Goal: Task Accomplishment & Management: Use online tool/utility

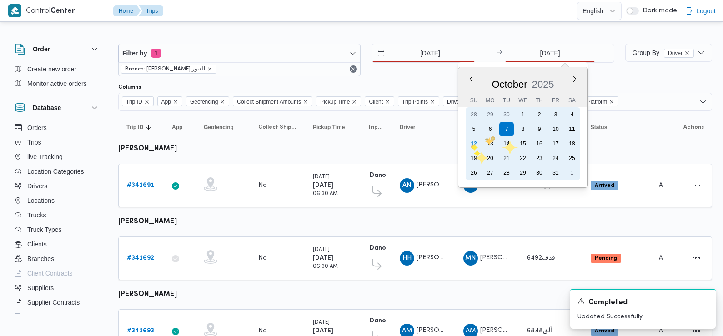
click at [471, 144] on div "12" at bounding box center [474, 143] width 15 height 15
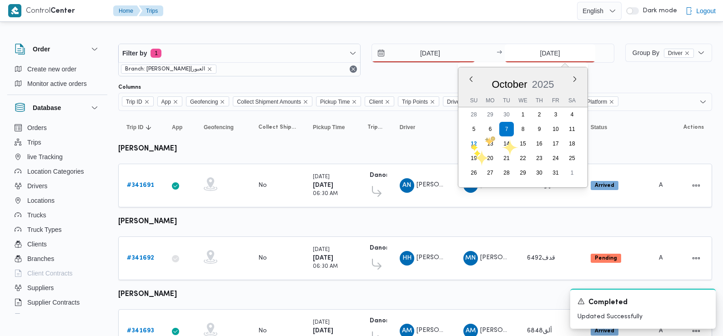
type input "12/10/2025"
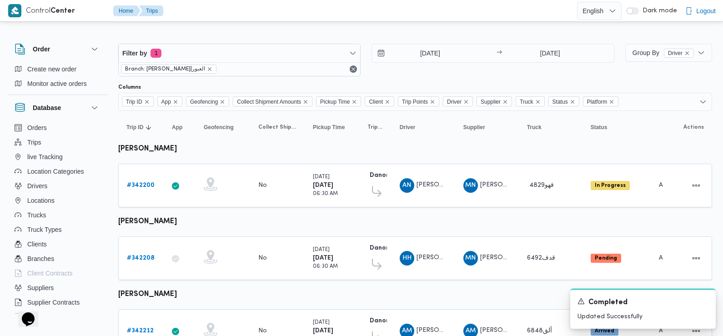
click at [382, 71] on div "12/10/2025 → 12/10/2025" at bounding box center [493, 60] width 242 height 33
click at [136, 187] on b "# 342200" at bounding box center [141, 185] width 28 height 6
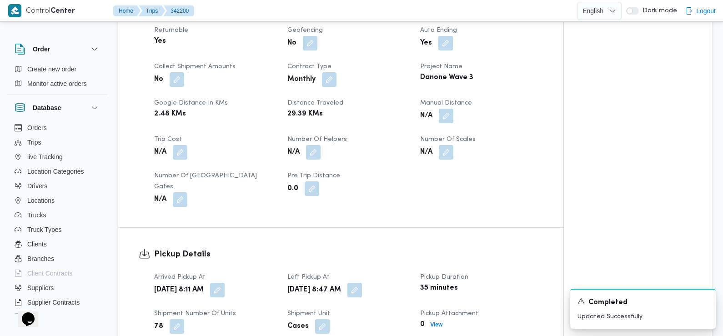
scroll to position [397, 0]
click at [225, 284] on button "button" at bounding box center [217, 289] width 15 height 15
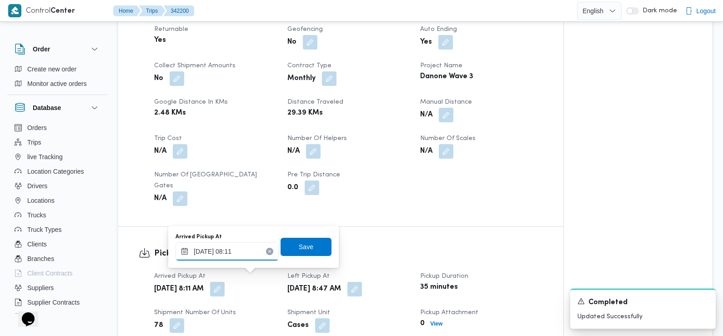
click at [245, 260] on input "12/10/2025 08:11" at bounding box center [227, 251] width 103 height 18
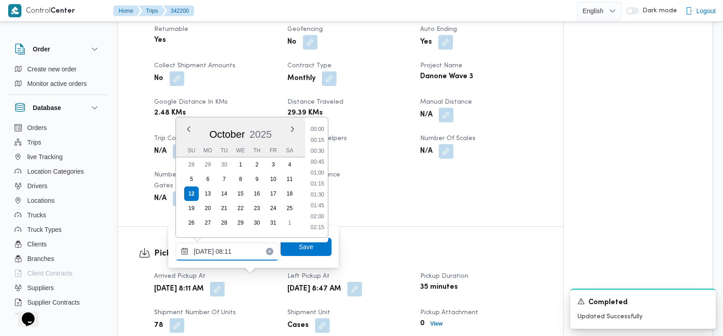
scroll to position [294, 0]
click at [321, 162] on li "07:30" at bounding box center [317, 162] width 21 height 9
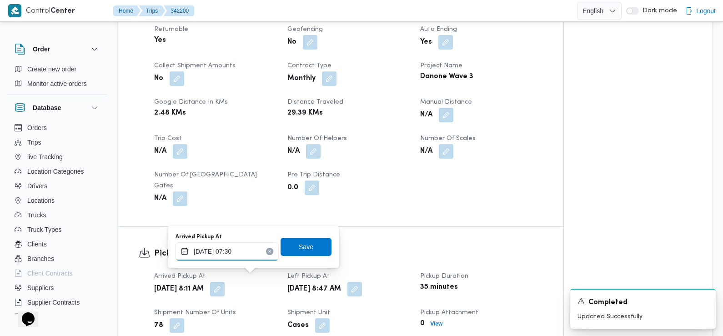
type input "12/10/2025 07:30"
click at [303, 246] on span "Save" at bounding box center [306, 246] width 15 height 11
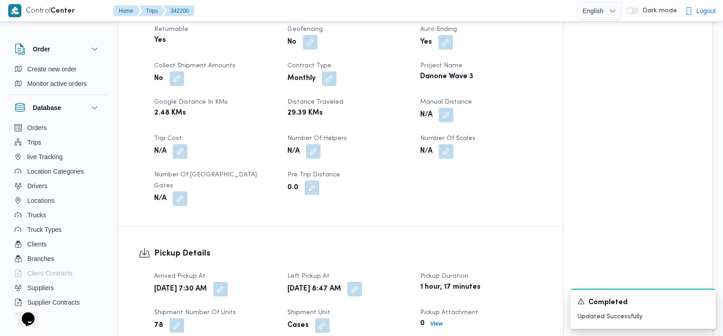
scroll to position [0, 0]
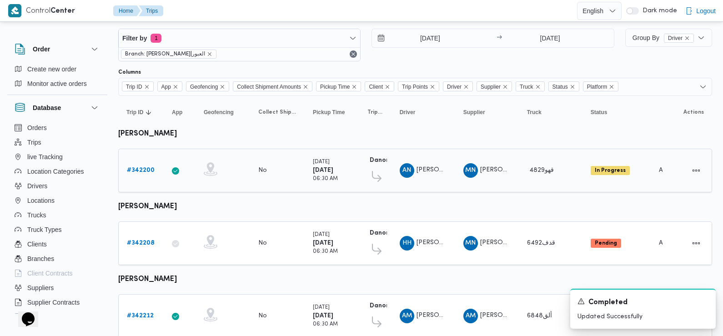
scroll to position [49, 0]
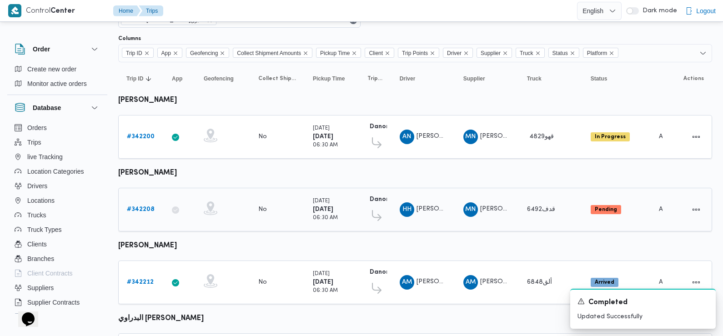
click at [140, 207] on b "# 342208" at bounding box center [141, 210] width 28 height 6
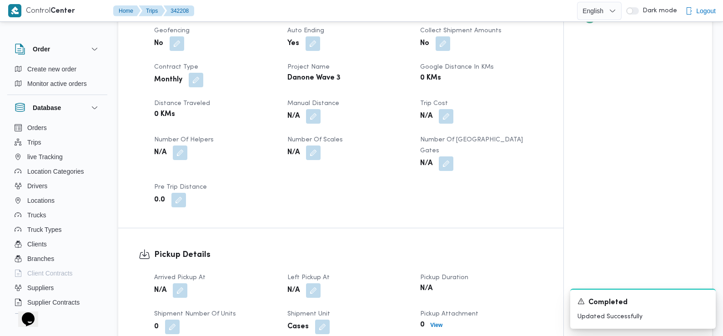
scroll to position [415, 0]
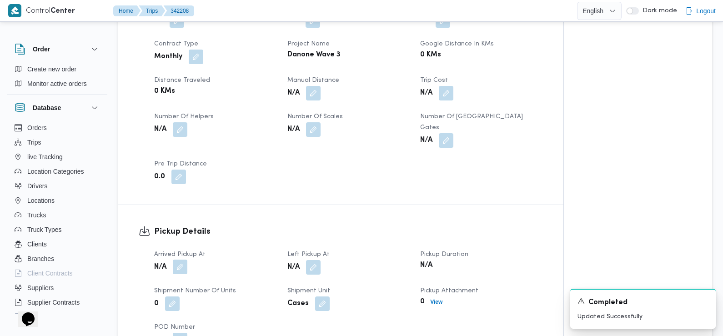
click at [182, 260] on button "button" at bounding box center [180, 267] width 15 height 15
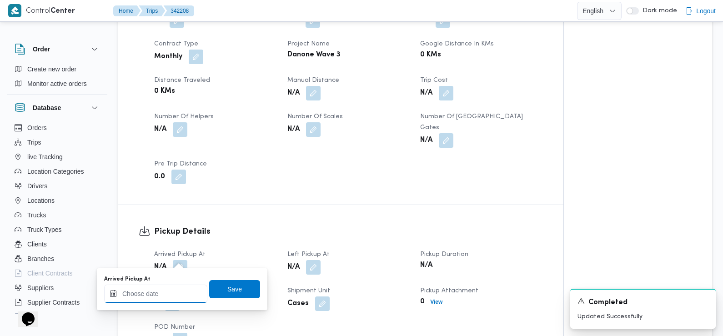
click at [167, 288] on input "Arrived Pickup At" at bounding box center [155, 294] width 103 height 18
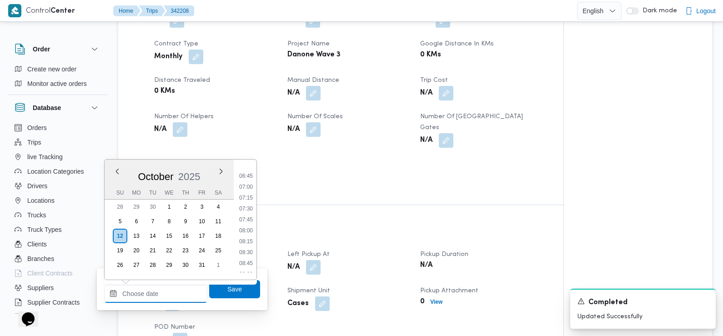
scroll to position [288, 0]
click at [249, 212] on li "07:30" at bounding box center [246, 210] width 21 height 9
type input "12/10/2025 07:30"
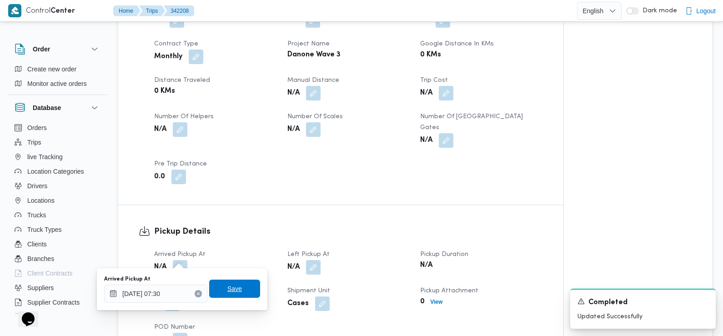
click at [240, 290] on span "Save" at bounding box center [234, 289] width 51 height 18
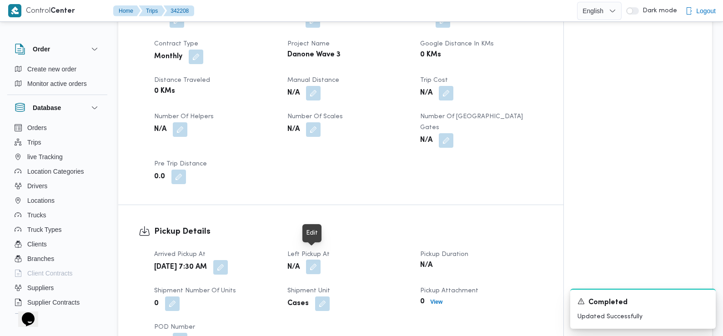
click at [315, 260] on button "button" at bounding box center [313, 267] width 15 height 15
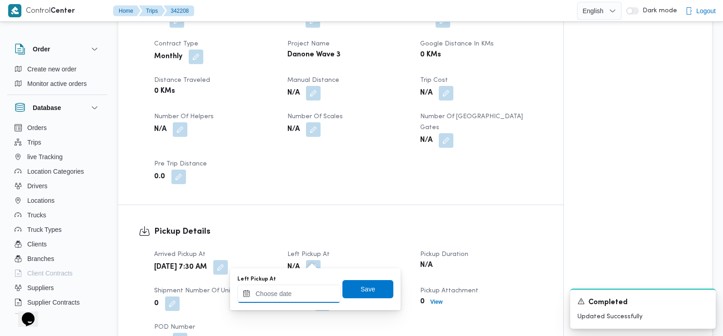
click at [302, 295] on input "Left Pickup At" at bounding box center [288, 294] width 103 height 18
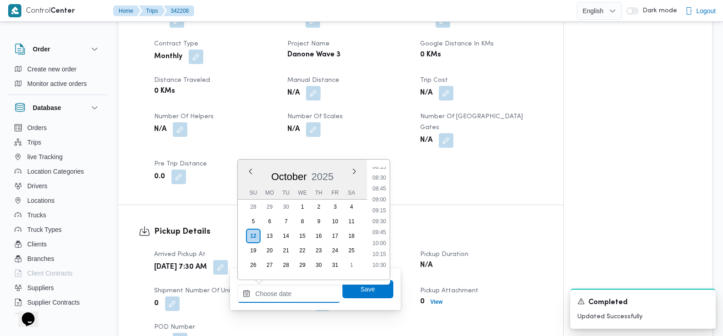
scroll to position [364, 0]
click at [383, 201] on li "09:00" at bounding box center [379, 200] width 21 height 9
type input "12/10/2025 09:00"
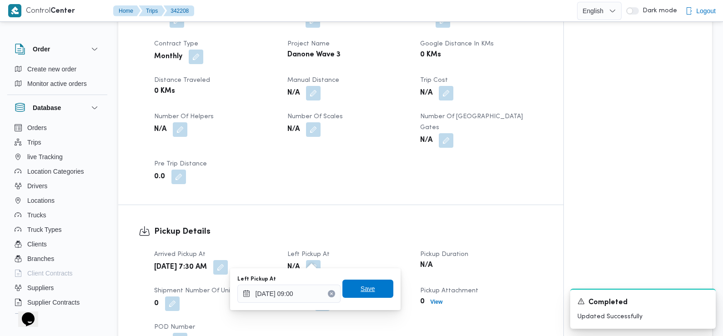
click at [364, 289] on span "Save" at bounding box center [368, 288] width 15 height 11
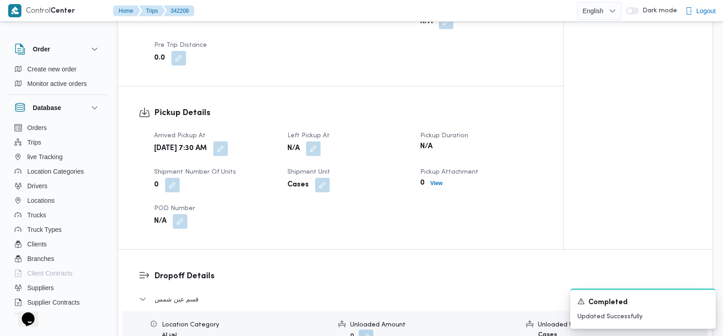
scroll to position [655, 0]
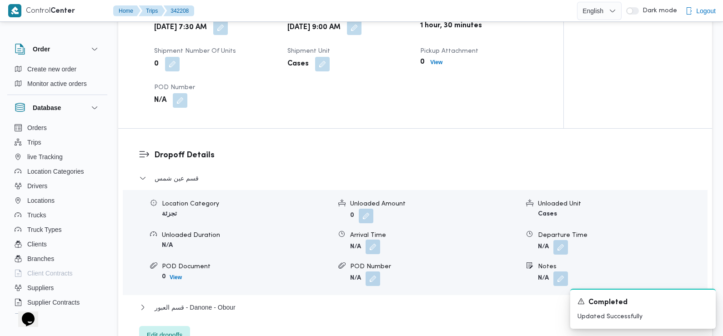
click at [371, 240] on button "button" at bounding box center [373, 247] width 15 height 15
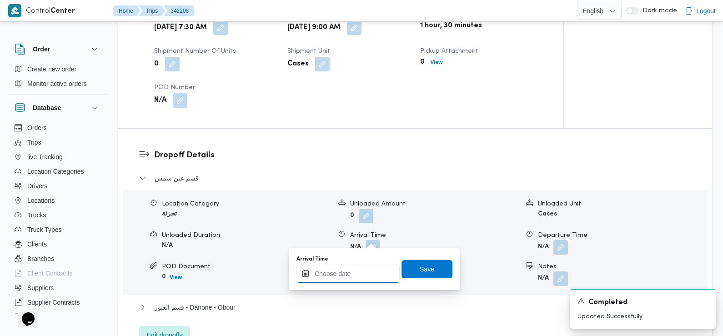
click at [362, 277] on input "Arrival Time" at bounding box center [348, 274] width 103 height 18
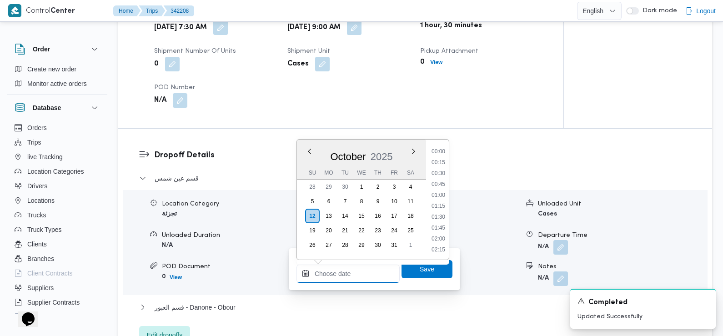
scroll to position [425, 0]
click at [439, 151] on li "09:45" at bounding box center [438, 152] width 21 height 9
type input "12/10/2025 09:45"
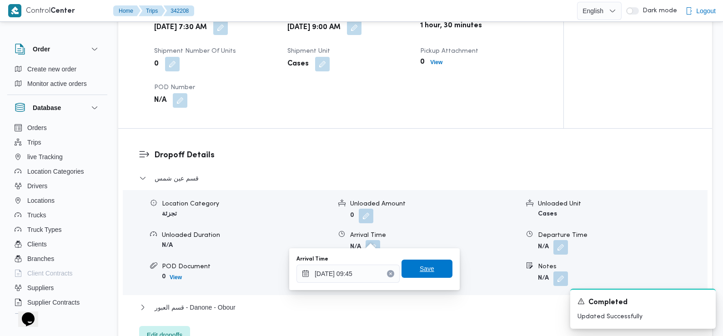
click at [414, 263] on span "Save" at bounding box center [427, 269] width 51 height 18
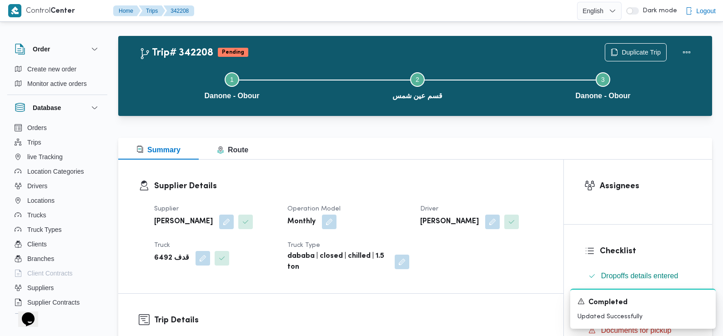
scroll to position [0, 0]
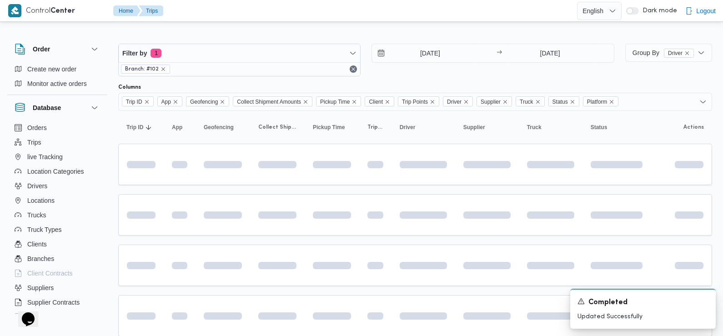
scroll to position [49, 0]
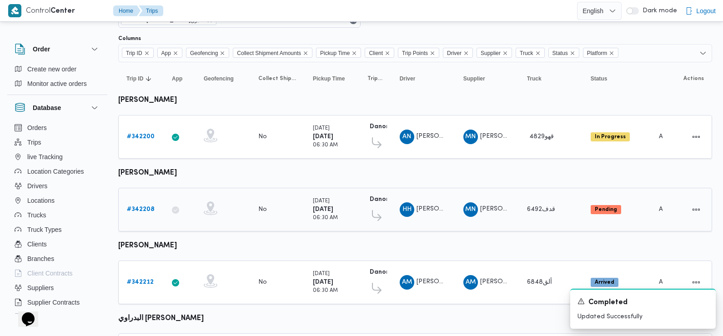
click at [140, 209] on b "# 342208" at bounding box center [141, 210] width 28 height 6
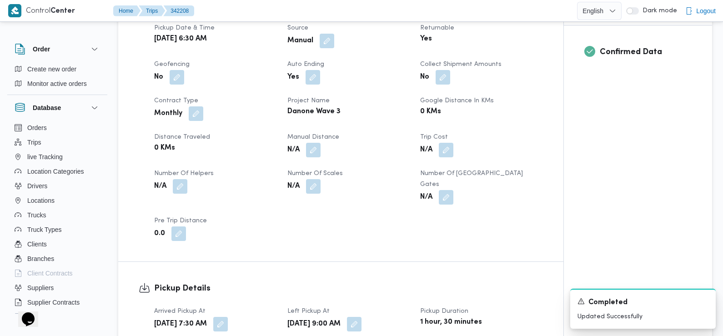
scroll to position [391, 0]
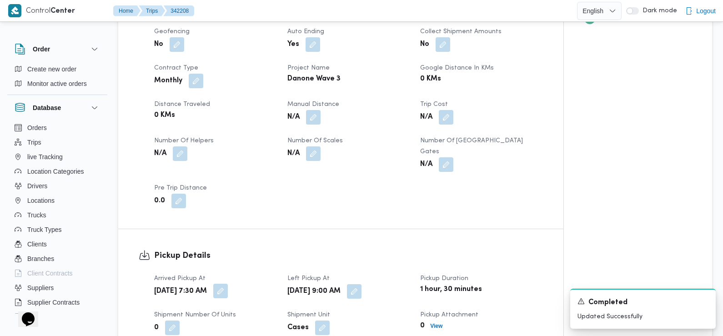
click at [228, 285] on button "button" at bounding box center [220, 291] width 15 height 15
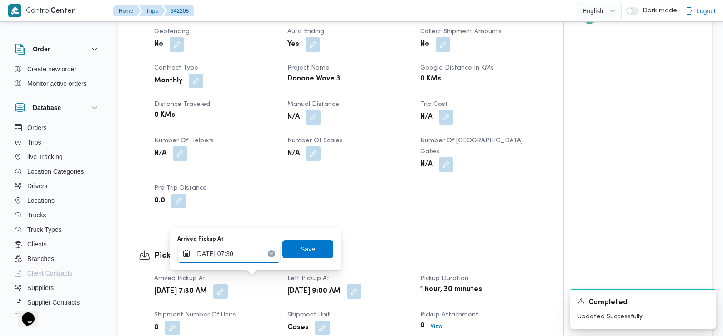
click at [232, 250] on input "12/10/2025 07:30" at bounding box center [228, 254] width 103 height 18
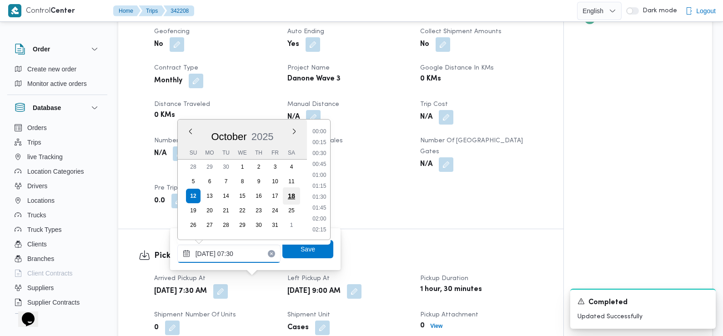
scroll to position [272, 0]
click at [323, 151] on li "06:45" at bounding box center [319, 154] width 21 height 9
type input "12/10/2025 06:45"
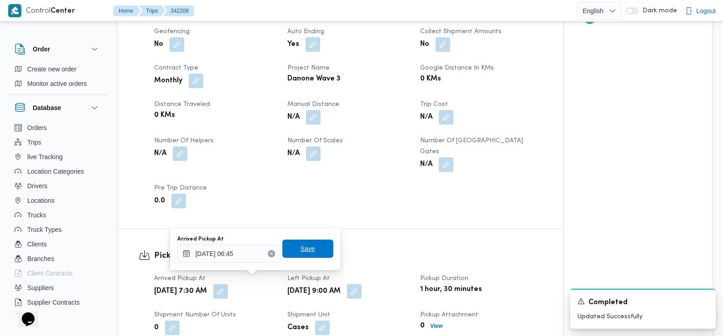
click at [306, 244] on span "Save" at bounding box center [308, 248] width 15 height 11
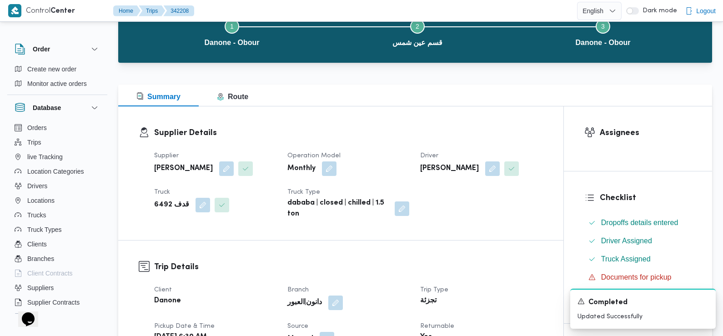
scroll to position [0, 0]
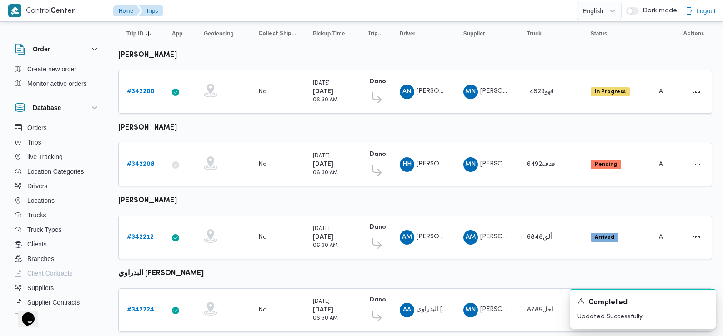
scroll to position [106, 0]
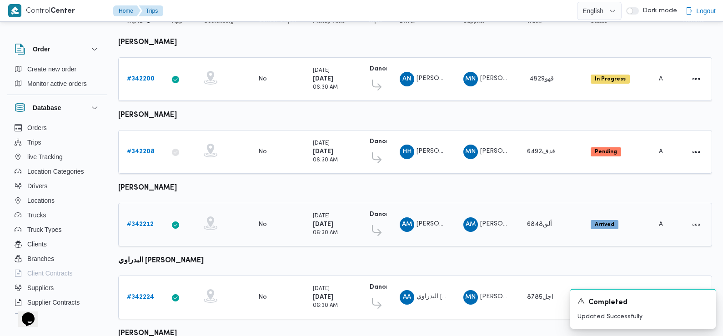
click at [149, 222] on b "# 342212" at bounding box center [140, 225] width 27 height 6
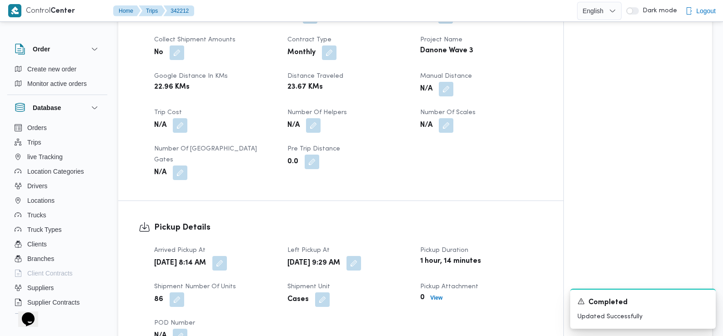
scroll to position [428, 0]
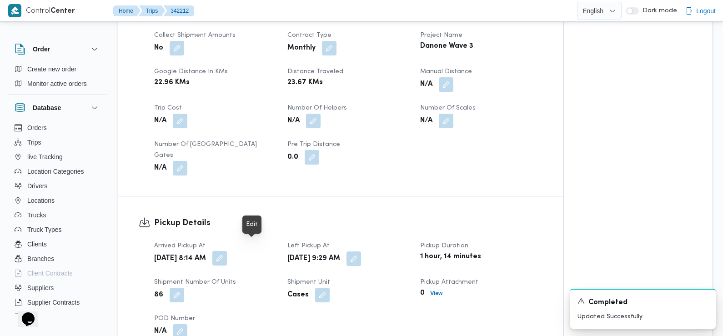
click at [227, 251] on button "button" at bounding box center [219, 258] width 15 height 15
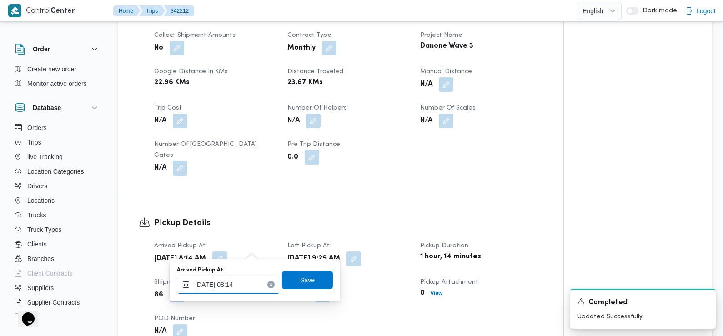
click at [247, 287] on input "12/10/2025 08:14" at bounding box center [228, 285] width 103 height 18
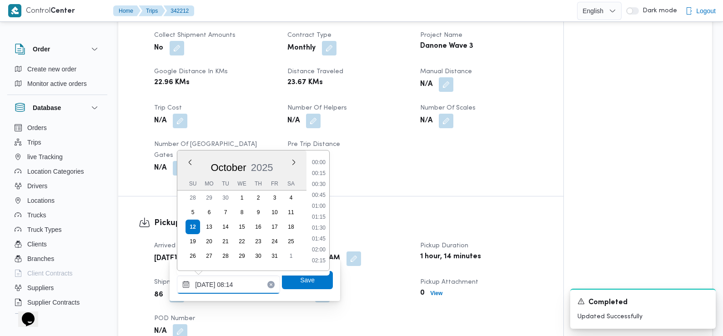
scroll to position [294, 0]
click at [321, 188] on li "07:15" at bounding box center [318, 185] width 21 height 9
type input "12/10/2025 07:15"
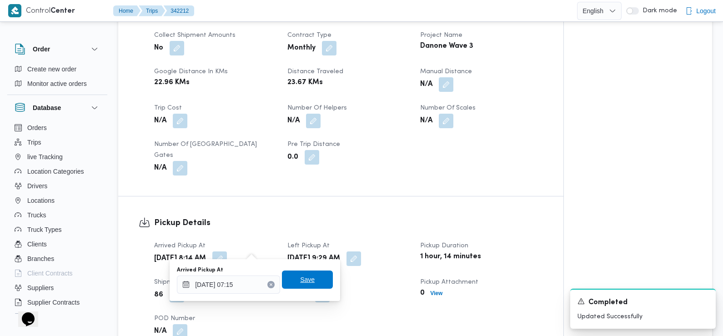
click at [300, 283] on span "Save" at bounding box center [307, 279] width 15 height 11
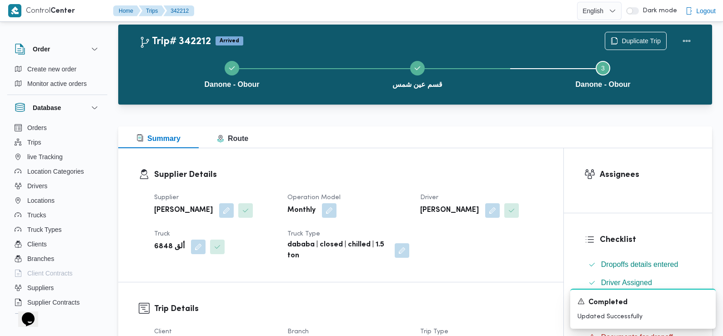
scroll to position [0, 0]
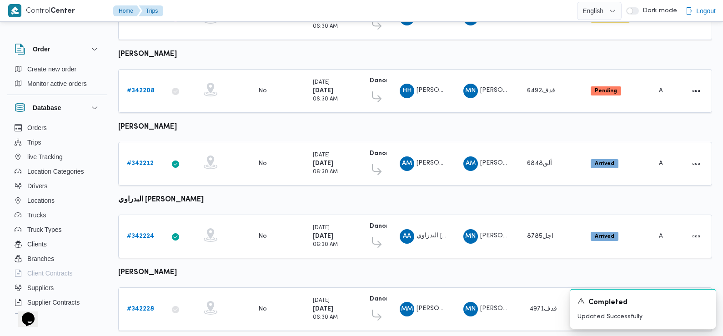
scroll to position [173, 0]
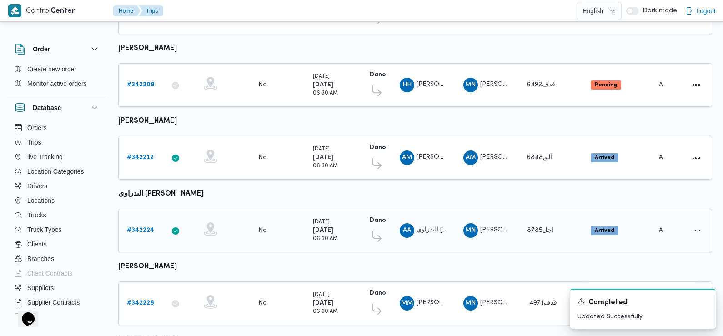
click at [146, 225] on link "# 342224" at bounding box center [140, 230] width 27 height 11
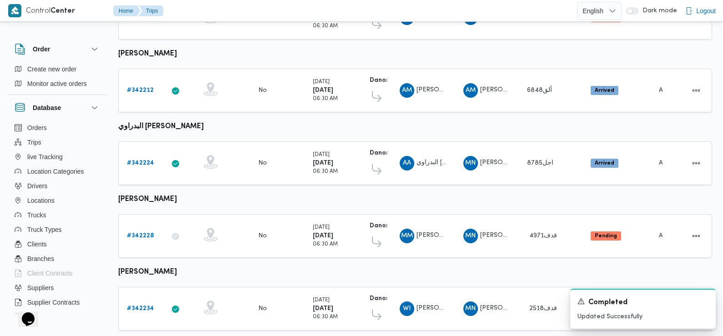
scroll to position [333, 0]
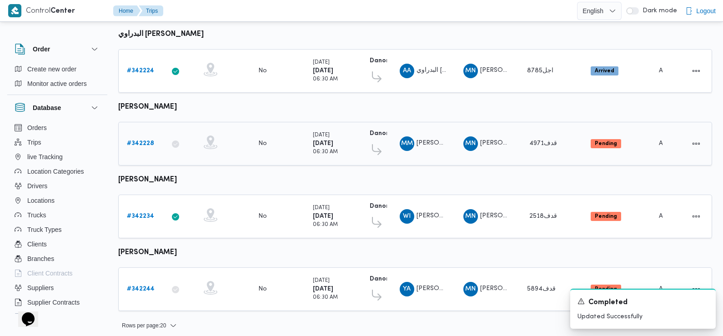
click at [144, 141] on b "# 342228" at bounding box center [140, 144] width 27 height 6
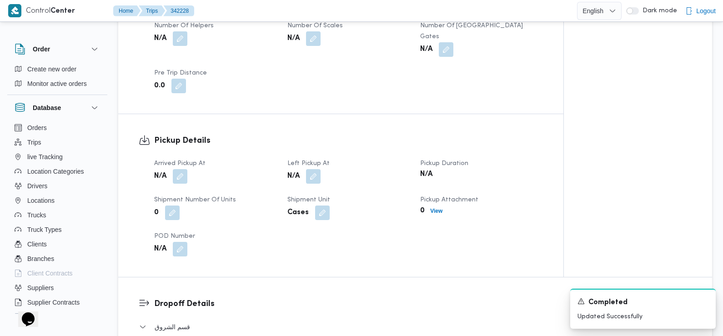
scroll to position [528, 0]
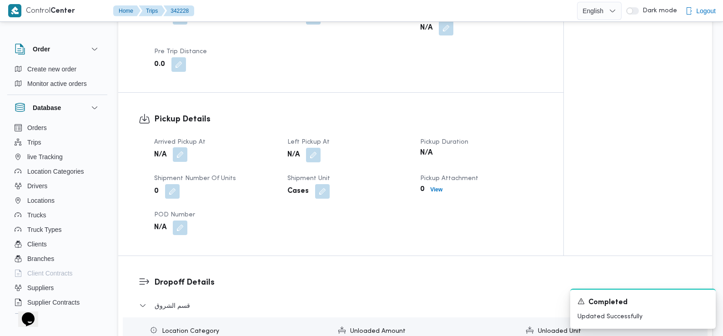
click at [182, 147] on button "button" at bounding box center [180, 154] width 15 height 15
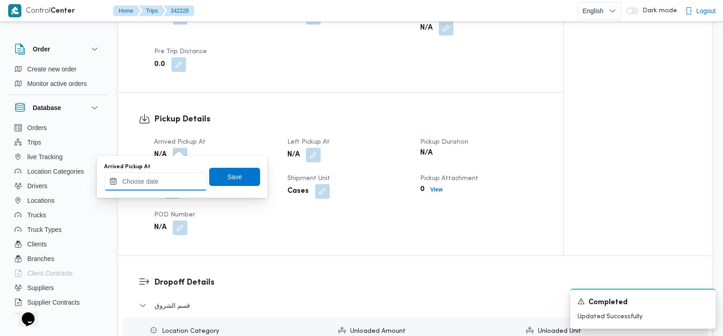
click at [177, 176] on input "Arrived Pickup At" at bounding box center [155, 181] width 103 height 18
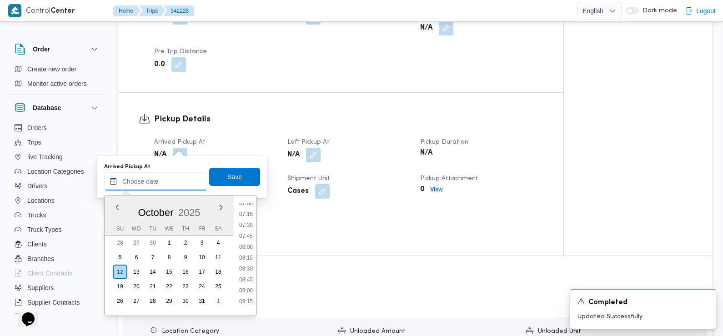
scroll to position [301, 0]
click at [249, 232] on li "07:30" at bounding box center [246, 234] width 21 height 9
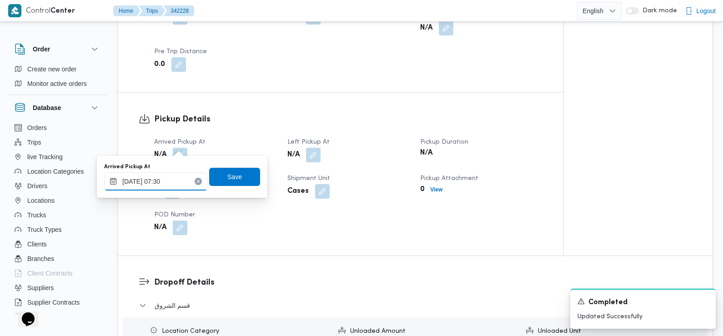
type input "12/10/2025 07:30"
click at [241, 175] on span "Save" at bounding box center [234, 176] width 51 height 18
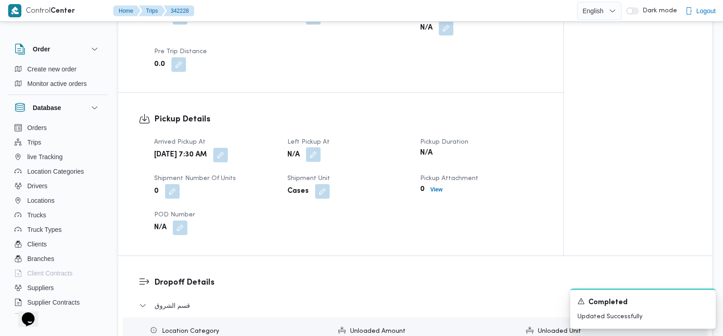
click at [313, 147] on button "button" at bounding box center [313, 154] width 15 height 15
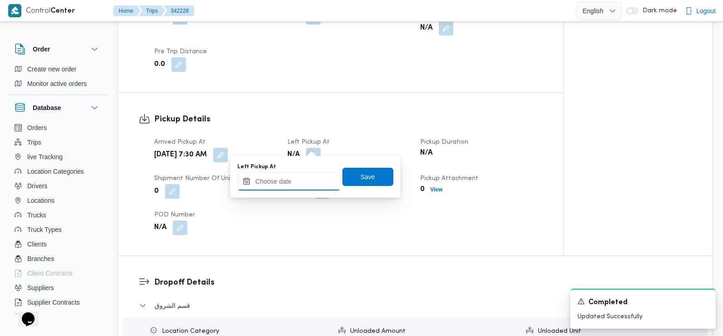
click at [305, 176] on input "Left Pickup At" at bounding box center [288, 181] width 103 height 18
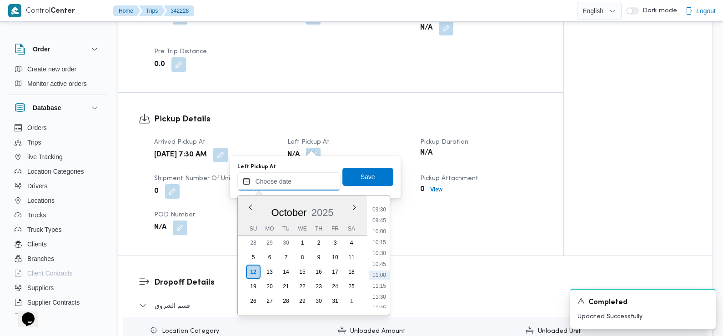
scroll to position [385, 0]
click at [384, 216] on li "09:00" at bounding box center [379, 215] width 21 height 9
type input "12/10/2025 09:00"
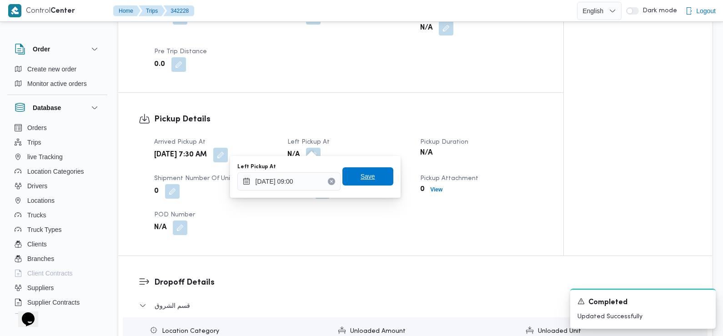
click at [375, 181] on span "Save" at bounding box center [368, 176] width 51 height 18
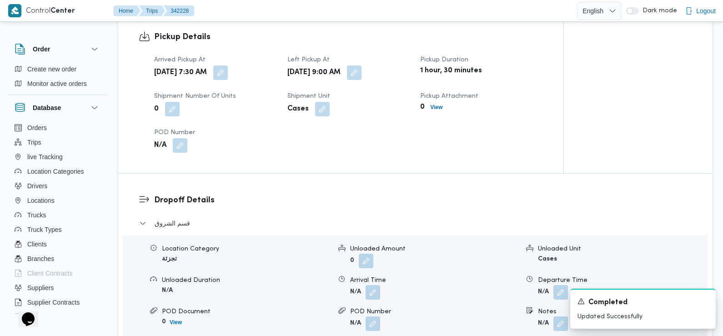
scroll to position [695, 0]
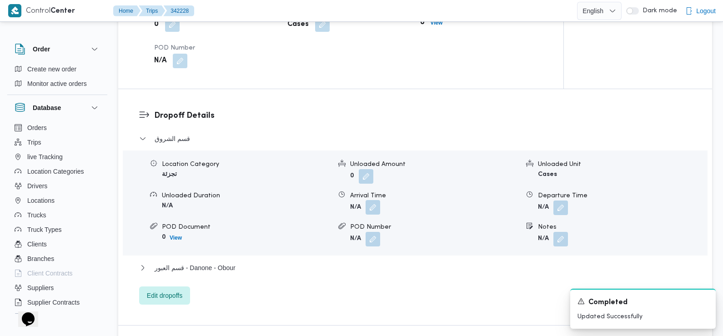
click at [372, 200] on button "button" at bounding box center [373, 207] width 15 height 15
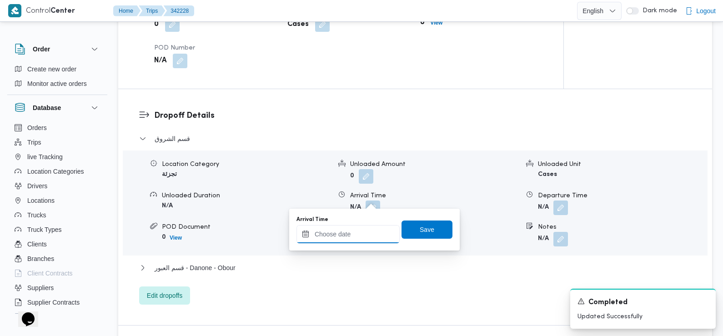
click at [365, 231] on input "Arrival Time" at bounding box center [348, 234] width 103 height 18
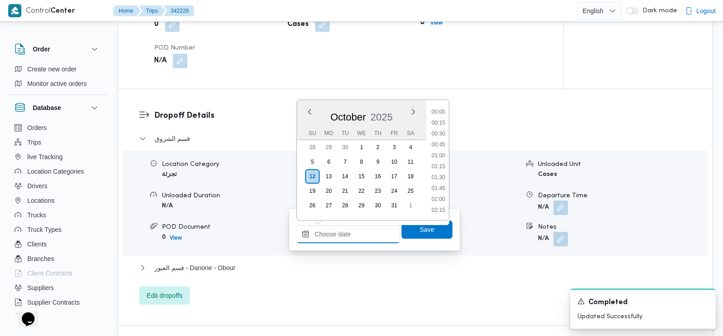
scroll to position [425, 0]
click at [441, 119] on ul "00:00 00:15 00:30 00:45 01:00 01:15 01:30 01:45 02:00 02:15 02:30 02:45 03:00 0…" at bounding box center [438, 160] width 21 height 106
click at [439, 110] on li "09:45" at bounding box center [438, 112] width 21 height 9
type input "12/10/2025 09:45"
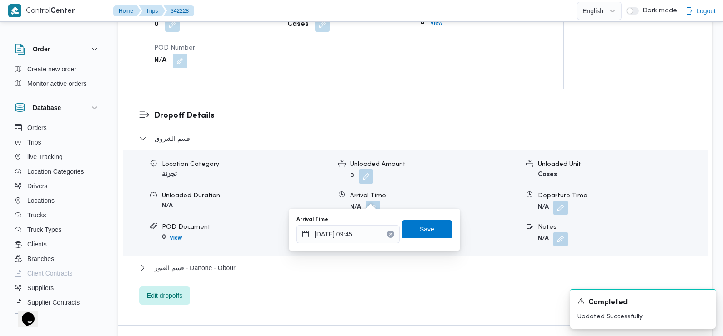
click at [420, 232] on span "Save" at bounding box center [427, 229] width 15 height 11
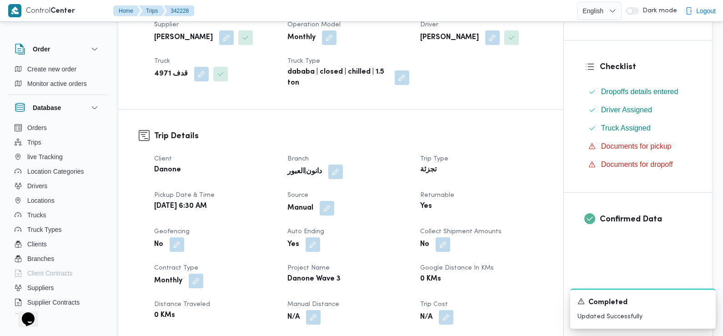
scroll to position [0, 0]
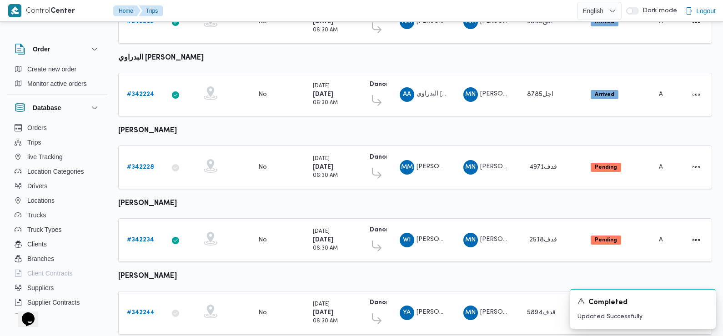
scroll to position [333, 0]
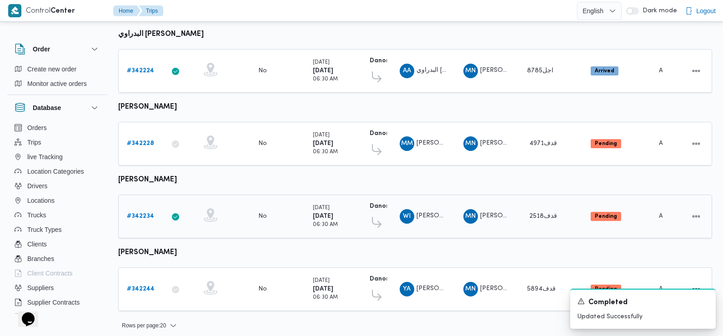
click at [142, 213] on b "# 342234" at bounding box center [140, 216] width 27 height 6
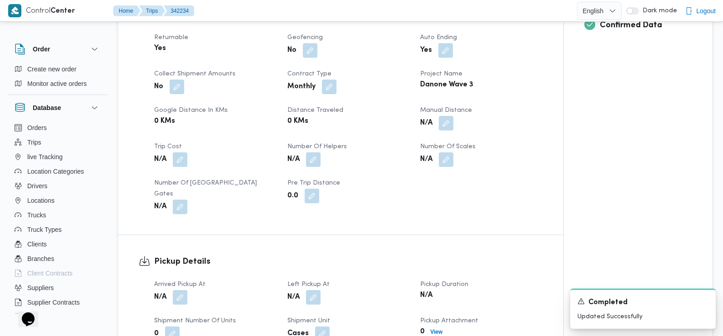
scroll to position [434, 0]
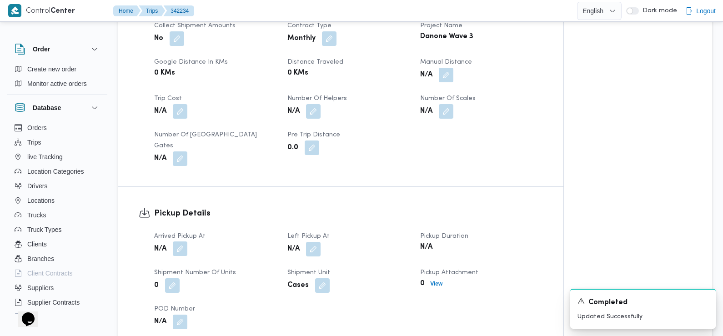
click at [179, 242] on button "button" at bounding box center [180, 249] width 15 height 15
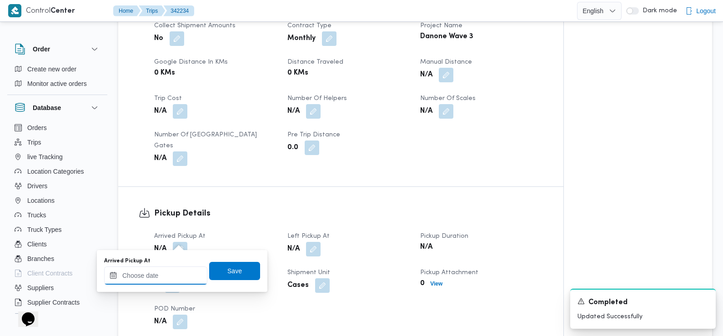
click at [175, 273] on input "Arrived Pickup At" at bounding box center [155, 276] width 103 height 18
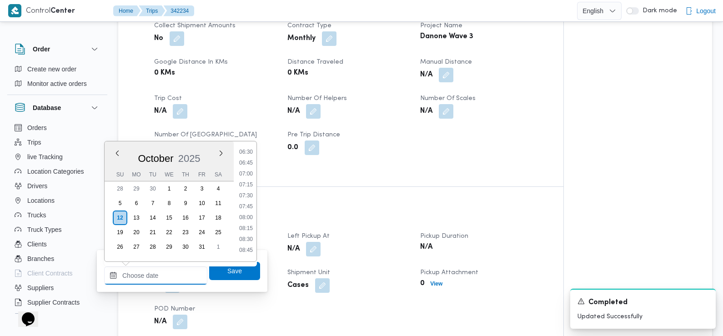
scroll to position [283, 0]
click at [246, 191] on li "07:15" at bounding box center [246, 187] width 21 height 9
type input "12/10/2025 07:15"
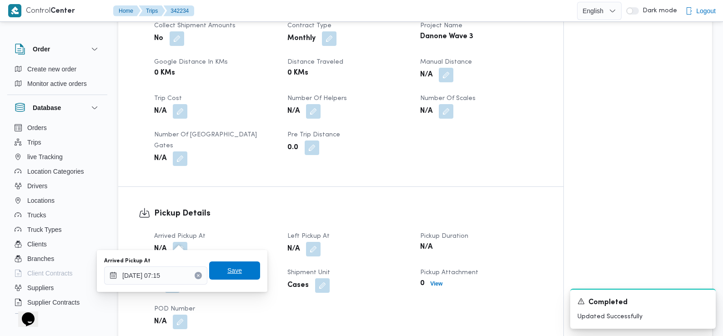
click at [227, 269] on span "Save" at bounding box center [234, 270] width 15 height 11
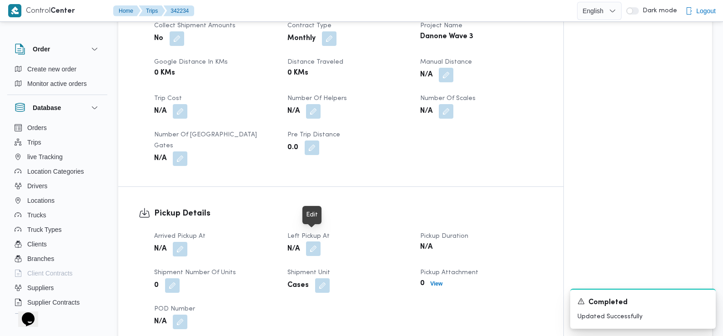
click at [313, 242] on button "button" at bounding box center [313, 249] width 15 height 15
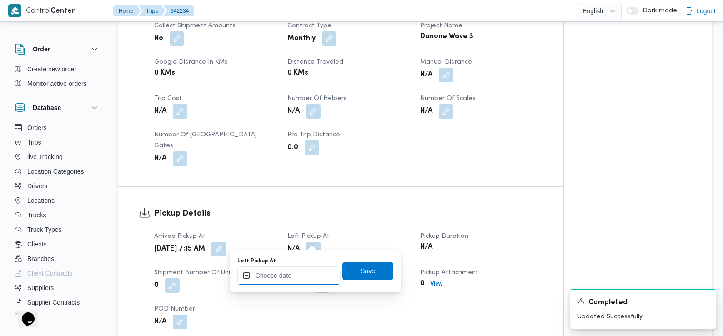
click at [301, 270] on input "Left Pickup At" at bounding box center [288, 276] width 103 height 18
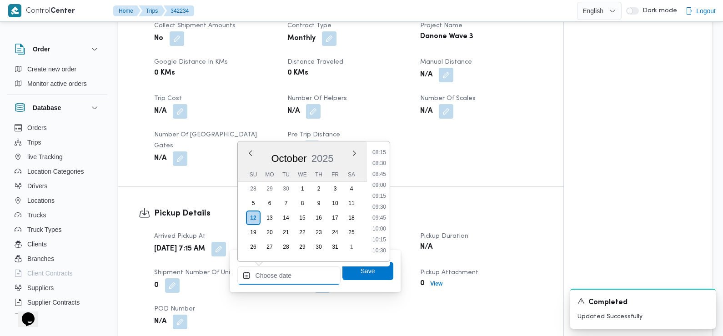
scroll to position [358, 0]
drag, startPoint x: 383, startPoint y: 179, endPoint x: 385, endPoint y: 229, distance: 50.1
click at [383, 179] on li "08:45" at bounding box center [379, 177] width 21 height 9
type input "12/10/2025 08:45"
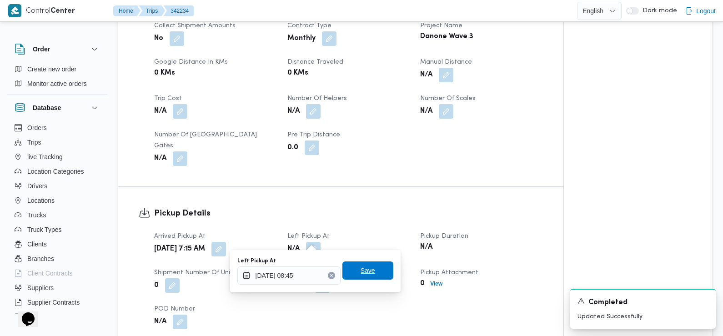
click at [376, 269] on span "Save" at bounding box center [368, 271] width 51 height 18
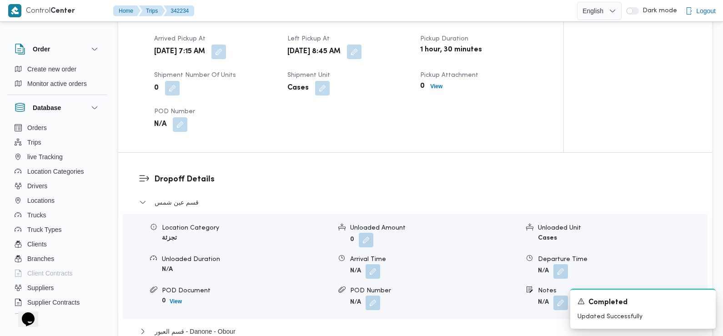
scroll to position [634, 0]
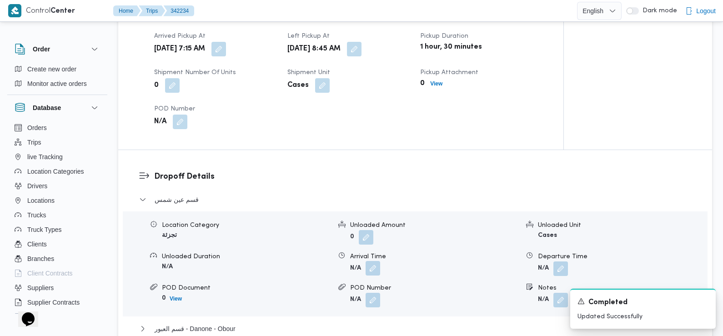
click at [374, 261] on button "button" at bounding box center [373, 268] width 15 height 15
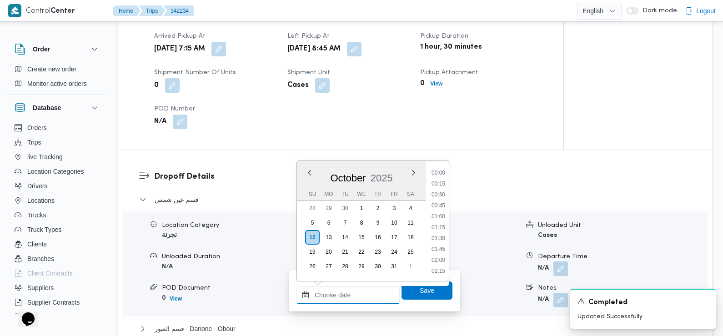
click at [353, 298] on input "Arrival Time" at bounding box center [348, 295] width 103 height 18
click at [441, 173] on li "09:45" at bounding box center [438, 173] width 21 height 9
type input "12/10/2025 09:45"
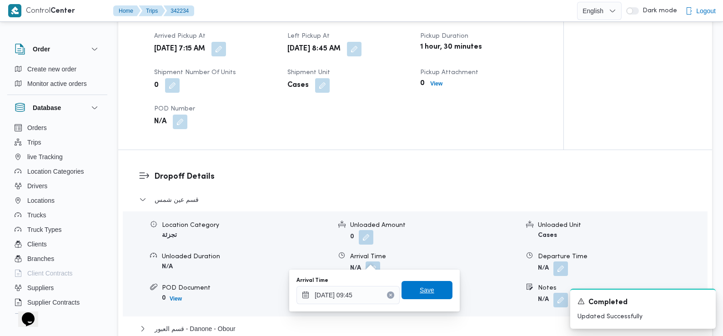
click at [420, 291] on span "Save" at bounding box center [427, 290] width 15 height 11
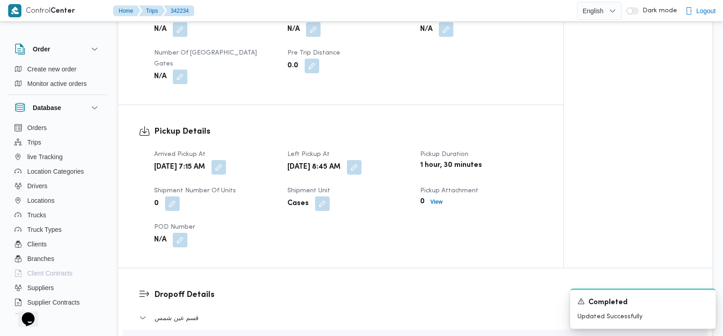
scroll to position [0, 0]
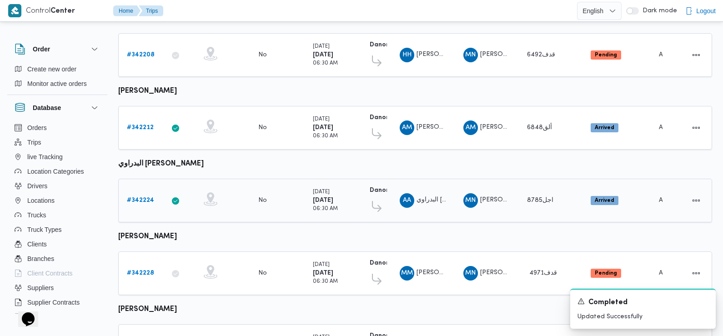
scroll to position [333, 0]
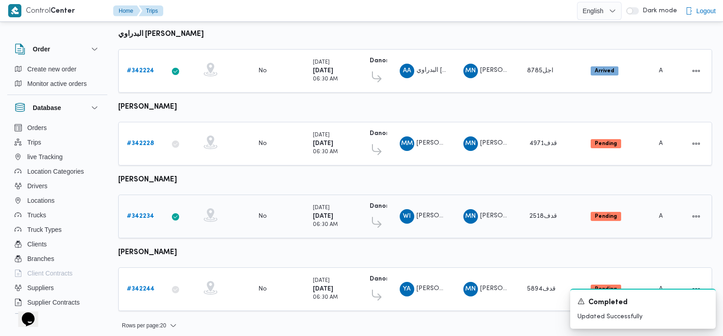
click at [137, 211] on link "# 342234" at bounding box center [140, 216] width 27 height 11
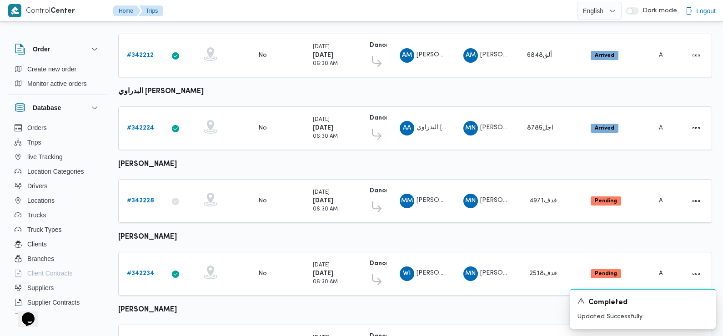
scroll to position [333, 0]
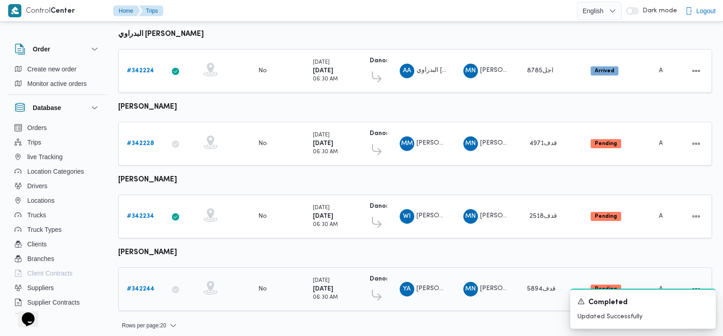
click at [136, 286] on b "# 342244" at bounding box center [141, 289] width 28 height 6
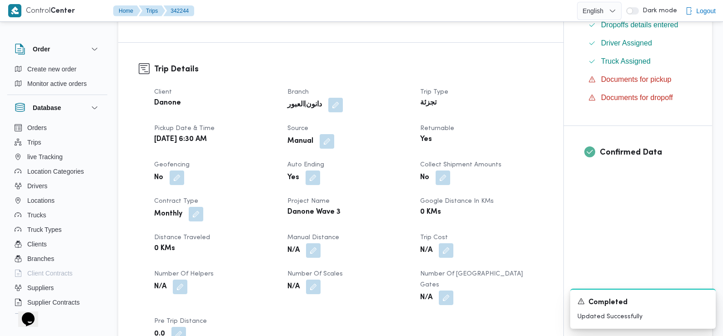
scroll to position [424, 0]
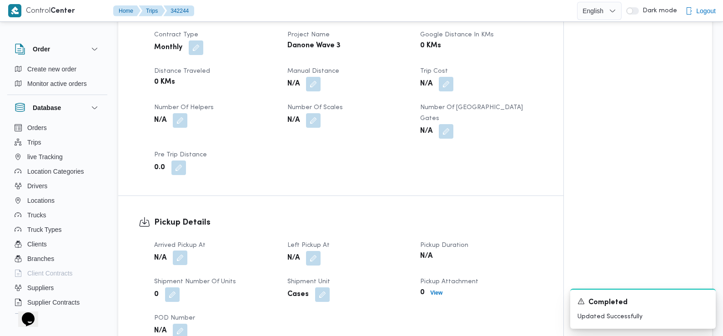
click at [181, 251] on button "button" at bounding box center [180, 258] width 15 height 15
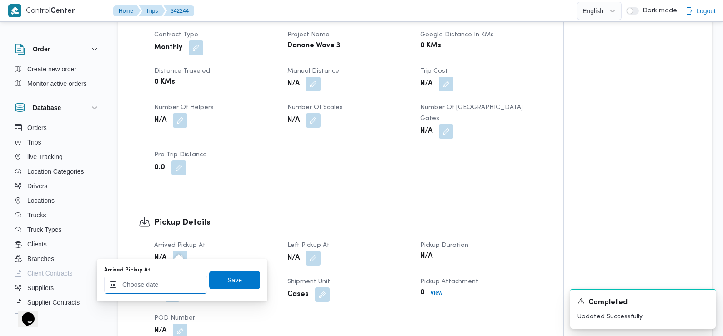
click at [181, 285] on input "Arrived Pickup At" at bounding box center [155, 285] width 103 height 18
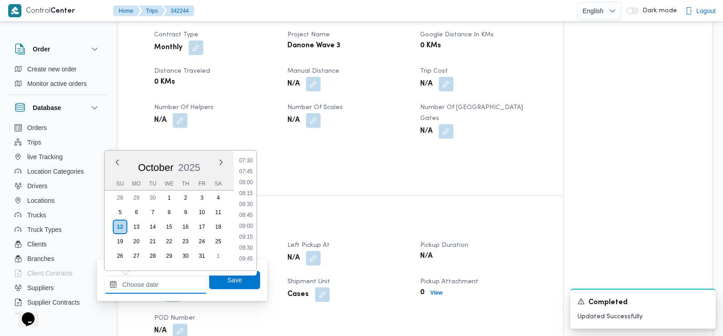
scroll to position [316, 0]
click at [246, 175] on li "07:30" at bounding box center [246, 174] width 21 height 9
type input "12/10/2025 07:30"
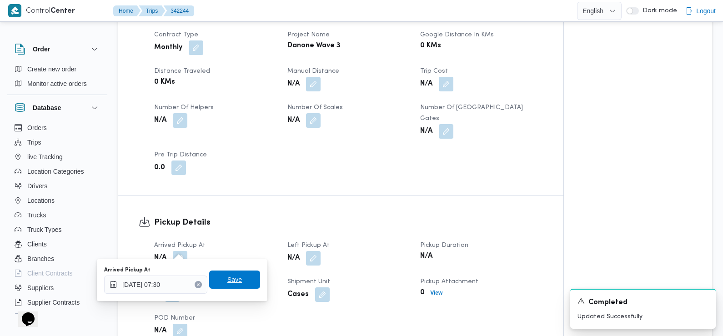
click at [232, 281] on span "Save" at bounding box center [234, 279] width 15 height 11
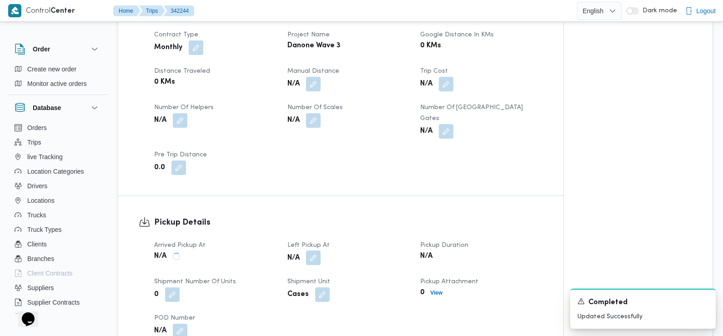
click at [313, 251] on button "button" at bounding box center [313, 258] width 15 height 15
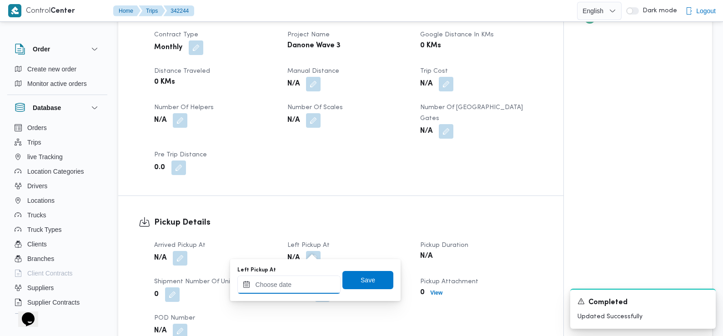
click at [298, 280] on div at bounding box center [288, 285] width 103 height 18
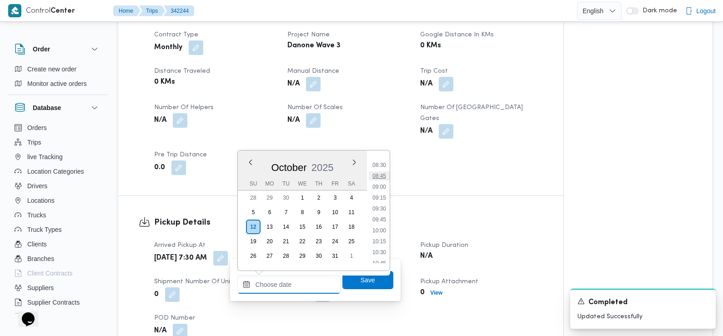
scroll to position [343, 0]
click at [380, 191] on li "08:30" at bounding box center [379, 190] width 21 height 9
type input "12/10/2025 08:30"
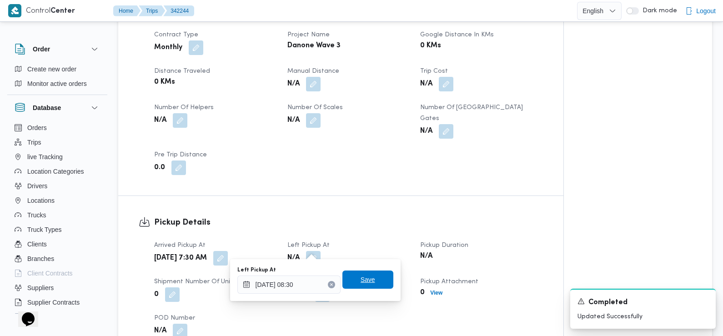
click at [361, 282] on span "Save" at bounding box center [368, 279] width 15 height 11
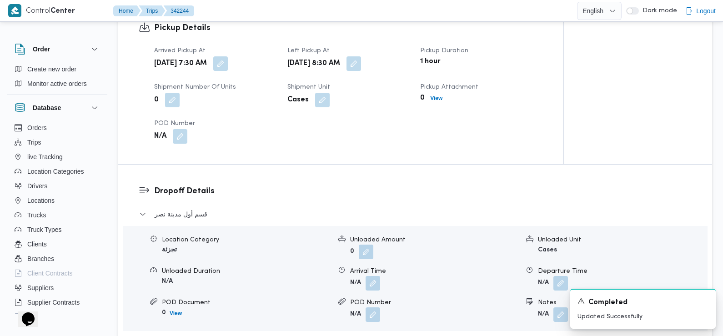
scroll to position [622, 0]
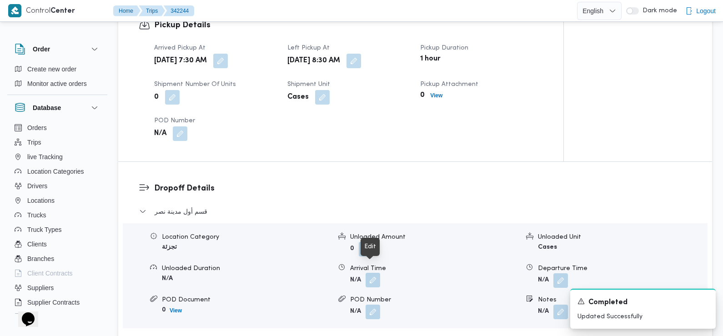
click at [370, 274] on button "button" at bounding box center [373, 280] width 15 height 15
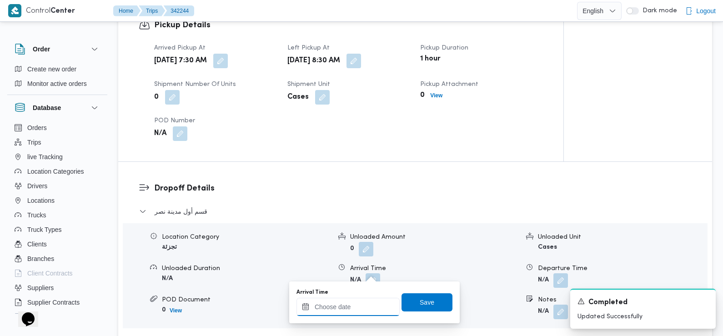
click at [358, 304] on input "Arrival Time" at bounding box center [348, 307] width 103 height 18
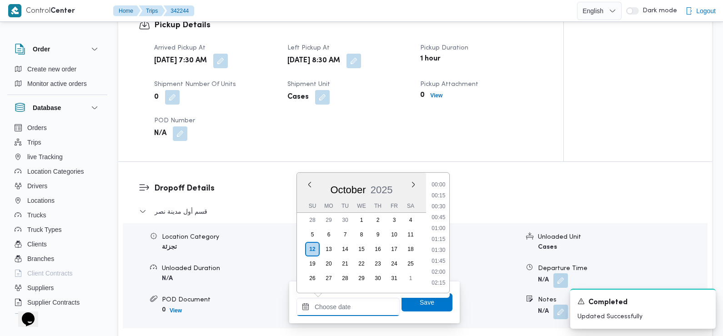
scroll to position [436, 0]
click at [438, 183] on li "10:00" at bounding box center [438, 185] width 21 height 9
type input "12/10/2025 10:00"
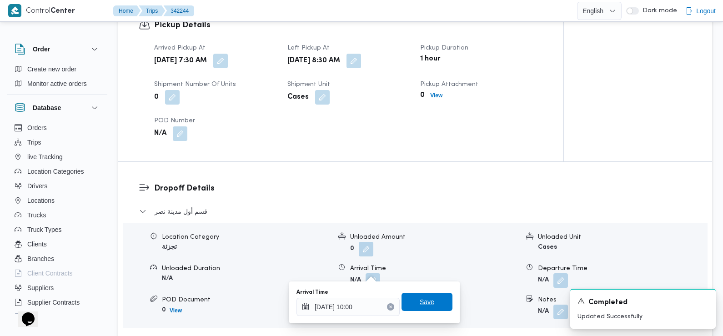
click at [424, 303] on span "Save" at bounding box center [427, 302] width 15 height 11
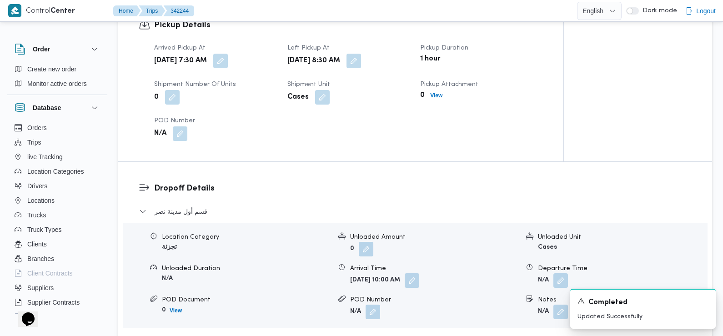
click at [293, 182] on h3 "Dropoff Details" at bounding box center [423, 188] width 538 height 12
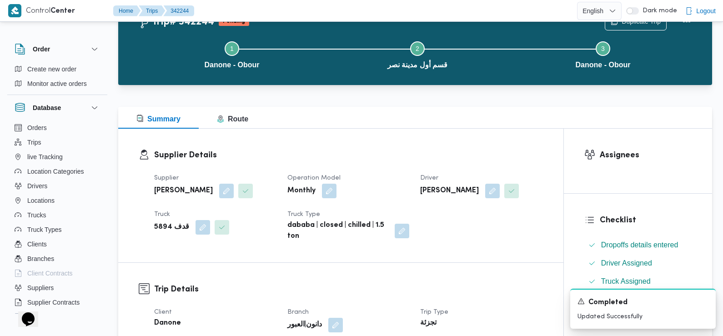
scroll to position [0, 0]
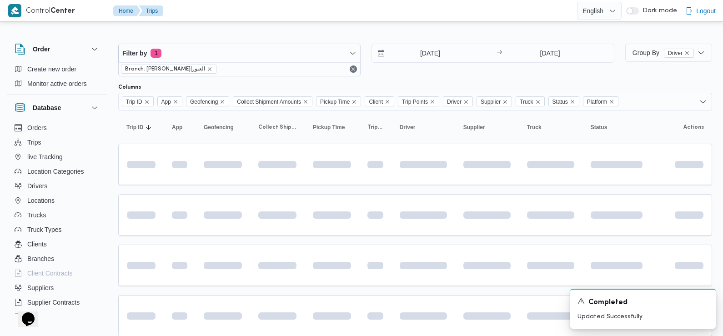
scroll to position [183, 0]
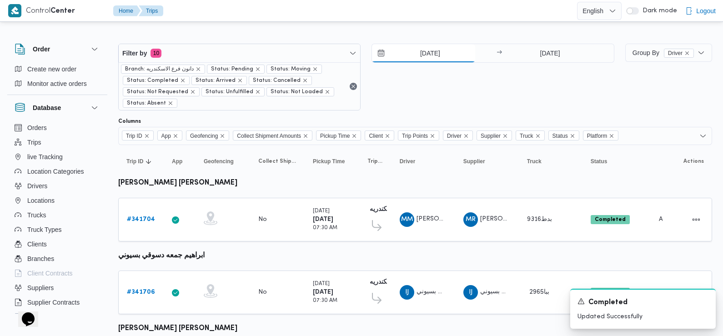
click at [431, 54] on input "7/10/2025" at bounding box center [423, 53] width 103 height 18
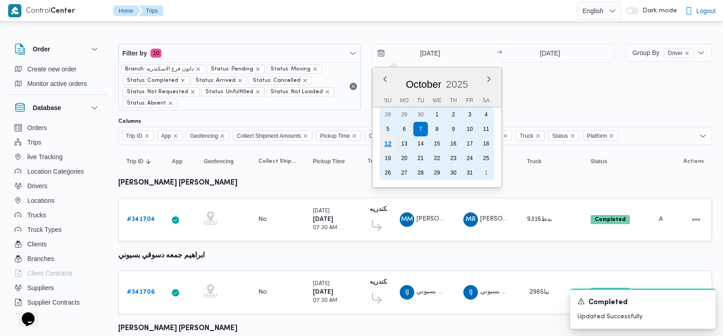
click at [389, 144] on div "12" at bounding box center [387, 143] width 17 height 17
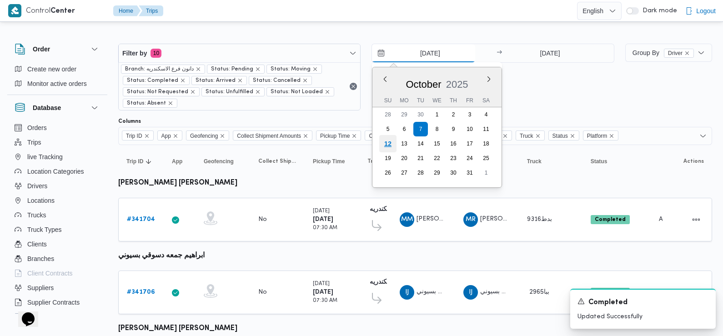
type input "12/10/2025"
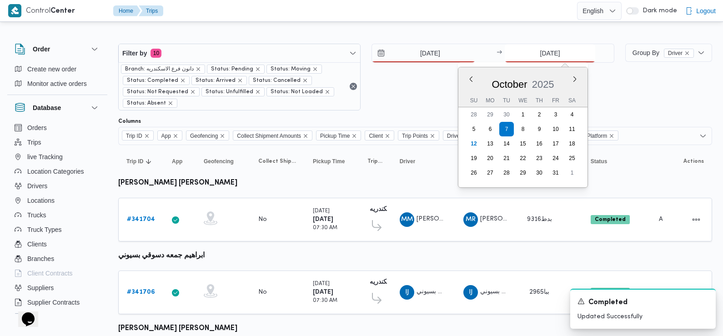
click at [541, 56] on input "7/10/2025" at bounding box center [550, 53] width 91 height 18
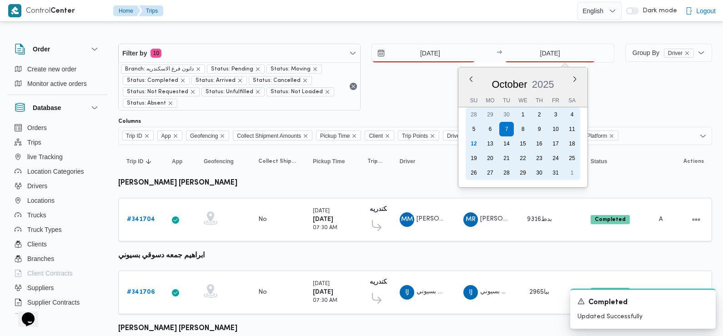
click at [472, 142] on div "12" at bounding box center [474, 143] width 15 height 15
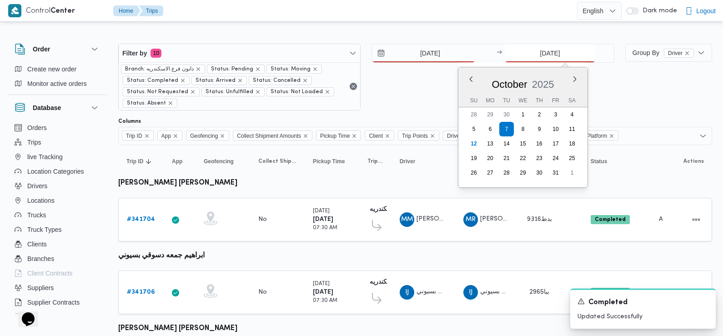
type input "12/10/2025"
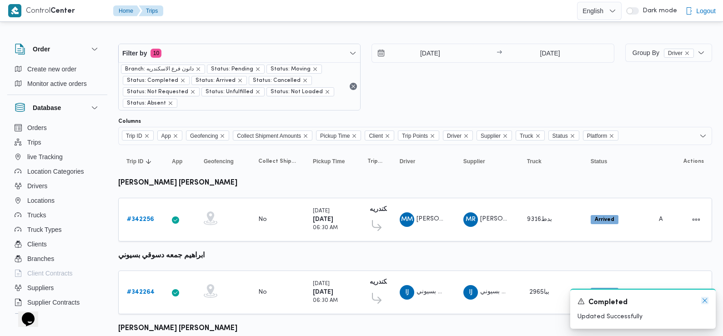
click at [706, 299] on icon "Dismiss toast" at bounding box center [705, 300] width 7 height 7
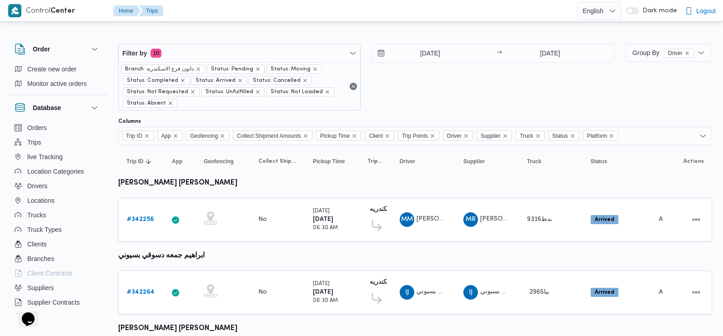
click at [651, 92] on div "Group By Driver" at bounding box center [669, 77] width 87 height 67
click at [139, 215] on link "# 342256" at bounding box center [140, 219] width 27 height 11
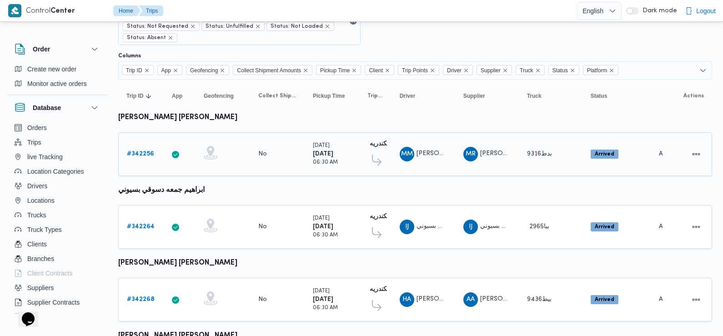
scroll to position [121, 0]
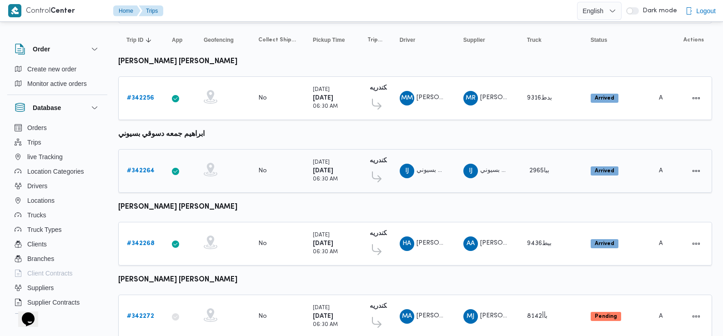
click at [145, 168] on b "# 342264" at bounding box center [141, 171] width 28 height 6
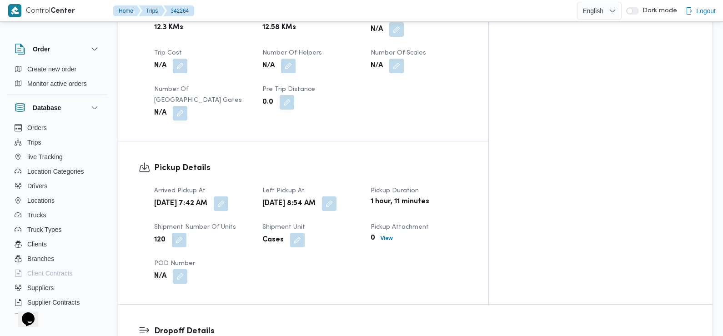
scroll to position [500, 0]
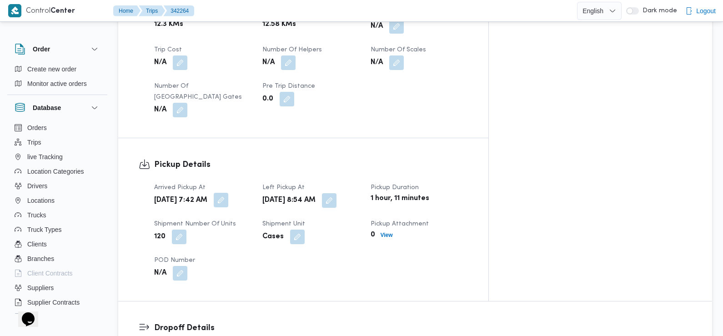
click at [228, 193] on button "button" at bounding box center [221, 200] width 15 height 15
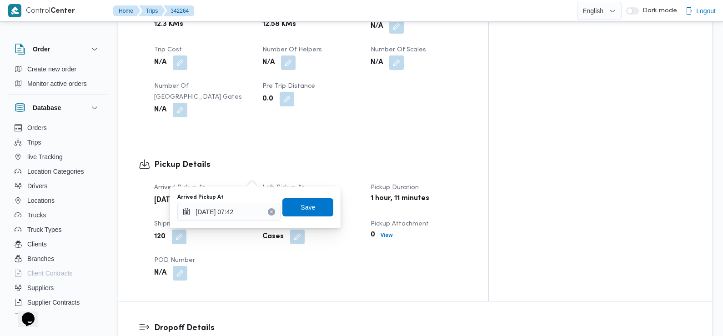
click at [252, 182] on dt "Arrived Pickup At" at bounding box center [202, 187] width 97 height 11
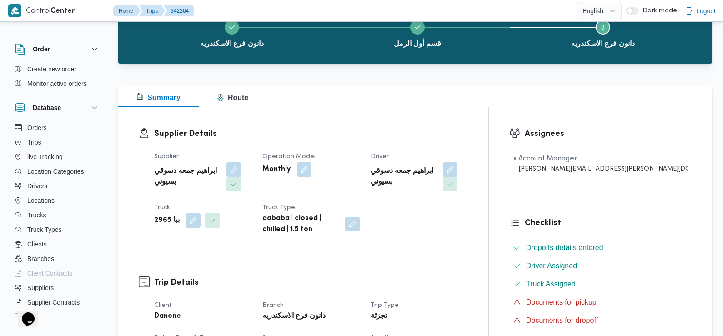
scroll to position [0, 0]
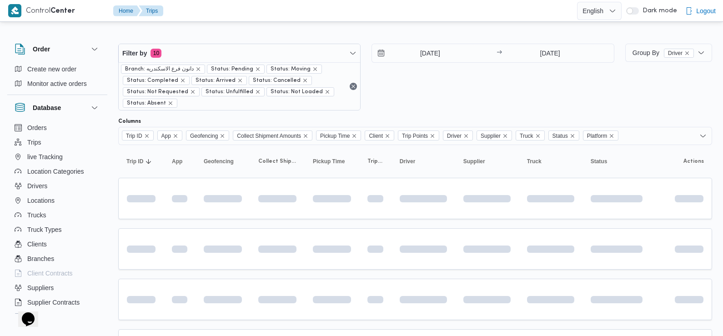
scroll to position [133, 0]
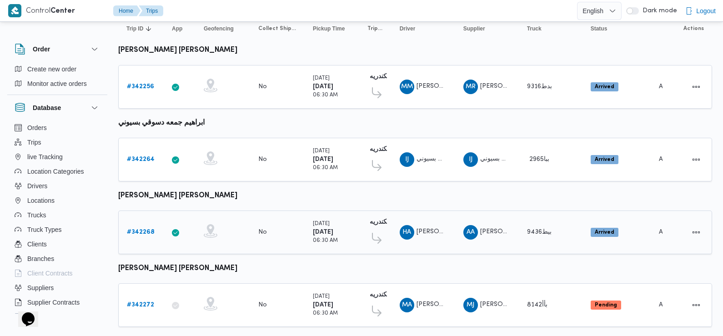
click at [137, 229] on b "# 342268" at bounding box center [141, 232] width 28 height 6
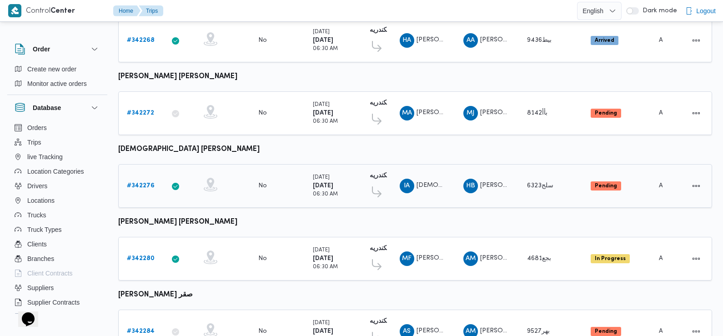
scroll to position [326, 0]
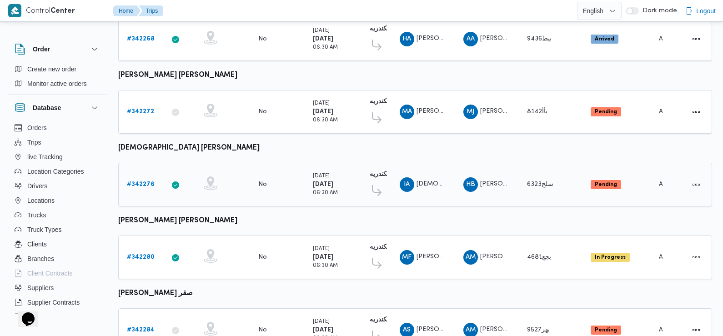
click at [140, 182] on b "# 342276" at bounding box center [141, 185] width 28 height 6
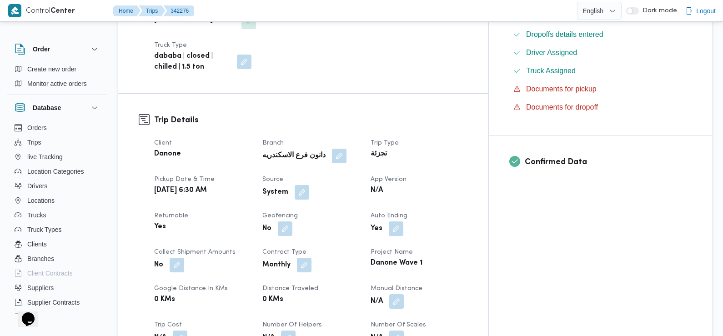
scroll to position [268, 0]
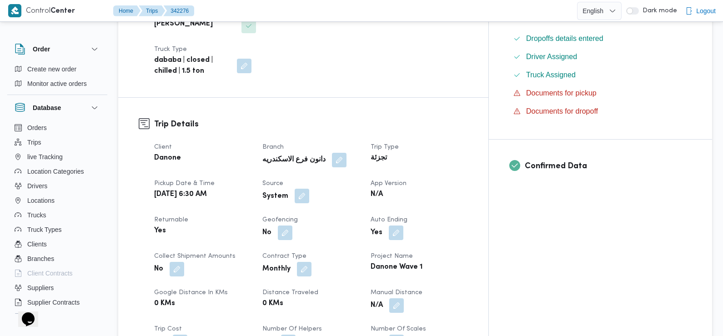
click at [309, 189] on button "button" at bounding box center [302, 196] width 15 height 15
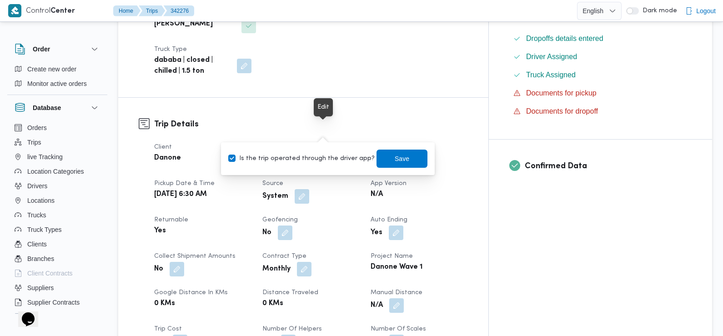
click at [334, 154] on label "Is the trip operated through the driver app?" at bounding box center [301, 158] width 146 height 11
checkbox input "false"
click at [377, 157] on span "Save" at bounding box center [402, 158] width 51 height 18
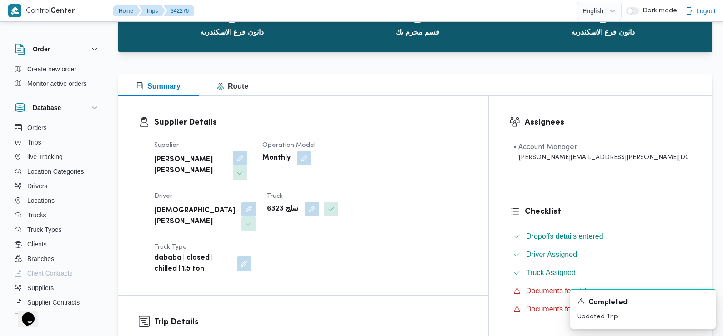
scroll to position [0, 0]
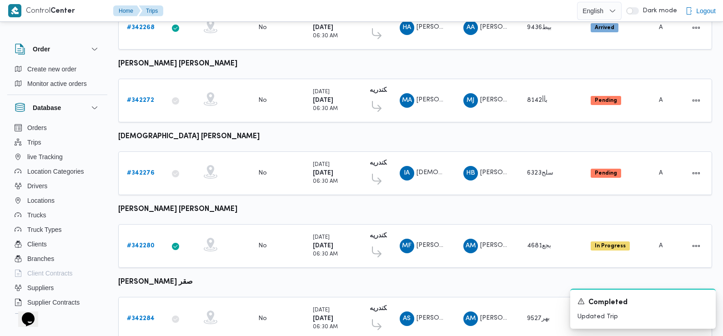
scroll to position [420, 0]
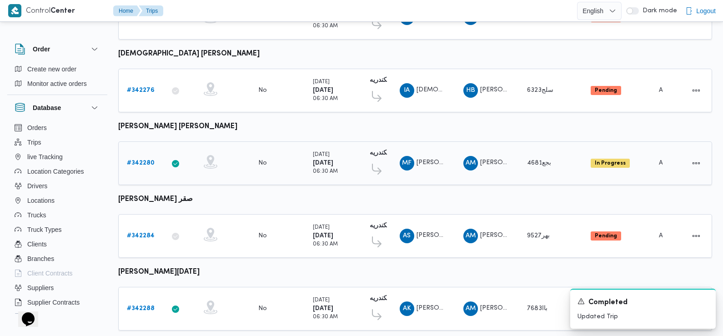
click at [136, 161] on b "# 342280" at bounding box center [141, 163] width 28 height 6
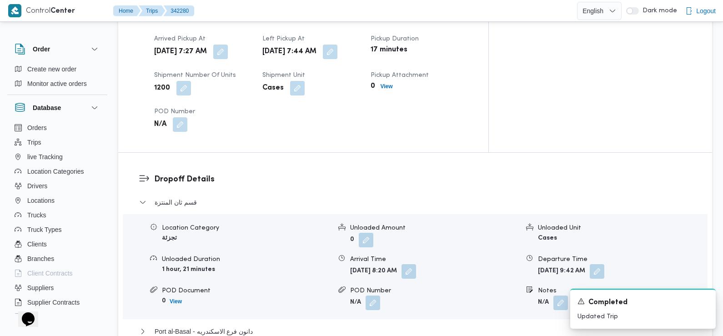
scroll to position [599, 0]
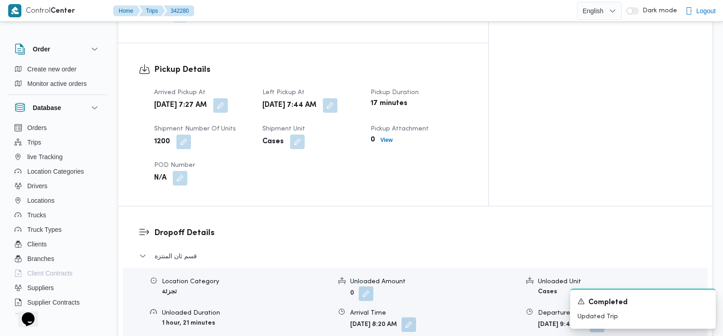
click at [416, 318] on button "button" at bounding box center [409, 325] width 15 height 15
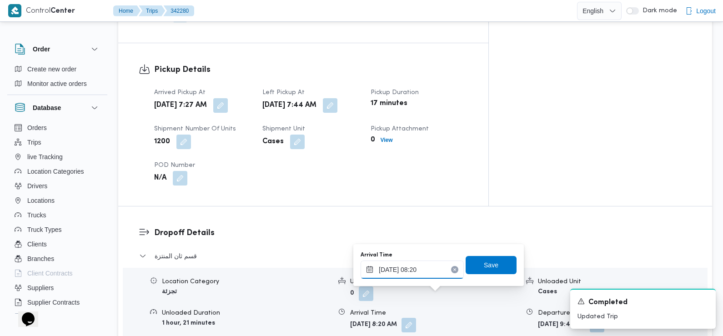
click at [419, 268] on input "12/10/2025 08:20" at bounding box center [412, 270] width 103 height 18
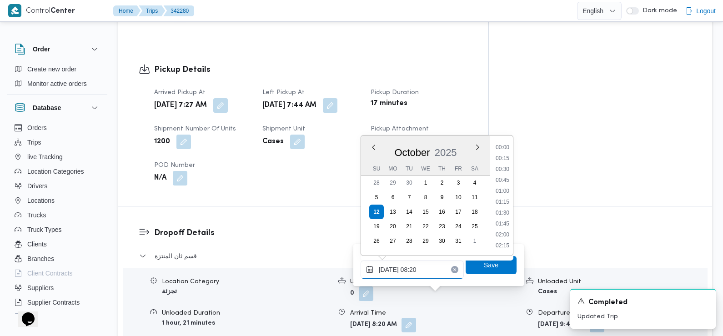
scroll to position [305, 0]
click at [506, 232] on li "09:00" at bounding box center [502, 235] width 21 height 9
type input "12/10/2025 09:00"
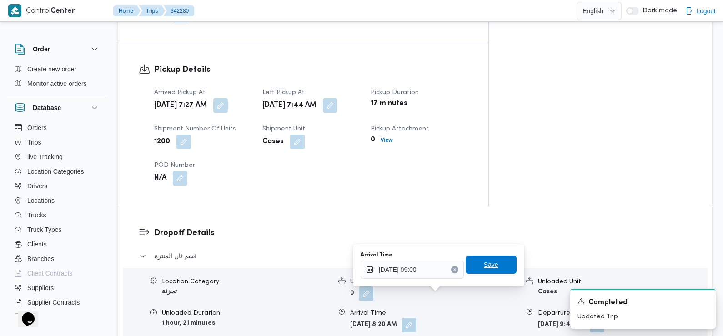
click at [488, 265] on span "Save" at bounding box center [491, 264] width 15 height 11
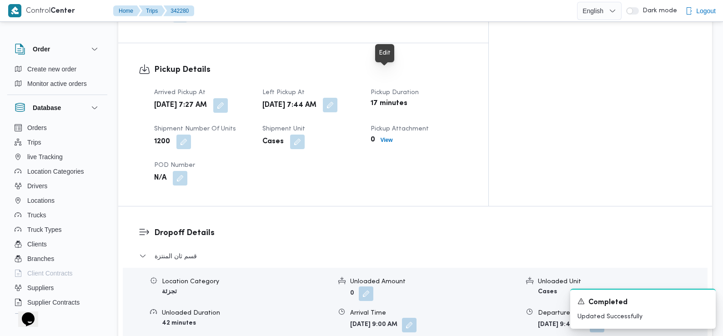
click at [338, 98] on button "button" at bounding box center [330, 105] width 15 height 15
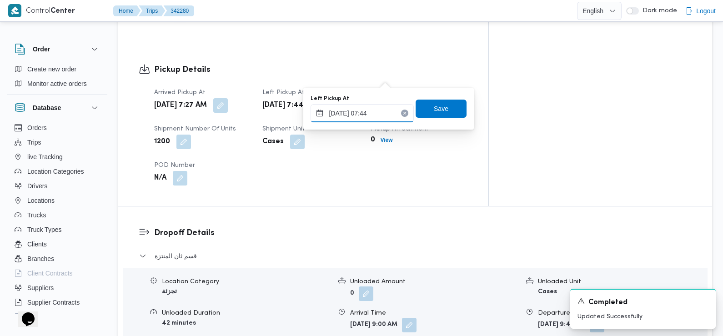
click at [375, 108] on input "12/10/2025 07:44" at bounding box center [362, 113] width 103 height 18
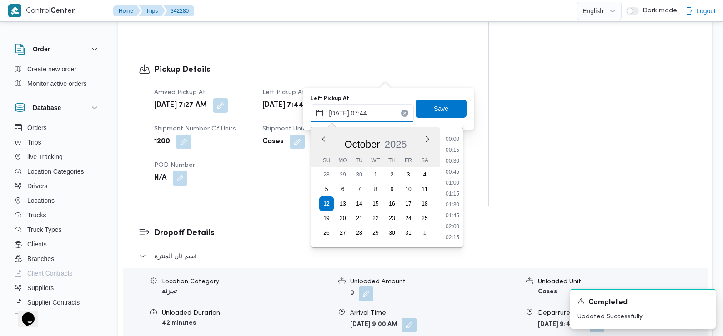
scroll to position [272, 0]
click at [456, 236] on li "08:30" at bounding box center [452, 238] width 21 height 9
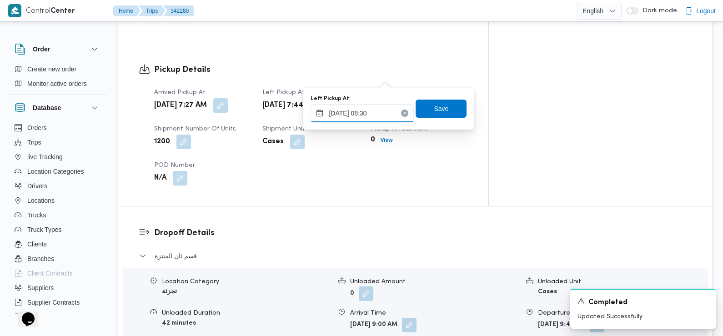
type input "12/10/2025 08:30"
click at [441, 111] on span "Save" at bounding box center [441, 108] width 15 height 11
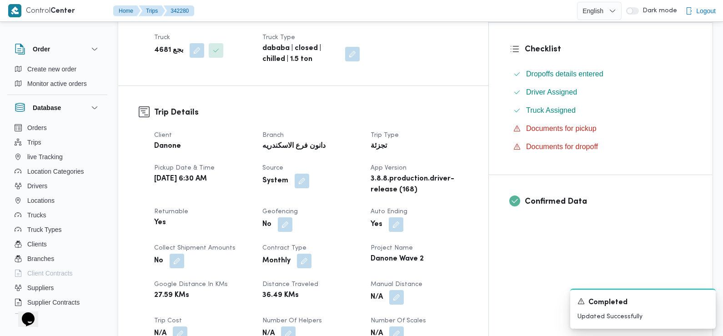
scroll to position [0, 0]
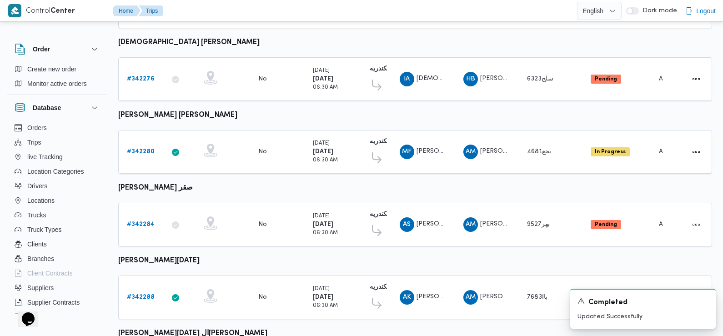
scroll to position [557, 0]
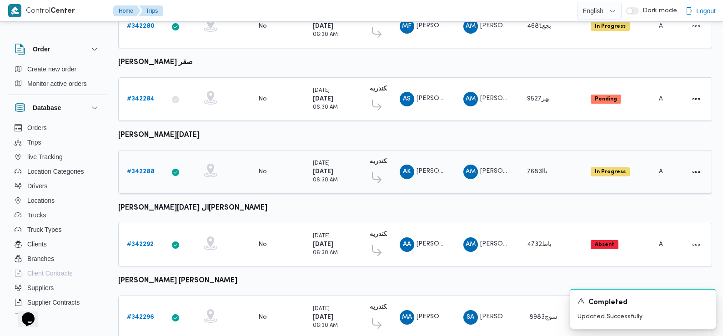
click at [142, 169] on b "# 342288" at bounding box center [141, 172] width 28 height 6
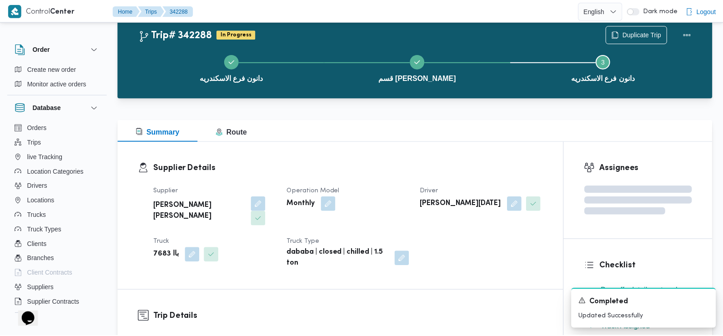
scroll to position [557, 0]
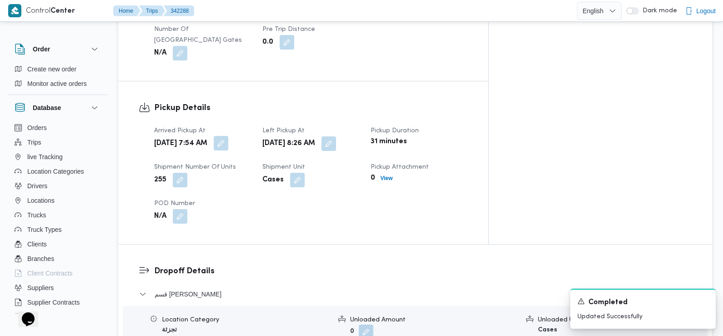
click at [228, 136] on button "button" at bounding box center [221, 143] width 15 height 15
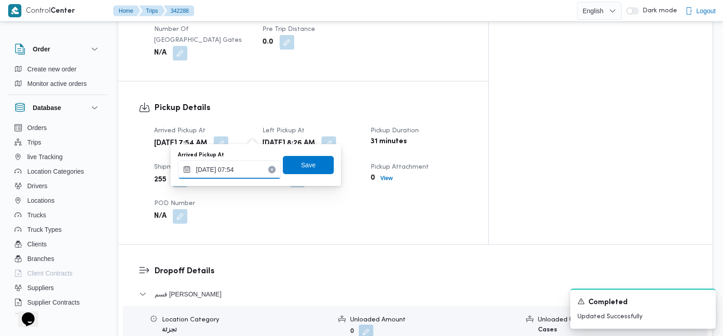
click at [247, 165] on input "12/10/2025 07:54" at bounding box center [229, 170] width 103 height 18
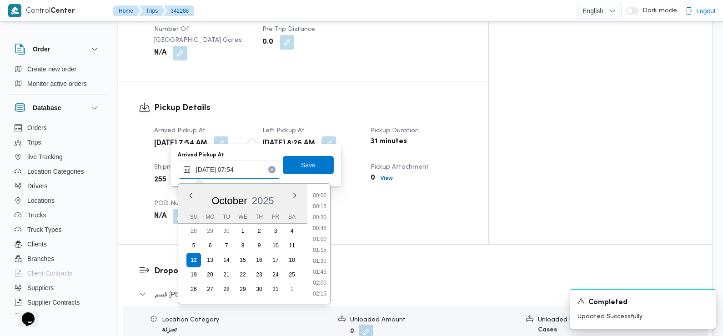
scroll to position [283, 0]
click at [323, 242] on li "07:30" at bounding box center [319, 240] width 21 height 9
type input "12/10/2025 07:30"
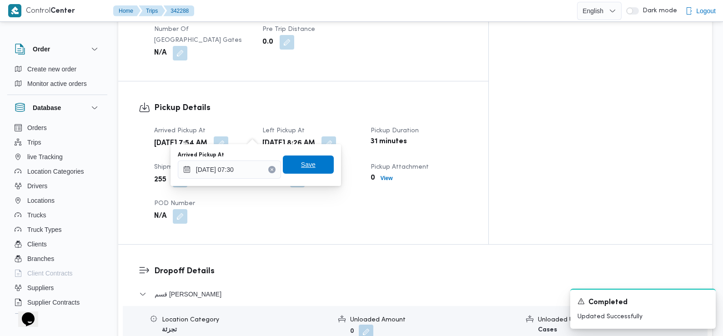
click at [309, 167] on span "Save" at bounding box center [308, 165] width 51 height 18
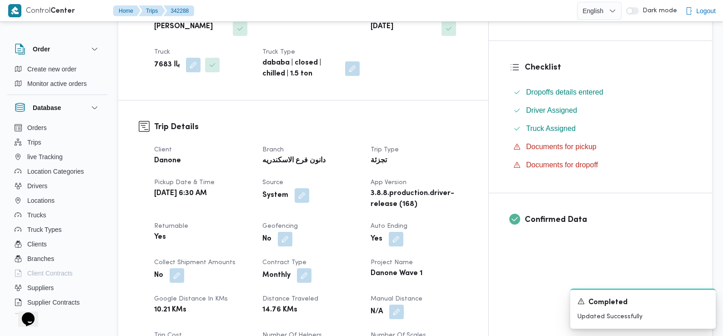
scroll to position [0, 0]
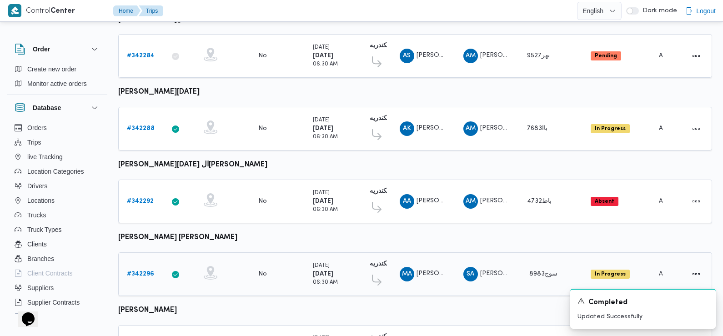
scroll to position [605, 0]
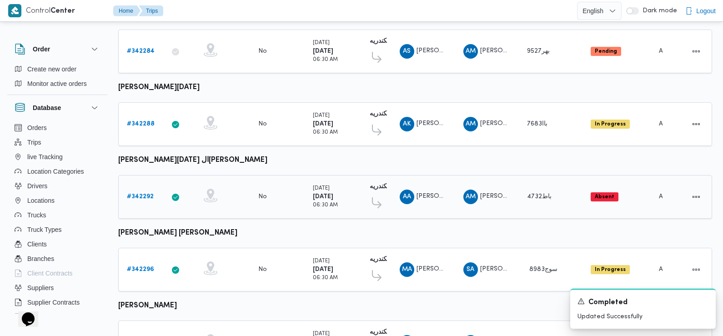
click at [137, 194] on b "# 342292" at bounding box center [140, 197] width 27 height 6
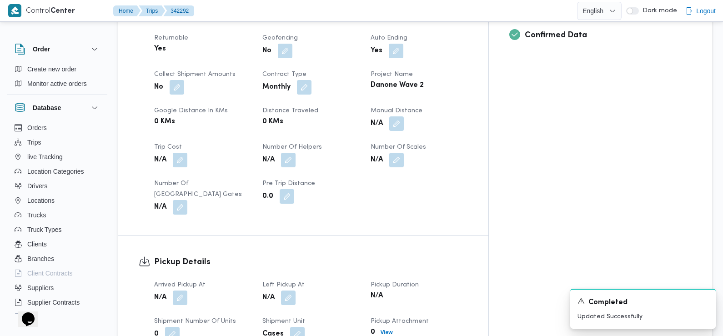
scroll to position [296, 0]
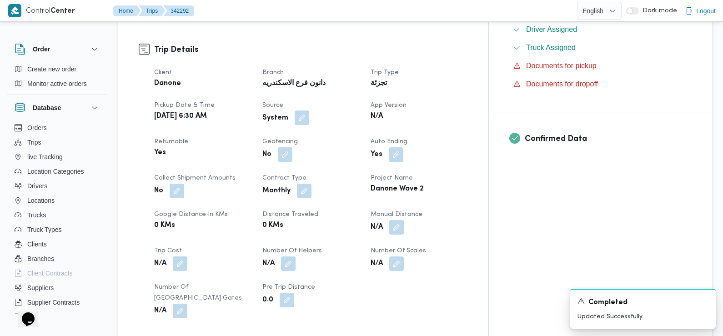
click at [309, 111] on button "button" at bounding box center [302, 118] width 15 height 15
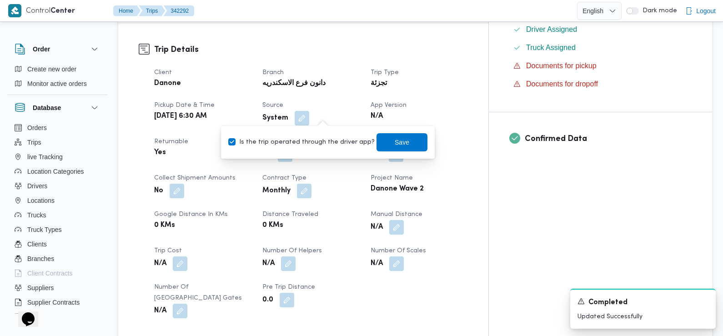
click at [320, 139] on label "Is the trip operated through the driver app?" at bounding box center [301, 142] width 146 height 11
checkbox input "false"
click at [377, 137] on span "Save" at bounding box center [402, 142] width 51 height 18
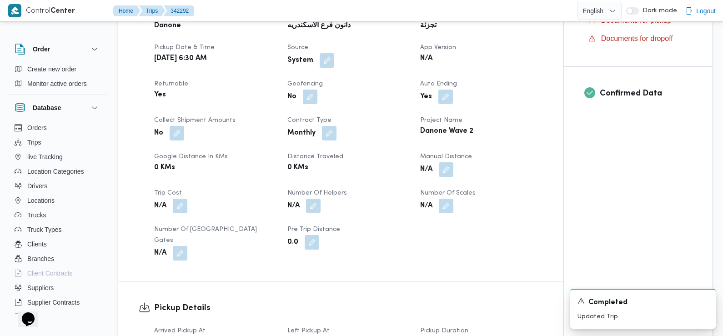
scroll to position [399, 0]
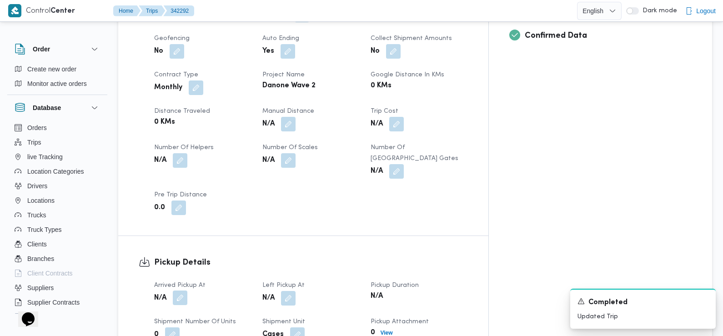
click at [178, 291] on button "button" at bounding box center [180, 298] width 15 height 15
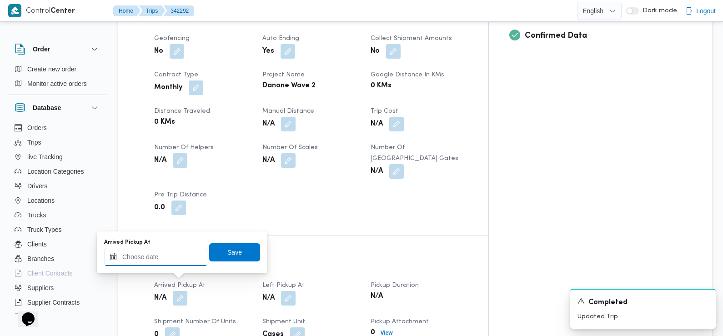
click at [174, 255] on input "Arrived Pickup At" at bounding box center [155, 257] width 103 height 18
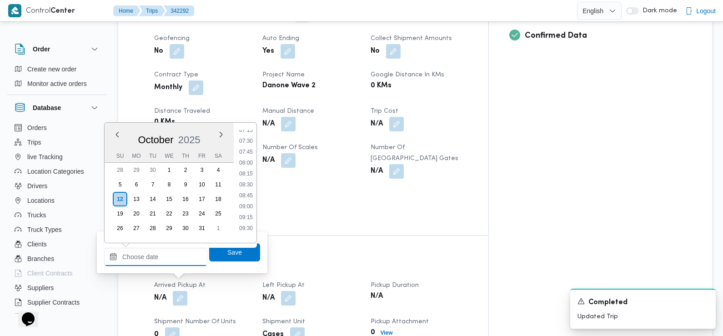
scroll to position [318, 0]
click at [243, 142] on li "07:30" at bounding box center [246, 144] width 21 height 9
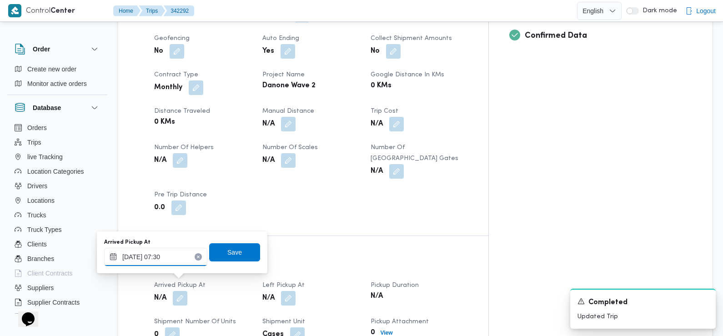
type input "12/10/2025 07:30"
click at [241, 247] on span "Save" at bounding box center [234, 252] width 51 height 18
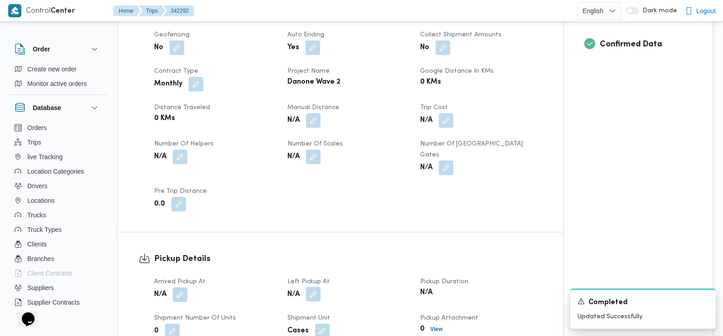
click at [308, 287] on button "button" at bounding box center [313, 294] width 15 height 15
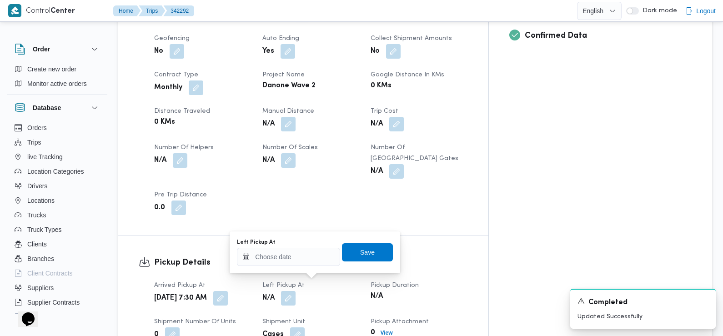
click at [317, 267] on div "Left Pickup At Save" at bounding box center [315, 252] width 158 height 29
click at [317, 266] on input "Left Pickup At" at bounding box center [288, 257] width 103 height 18
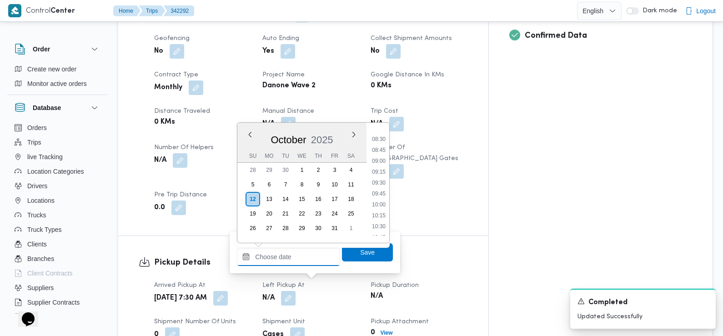
scroll to position [366, 0]
click at [382, 153] on li "08:45" at bounding box center [379, 150] width 21 height 9
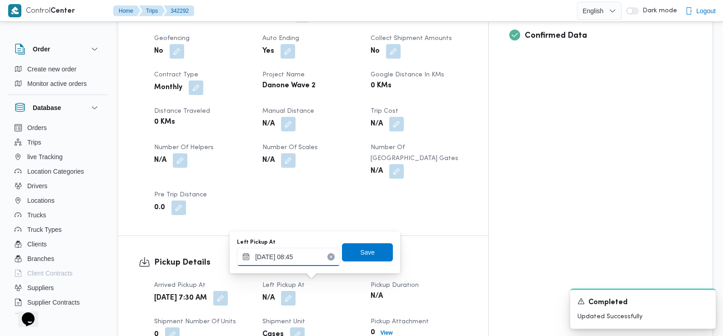
type input "12/10/2025 08:45"
click at [377, 251] on span "Save" at bounding box center [367, 252] width 51 height 18
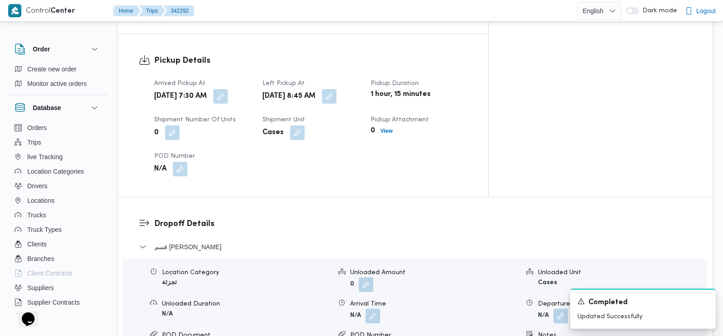
scroll to position [629, 0]
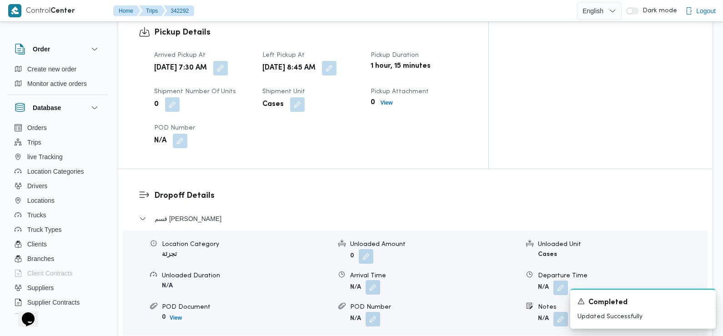
click at [370, 280] on button "button" at bounding box center [373, 287] width 15 height 15
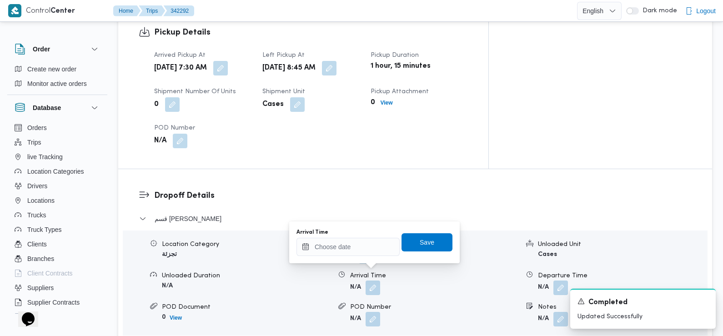
click at [353, 259] on div "You are in a dialog. To close this dialog, hit escape. Arrival Time Save" at bounding box center [374, 243] width 171 height 42
click at [353, 247] on input "Arrival Time" at bounding box center [348, 247] width 103 height 18
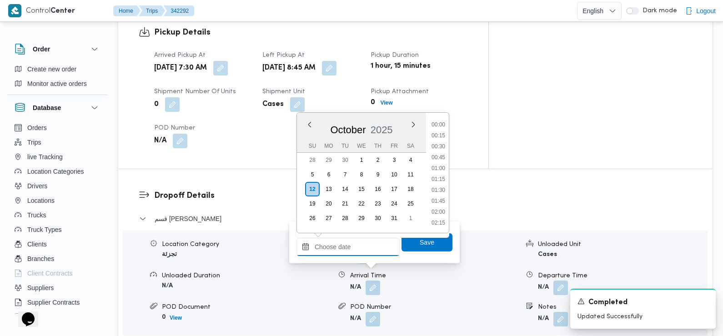
scroll to position [436, 0]
click at [440, 129] on li "10:00" at bounding box center [438, 125] width 21 height 9
type input "12/10/2025 10:00"
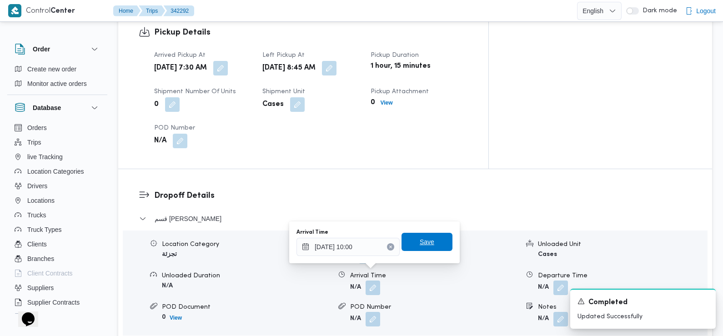
click at [431, 242] on span "Save" at bounding box center [427, 242] width 51 height 18
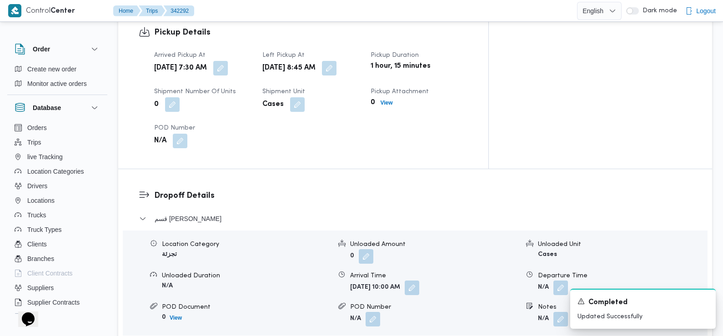
click at [266, 197] on dl "Dropoff Details قسم سيدى جابر Location Category تجزئة Unloaded Amount 0 Unloade…" at bounding box center [423, 287] width 538 height 195
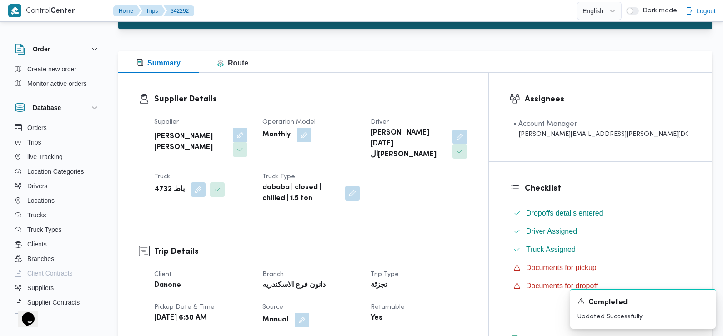
scroll to position [0, 0]
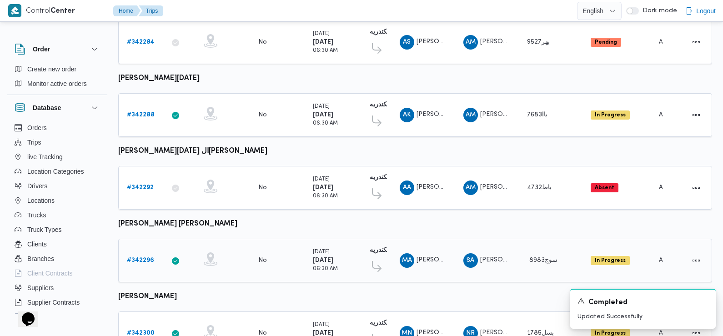
scroll to position [611, 0]
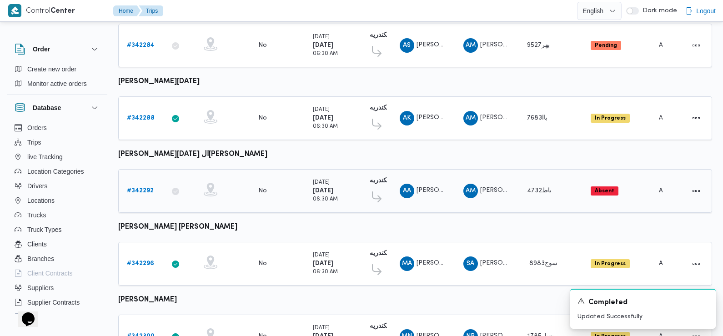
click at [148, 188] on b "# 342292" at bounding box center [140, 191] width 27 height 6
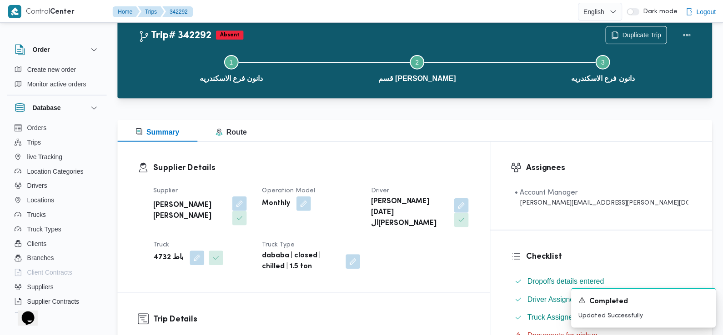
scroll to position [611, 0]
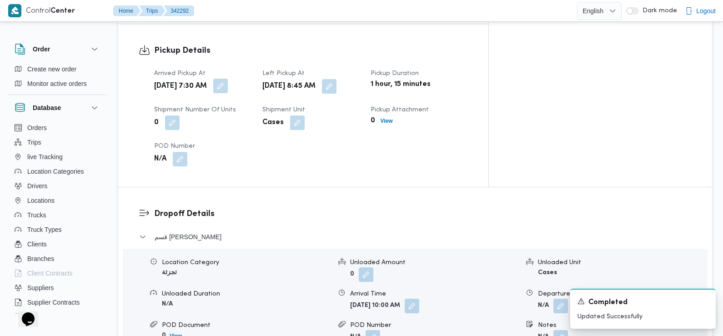
click at [228, 79] on button "button" at bounding box center [220, 86] width 15 height 15
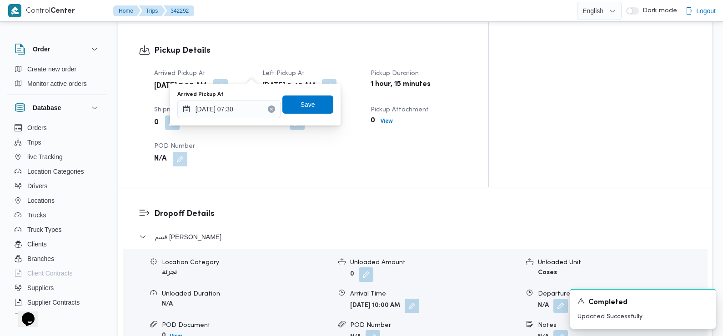
click at [270, 108] on icon "Clear input" at bounding box center [271, 109] width 2 height 2
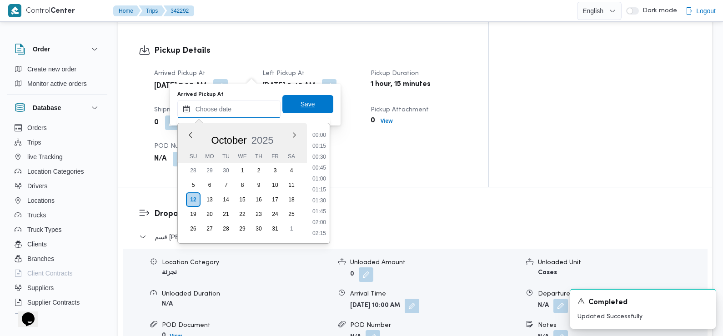
scroll to position [436, 0]
click at [289, 109] on span "Save" at bounding box center [308, 104] width 51 height 18
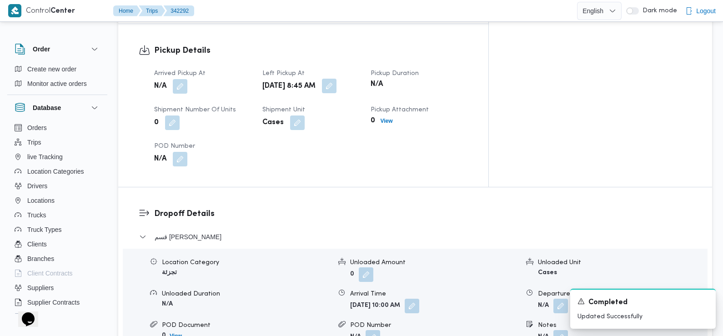
click at [337, 79] on button "button" at bounding box center [329, 86] width 15 height 15
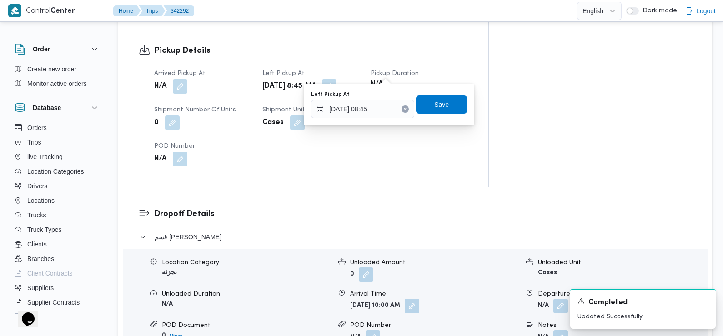
click at [402, 108] on button "Clear input" at bounding box center [405, 109] width 7 height 7
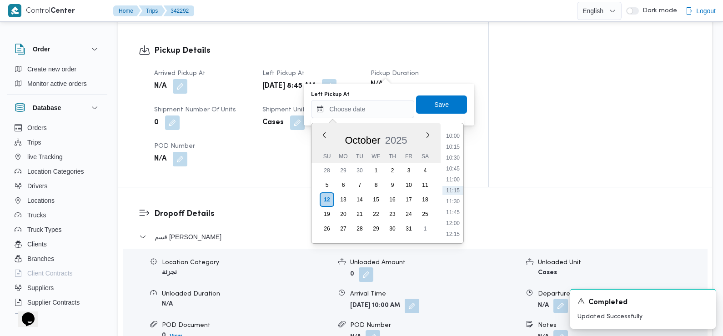
click at [439, 95] on div "Left Pickup At Previous Month Next month October 2025 October 2025 Su Mo Tu We …" at bounding box center [389, 104] width 158 height 29
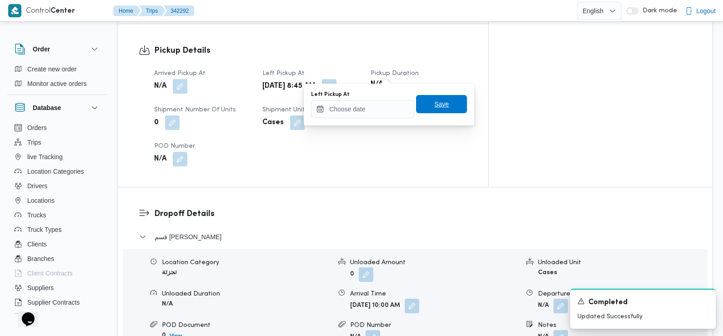
click at [439, 101] on span "Save" at bounding box center [441, 104] width 15 height 11
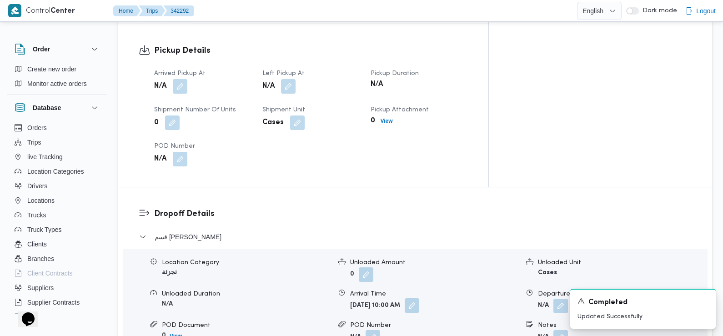
click at [419, 298] on button "button" at bounding box center [412, 305] width 15 height 15
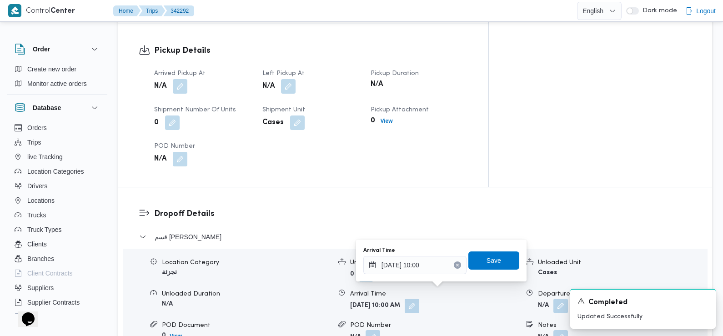
click at [456, 263] on icon "Clear input" at bounding box center [458, 265] width 4 height 4
click at [477, 264] on span "Save" at bounding box center [494, 260] width 51 height 18
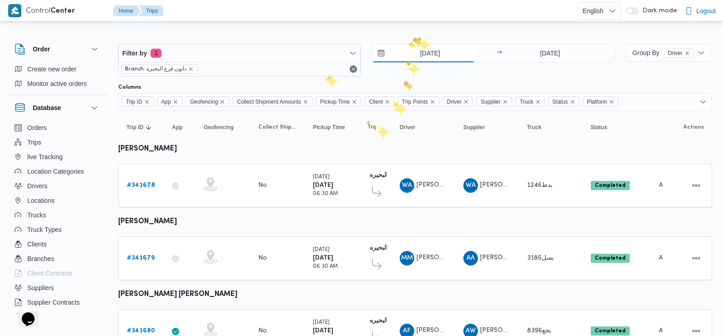
click at [424, 51] on input "7/10/2025" at bounding box center [423, 53] width 103 height 18
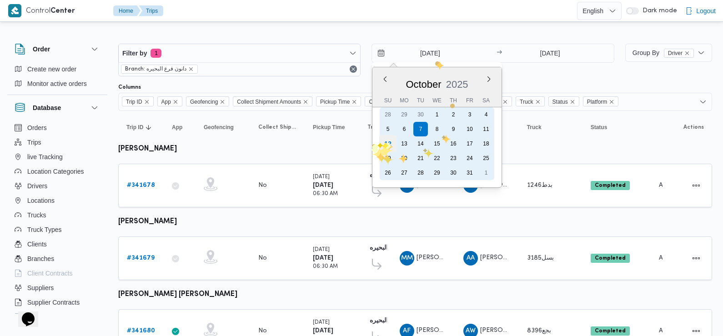
click at [385, 142] on div "12" at bounding box center [387, 143] width 17 height 17
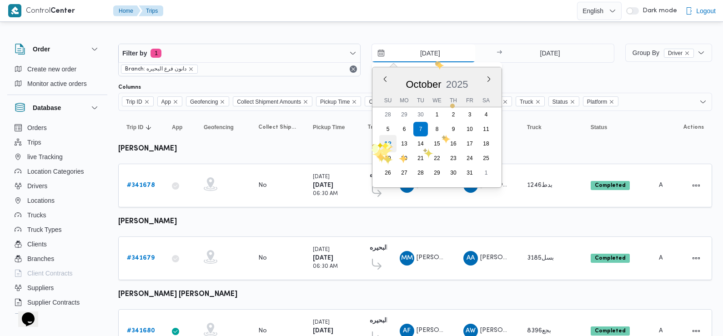
type input "12/10/2025"
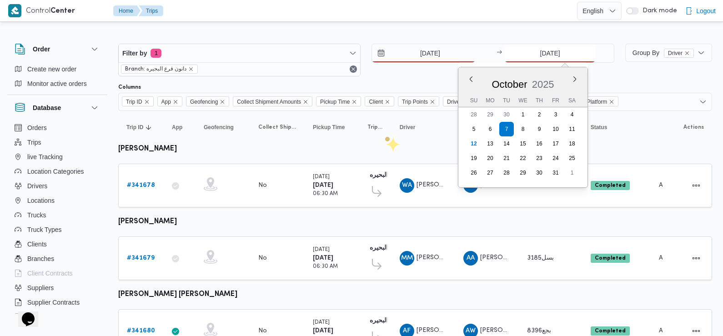
click at [545, 56] on input "7/10/2025" at bounding box center [550, 53] width 91 height 18
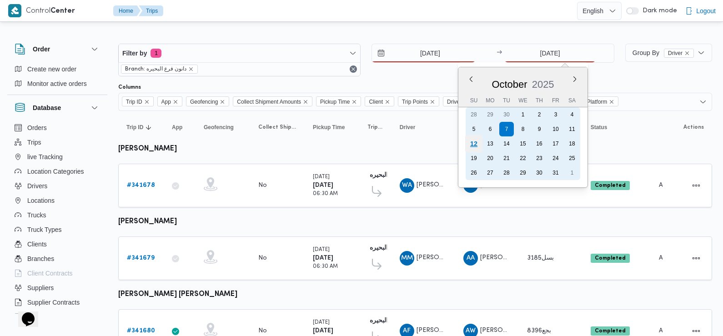
click at [472, 146] on div "12" at bounding box center [473, 143] width 17 height 17
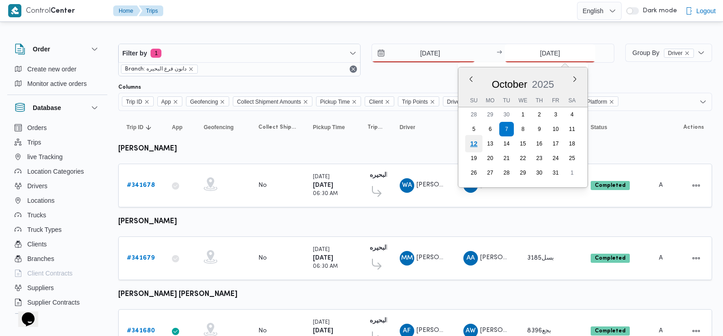
type input "12/10/2025"
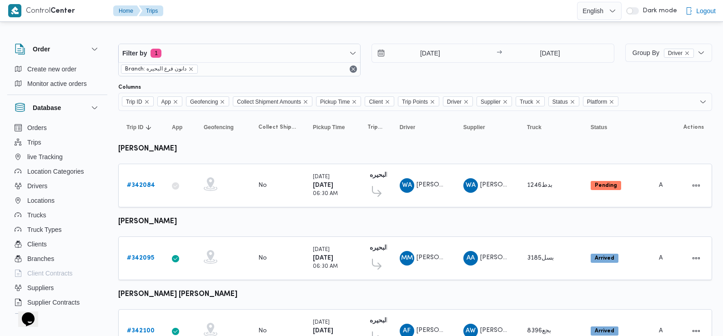
click at [414, 77] on div "Filter by 1 Branch: دانون فرع البحيره 12/10/2025 → 12/10/2025" at bounding box center [366, 60] width 507 height 44
click at [140, 257] on b "# 342095" at bounding box center [140, 258] width 27 height 6
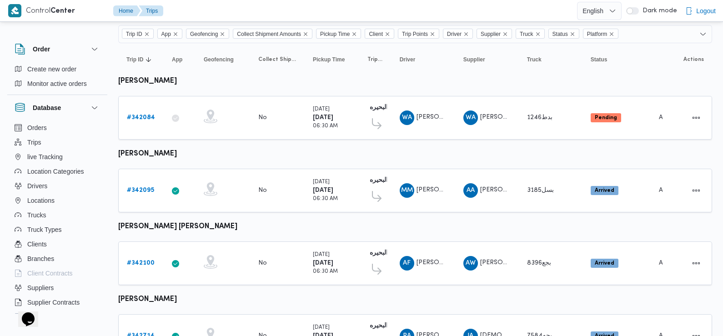
scroll to position [131, 0]
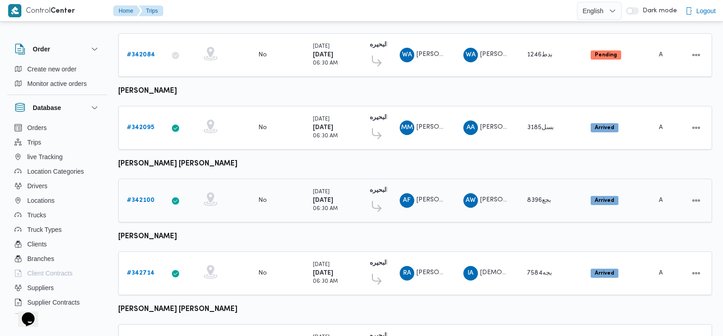
click at [138, 199] on b "# 342100" at bounding box center [141, 200] width 28 height 6
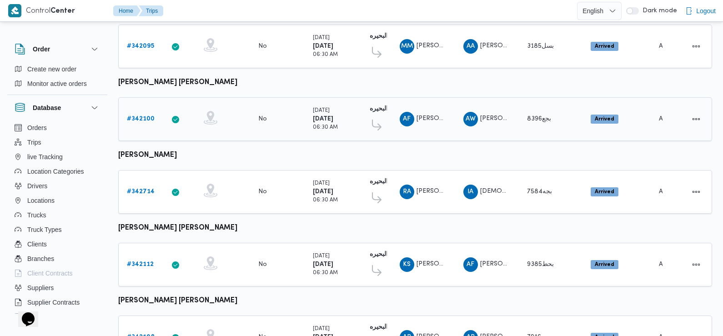
scroll to position [258, 0]
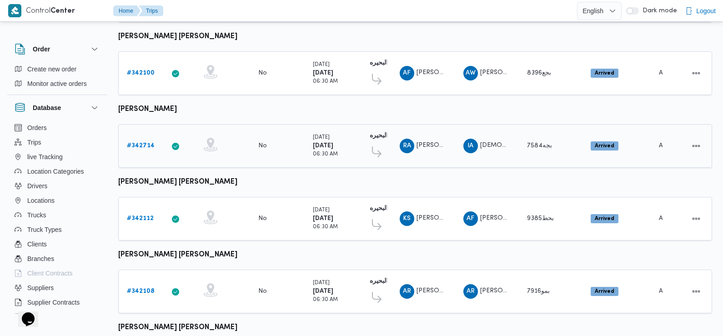
click at [144, 143] on b "# 342714" at bounding box center [141, 146] width 28 height 6
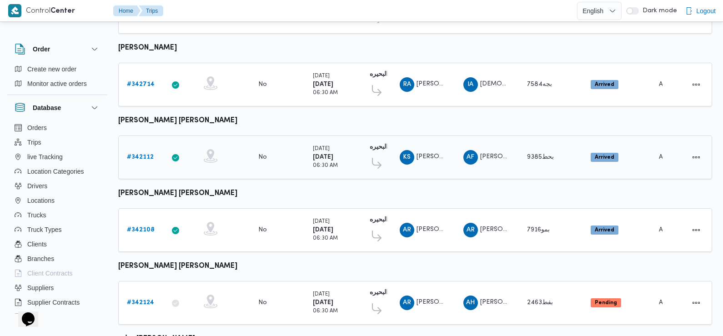
click at [137, 154] on b "# 342112" at bounding box center [140, 157] width 27 height 6
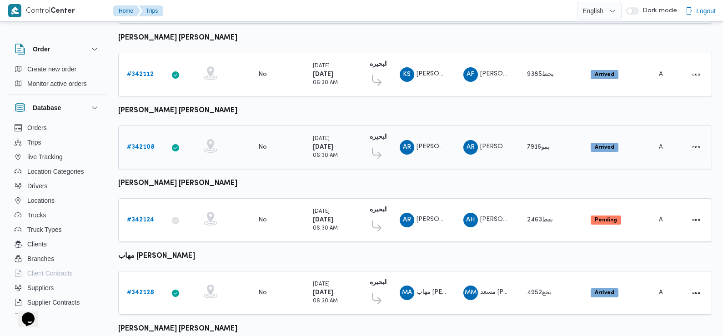
click at [146, 147] on link "# 342108" at bounding box center [141, 147] width 28 height 11
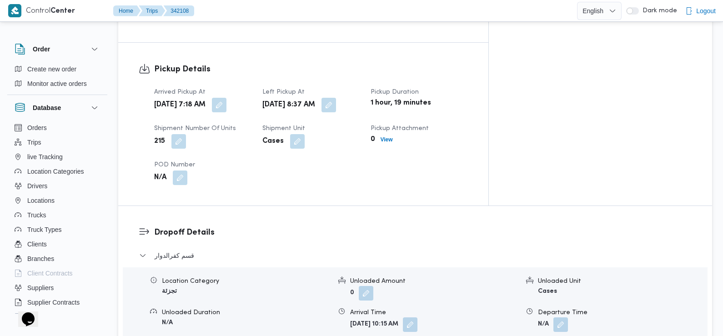
scroll to position [587, 0]
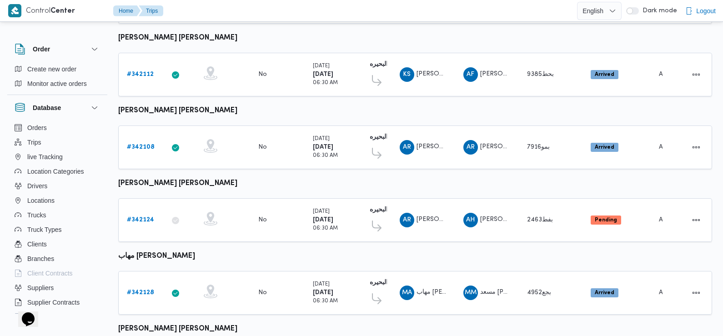
scroll to position [528, 0]
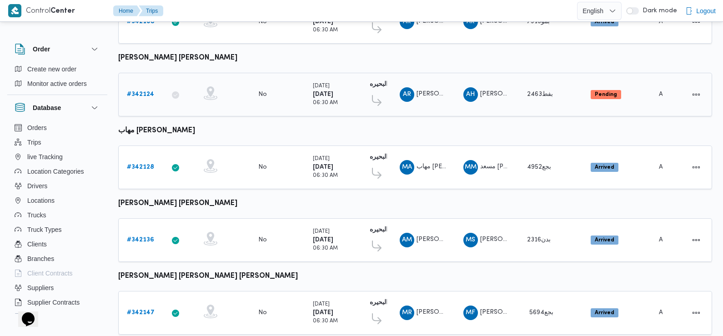
click at [141, 91] on b "# 342124" at bounding box center [140, 94] width 27 height 6
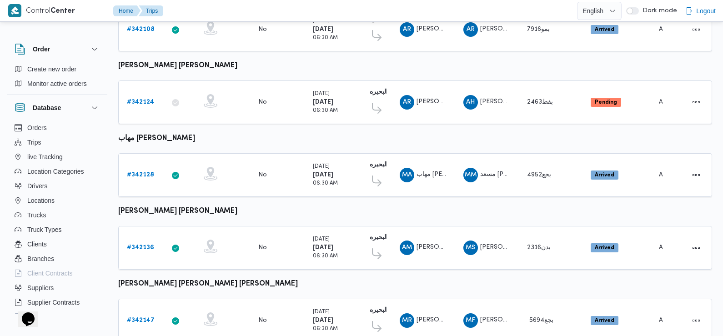
scroll to position [520, 0]
click at [149, 172] on b "# 342128" at bounding box center [140, 175] width 27 height 6
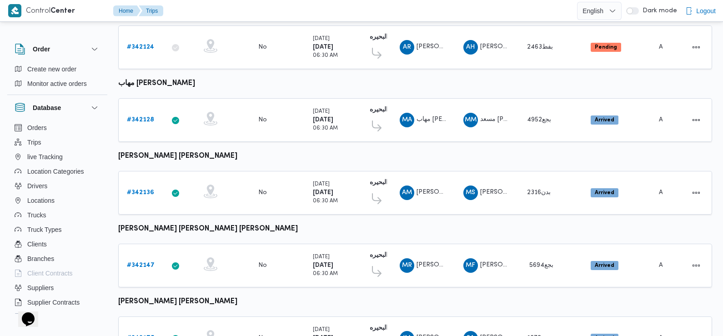
scroll to position [574, 0]
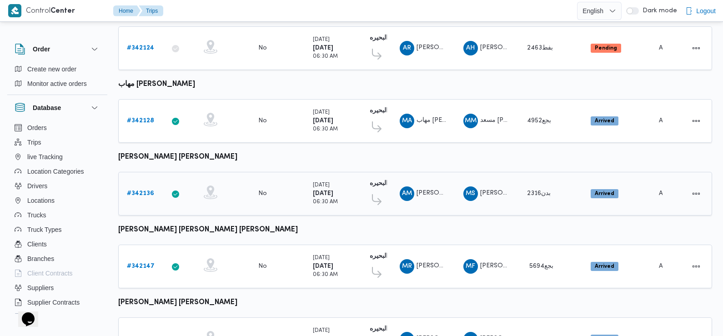
click at [146, 191] on b "# 342136" at bounding box center [140, 194] width 27 height 6
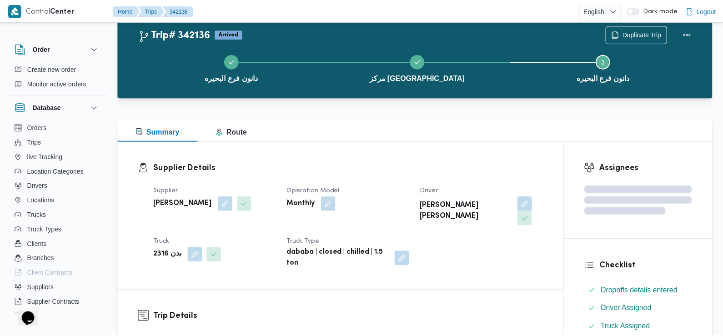
scroll to position [574, 0]
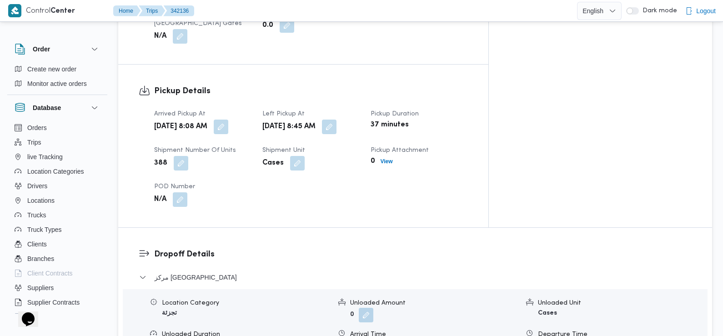
click at [252, 109] on dt "Arrived Pickup At" at bounding box center [202, 114] width 97 height 11
click at [228, 119] on button "button" at bounding box center [221, 126] width 15 height 15
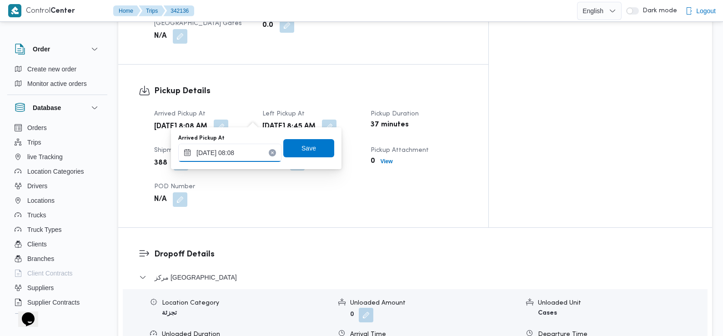
click at [252, 151] on input "12/10/2025 08:08" at bounding box center [229, 153] width 103 height 18
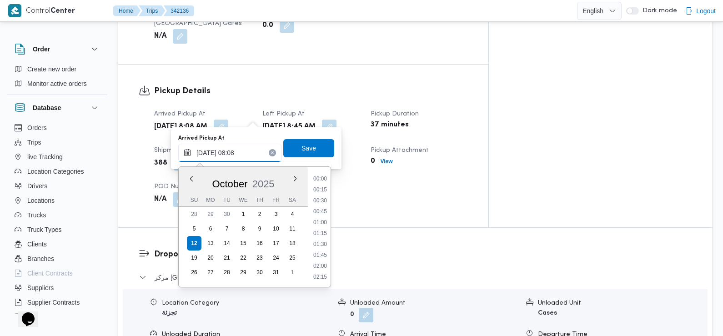
scroll to position [294, 0]
click at [320, 218] on ul "00:00 00:15 00:30 00:45 01:00 01:15 01:30 01:45 02:00 02:15 02:30 02:45 03:00 0…" at bounding box center [320, 227] width 21 height 106
click at [320, 214] on li "07:30" at bounding box center [320, 212] width 21 height 9
type input "12/10/2025 07:30"
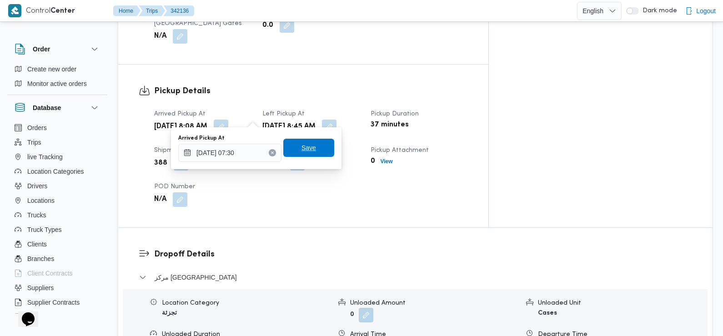
click at [303, 142] on span "Save" at bounding box center [308, 148] width 51 height 18
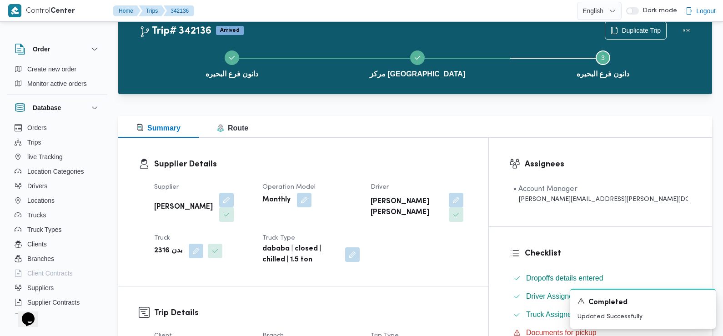
scroll to position [0, 0]
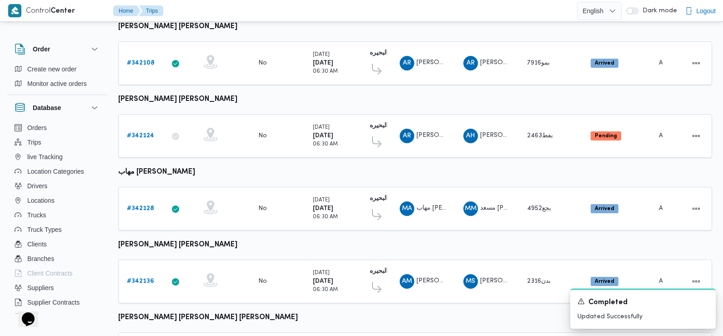
scroll to position [635, 0]
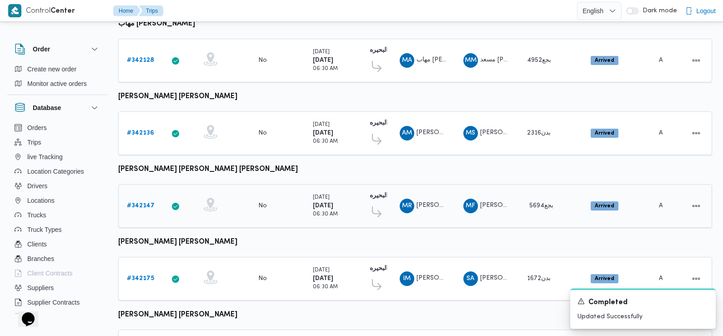
click at [146, 203] on b "# 342147" at bounding box center [141, 206] width 28 height 6
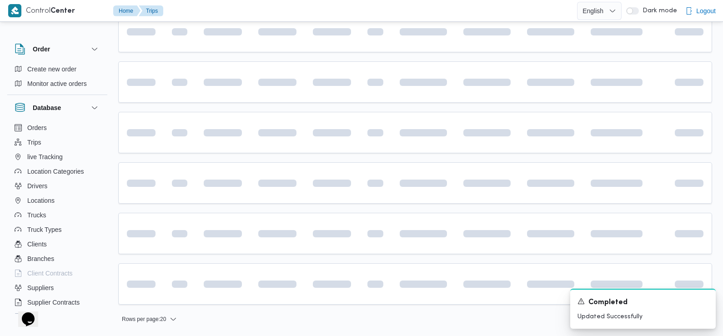
scroll to position [635, 0]
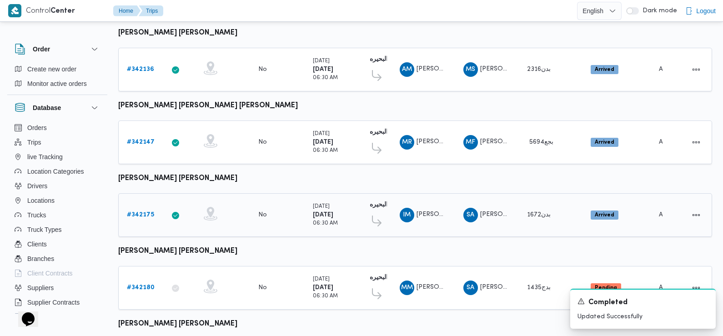
click at [147, 212] on b "# 342175" at bounding box center [140, 215] width 27 height 6
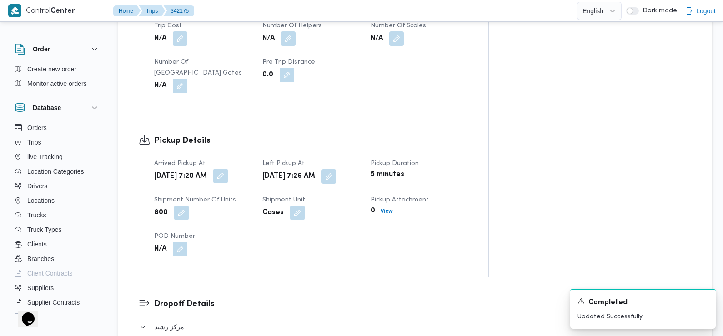
click at [228, 169] on button "button" at bounding box center [220, 176] width 15 height 15
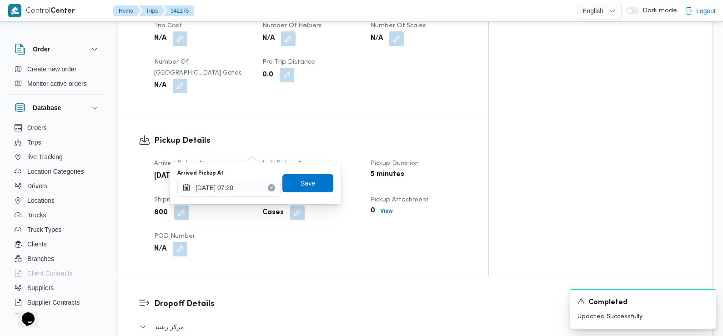
click at [336, 169] on button "button" at bounding box center [329, 176] width 15 height 15
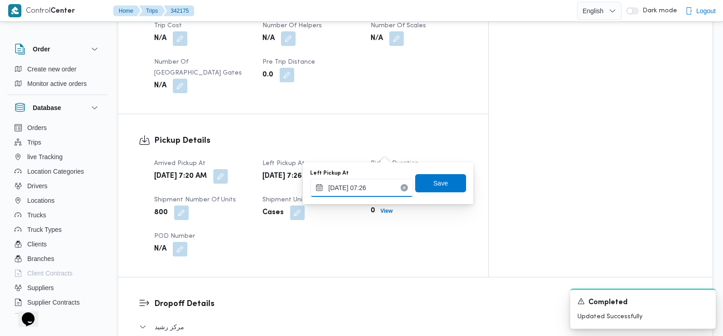
click at [379, 190] on input "12/10/2025 07:26" at bounding box center [361, 188] width 103 height 18
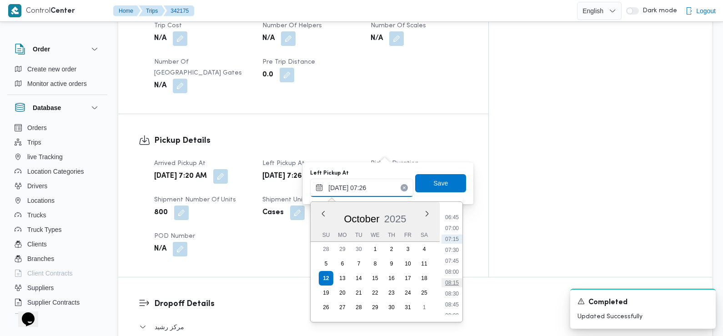
scroll to position [310, 0]
click at [452, 286] on li "08:45" at bounding box center [452, 286] width 21 height 9
type input "12/10/2025 08:45"
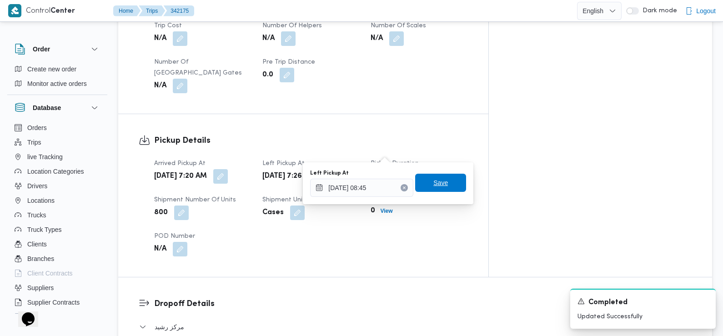
click at [443, 185] on span "Save" at bounding box center [440, 183] width 51 height 18
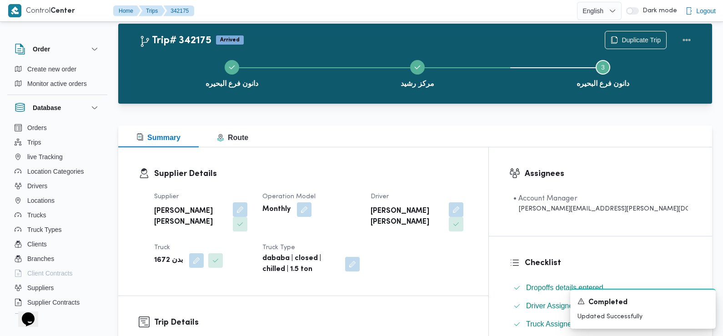
scroll to position [0, 0]
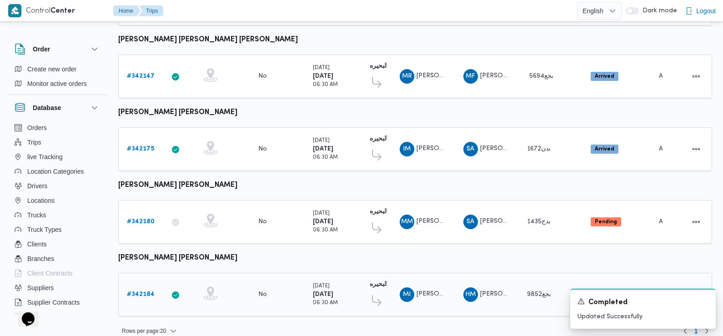
click at [150, 292] on b "# 342184" at bounding box center [141, 295] width 28 height 6
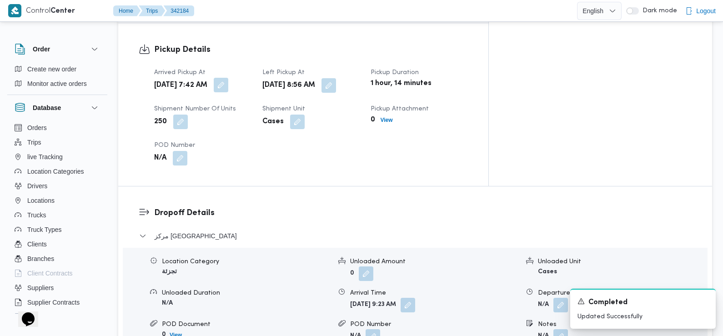
click at [228, 78] on button "button" at bounding box center [221, 85] width 15 height 15
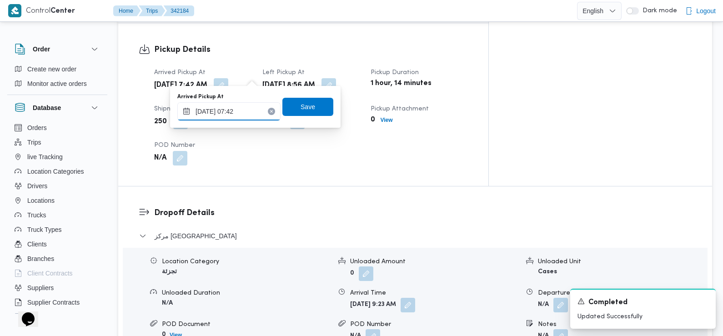
click at [252, 110] on input "12/10/2025 07:42" at bounding box center [228, 111] width 103 height 18
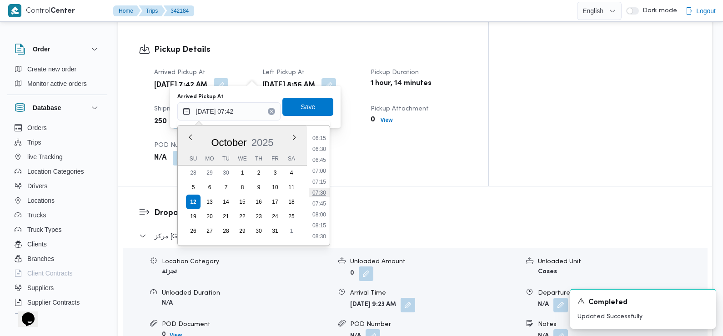
click at [319, 195] on li "07:30" at bounding box center [319, 192] width 21 height 9
type input "12/10/2025 07:30"
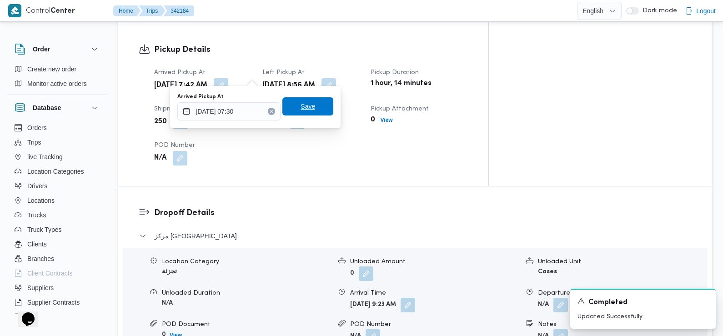
click at [303, 113] on span "Save" at bounding box center [308, 106] width 51 height 18
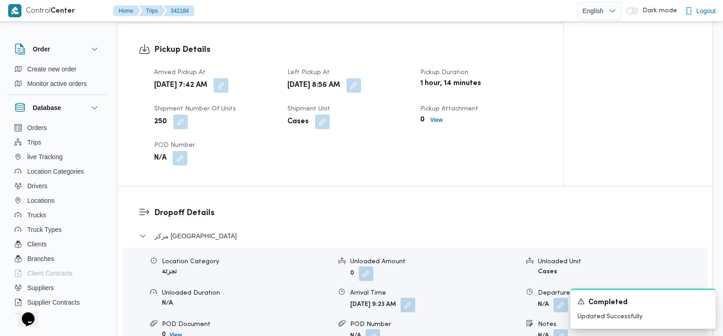
scroll to position [5, 0]
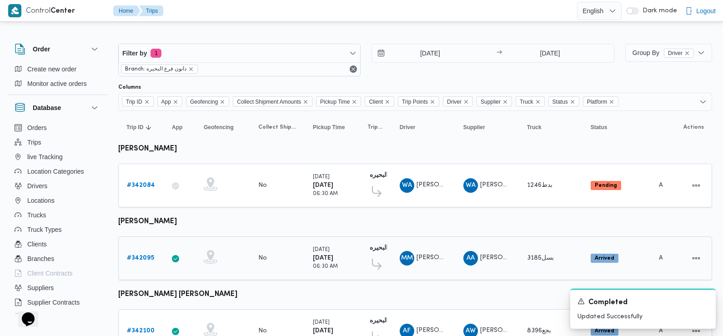
click at [142, 257] on b "# 342095" at bounding box center [140, 258] width 27 height 6
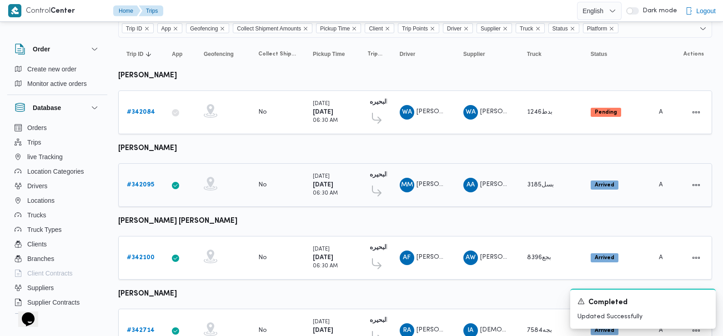
scroll to position [91, 0]
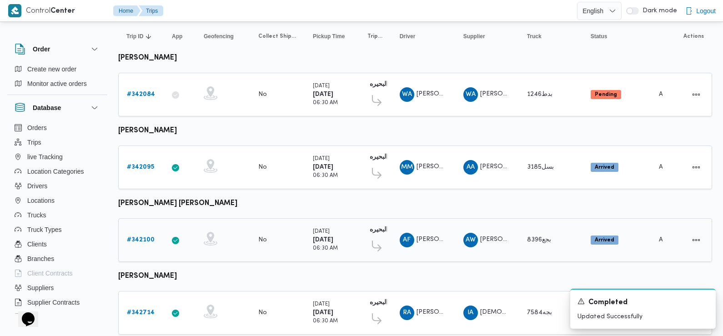
click at [140, 237] on b "# 342100" at bounding box center [141, 240] width 28 height 6
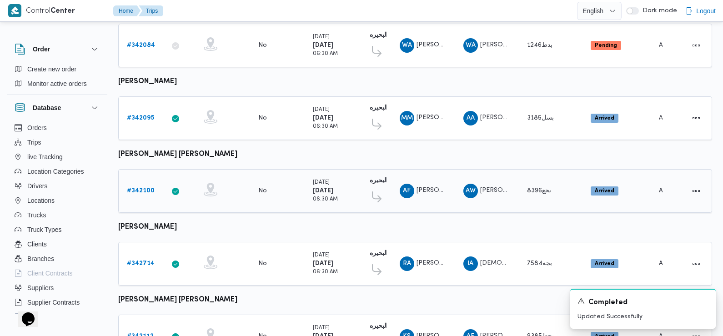
scroll to position [155, 0]
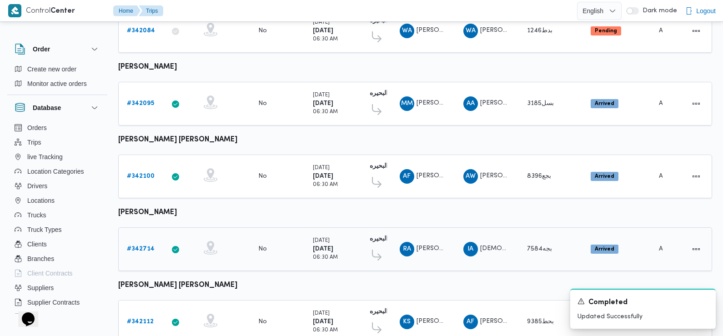
click at [383, 253] on span at bounding box center [376, 257] width 16 height 15
click at [379, 253] on icon at bounding box center [377, 255] width 10 height 11
click at [137, 246] on b "# 342714" at bounding box center [141, 249] width 28 height 6
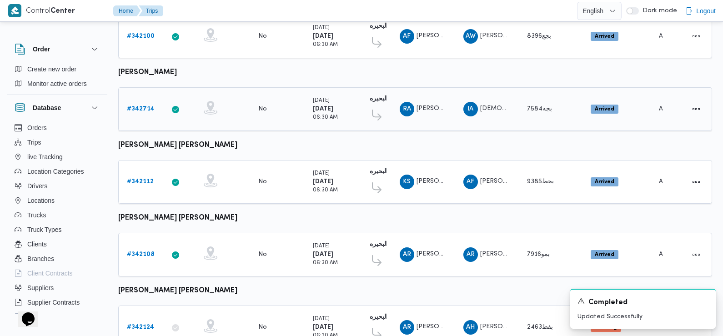
scroll to position [301, 0]
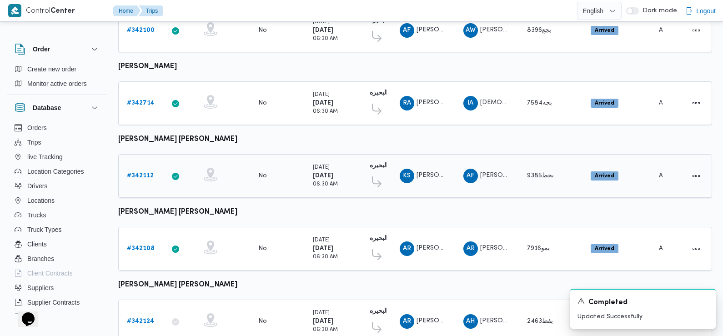
click at [140, 173] on b "# 342112" at bounding box center [140, 176] width 27 height 6
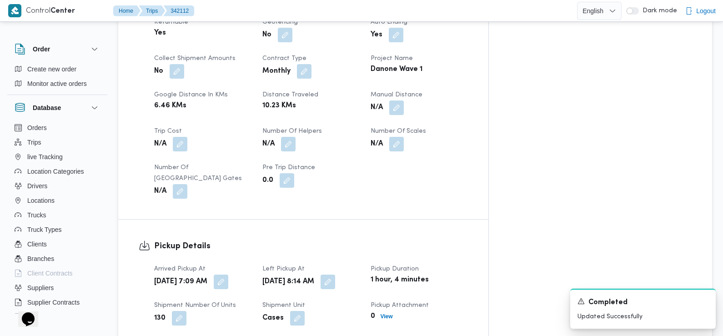
scroll to position [419, 0]
click at [274, 259] on div "Arrived Pickup At Sun, Oct 12, 2025 7:09 AM Left Pickup At Sun, Oct 12, 2025 8:…" at bounding box center [311, 313] width 325 height 109
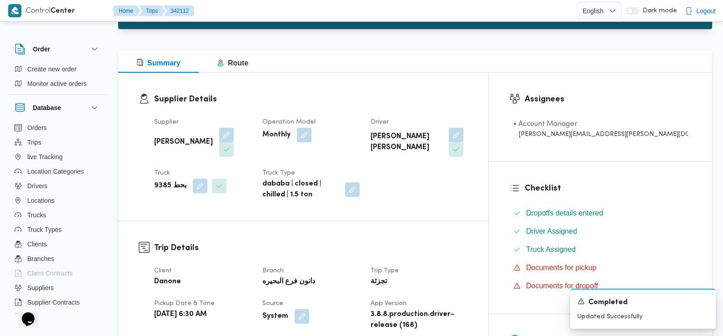
scroll to position [79, 0]
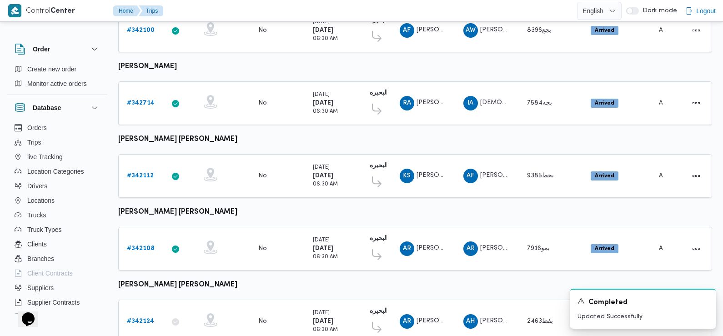
scroll to position [384, 0]
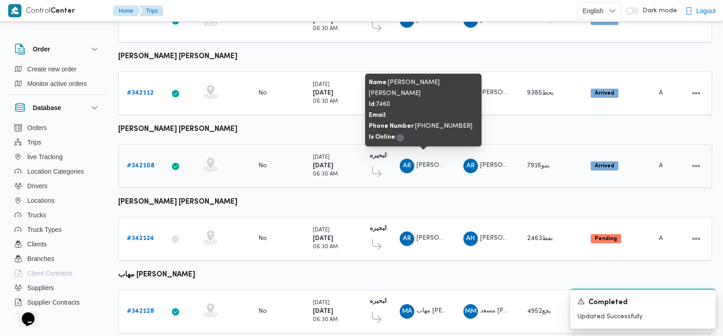
click at [433, 162] on span "عمرو رجب عبدالمنعم محمد الشرقاوي" at bounding box center [470, 165] width 106 height 6
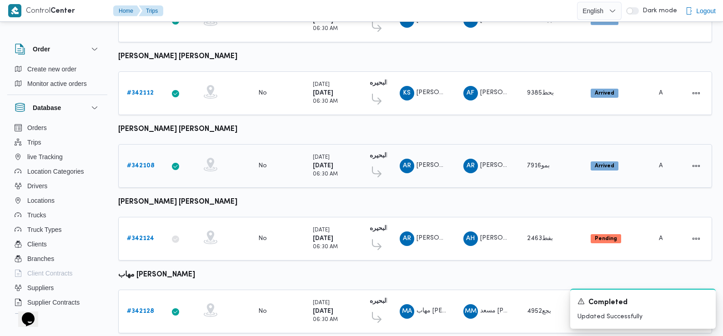
click at [143, 163] on b "# 342108" at bounding box center [141, 166] width 28 height 6
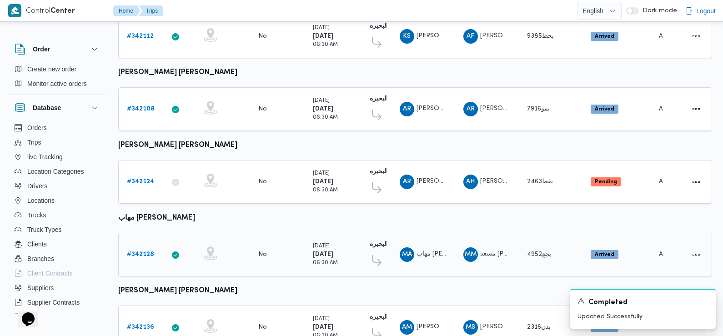
scroll to position [425, 0]
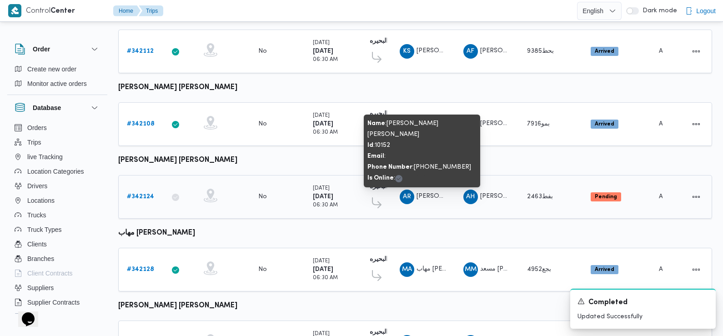
click at [427, 193] on span "عبدالجليل رعد محمد عبدالصالحين" at bounding box center [470, 196] width 106 height 6
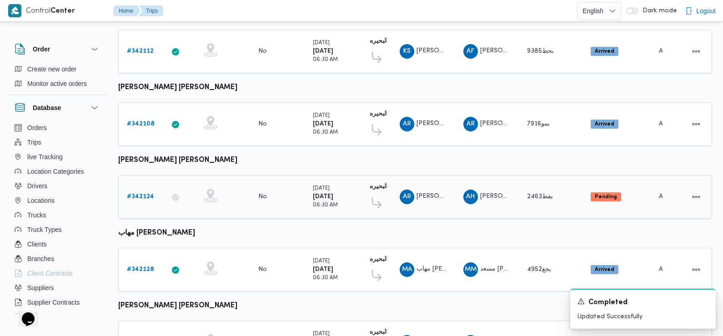
click at [134, 194] on b "# 342124" at bounding box center [140, 197] width 27 height 6
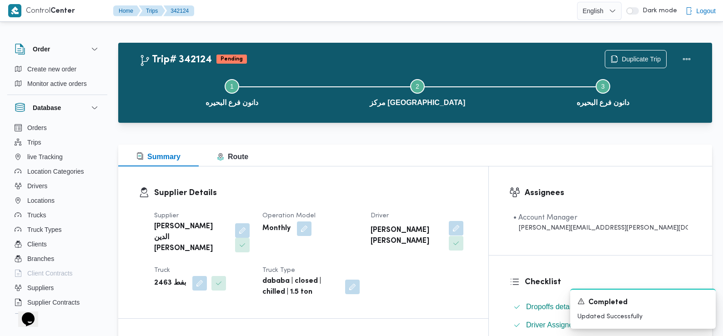
click at [464, 229] on button "button" at bounding box center [456, 228] width 15 height 15
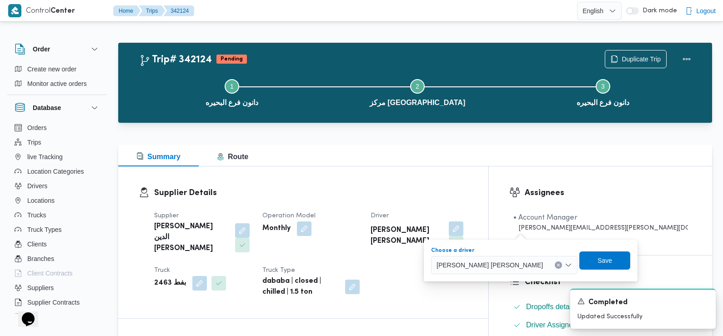
click at [496, 266] on span "عبدالجليل رعد محمد عبدالصالحين" at bounding box center [490, 265] width 106 height 10
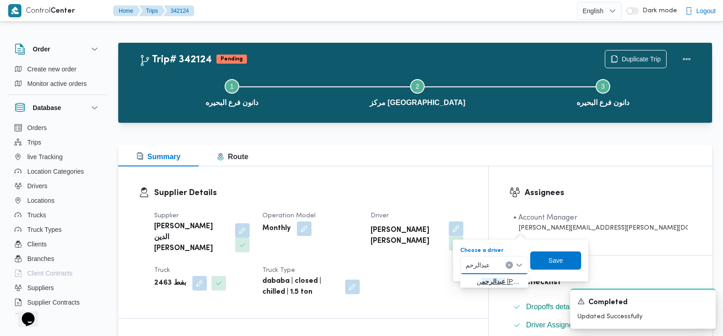
type input "عبدالرحم"
click at [496, 278] on span "عبدالرحم ن نبيل عبدالعظيم حمودة" at bounding box center [500, 281] width 46 height 11
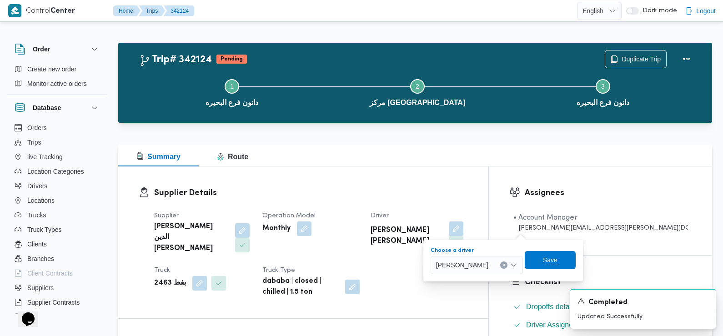
click at [558, 260] on span "Save" at bounding box center [550, 260] width 15 height 11
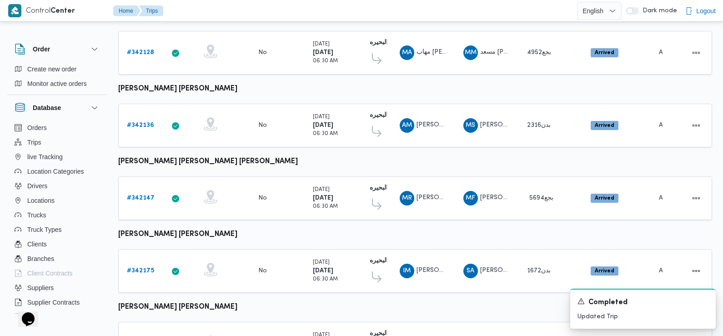
scroll to position [671, 0]
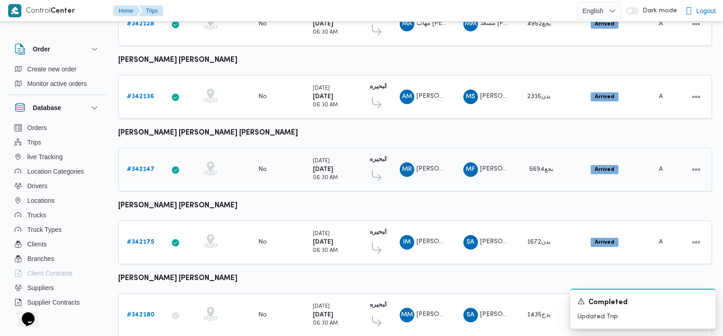
click at [147, 167] on b "# 342147" at bounding box center [141, 170] width 28 height 6
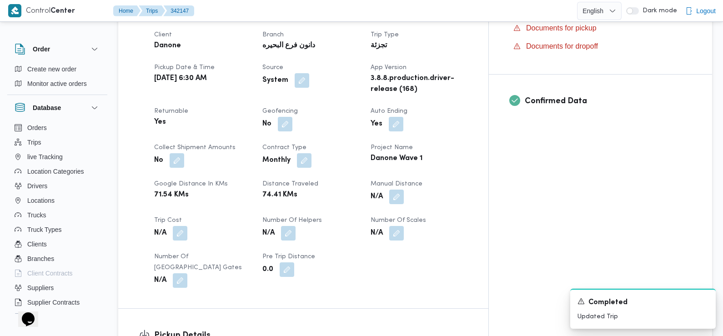
scroll to position [340, 0]
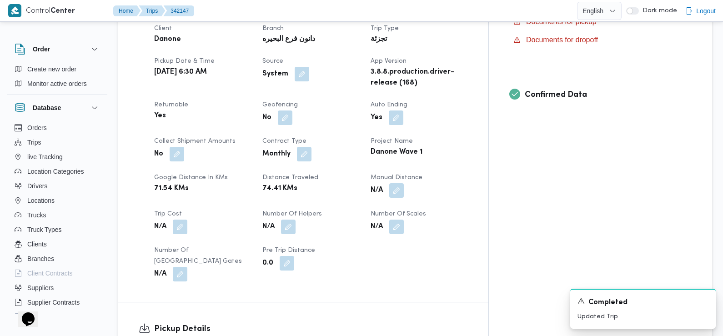
click at [249, 254] on div "Client Danone Branch دانون فرع البحيره Trip Type تجزئة Pickup date & time Sun, …" at bounding box center [311, 152] width 325 height 269
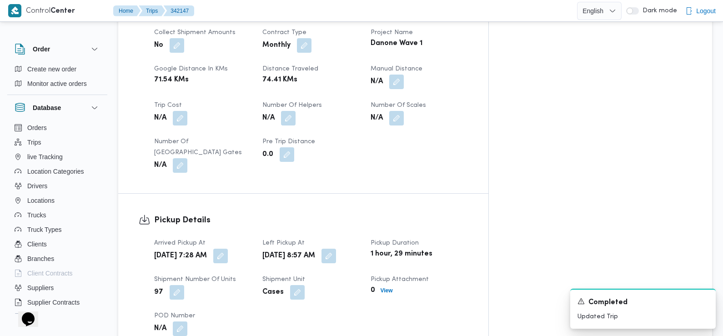
scroll to position [449, 0]
click at [228, 248] on button "button" at bounding box center [220, 255] width 15 height 15
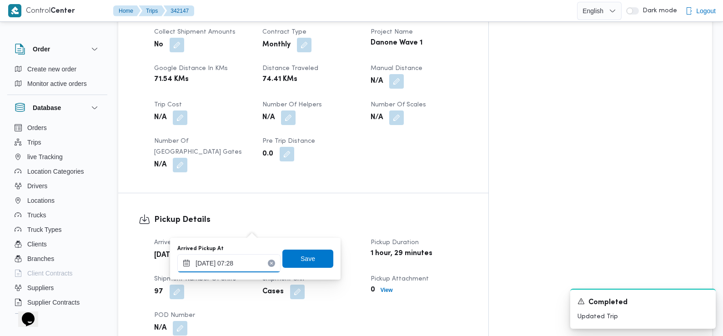
click at [248, 268] on input "12/10/2025 07:28" at bounding box center [228, 263] width 103 height 18
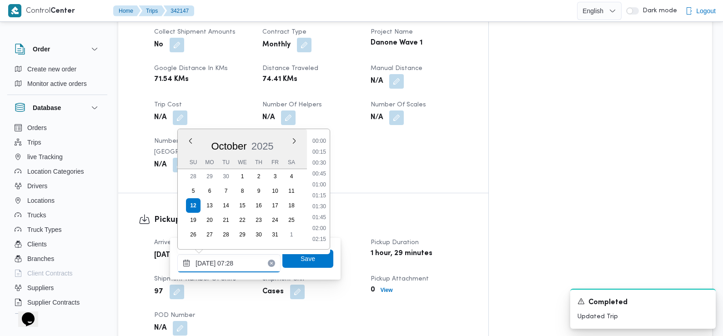
scroll to position [261, 0]
click at [320, 193] on li "07:15" at bounding box center [319, 196] width 21 height 9
type input "12/10/2025 07:15"
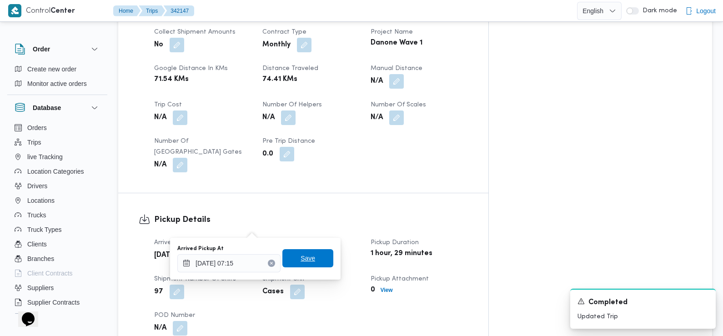
click at [301, 260] on span "Save" at bounding box center [308, 258] width 15 height 11
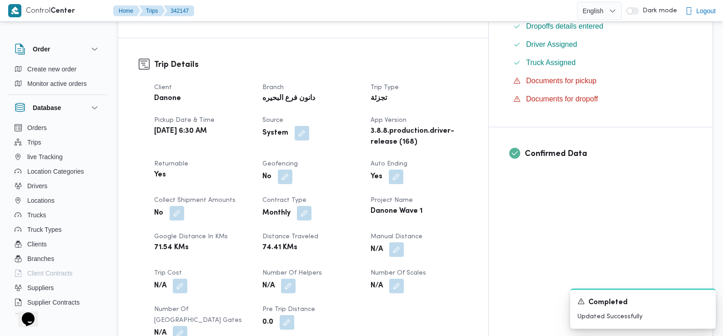
scroll to position [0, 0]
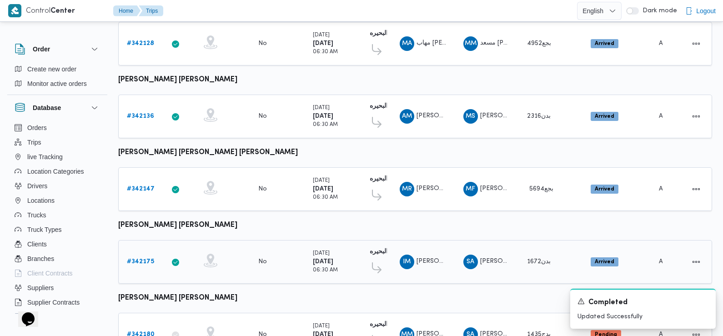
scroll to position [643, 0]
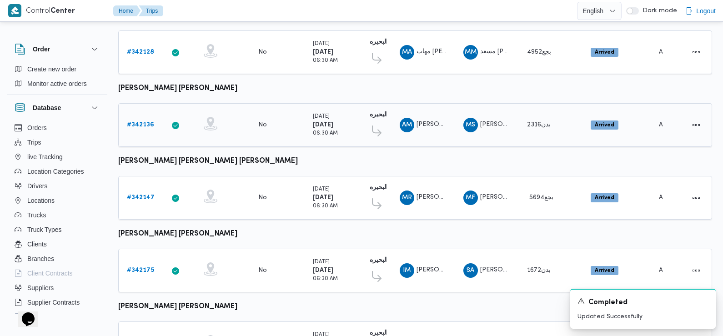
click at [140, 122] on b "# 342136" at bounding box center [140, 125] width 27 height 6
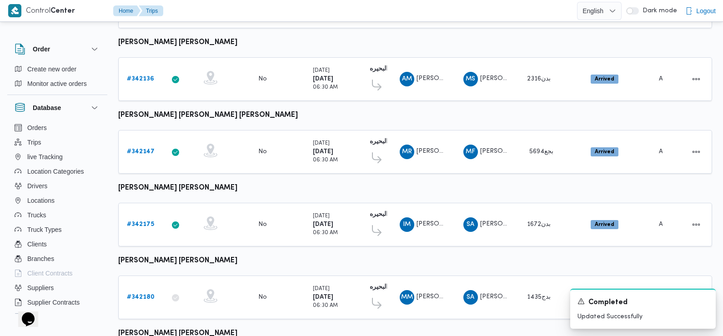
scroll to position [686, 0]
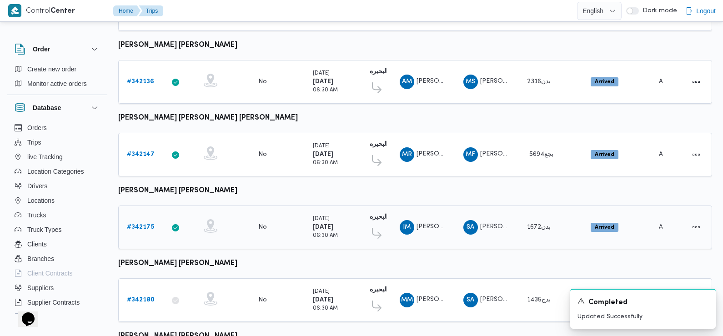
click at [145, 222] on link "# 342175" at bounding box center [140, 227] width 27 height 11
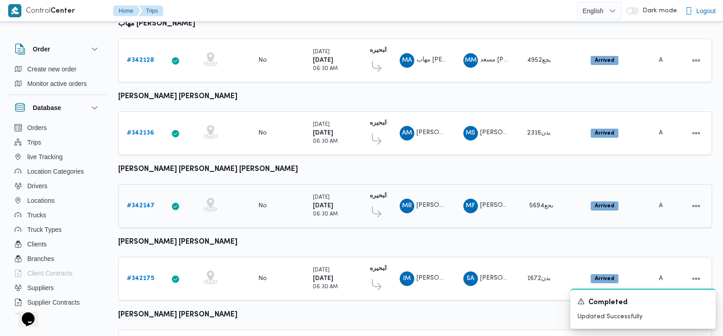
scroll to position [764, 0]
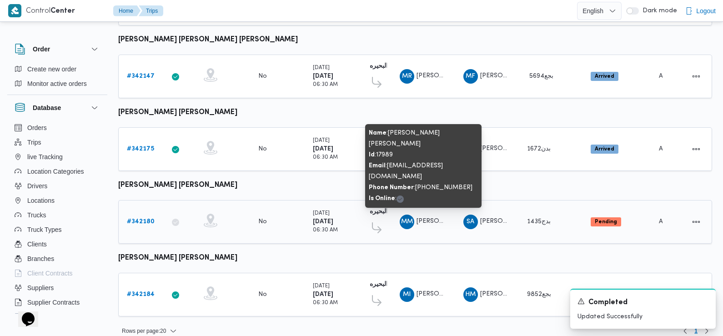
click at [426, 218] on span "محمد مفرح توفيق محمود المسيري" at bounding box center [470, 221] width 106 height 6
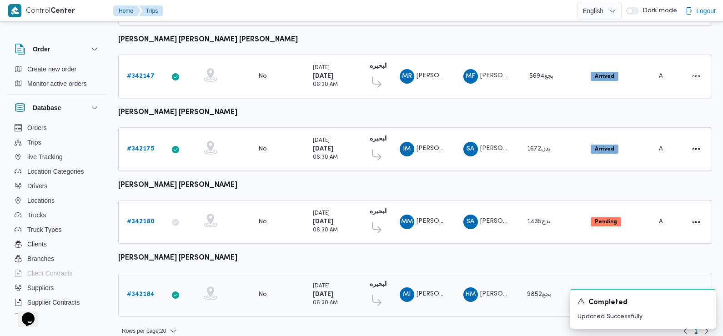
click at [431, 291] on span "مصطفي اسماعيل عبدالغني اسماعيل خلف" at bounding box center [470, 294] width 106 height 6
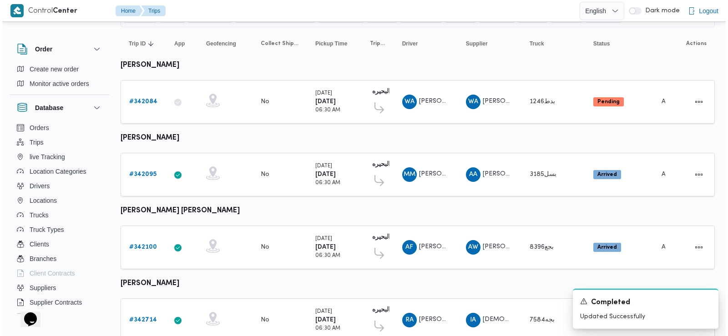
scroll to position [0, 0]
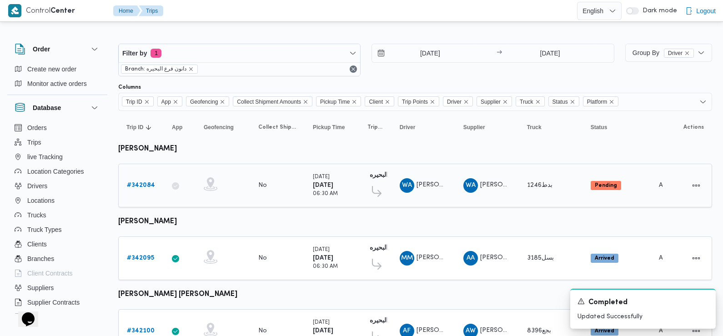
click at [135, 184] on b "# 342084" at bounding box center [141, 185] width 28 height 6
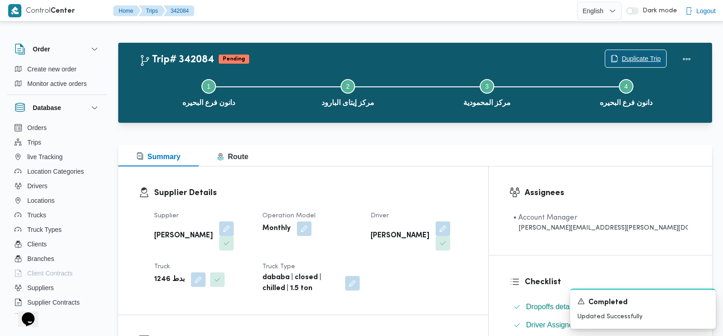
click at [630, 61] on span "Duplicate Trip" at bounding box center [641, 58] width 39 height 11
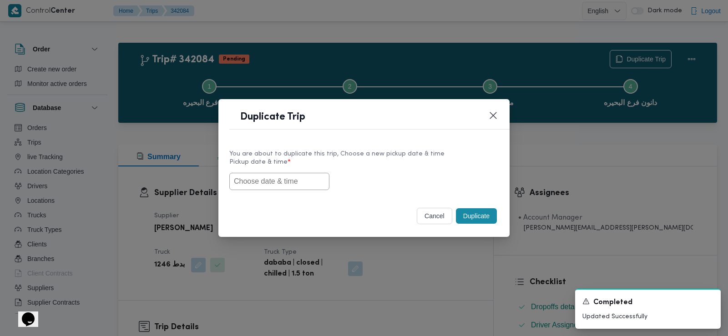
click at [278, 183] on input "text" at bounding box center [279, 181] width 100 height 17
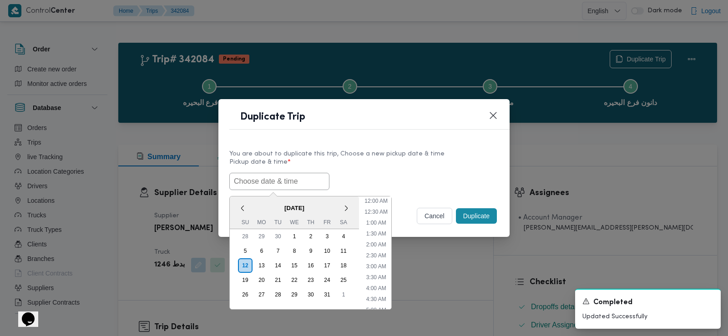
scroll to position [232, 0]
click at [262, 265] on div "13" at bounding box center [261, 265] width 17 height 17
click at [378, 240] on li "7:30 AM" at bounding box center [376, 238] width 27 height 9
type input "13/10/2025 7:30AM"
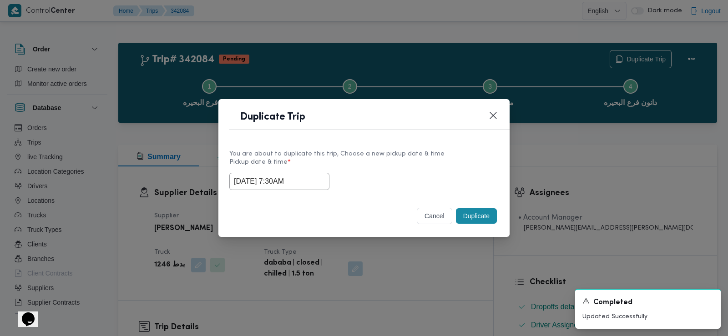
click at [264, 178] on input "13/10/2025 7:30AM" at bounding box center [279, 181] width 100 height 17
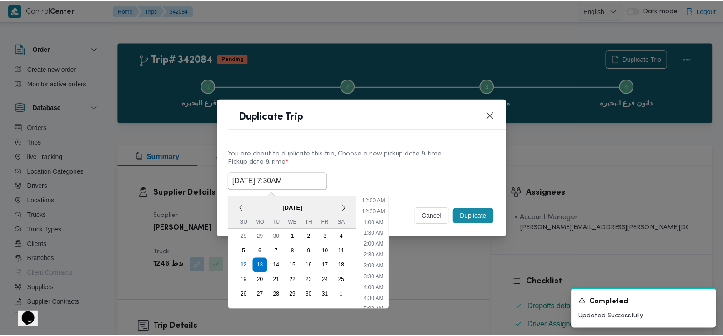
scroll to position [112, 0]
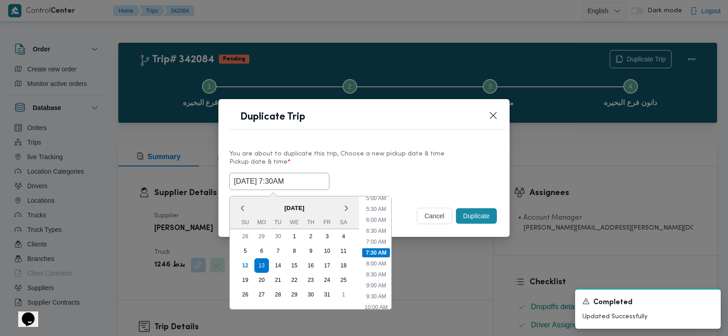
click at [264, 178] on input "13/10/2025 7:30AM" at bounding box center [279, 181] width 100 height 17
click at [422, 179] on div "Selected date: Monday, October 13th, 2025 at 7:30 AM 13/10/2025 7:30AM < Octobe…" at bounding box center [363, 181] width 269 height 17
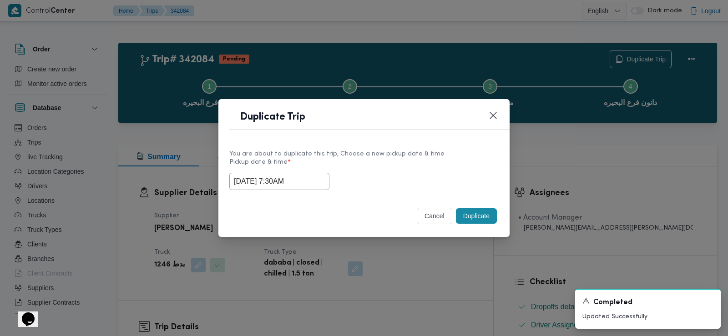
click at [472, 214] on button "Duplicate" at bounding box center [476, 215] width 41 height 15
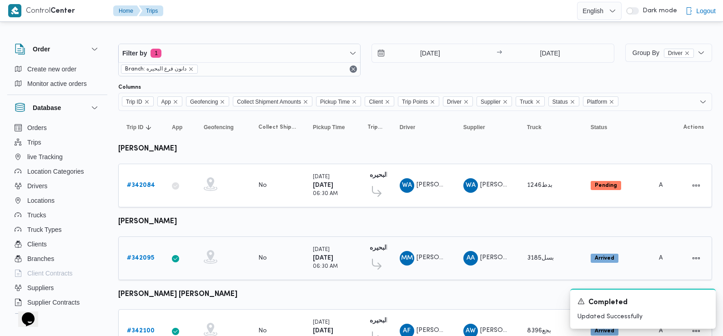
click at [141, 256] on b "# 342095" at bounding box center [140, 258] width 27 height 6
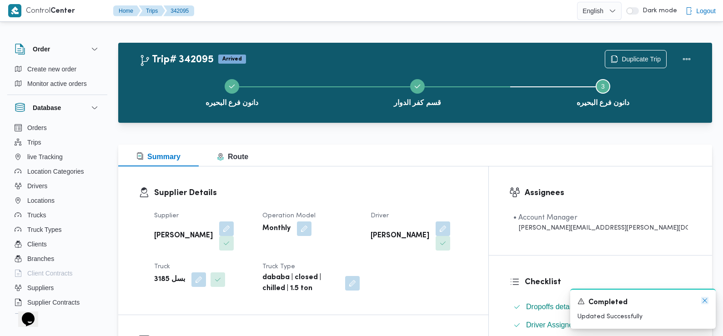
click at [704, 302] on icon "Dismiss toast" at bounding box center [705, 300] width 7 height 7
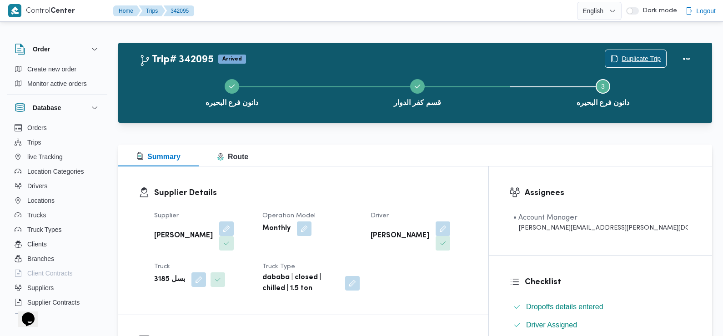
click at [649, 59] on span "Duplicate Trip" at bounding box center [641, 58] width 39 height 11
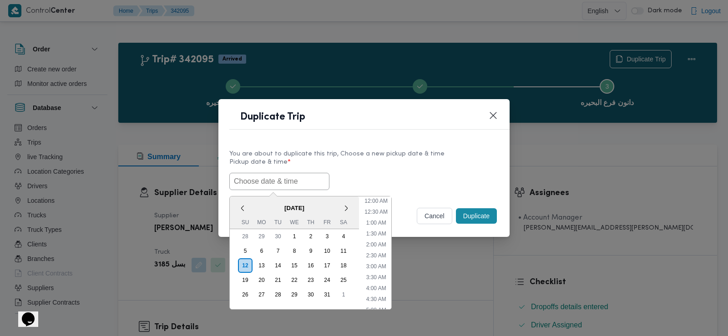
click at [294, 176] on input "text" at bounding box center [279, 181] width 100 height 17
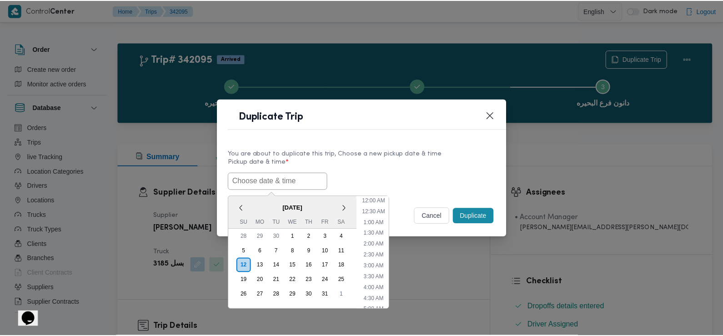
scroll to position [232, 0]
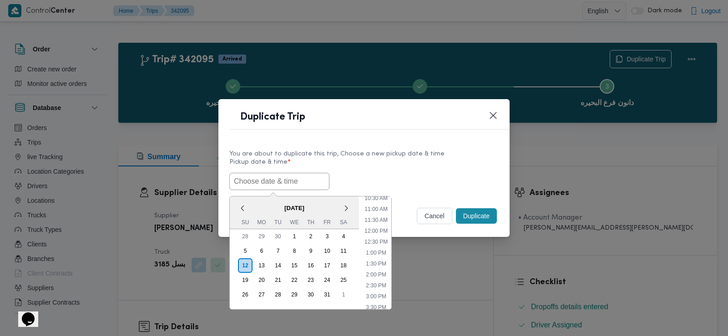
paste input "13/10/2025 7:30AM"
type input "13/10/2025 7:30AM"
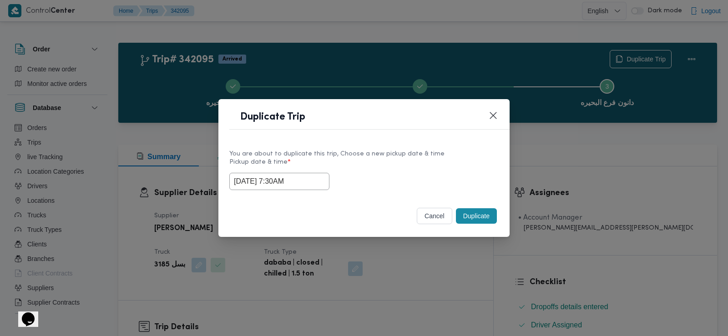
click at [351, 179] on div "13/10/2025 7:30AM" at bounding box center [363, 181] width 269 height 17
click at [472, 217] on button "Duplicate" at bounding box center [476, 215] width 41 height 15
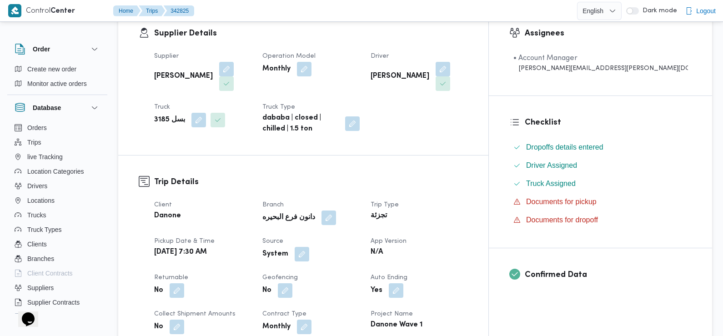
scroll to position [249, 0]
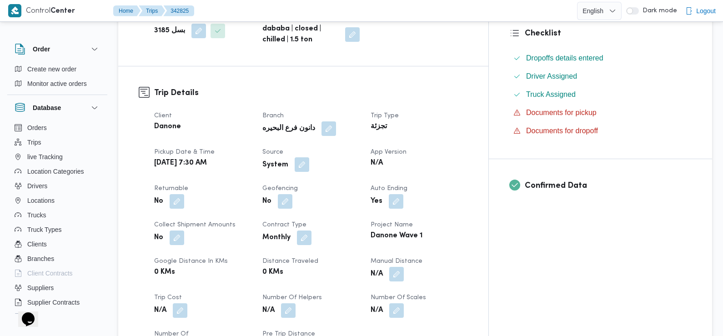
click at [309, 157] on button "button" at bounding box center [302, 164] width 15 height 15
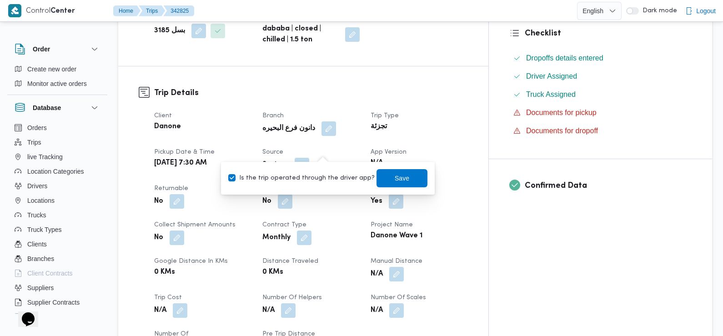
click at [327, 179] on label "Is the trip operated through the driver app?" at bounding box center [301, 178] width 146 height 11
checkbox input "false"
click at [402, 182] on span "Save" at bounding box center [402, 178] width 51 height 18
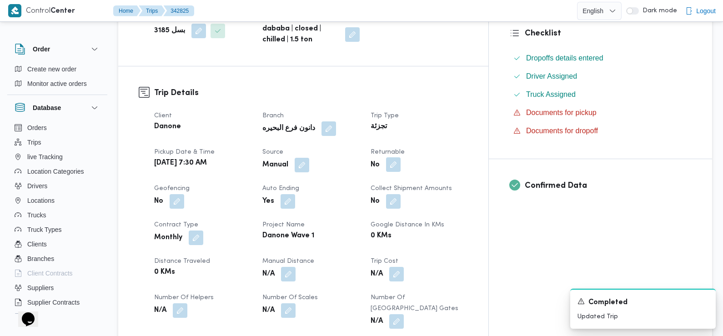
click at [401, 157] on button "button" at bounding box center [393, 164] width 15 height 15
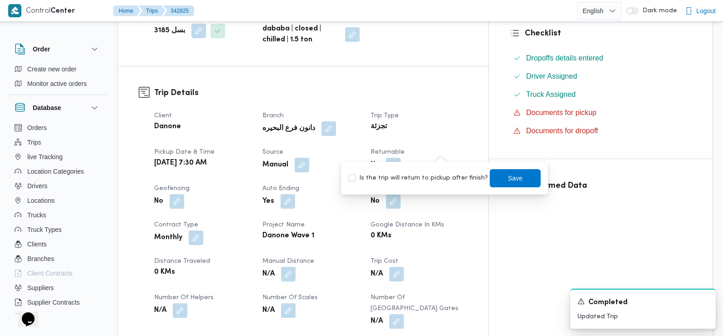
click at [415, 181] on label "Is the trip will return to pickup after finish?" at bounding box center [418, 178] width 140 height 11
checkbox input "true"
click at [508, 178] on span "Save" at bounding box center [515, 177] width 15 height 11
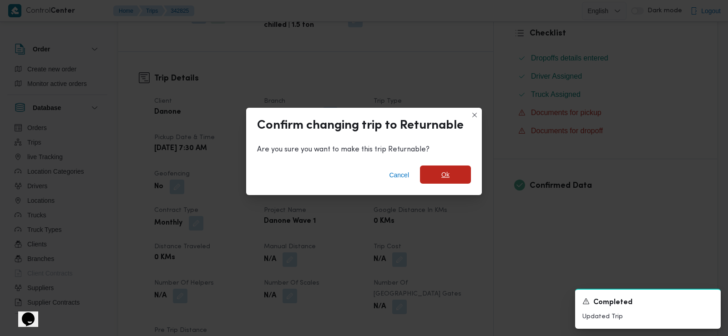
click at [450, 173] on span "Ok" at bounding box center [445, 175] width 51 height 18
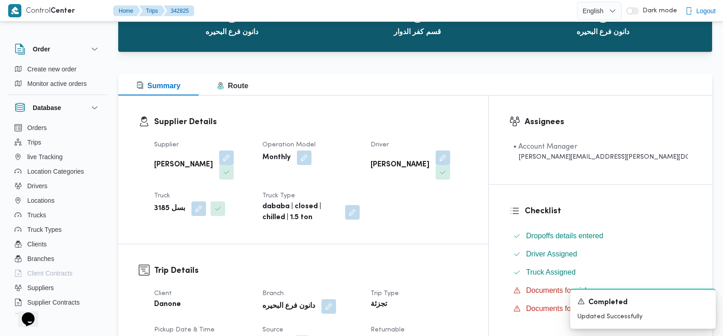
scroll to position [0, 0]
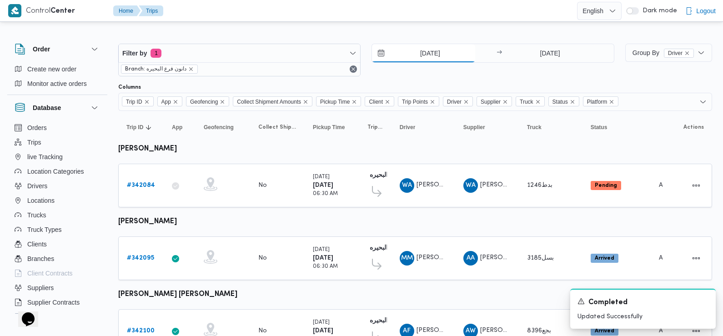
click at [423, 55] on input "[DATE]" at bounding box center [423, 53] width 103 height 18
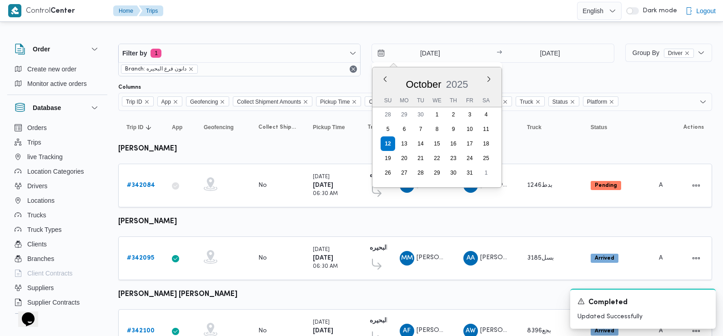
click at [254, 81] on div "Filter by 1 Branch: دانون فرع البحيره 12/10/2025 Previous Month Next month Octo…" at bounding box center [366, 60] width 507 height 44
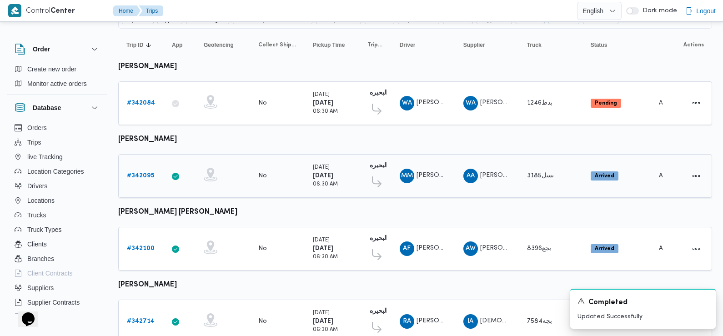
scroll to position [85, 0]
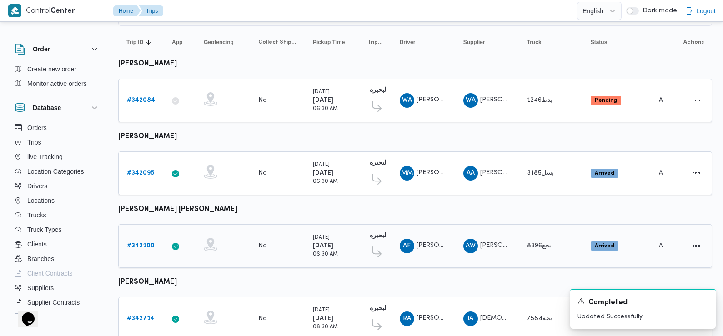
click at [149, 247] on b "# 342100" at bounding box center [141, 246] width 28 height 6
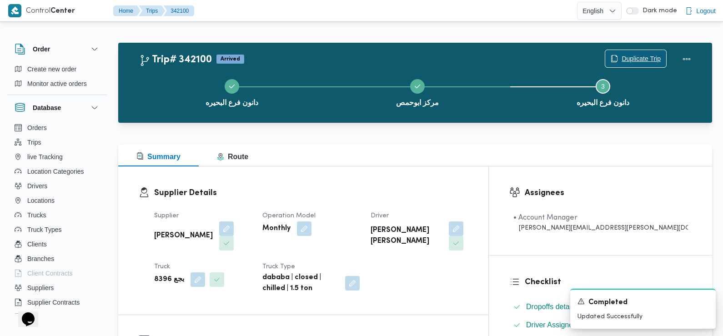
click at [640, 52] on span "Duplicate Trip" at bounding box center [636, 58] width 61 height 17
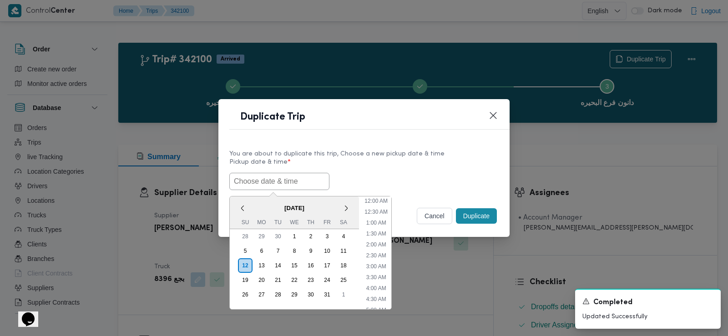
click at [273, 178] on input "text" at bounding box center [279, 181] width 100 height 17
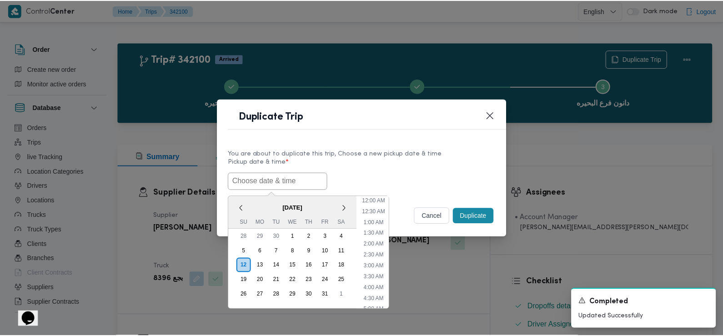
scroll to position [232, 0]
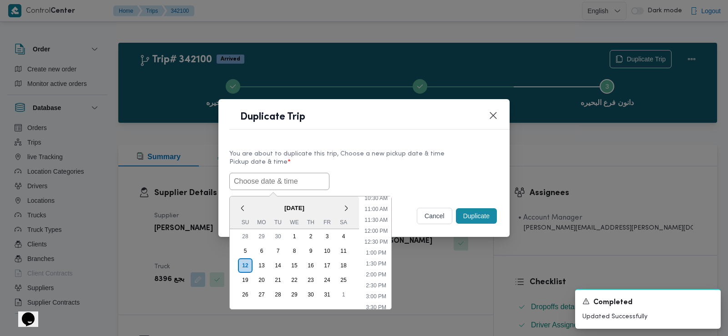
paste input "[DATE] 7:30AM"
type input "[DATE] 7:30AM"
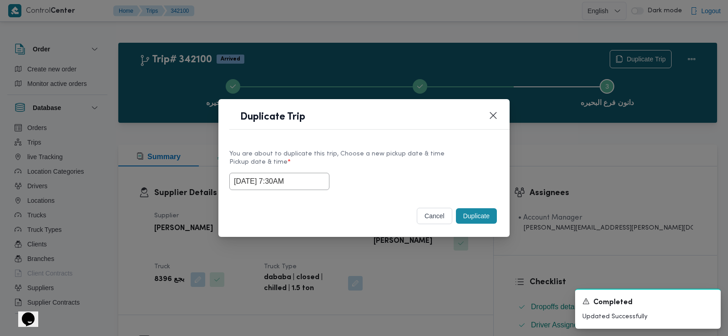
click at [403, 179] on div "[DATE] 7:30AM" at bounding box center [363, 181] width 269 height 17
click at [476, 215] on button "Duplicate" at bounding box center [476, 215] width 41 height 15
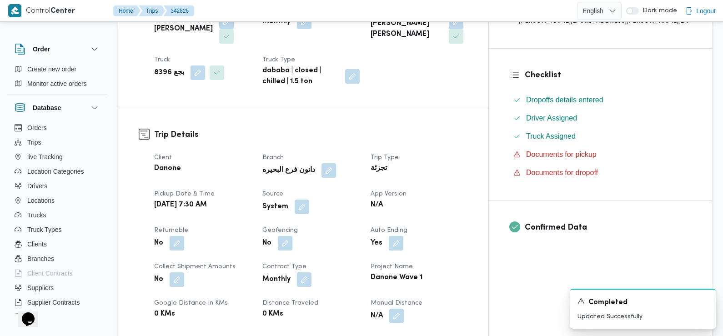
scroll to position [303, 0]
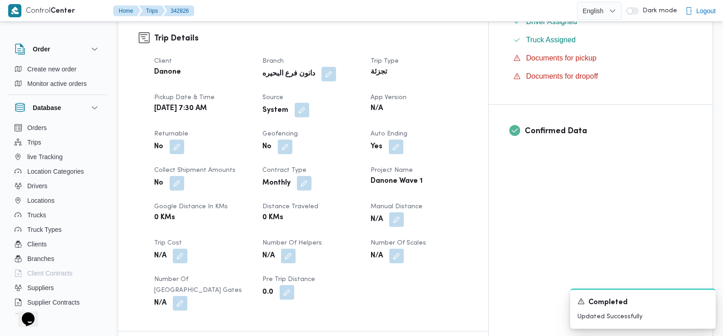
click at [309, 103] on button "button" at bounding box center [302, 110] width 15 height 15
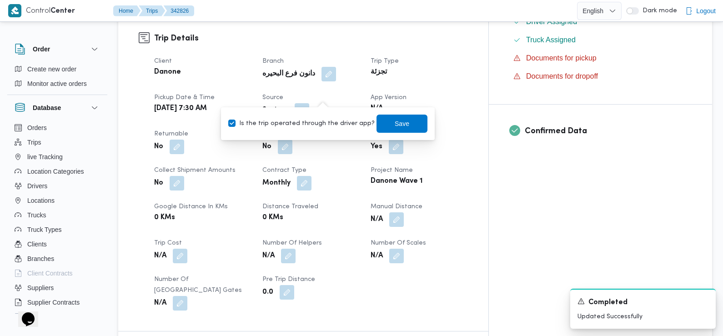
click at [322, 122] on label "Is the trip operated through the driver app?" at bounding box center [301, 123] width 146 height 11
checkbox input "false"
click at [402, 120] on span "Save" at bounding box center [402, 123] width 51 height 18
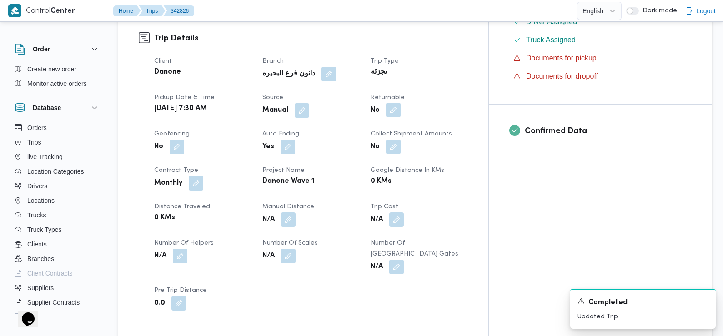
click at [401, 103] on button "button" at bounding box center [393, 110] width 15 height 15
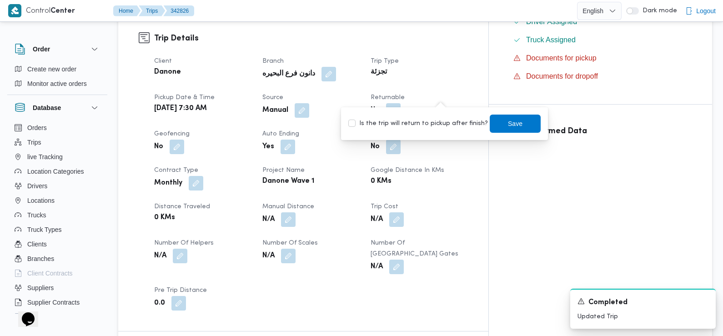
click at [449, 121] on label "Is the trip will return to pickup after finish?" at bounding box center [418, 123] width 140 height 11
checkbox input "true"
click at [499, 125] on span "Save" at bounding box center [515, 123] width 51 height 18
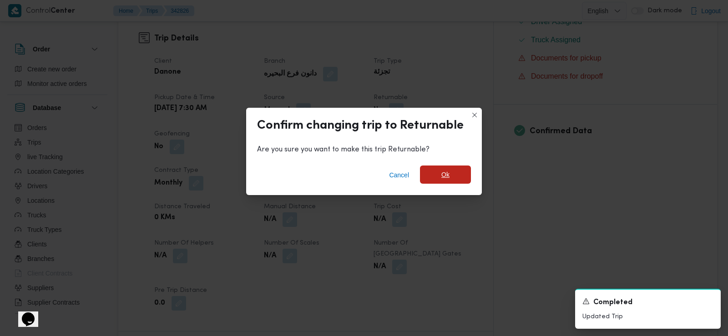
click at [442, 175] on span "Ok" at bounding box center [445, 174] width 8 height 11
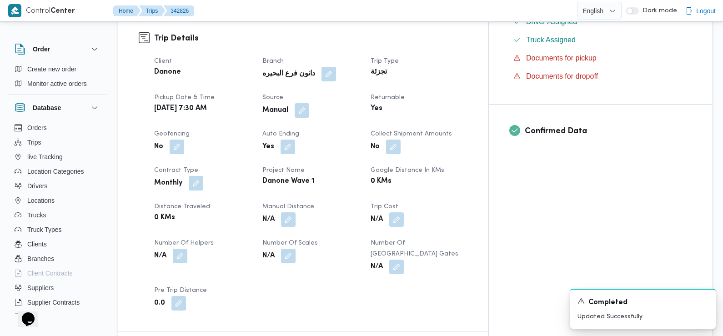
scroll to position [0, 0]
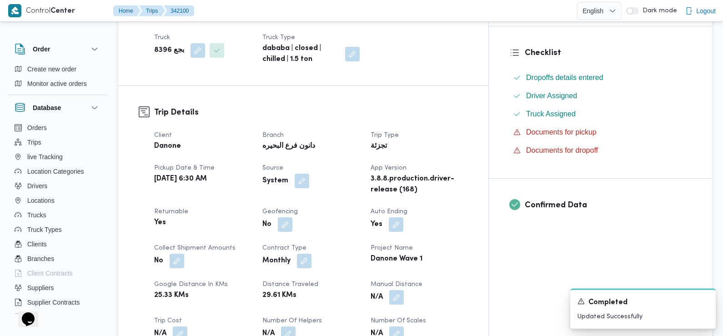
scroll to position [255, 0]
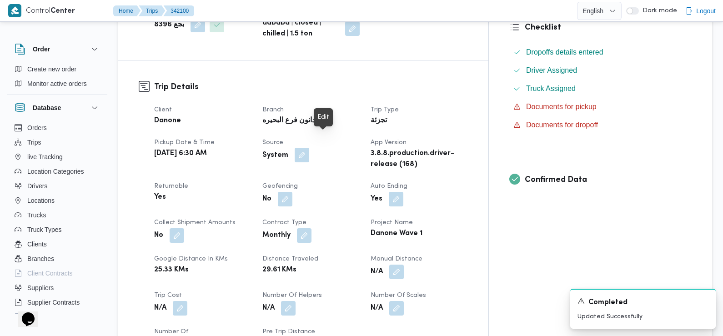
click at [309, 148] on button "button" at bounding box center [302, 155] width 15 height 15
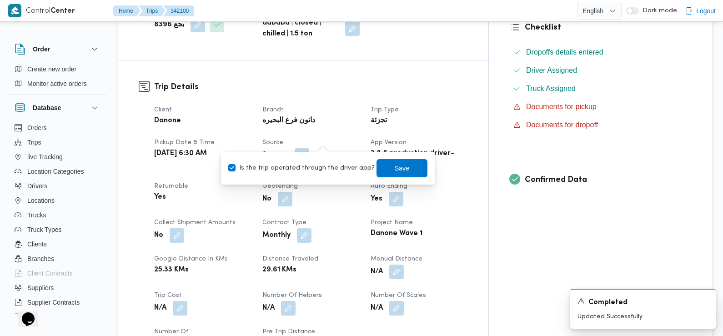
click at [327, 167] on label "Is the trip operated through the driver app?" at bounding box center [301, 168] width 146 height 11
checkbox input "false"
click at [395, 81] on h3 "Trip Details" at bounding box center [311, 87] width 314 height 12
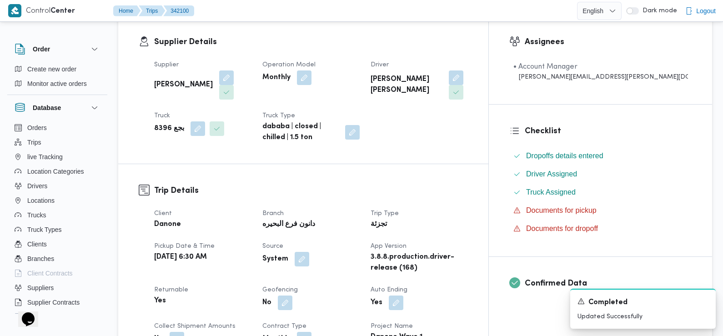
scroll to position [0, 0]
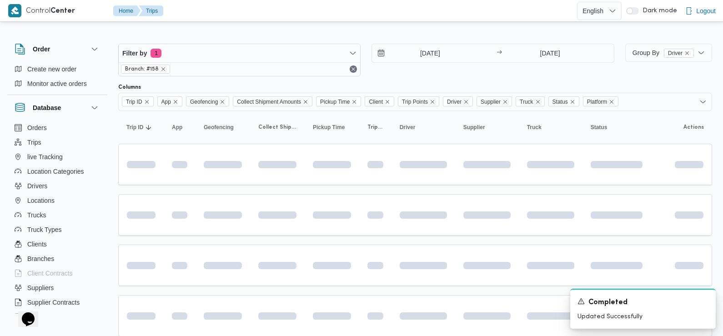
scroll to position [85, 0]
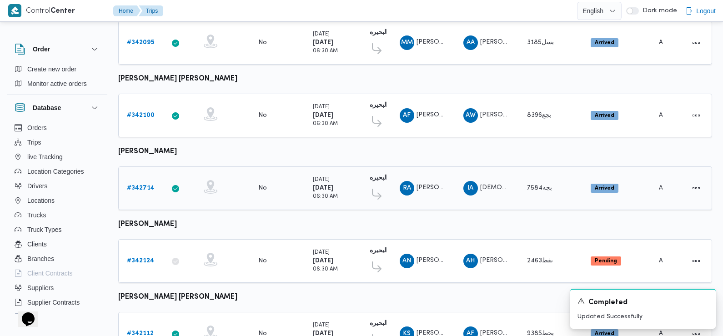
click at [142, 187] on b "# 342714" at bounding box center [141, 188] width 28 height 6
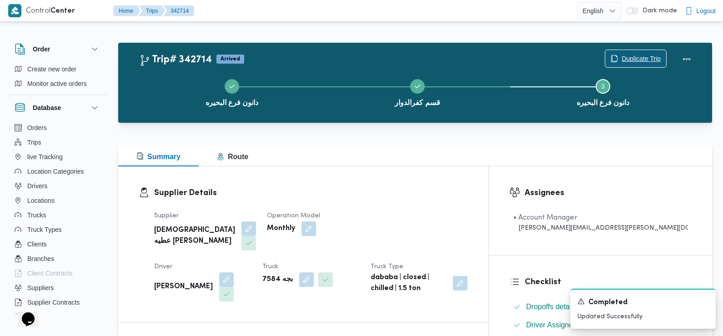
click at [622, 62] on span "Duplicate Trip" at bounding box center [641, 58] width 39 height 11
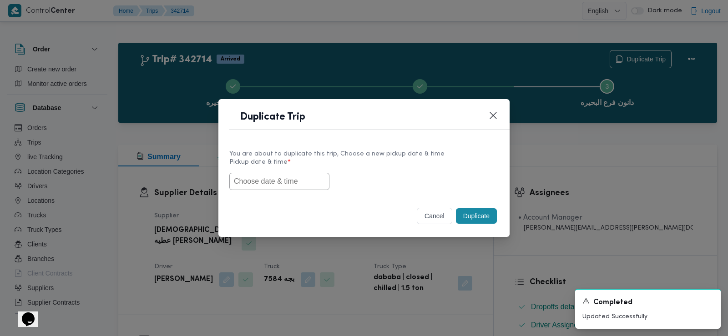
click at [264, 181] on input "text" at bounding box center [279, 181] width 100 height 17
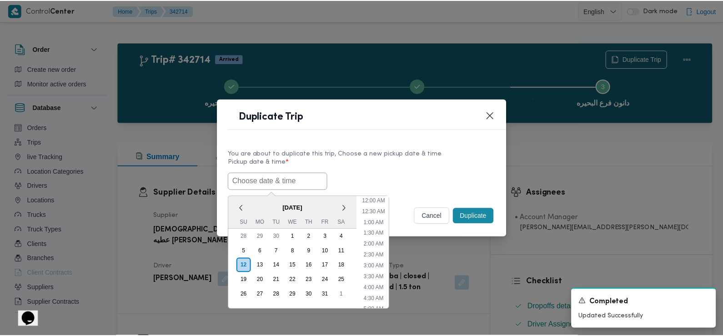
scroll to position [232, 0]
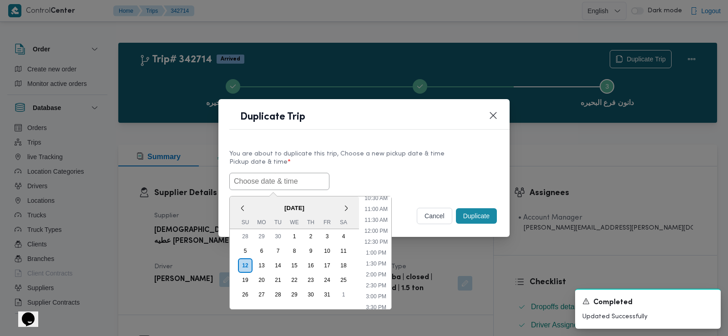
paste input "[DATE] 7:30AM"
type input "[DATE] 7:30AM"
click at [348, 174] on div "[DATE] 7:30AM < [DATE] > Su Mo Tu We Th Fr Sa 28 29 30 1 2 3 4 5 6 7 8 9 10 11 …" at bounding box center [363, 181] width 269 height 17
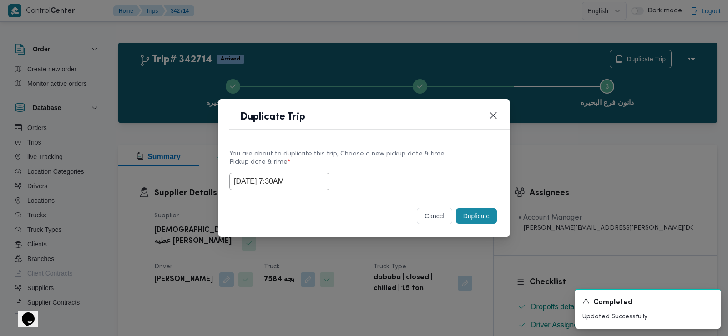
click at [490, 213] on button "Duplicate" at bounding box center [476, 215] width 41 height 15
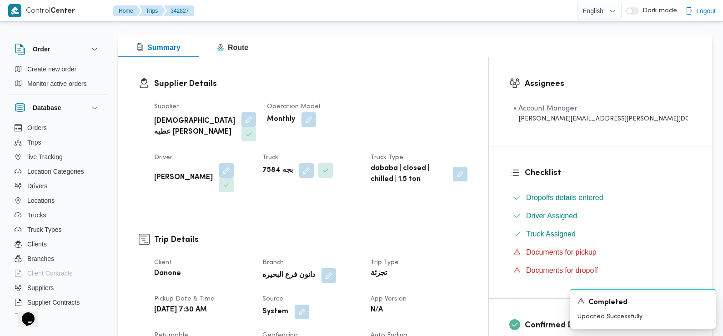
scroll to position [158, 0]
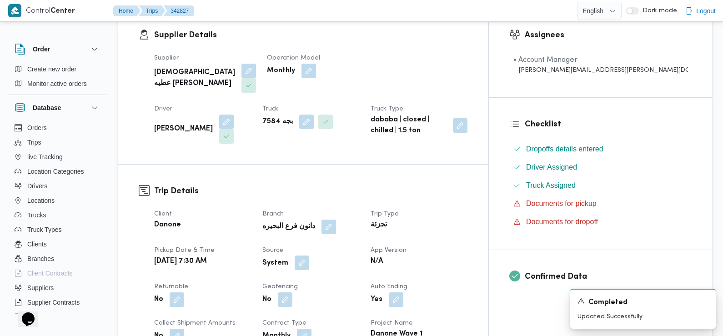
click at [309, 256] on button "button" at bounding box center [302, 263] width 15 height 15
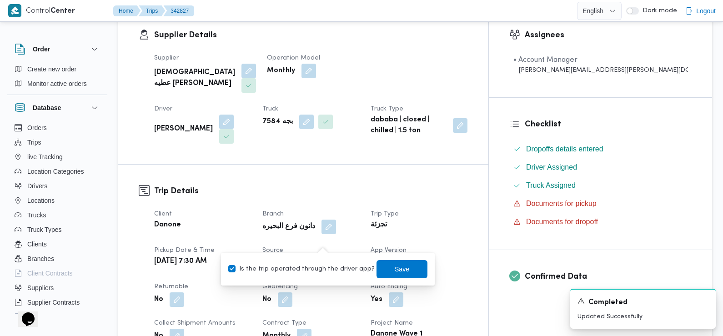
click at [326, 269] on label "Is the trip operated through the driver app?" at bounding box center [301, 269] width 146 height 11
checkbox input "false"
click at [395, 270] on span "Save" at bounding box center [402, 268] width 15 height 11
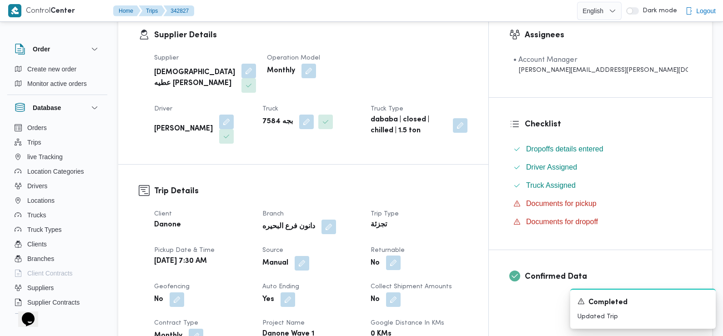
click at [401, 256] on button "button" at bounding box center [393, 263] width 15 height 15
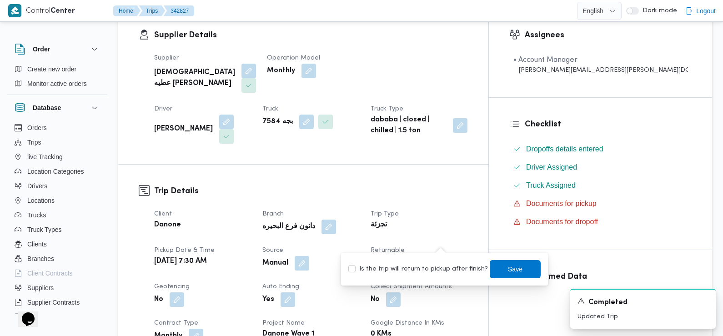
click at [440, 270] on label "Is the trip will return to pickup after finish?" at bounding box center [418, 269] width 140 height 11
checkbox input "true"
click at [490, 270] on span "Save" at bounding box center [515, 269] width 51 height 18
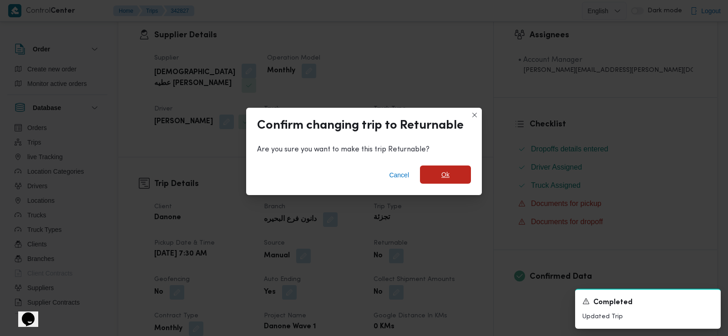
click at [453, 175] on span "Ok" at bounding box center [445, 175] width 51 height 18
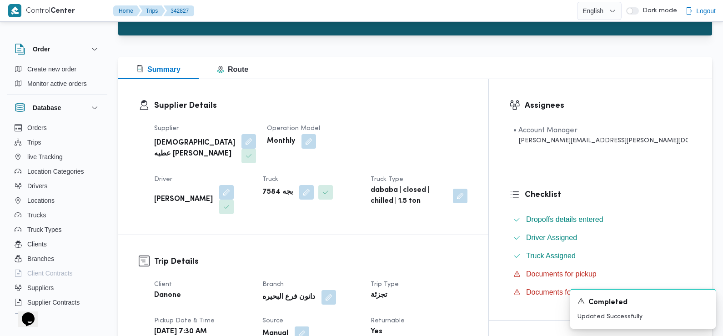
scroll to position [0, 0]
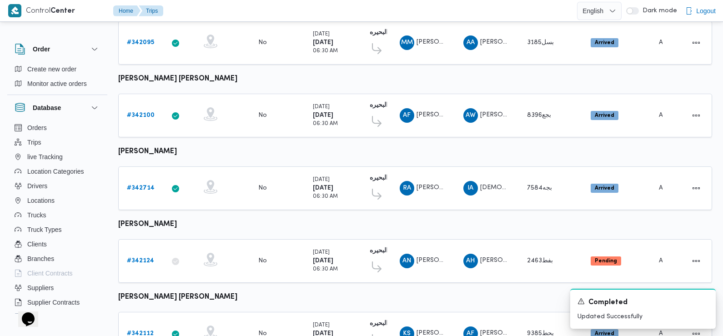
scroll to position [256, 0]
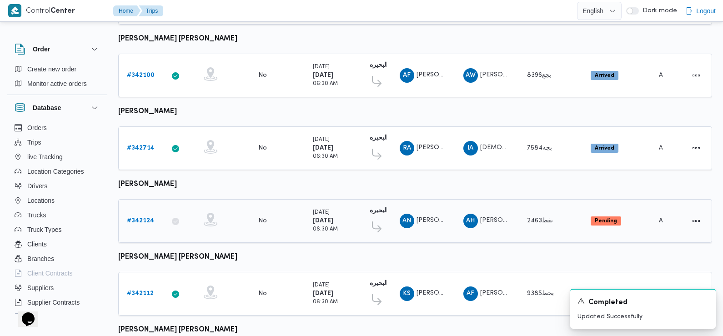
click at [141, 218] on b "# 342124" at bounding box center [140, 221] width 27 height 6
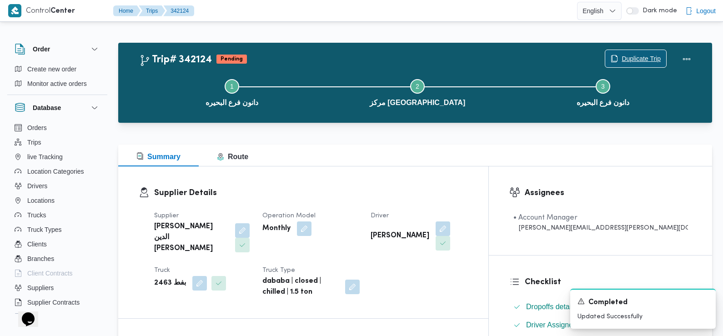
click at [660, 53] on span "Duplicate Trip" at bounding box center [636, 58] width 61 height 17
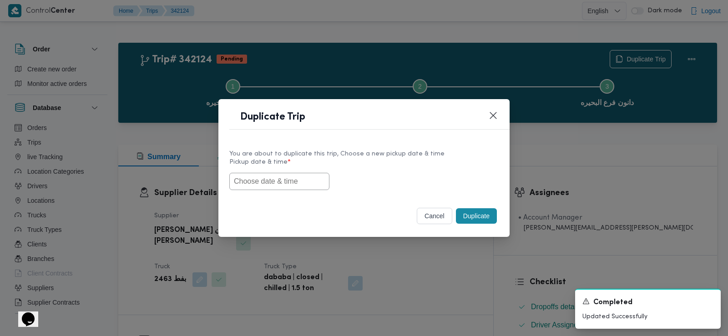
click at [275, 183] on input "text" at bounding box center [279, 181] width 100 height 17
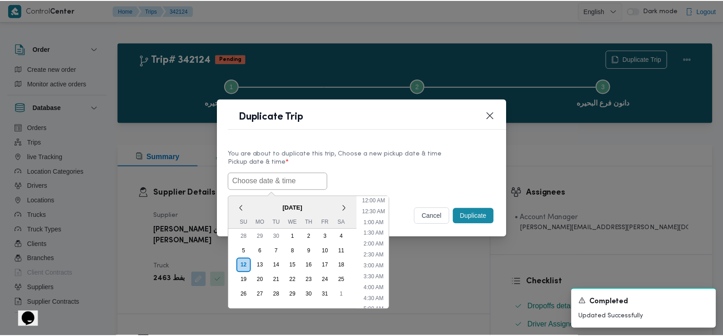
scroll to position [232, 0]
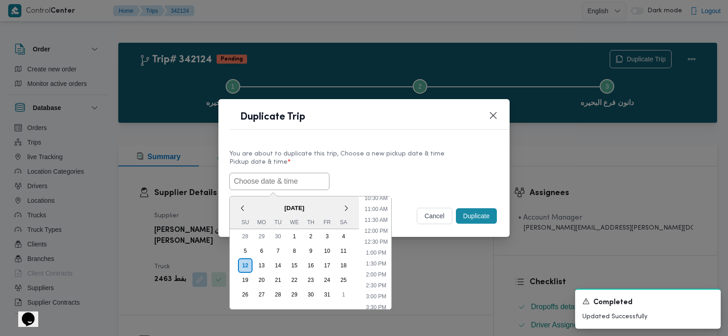
click at [256, 202] on span "[DATE]" at bounding box center [294, 208] width 129 height 16
drag, startPoint x: 257, startPoint y: 182, endPoint x: 246, endPoint y: 182, distance: 10.5
click at [246, 182] on input "text" at bounding box center [279, 181] width 100 height 17
paste input "[DATE] 7:30AM"
type input "[DATE] 7:30AM"
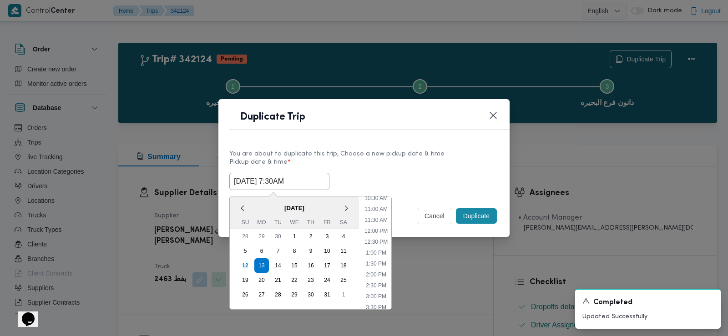
click at [378, 176] on div "[DATE] 7:30AM < [DATE] > Su Mo Tu We Th Fr Sa 28 29 30 1 2 3 4 5 6 7 8 9 10 11 …" at bounding box center [363, 181] width 269 height 17
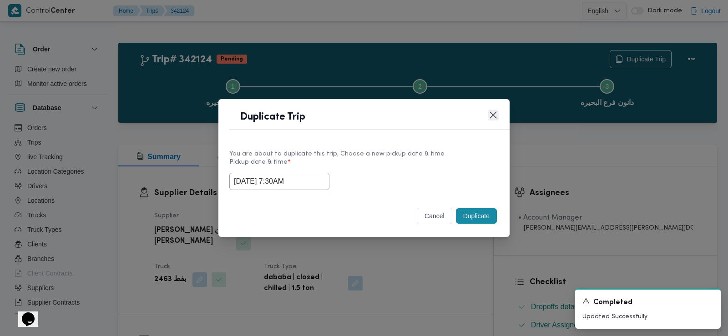
click at [493, 116] on button "Closes this modal window" at bounding box center [493, 115] width 11 height 11
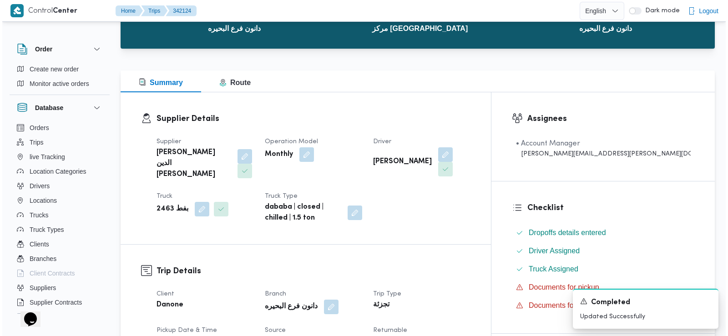
scroll to position [0, 0]
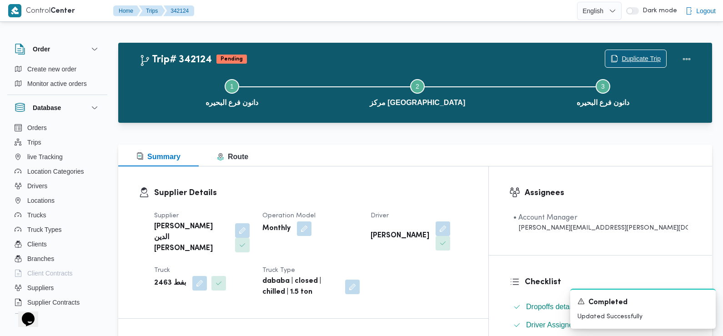
click at [641, 59] on span "Duplicate Trip" at bounding box center [641, 58] width 39 height 11
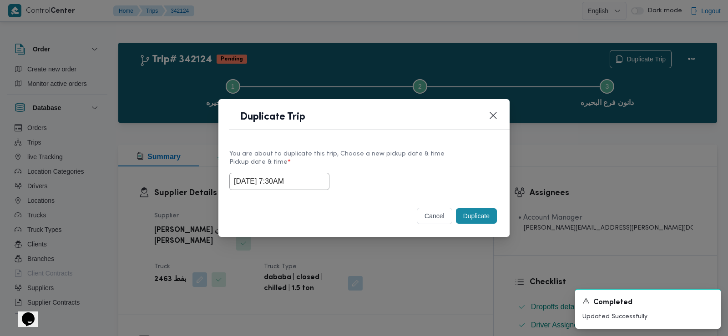
click at [291, 179] on input "[DATE] 7:30AM" at bounding box center [279, 181] width 100 height 17
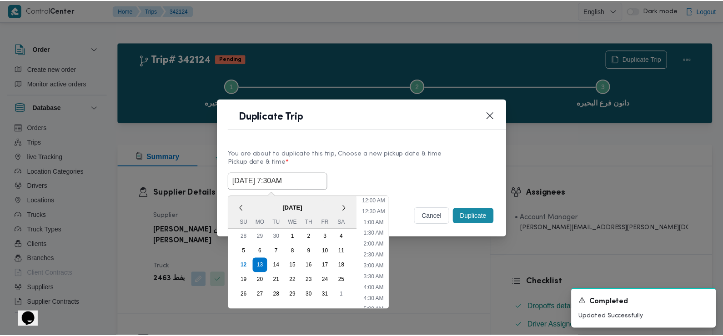
scroll to position [112, 0]
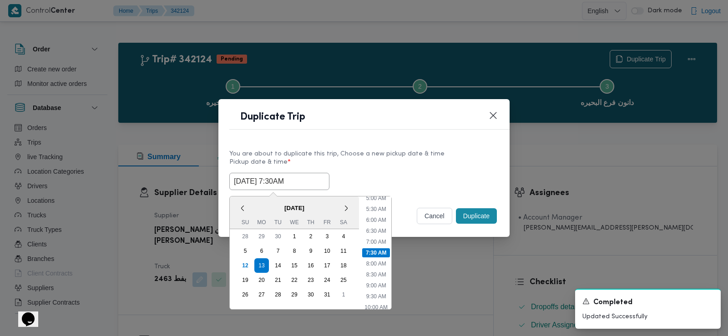
click at [445, 142] on div "You are about to duplicate this trip, Choose a new pickup date & time Pickup da…" at bounding box center [363, 170] width 291 height 58
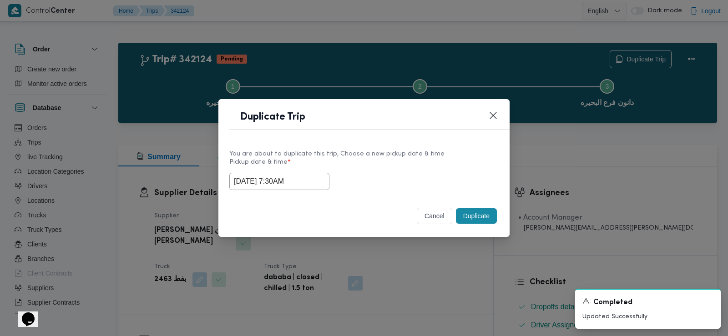
click at [477, 217] on button "Duplicate" at bounding box center [476, 215] width 41 height 15
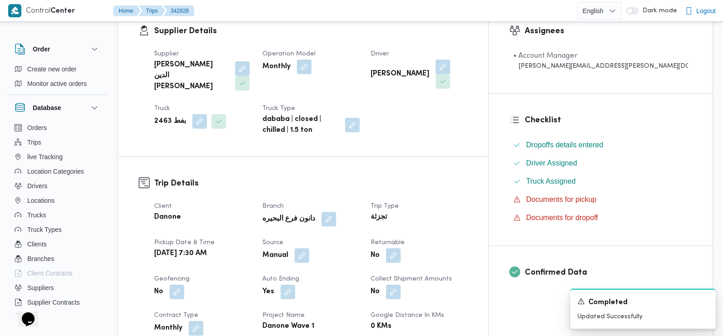
scroll to position [173, 0]
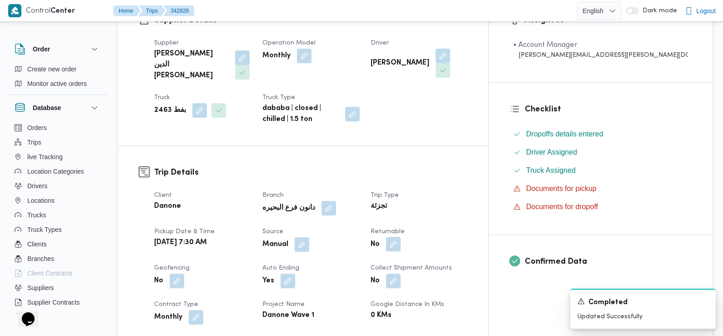
click at [401, 237] on button "button" at bounding box center [393, 244] width 15 height 15
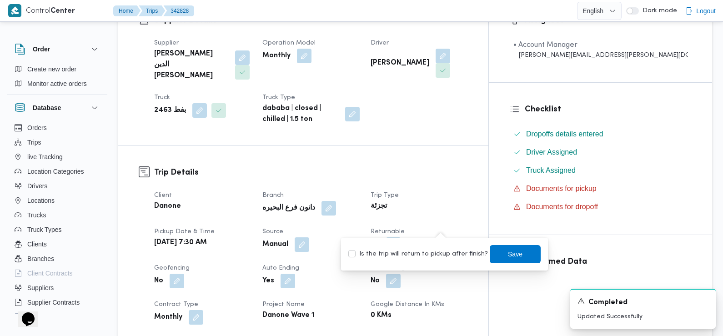
click at [426, 256] on label "Is the trip will return to pickup after finish?" at bounding box center [418, 254] width 140 height 11
checkbox input "true"
click at [508, 257] on span "Save" at bounding box center [515, 253] width 15 height 11
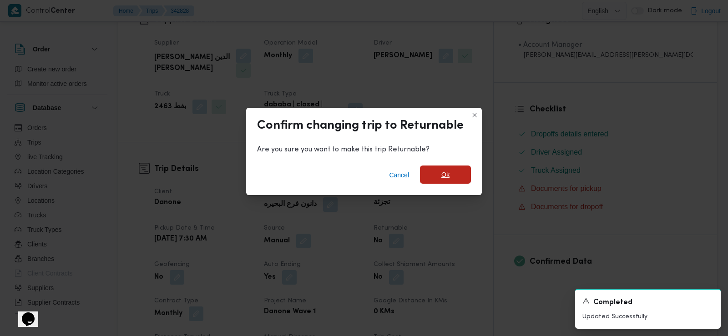
click at [439, 168] on span "Ok" at bounding box center [445, 175] width 51 height 18
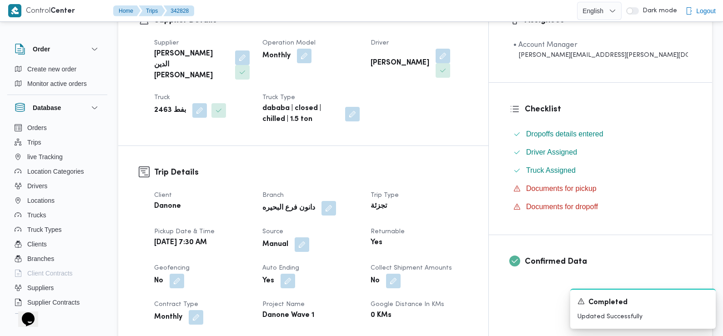
click at [401, 199] on div "Client Danone Branch دانون فرع البحيره Trip Type تجزئة Pickup date & time Mon, …" at bounding box center [311, 318] width 325 height 266
click at [468, 190] on dt "Trip Type" at bounding box center [419, 195] width 97 height 11
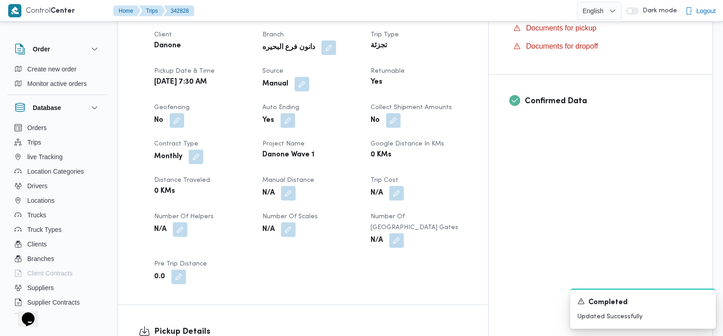
scroll to position [0, 0]
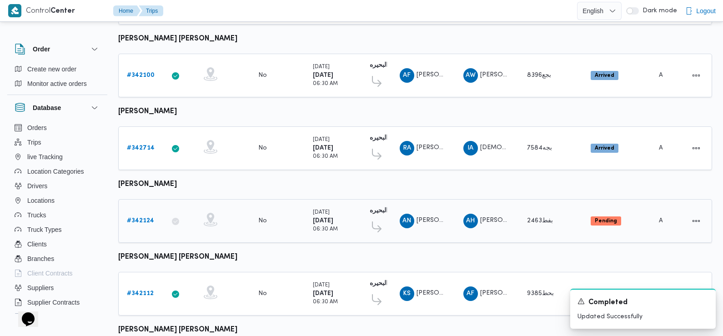
scroll to position [317, 0]
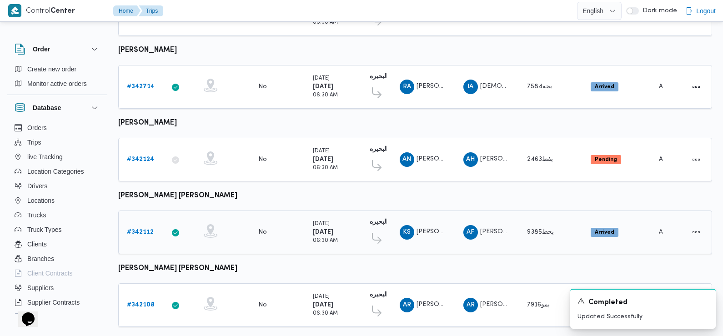
click at [137, 229] on b "# 342112" at bounding box center [140, 232] width 27 height 6
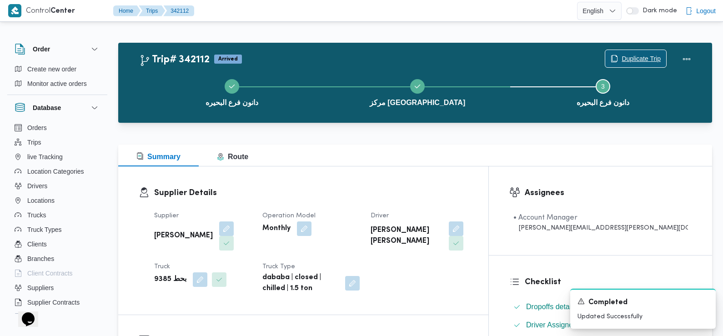
click at [636, 59] on span "Duplicate Trip" at bounding box center [641, 58] width 39 height 11
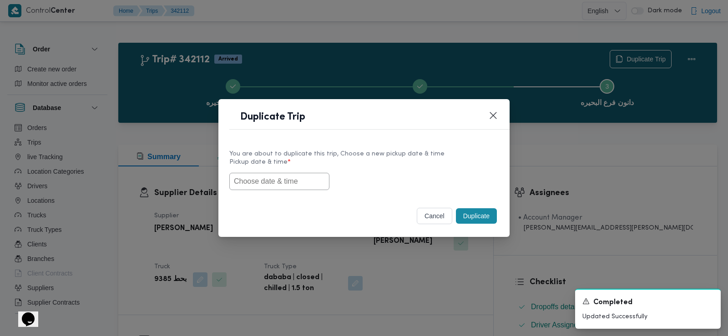
click at [278, 183] on input "text" at bounding box center [279, 181] width 100 height 17
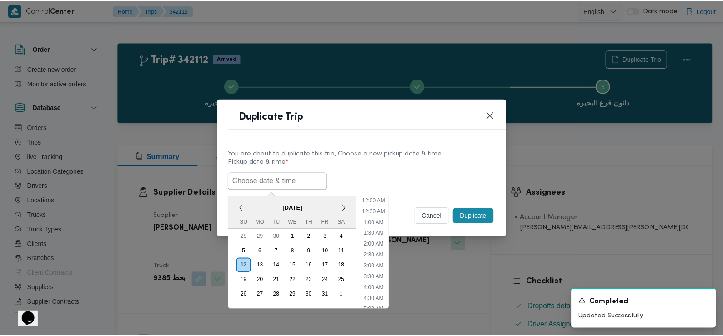
scroll to position [232, 0]
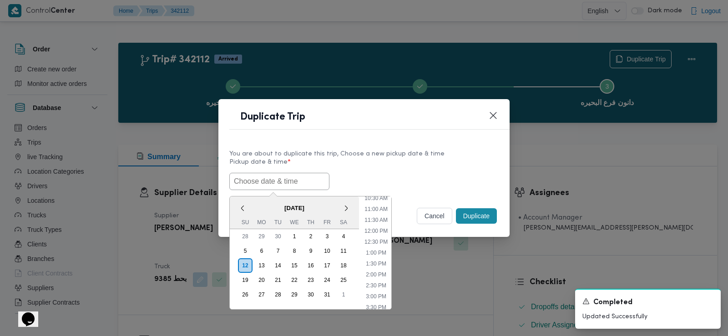
paste input "[DATE] 7:30AM"
type input "[DATE] 7:30AM"
click at [401, 152] on div "You are about to duplicate this trip, Choose a new pickup date & time" at bounding box center [363, 154] width 269 height 10
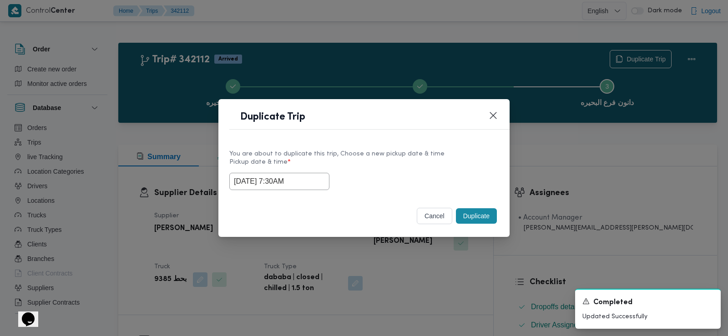
click at [470, 220] on button "Duplicate" at bounding box center [476, 215] width 41 height 15
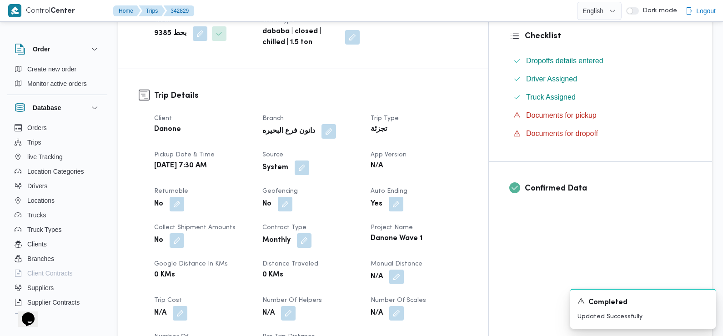
scroll to position [258, 0]
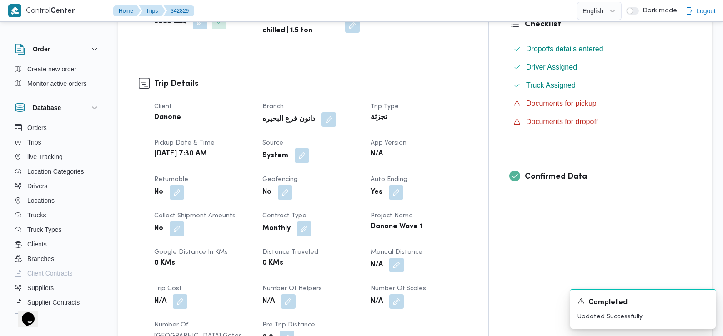
click at [309, 148] on button "button" at bounding box center [302, 155] width 15 height 15
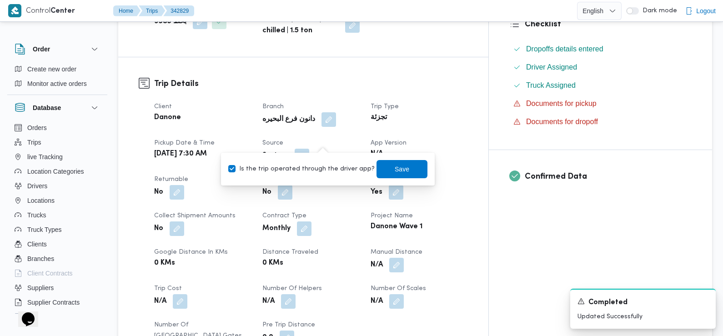
click at [334, 171] on label "Is the trip operated through the driver app?" at bounding box center [301, 169] width 146 height 11
checkbox input "false"
click at [385, 173] on span "Save" at bounding box center [402, 169] width 51 height 18
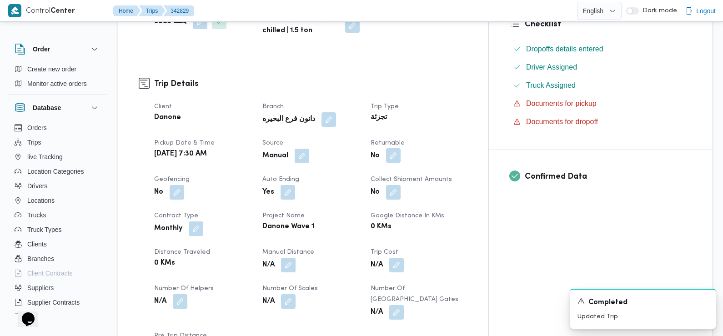
click at [401, 148] on button "button" at bounding box center [393, 155] width 15 height 15
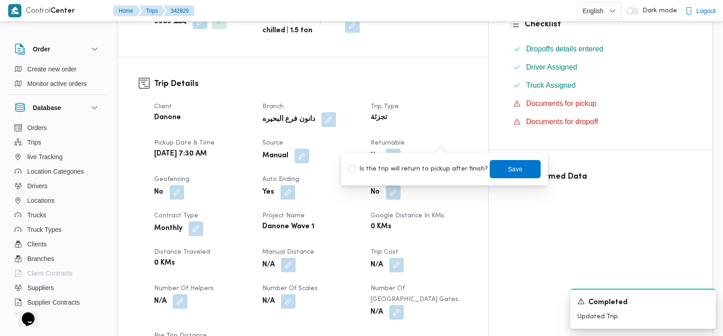
click at [444, 167] on label "Is the trip will return to pickup after finish?" at bounding box center [418, 169] width 140 height 11
checkbox input "true"
click at [499, 173] on span "Save" at bounding box center [515, 169] width 51 height 18
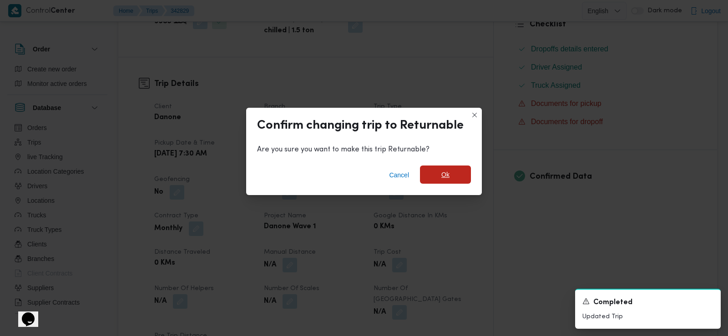
click at [459, 171] on span "Ok" at bounding box center [445, 175] width 51 height 18
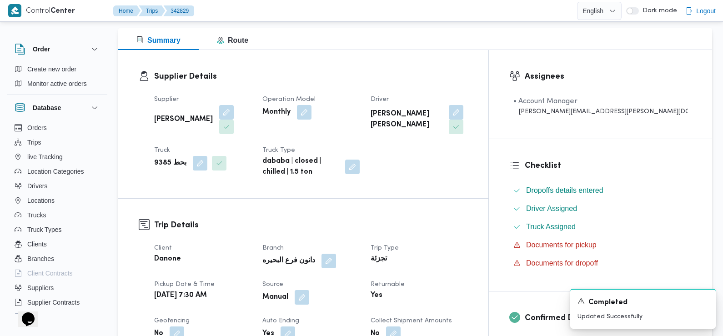
scroll to position [0, 0]
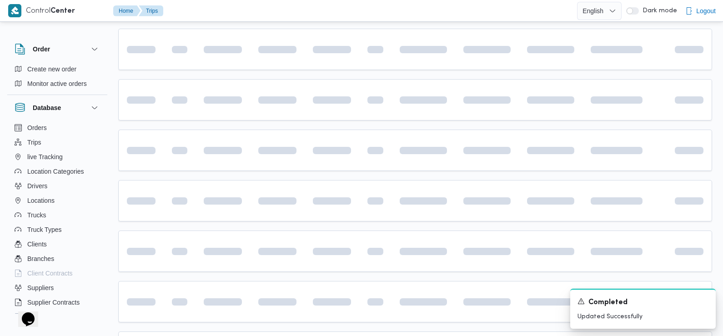
scroll to position [400, 0]
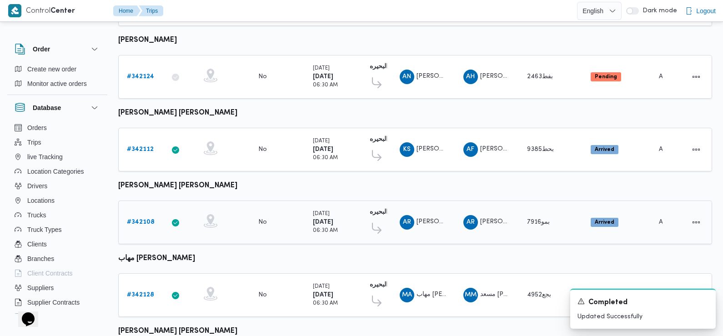
click at [141, 219] on b "# 342108" at bounding box center [141, 222] width 28 height 6
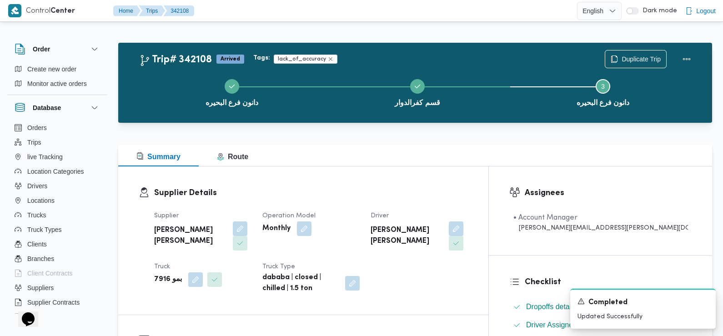
click at [633, 64] on div "دانون فرع البحيره قسم كفرالدوار Step 3 is incomplete 3 دانون فرع البحيره" at bounding box center [418, 92] width 568 height 58
click at [632, 56] on span "Duplicate Trip" at bounding box center [641, 58] width 39 height 11
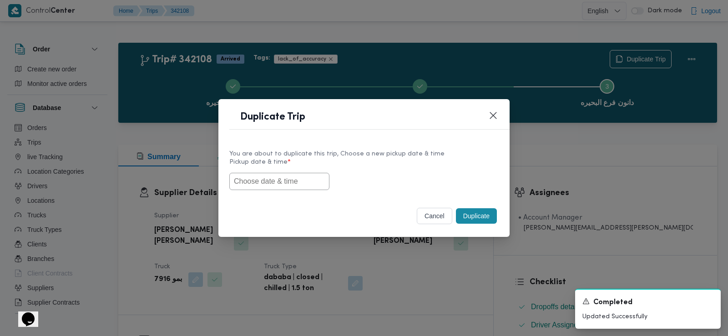
click at [305, 179] on input "text" at bounding box center [279, 181] width 100 height 17
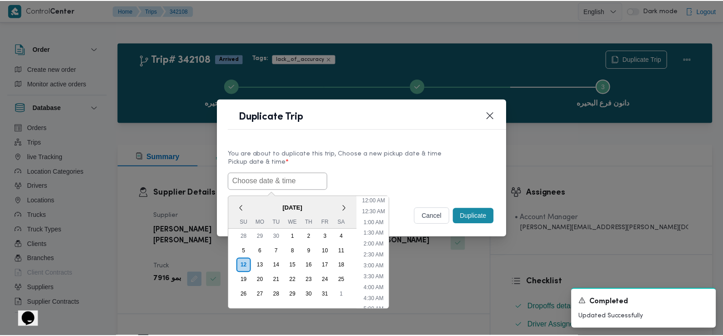
scroll to position [232, 0]
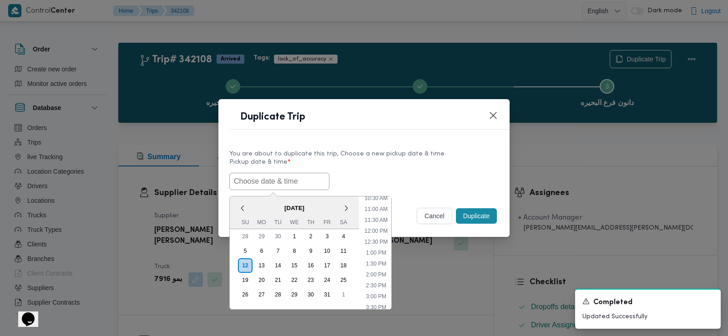
paste input "[DATE] 7:30AM"
type input "[DATE] 7:30AM"
click at [383, 170] on label "Pickup date & time *" at bounding box center [363, 166] width 269 height 14
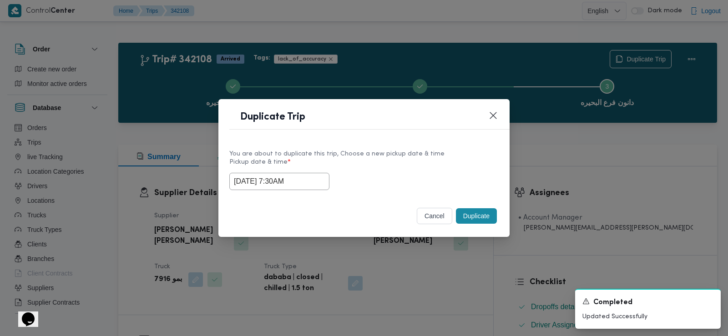
click at [480, 216] on button "Duplicate" at bounding box center [476, 215] width 41 height 15
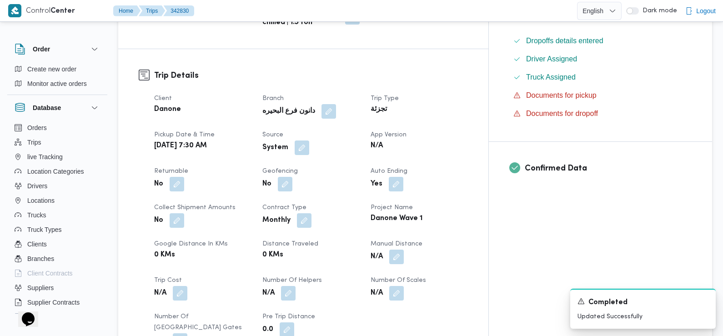
scroll to position [313, 0]
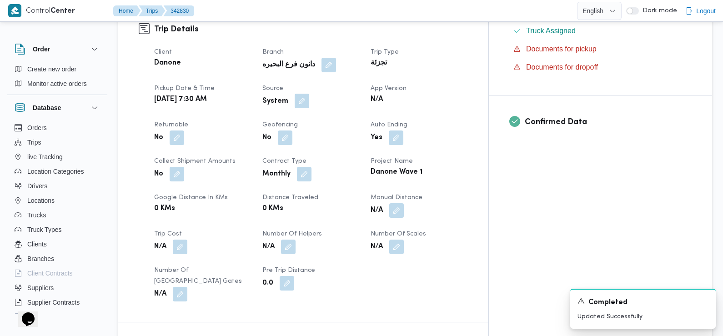
click at [309, 96] on button "button" at bounding box center [302, 101] width 15 height 15
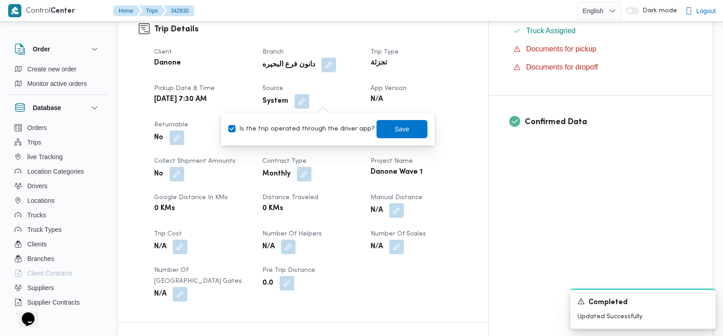
click at [328, 129] on label "Is the trip operated through the driver app?" at bounding box center [301, 129] width 146 height 11
checkbox input "false"
click at [401, 131] on span "Save" at bounding box center [402, 129] width 51 height 18
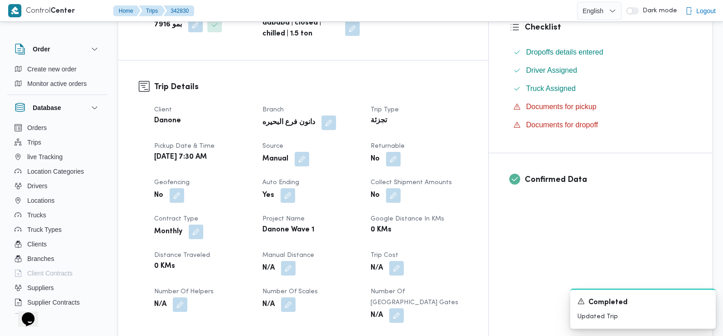
scroll to position [276, 0]
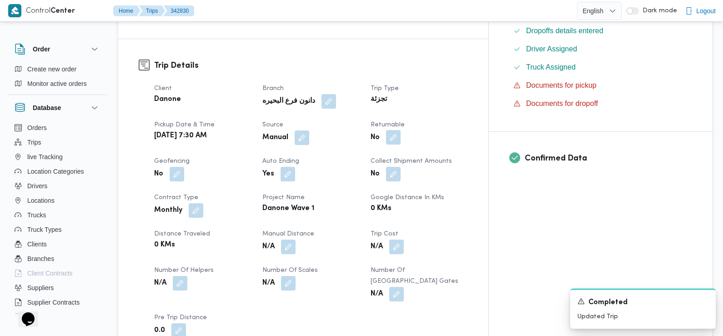
click at [401, 141] on button "button" at bounding box center [393, 137] width 15 height 15
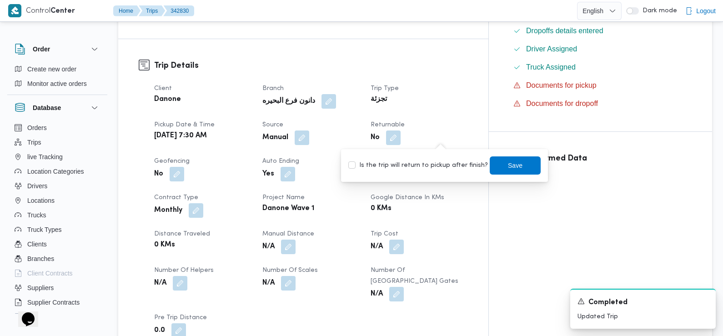
click at [434, 169] on label "Is the trip will return to pickup after finish?" at bounding box center [418, 165] width 140 height 11
click at [477, 162] on label "Is the trip will return to pickup after finish?" at bounding box center [418, 165] width 140 height 11
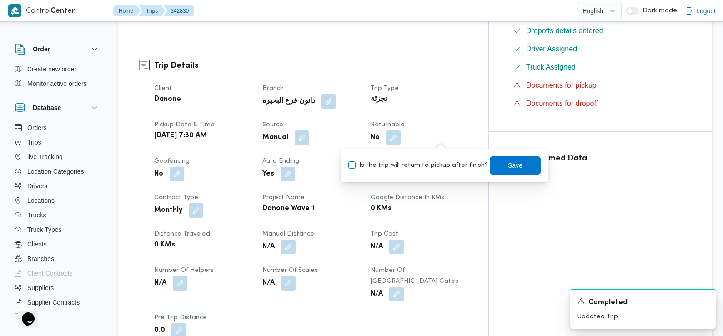
checkbox input "true"
click at [511, 162] on span "Save" at bounding box center [515, 165] width 15 height 11
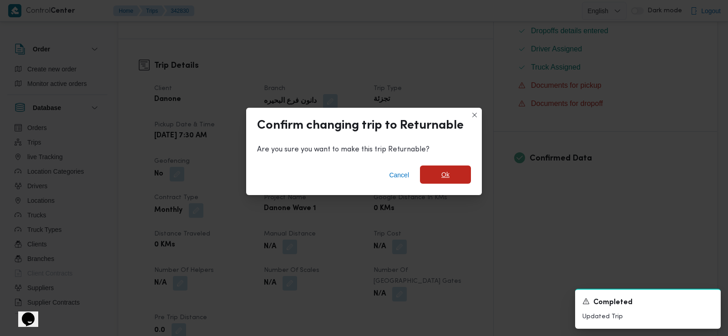
click at [429, 177] on span "Ok" at bounding box center [445, 175] width 51 height 18
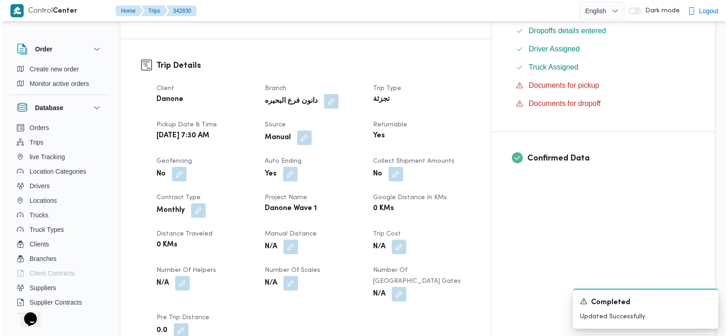
scroll to position [0, 0]
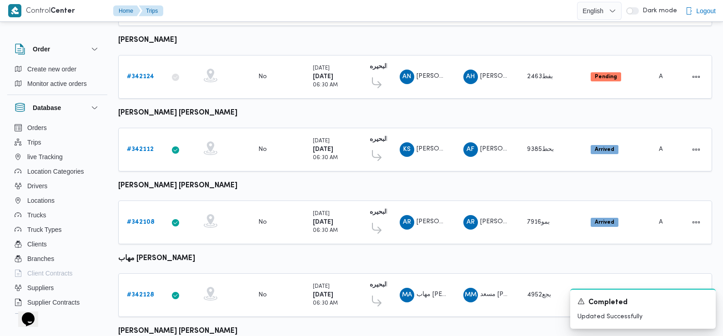
scroll to position [525, 0]
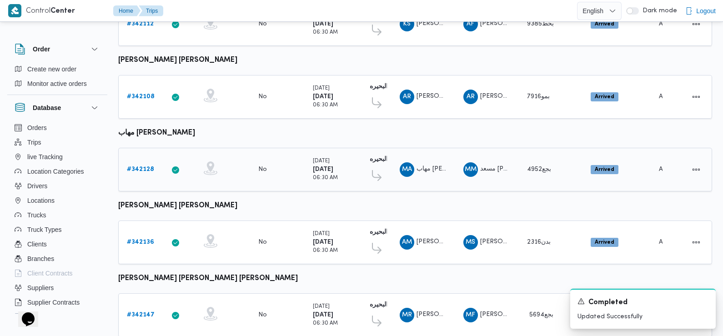
click at [138, 167] on b "# 342128" at bounding box center [140, 170] width 27 height 6
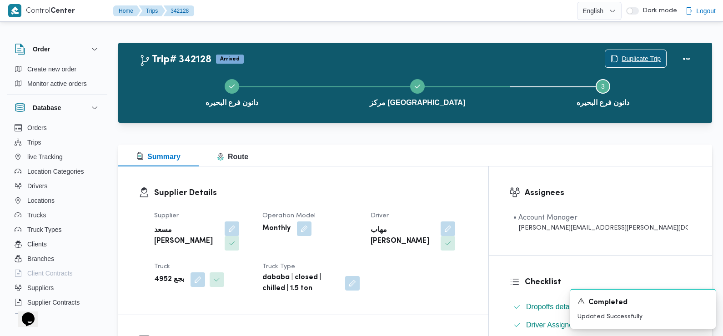
click at [630, 60] on span "Duplicate Trip" at bounding box center [641, 58] width 39 height 11
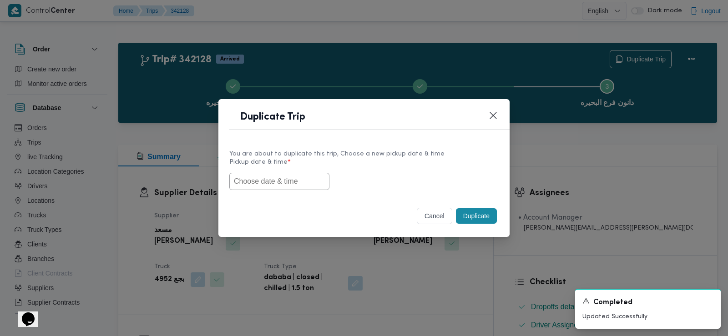
click at [300, 181] on input "text" at bounding box center [279, 181] width 100 height 17
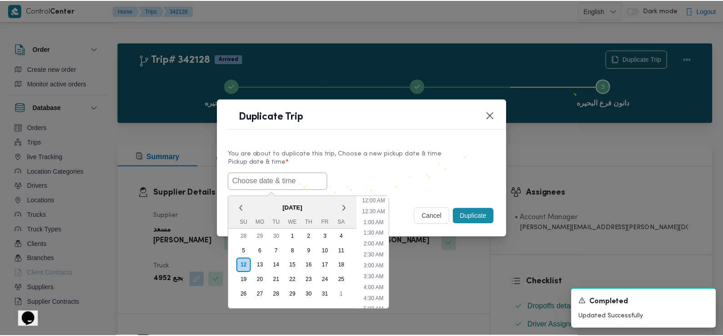
scroll to position [232, 0]
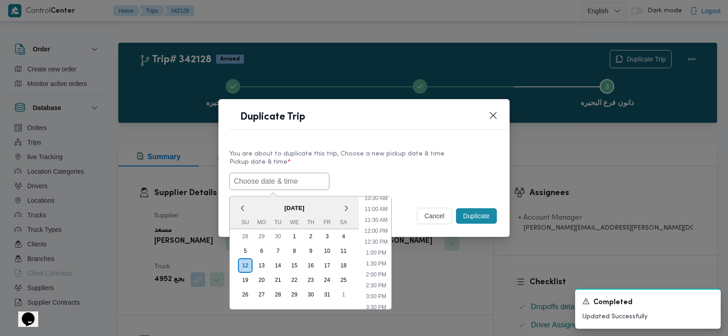
paste input "13/10/2025 7:30AM"
type input "13/10/2025 7:30AM"
click at [380, 173] on div "13/10/2025 7:30AM < October 2025 > Su Mo Tu We Th Fr Sa 28 29 30 1 2 3 4 5 6 7 …" at bounding box center [363, 181] width 269 height 17
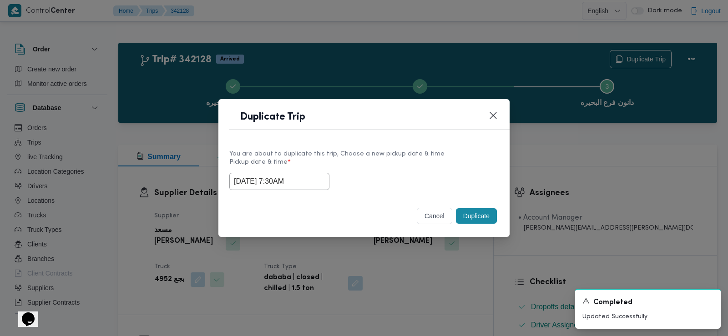
click at [486, 214] on button "Duplicate" at bounding box center [476, 215] width 41 height 15
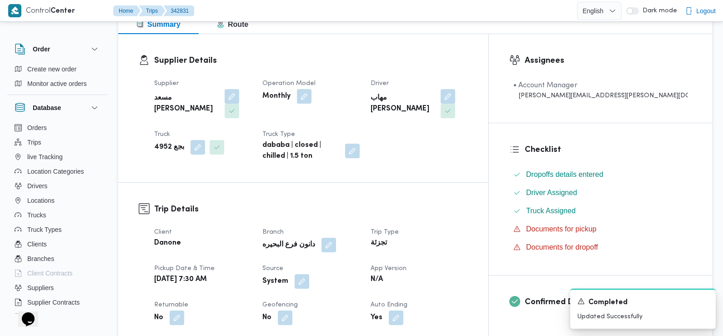
scroll to position [173, 0]
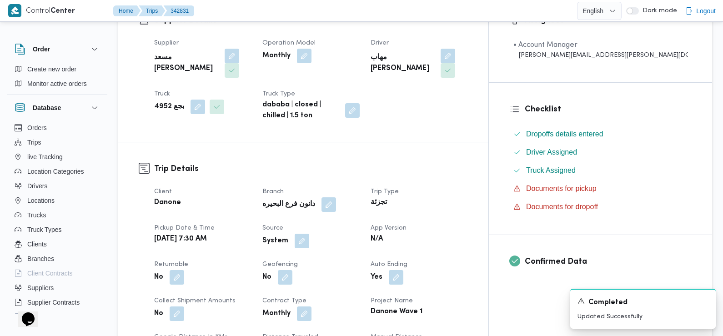
click at [309, 234] on span at bounding box center [299, 241] width 19 height 15
click at [309, 233] on button "button" at bounding box center [302, 240] width 15 height 15
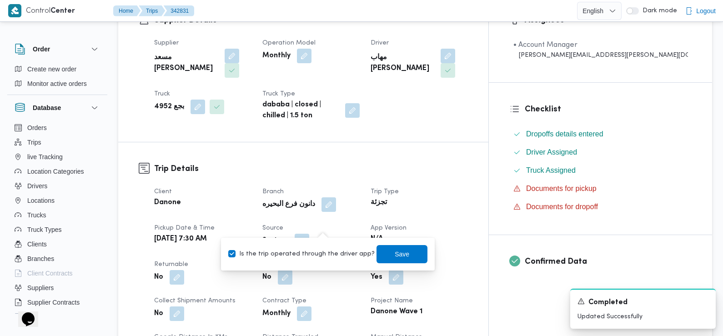
click at [330, 261] on div "Is the trip operated through the driver app? Save" at bounding box center [327, 254] width 201 height 20
click at [362, 253] on label "Is the trip operated through the driver app?" at bounding box center [301, 254] width 146 height 11
checkbox input "false"
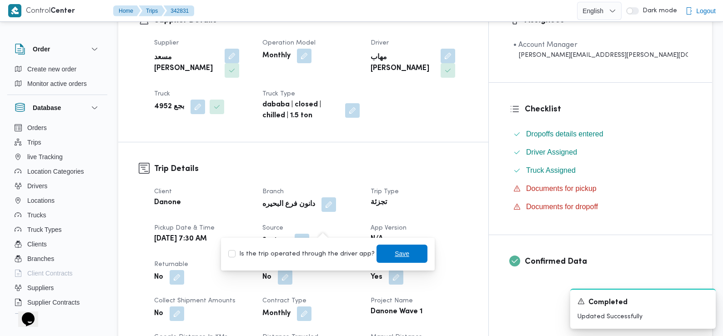
click at [395, 254] on span "Save" at bounding box center [402, 253] width 15 height 11
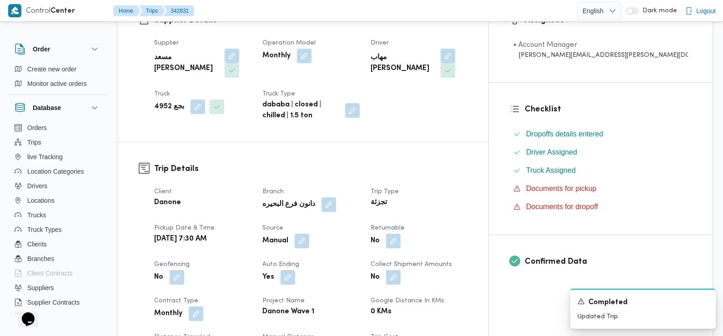
click at [453, 233] on div "No" at bounding box center [419, 241] width 99 height 16
click at [401, 233] on button "button" at bounding box center [393, 240] width 15 height 15
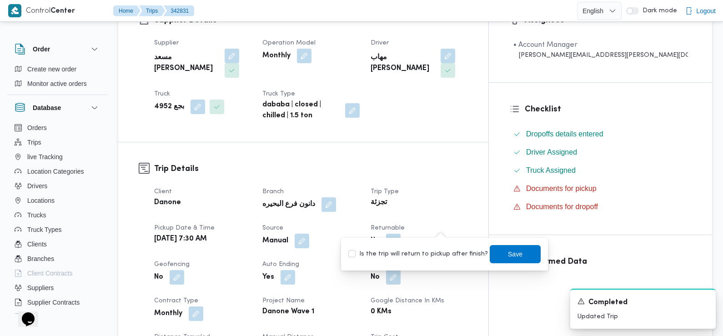
click at [449, 253] on label "Is the trip will return to pickup after finish?" at bounding box center [418, 254] width 140 height 11
checkbox input "true"
click at [516, 249] on span "Save" at bounding box center [515, 254] width 51 height 18
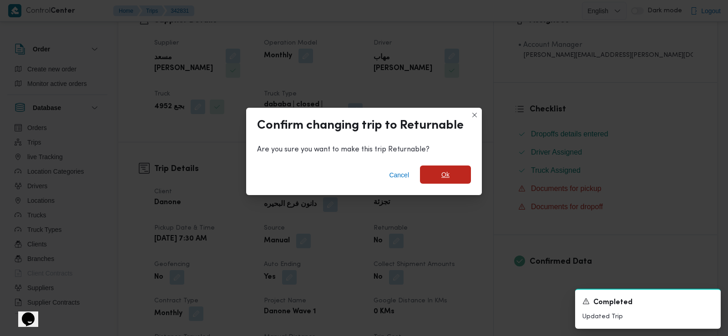
click at [452, 177] on span "Ok" at bounding box center [445, 175] width 51 height 18
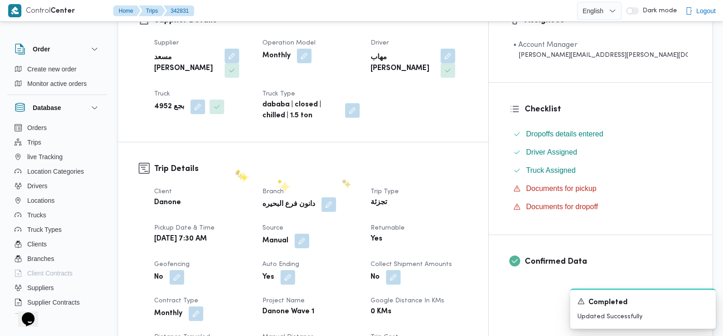
click at [236, 181] on div "Client Danone Branch دانون فرع البحيره Trip Type تجزئة Pickup date & time Mon, …" at bounding box center [311, 314] width 325 height 266
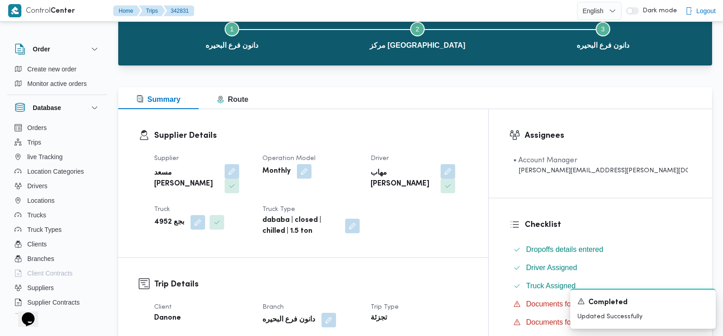
scroll to position [0, 0]
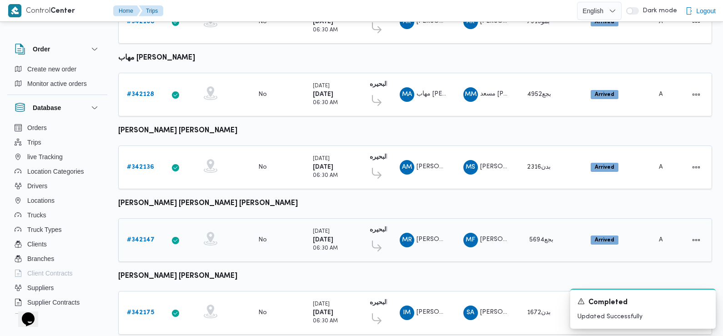
scroll to position [571, 0]
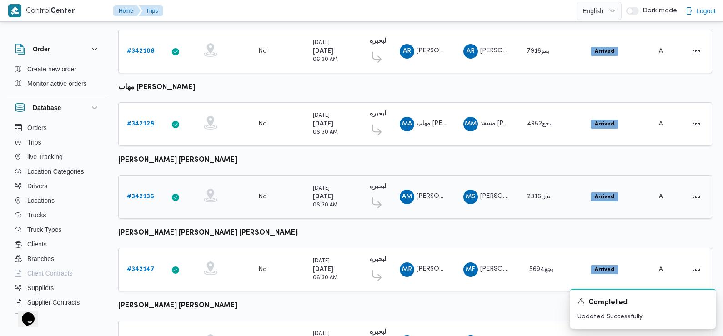
click at [143, 194] on b "# 342136" at bounding box center [140, 197] width 27 height 6
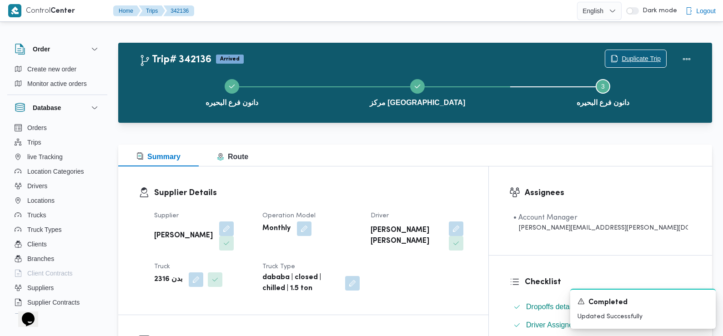
click at [646, 57] on span "Duplicate Trip" at bounding box center [641, 58] width 39 height 11
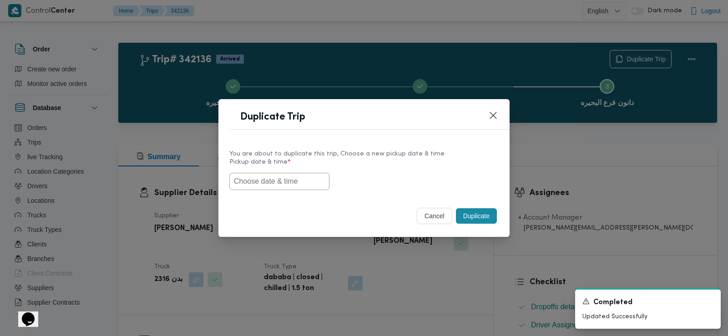
click at [263, 180] on input "text" at bounding box center [279, 181] width 100 height 17
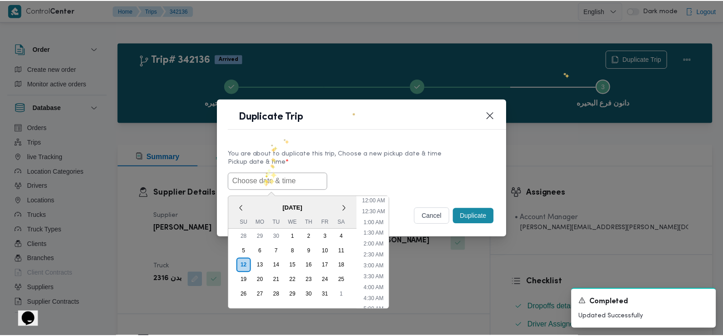
scroll to position [232, 0]
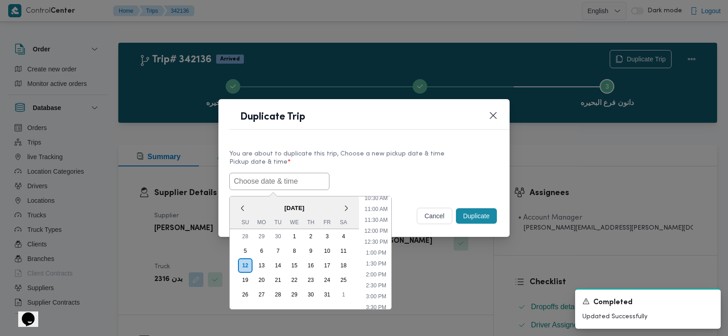
paste input "13/10/2025 7:30AM"
type input "13/10/2025 7:30AM"
click at [399, 175] on div "13/10/2025 7:30AM < October 2025 > Su Mo Tu We Th Fr Sa 28 29 30 1 2 3 4 5 6 7 …" at bounding box center [363, 181] width 269 height 17
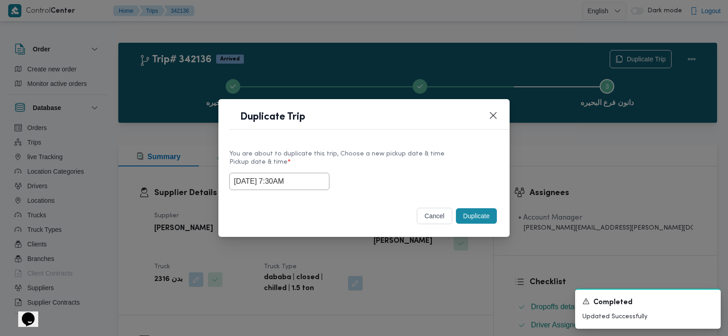
click at [485, 218] on button "Duplicate" at bounding box center [476, 215] width 41 height 15
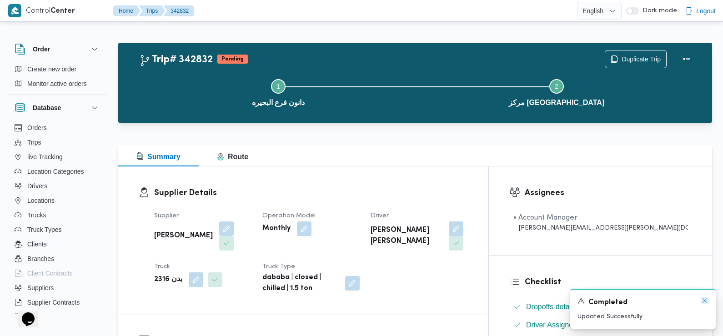
click at [703, 301] on icon "Dismiss toast" at bounding box center [705, 300] width 7 height 7
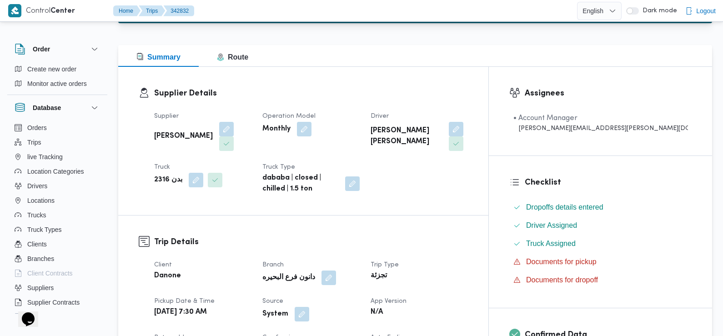
scroll to position [209, 0]
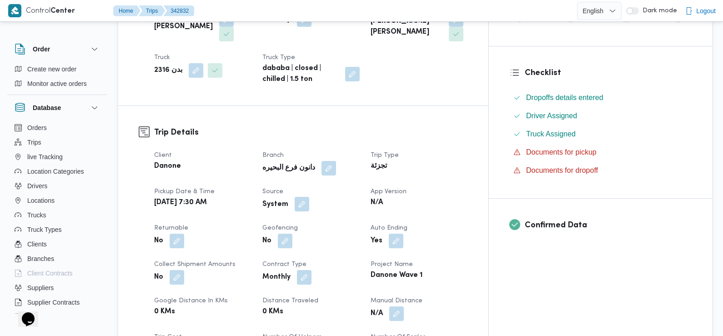
click at [309, 205] on button "button" at bounding box center [302, 204] width 15 height 15
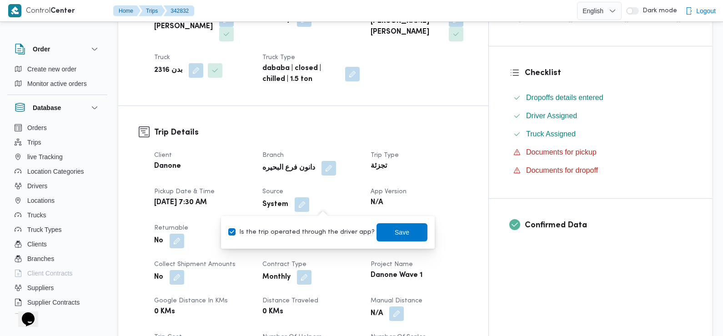
click at [326, 236] on label "Is the trip operated through the driver app?" at bounding box center [301, 232] width 146 height 11
checkbox input "false"
click at [397, 240] on span "Save" at bounding box center [402, 232] width 51 height 18
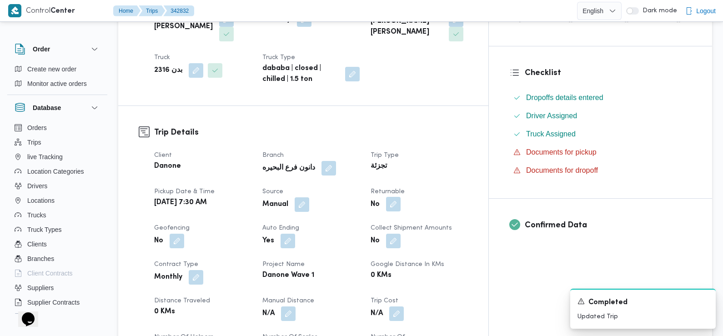
click at [401, 207] on button "button" at bounding box center [393, 204] width 15 height 15
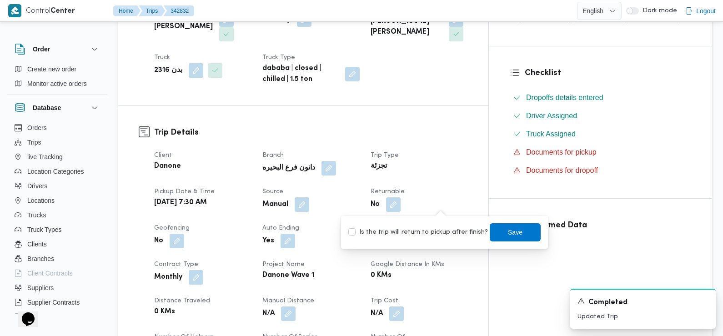
click at [442, 233] on label "Is the trip will return to pickup after finish?" at bounding box center [418, 232] width 140 height 11
checkbox input "true"
click at [516, 237] on span "Save" at bounding box center [515, 232] width 51 height 18
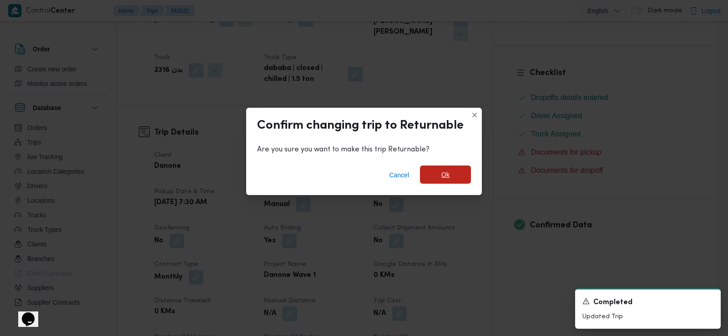
click at [452, 179] on span "Ok" at bounding box center [445, 175] width 51 height 18
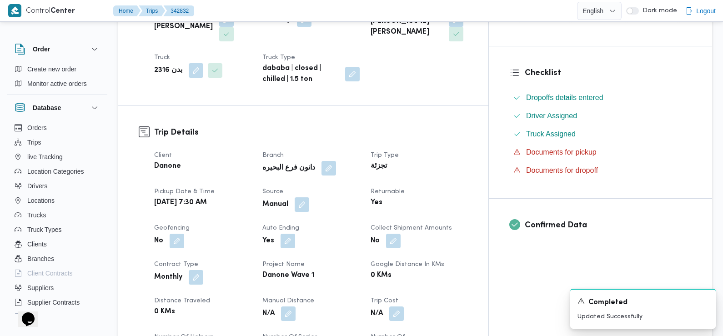
click at [267, 180] on div "Client Danone Branch دانون فرع البحيره Trip Type تجزئة Pickup date & time Mon, …" at bounding box center [311, 278] width 325 height 266
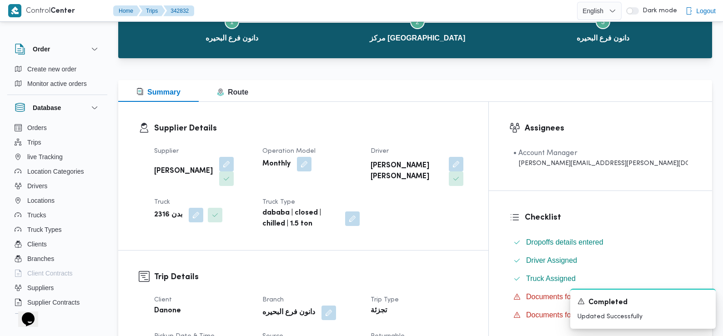
scroll to position [0, 0]
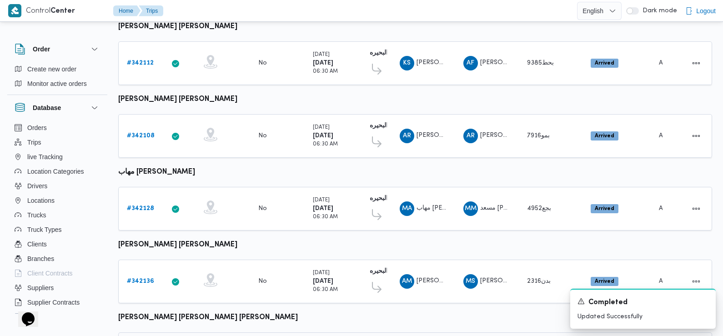
scroll to position [635, 0]
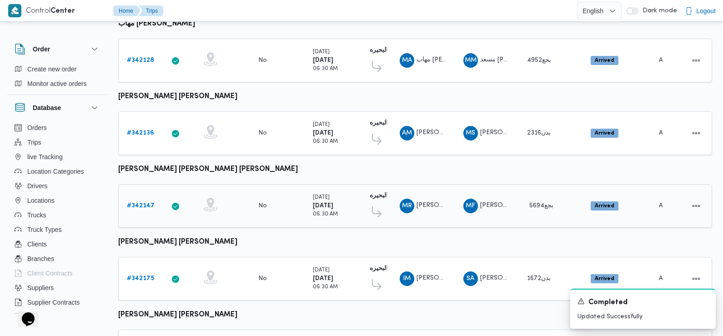
click at [141, 203] on b "# 342147" at bounding box center [141, 206] width 28 height 6
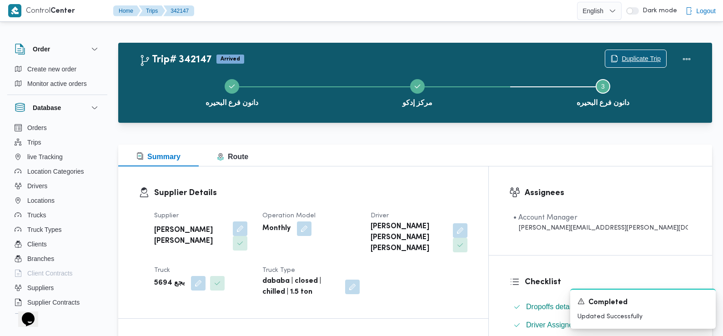
click at [628, 59] on span "Duplicate Trip" at bounding box center [641, 58] width 39 height 11
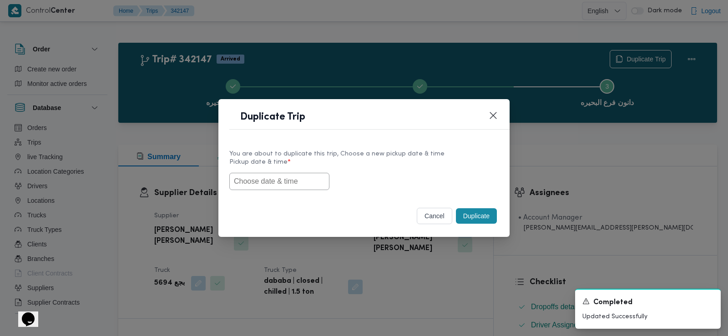
click at [278, 177] on input "text" at bounding box center [279, 181] width 100 height 17
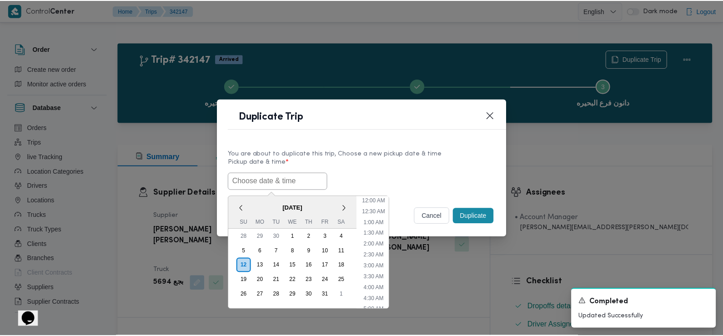
scroll to position [232, 0]
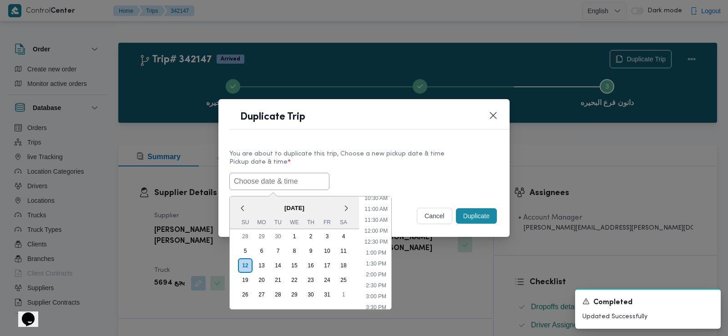
click at [278, 177] on input "text" at bounding box center [279, 181] width 100 height 17
paste input "13/10/2025 7:30AM"
type input "13/10/2025 7:30AM"
click at [401, 164] on label "Pickup date & time *" at bounding box center [363, 166] width 269 height 14
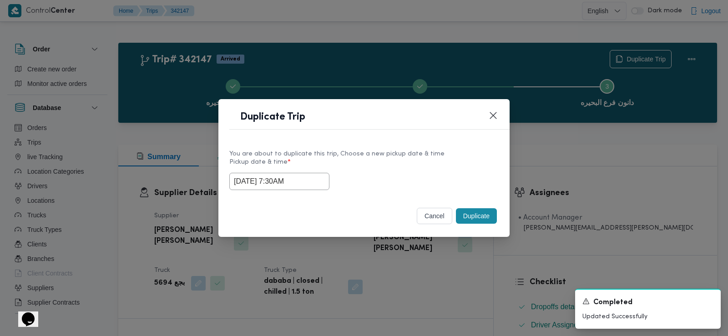
click at [472, 218] on button "Duplicate" at bounding box center [476, 215] width 41 height 15
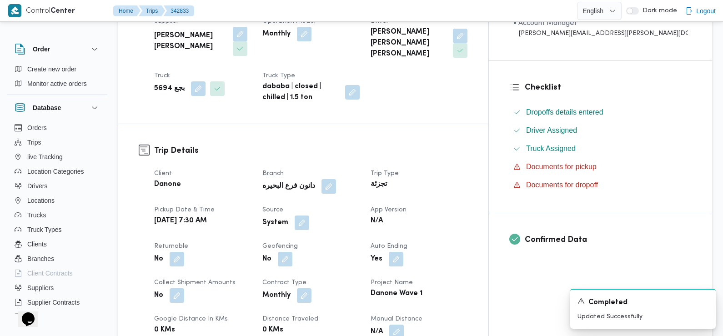
scroll to position [197, 0]
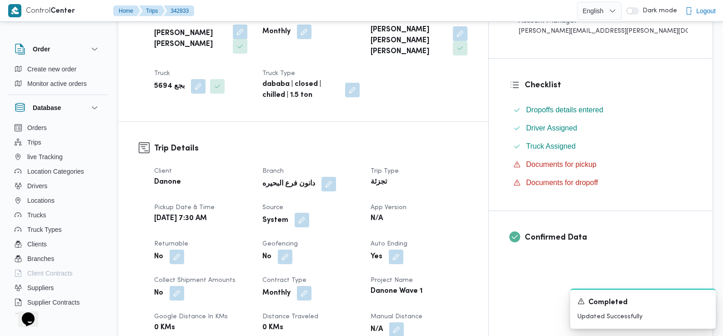
click at [309, 213] on button "button" at bounding box center [302, 220] width 15 height 15
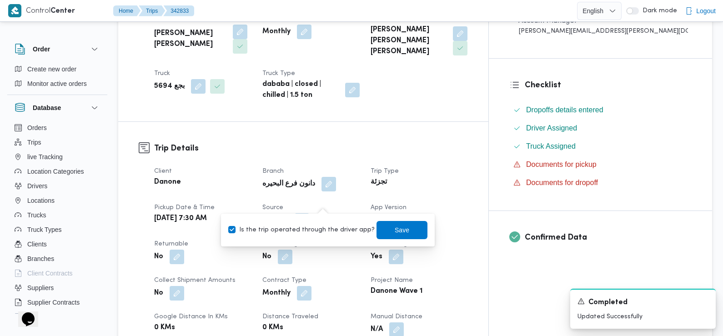
click at [313, 229] on label "Is the trip operated through the driver app?" at bounding box center [301, 230] width 146 height 11
checkbox input "false"
click at [401, 228] on span "Save" at bounding box center [402, 230] width 51 height 18
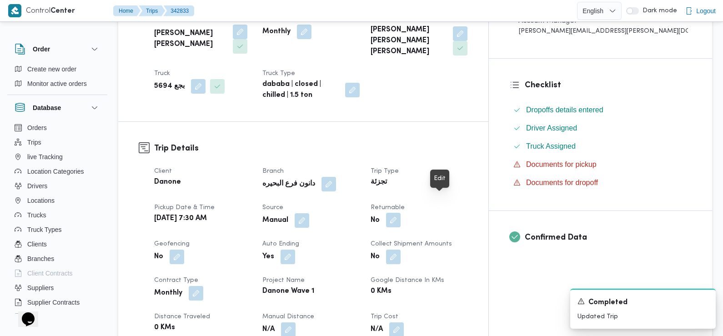
click at [401, 213] on button "button" at bounding box center [393, 220] width 15 height 15
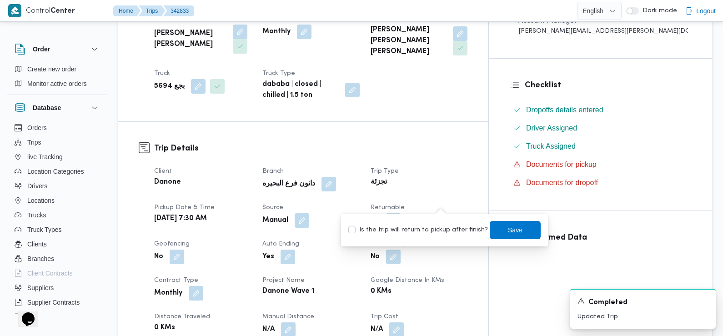
click at [448, 226] on label "Is the trip will return to pickup after finish?" at bounding box center [418, 230] width 140 height 11
checkbox input "true"
click at [510, 227] on span "Save" at bounding box center [515, 229] width 15 height 11
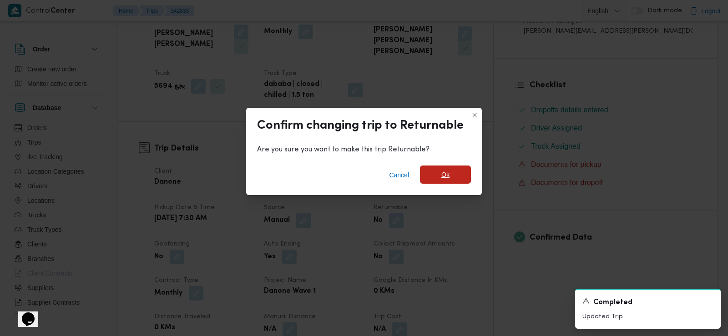
click at [445, 177] on span "Ok" at bounding box center [445, 174] width 8 height 11
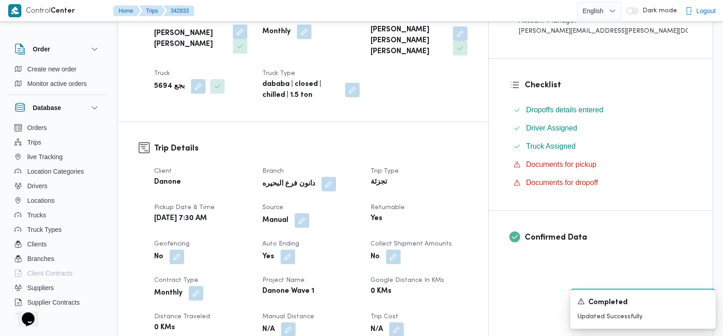
scroll to position [0, 0]
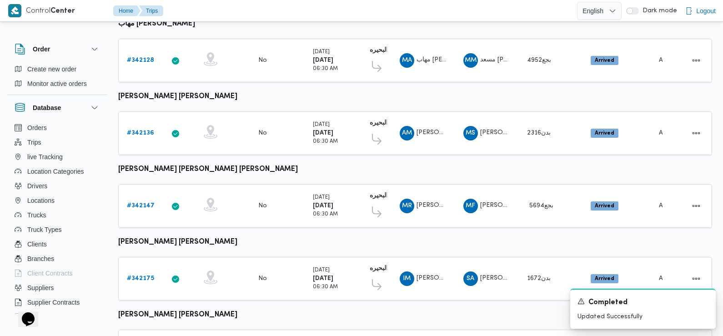
scroll to position [764, 0]
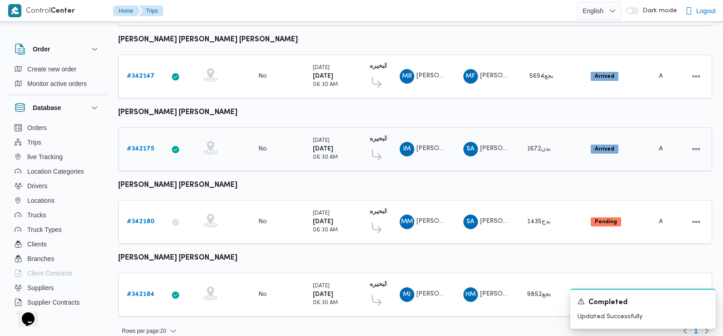
click at [145, 146] on b "# 342175" at bounding box center [140, 149] width 27 height 6
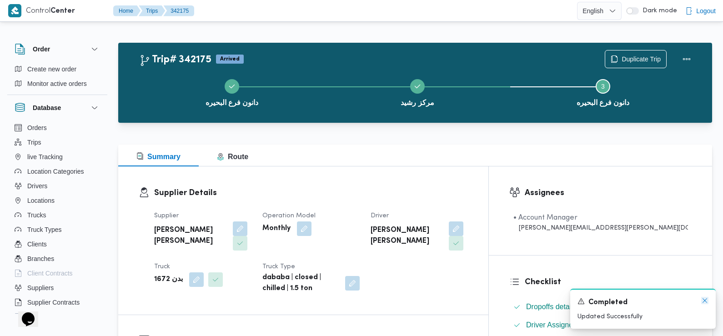
click at [706, 301] on icon "Dismiss toast" at bounding box center [705, 300] width 7 height 7
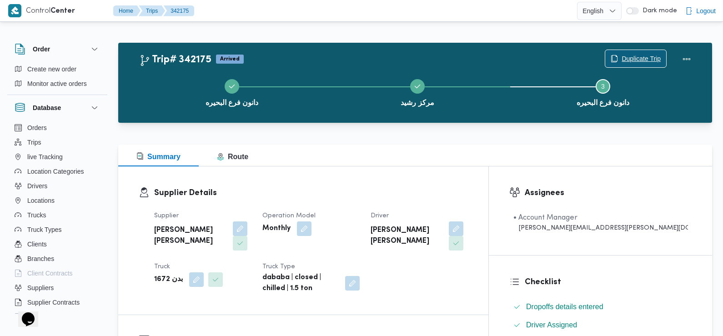
click at [650, 51] on span "Duplicate Trip" at bounding box center [636, 58] width 61 height 17
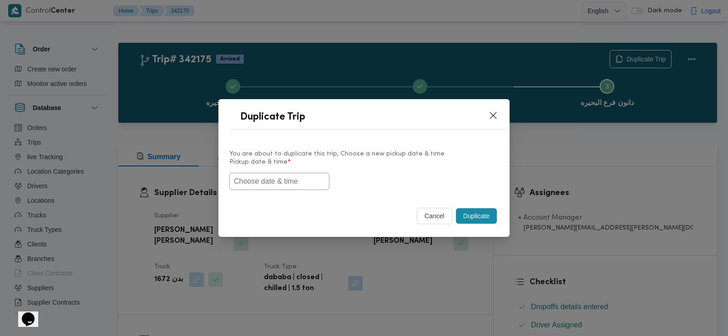
click at [301, 184] on input "text" at bounding box center [279, 181] width 100 height 17
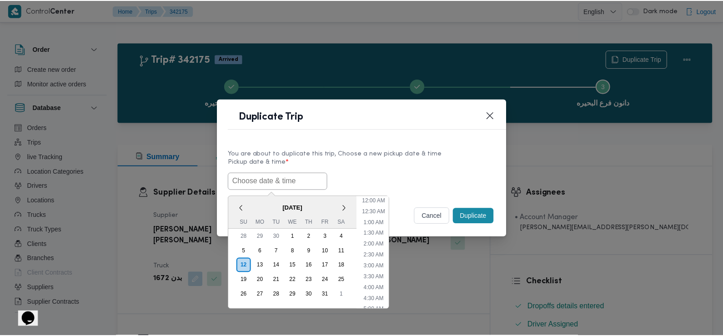
scroll to position [232, 0]
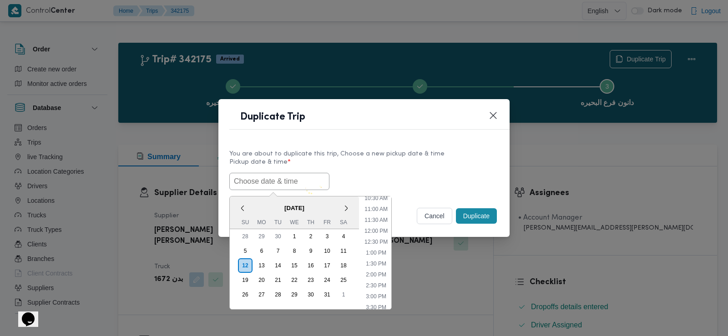
paste input "13/10/2025 7:30AM"
type input "13/10/2025 7:30AM"
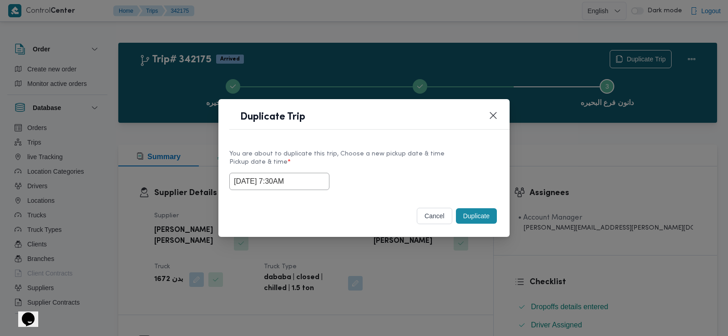
click at [382, 166] on label "Pickup date & time *" at bounding box center [363, 166] width 269 height 14
click at [468, 217] on button "Duplicate" at bounding box center [476, 215] width 41 height 15
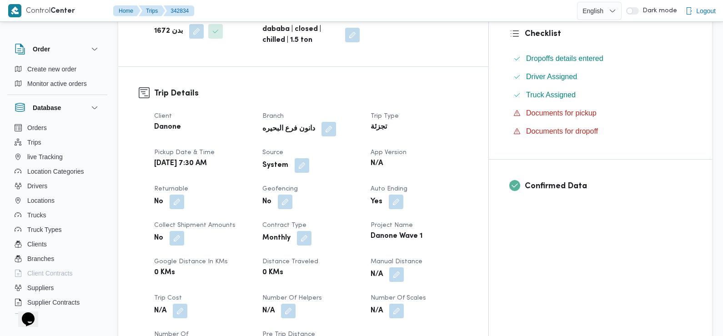
scroll to position [276, 0]
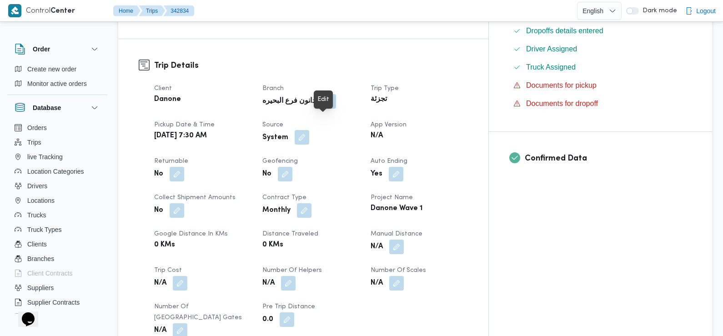
click at [309, 130] on button "button" at bounding box center [302, 137] width 15 height 15
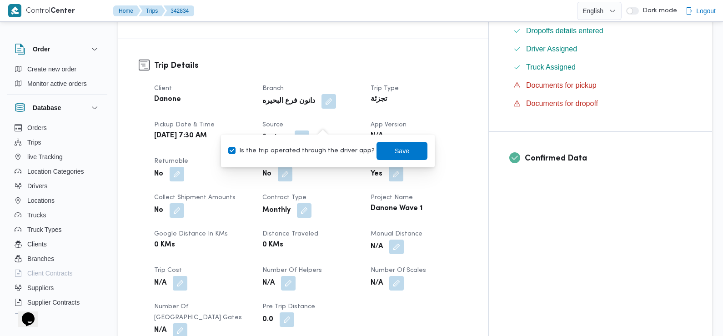
click at [325, 150] on label "Is the trip operated through the driver app?" at bounding box center [301, 151] width 146 height 11
checkbox input "false"
click at [395, 156] on span "Save" at bounding box center [402, 150] width 15 height 11
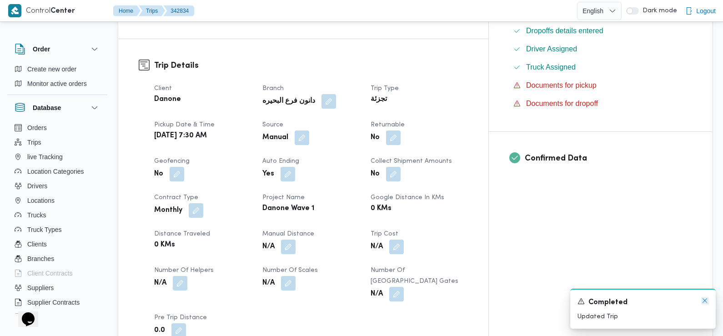
click at [707, 300] on icon "Dismiss toast" at bounding box center [705, 300] width 7 height 7
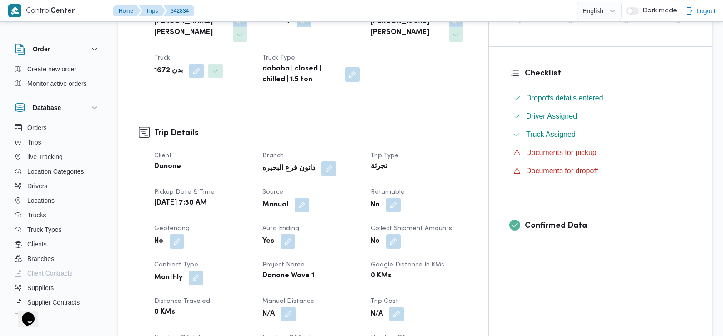
scroll to position [249, 0]
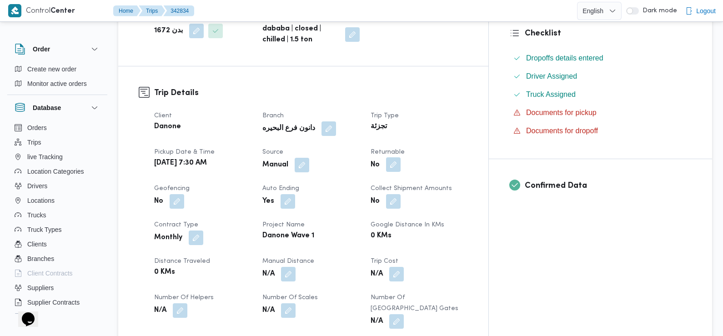
click at [401, 157] on button "button" at bounding box center [393, 164] width 15 height 15
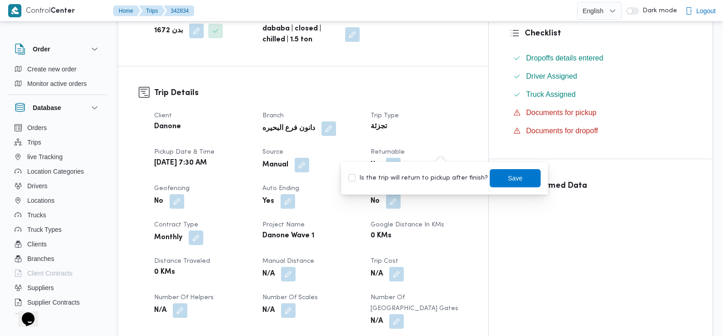
click at [438, 184] on div "Is the trip will return to pickup after finish? Save" at bounding box center [445, 178] width 194 height 20
click at [464, 169] on div "Is the trip will return to pickup after finish? Save" at bounding box center [445, 178] width 194 height 20
click at [464, 173] on label "Is the trip will return to pickup after finish?" at bounding box center [418, 178] width 140 height 11
checkbox input "true"
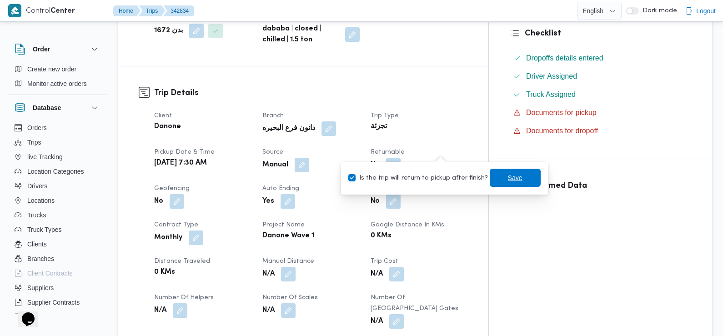
click at [508, 182] on span "Save" at bounding box center [515, 177] width 15 height 11
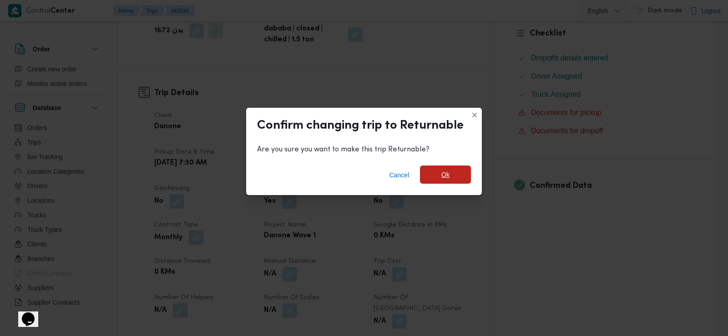
click at [429, 171] on span "Ok" at bounding box center [445, 175] width 51 height 18
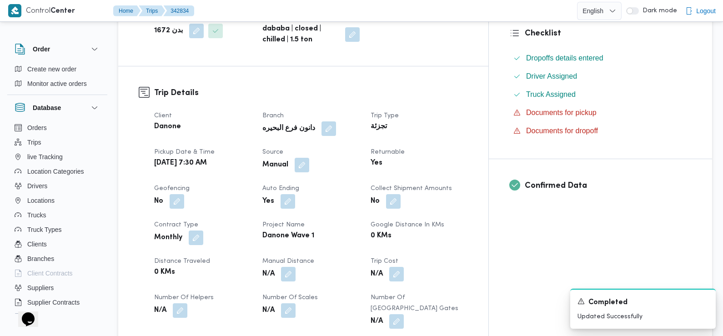
scroll to position [0, 0]
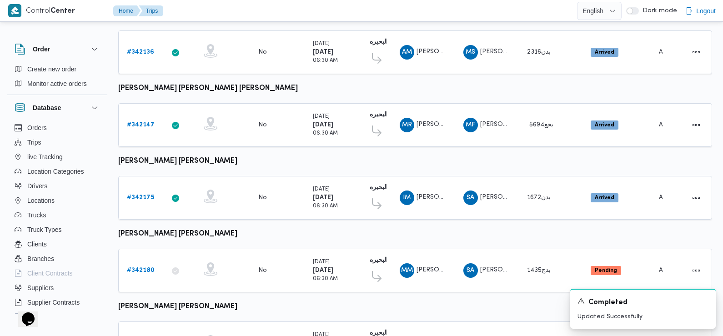
scroll to position [764, 0]
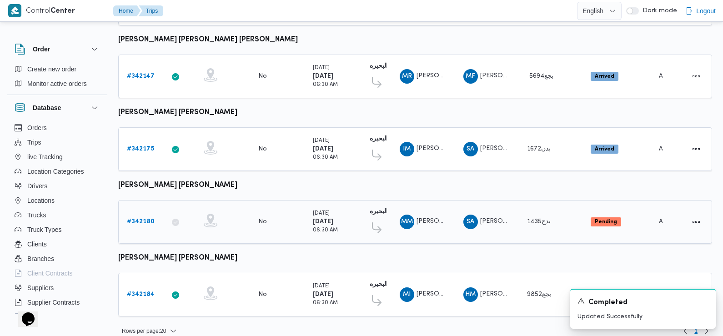
click at [142, 219] on b "# 342180" at bounding box center [141, 222] width 28 height 6
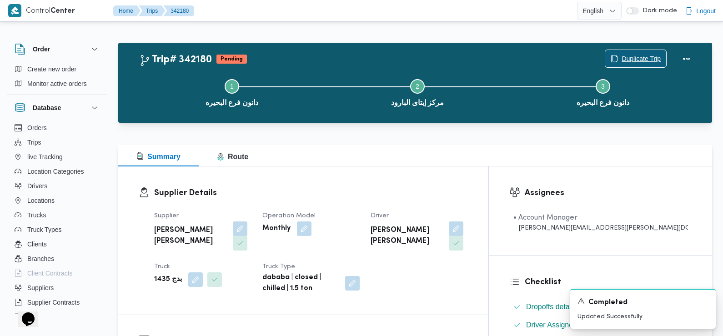
click at [640, 52] on span "Duplicate Trip" at bounding box center [636, 58] width 61 height 17
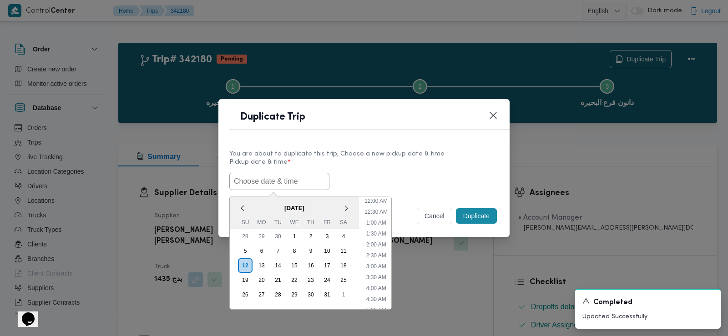
click at [308, 175] on input "text" at bounding box center [279, 181] width 100 height 17
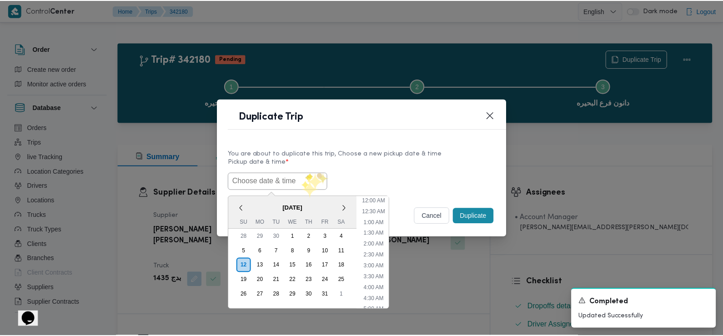
scroll to position [232, 0]
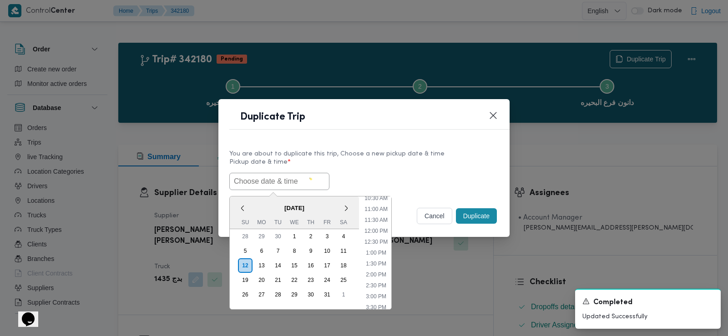
paste input "13/10/2025 7:30AM"
type input "13/10/2025 7:30AM"
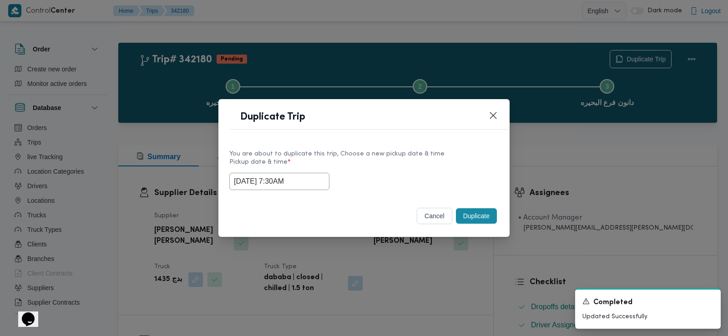
click at [359, 180] on div "13/10/2025 7:30AM" at bounding box center [363, 181] width 269 height 17
click at [476, 221] on button "Duplicate" at bounding box center [476, 215] width 41 height 15
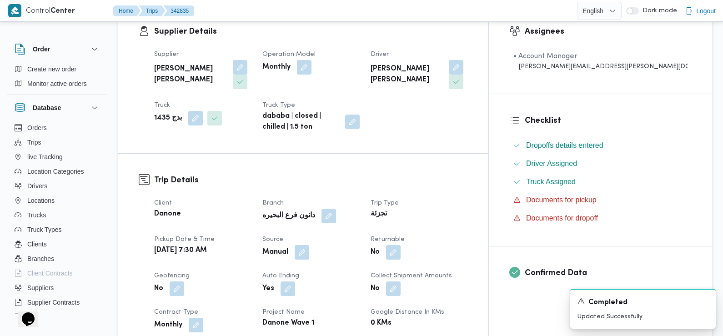
scroll to position [182, 0]
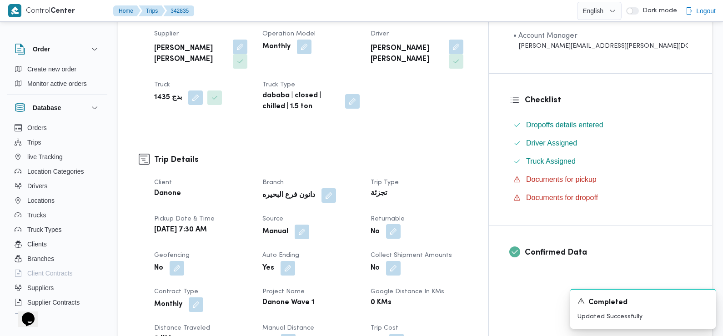
click at [401, 224] on button "button" at bounding box center [393, 231] width 15 height 15
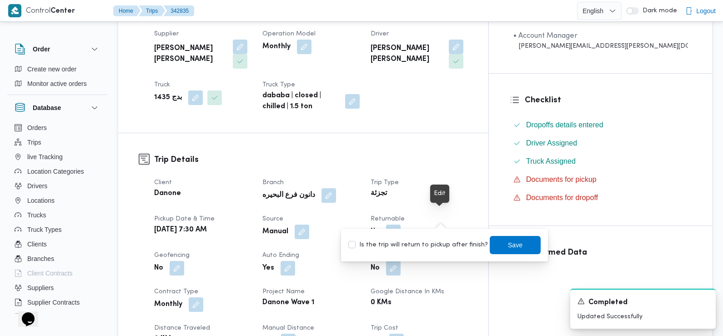
click at [453, 252] on div "Is the trip will return to pickup after finish? Save" at bounding box center [445, 245] width 194 height 20
click at [448, 242] on label "Is the trip will return to pickup after finish?" at bounding box center [418, 245] width 140 height 11
checkbox input "true"
click at [496, 243] on span "Save" at bounding box center [515, 245] width 51 height 18
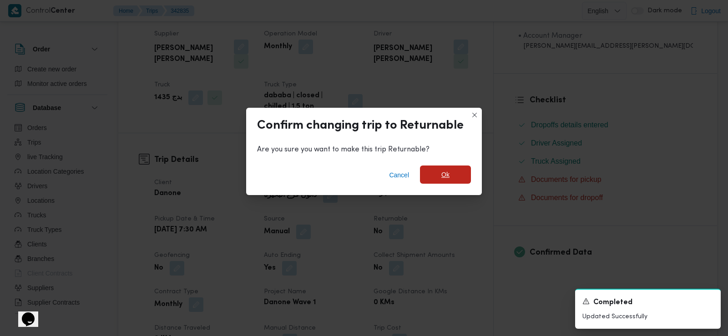
click at [454, 176] on span "Ok" at bounding box center [445, 175] width 51 height 18
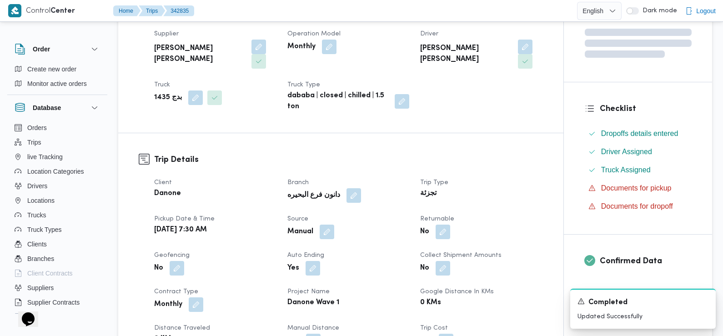
click at [387, 187] on div "دانون فرع البحيره" at bounding box center [349, 195] width 124 height 16
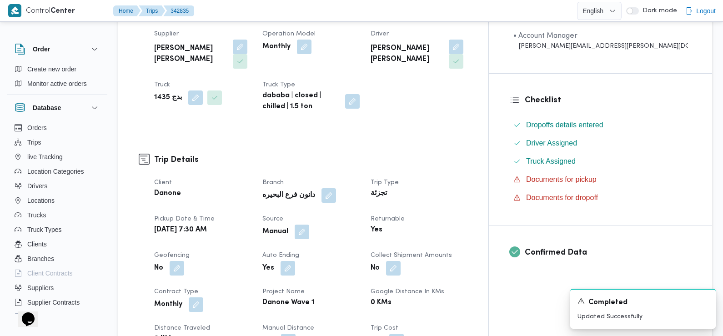
scroll to position [0, 0]
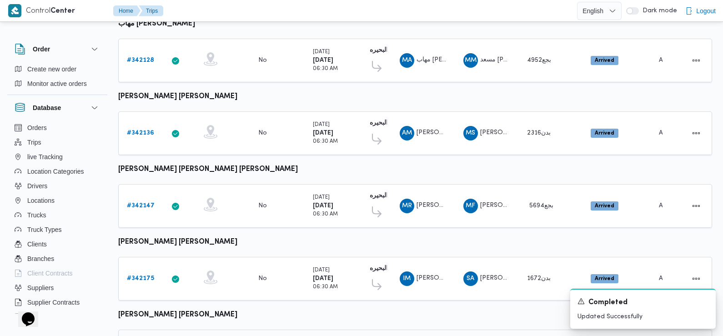
scroll to position [764, 0]
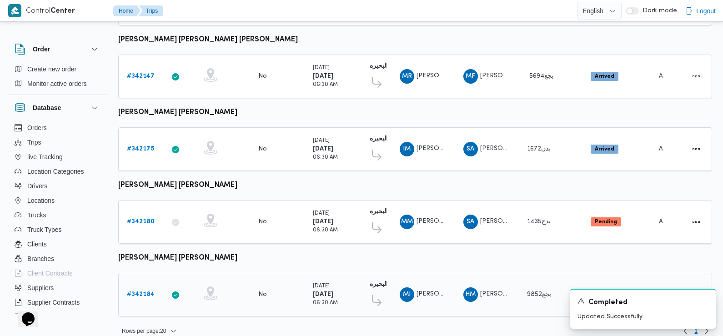
click at [138, 292] on b "# 342184" at bounding box center [141, 295] width 28 height 6
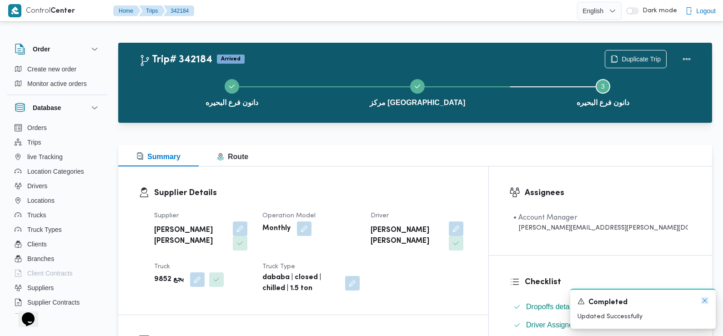
click at [707, 302] on icon "Dismiss toast" at bounding box center [705, 300] width 7 height 7
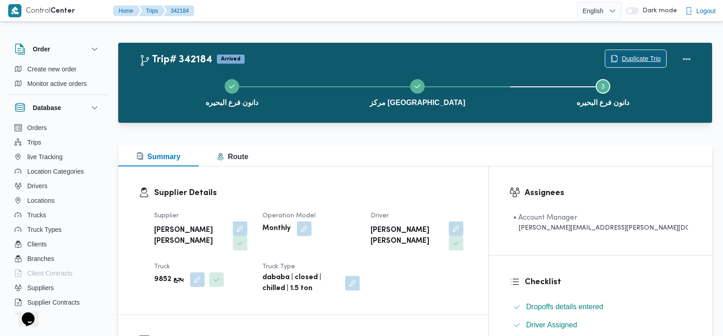
click at [651, 52] on span "Duplicate Trip" at bounding box center [636, 58] width 61 height 17
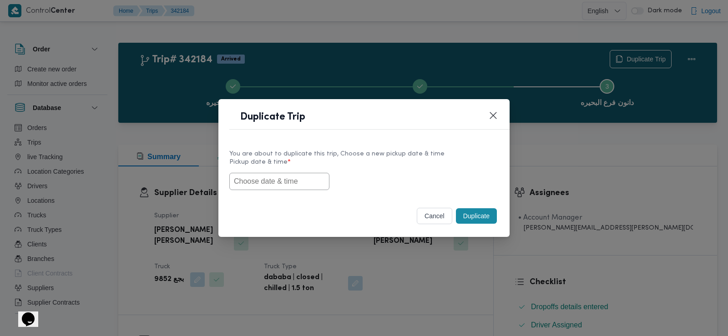
click at [292, 185] on input "text" at bounding box center [279, 181] width 100 height 17
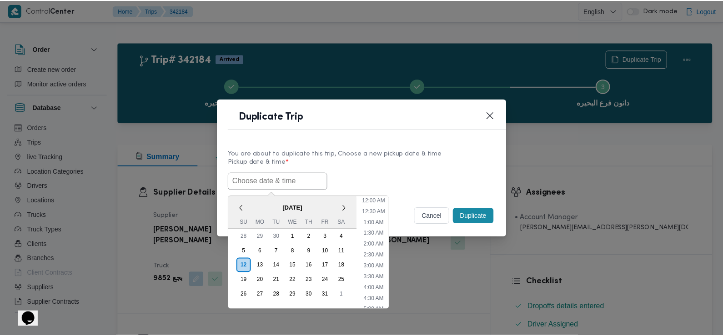
scroll to position [232, 0]
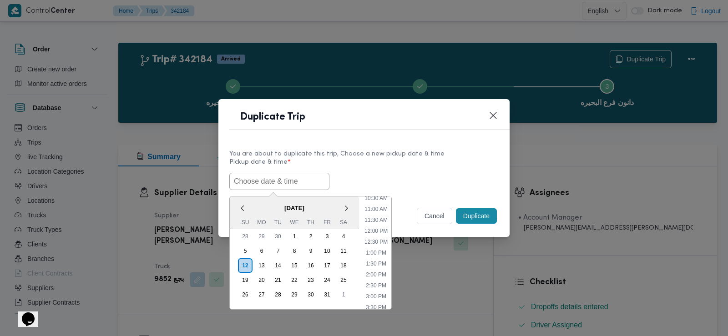
paste input "13/10/2025 7:30AM"
type input "13/10/2025 7:30AM"
click at [378, 167] on label "Pickup date & time *" at bounding box center [363, 166] width 269 height 14
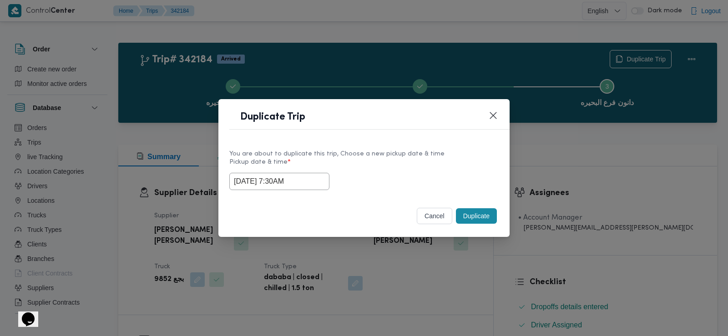
click at [473, 217] on button "Duplicate" at bounding box center [476, 215] width 41 height 15
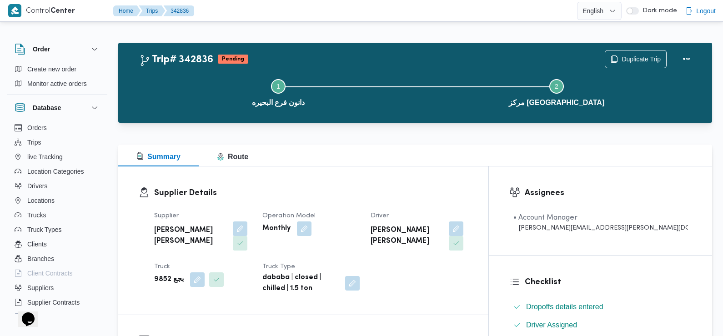
click at [361, 223] on div "Monthly" at bounding box center [311, 229] width 99 height 16
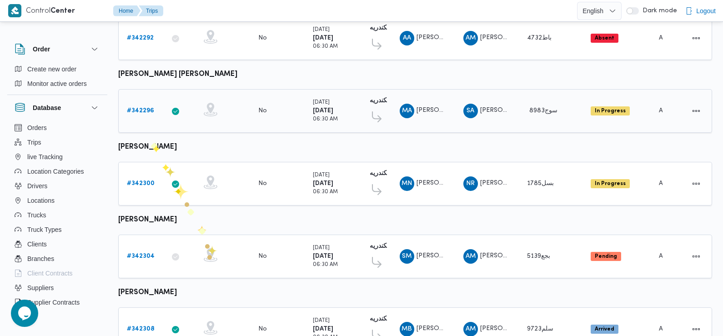
scroll to position [798, 0]
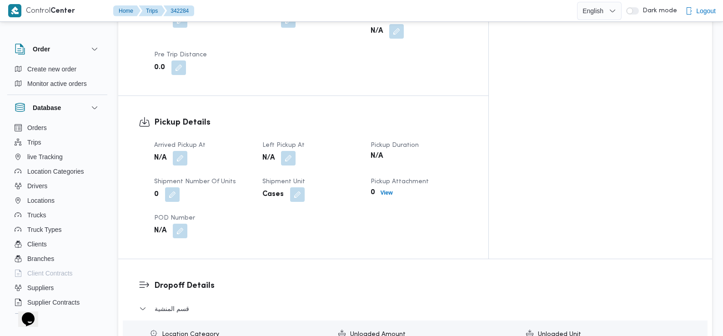
scroll to position [543, 0]
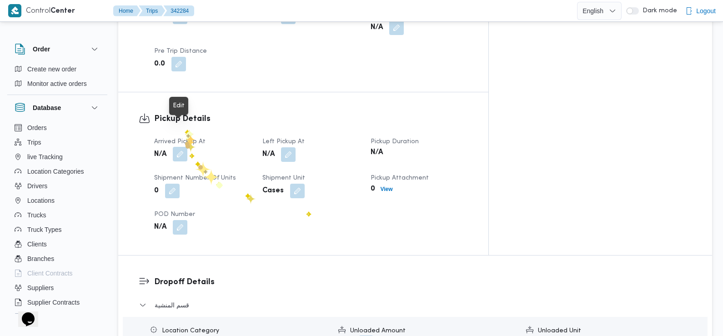
click at [185, 147] on button "button" at bounding box center [180, 154] width 15 height 15
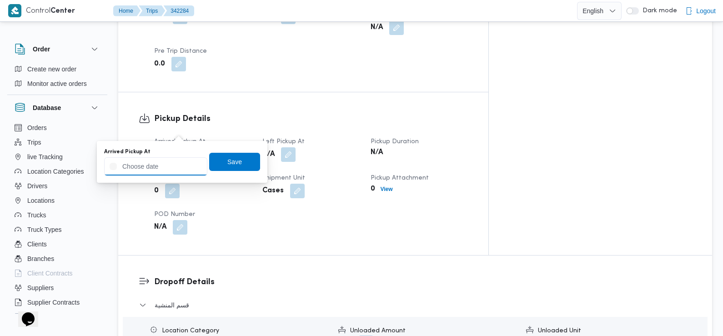
click at [183, 160] on input "Arrived Pickup At" at bounding box center [155, 166] width 103 height 18
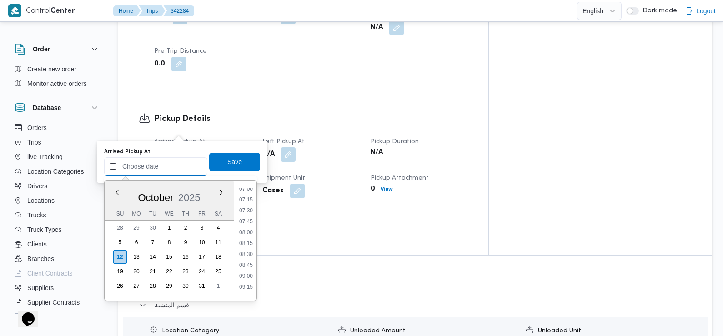
scroll to position [281, 0]
click at [249, 239] on li "07:30" at bounding box center [246, 238] width 21 height 9
type input "[DATE] 07:30"
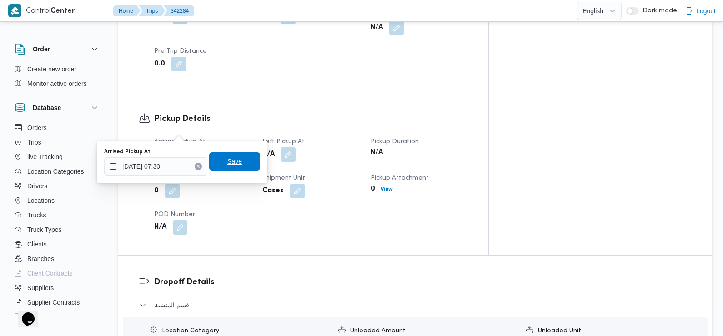
click at [242, 159] on span "Save" at bounding box center [234, 161] width 51 height 18
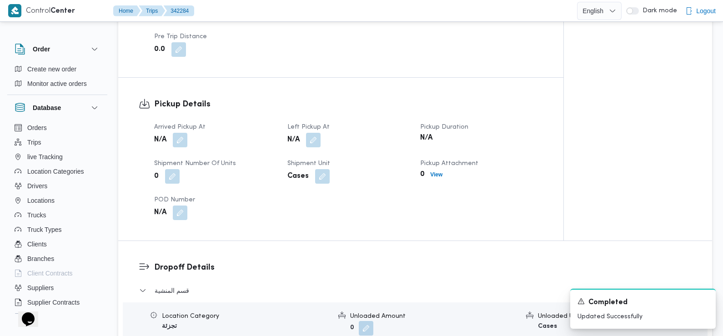
click at [323, 132] on div "N/A" at bounding box center [349, 140] width 124 height 16
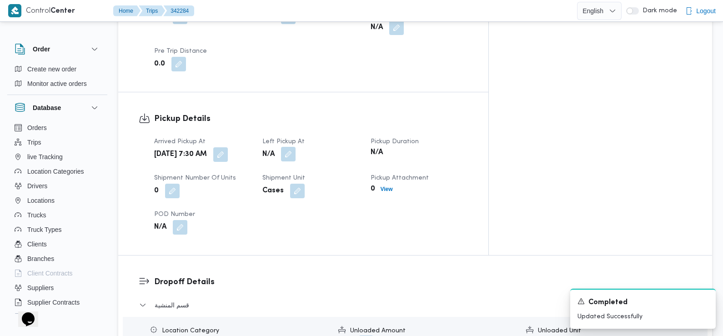
click at [296, 147] on button "button" at bounding box center [288, 154] width 15 height 15
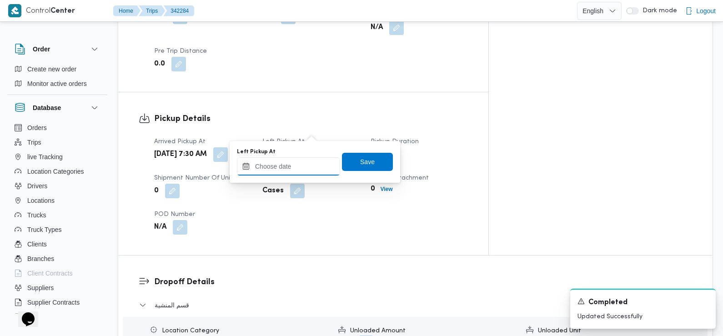
click at [321, 173] on input "Left Pickup At" at bounding box center [288, 166] width 103 height 18
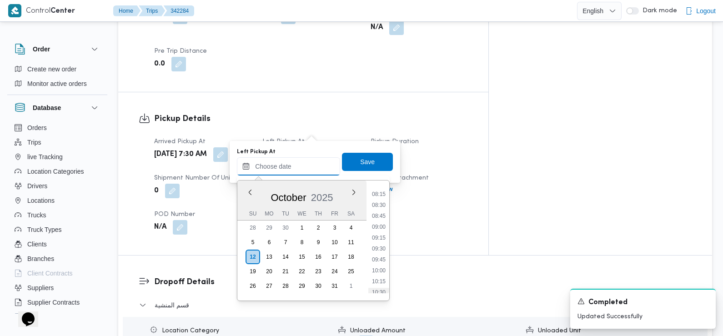
scroll to position [354, 0]
click at [383, 211] on li "08:30" at bounding box center [379, 209] width 21 height 9
type input "[DATE] 08:30"
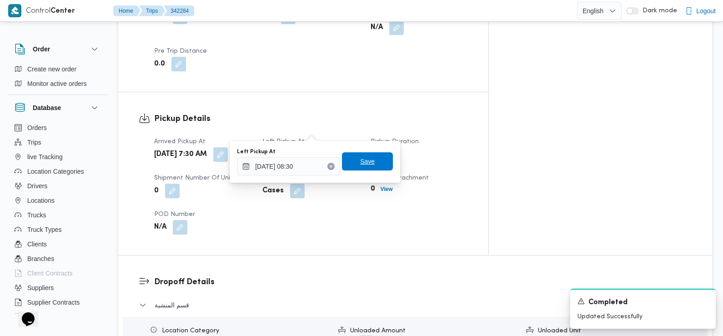
click at [374, 164] on span "Save" at bounding box center [367, 161] width 51 height 18
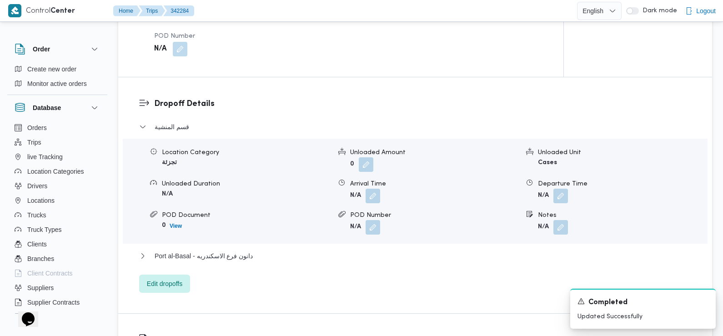
scroll to position [749, 0]
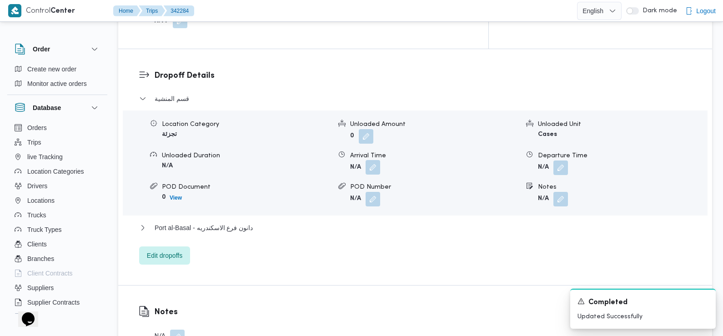
click at [374, 160] on button "button" at bounding box center [373, 167] width 15 height 15
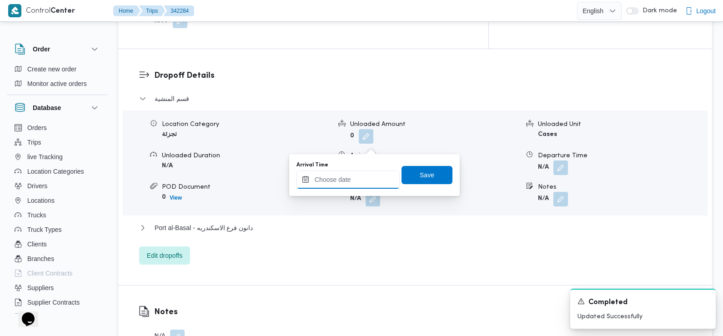
click at [369, 179] on input "Arrival Time" at bounding box center [348, 180] width 103 height 18
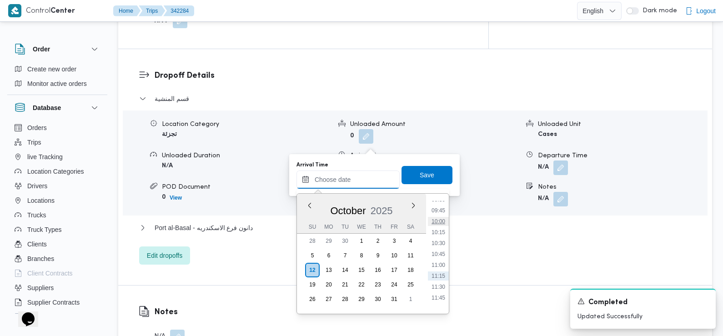
scroll to position [418, 0]
click at [440, 202] on li "09:30" at bounding box center [438, 202] width 21 height 9
type input "[DATE] 09:30"
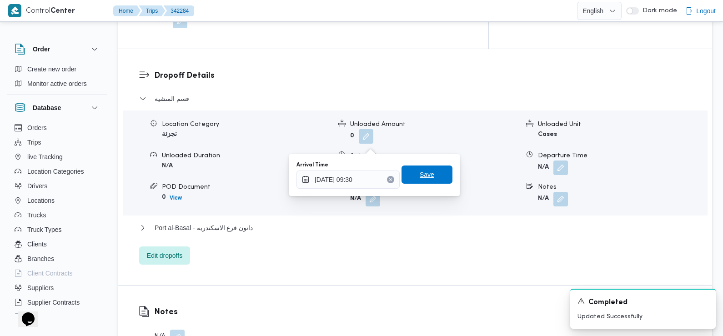
click at [434, 180] on span "Save" at bounding box center [427, 175] width 51 height 18
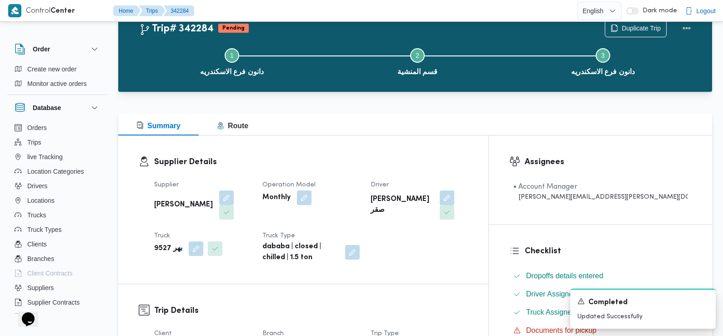
scroll to position [0, 0]
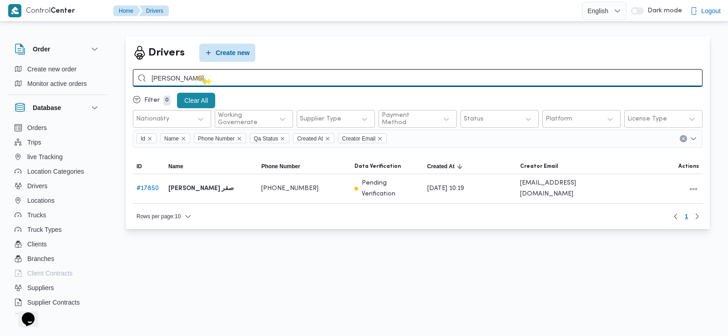
click at [196, 76] on input "[PERSON_NAME]" at bounding box center [418, 78] width 570 height 18
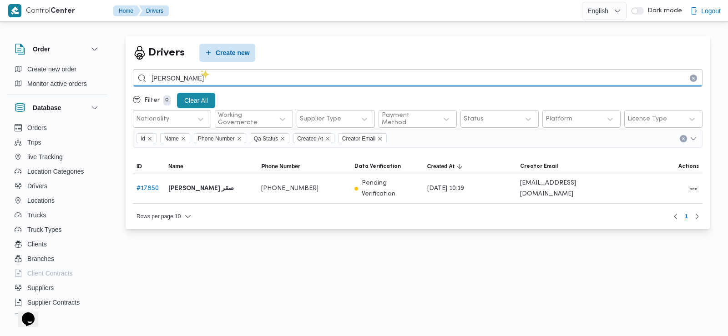
type input "[PERSON_NAME]"
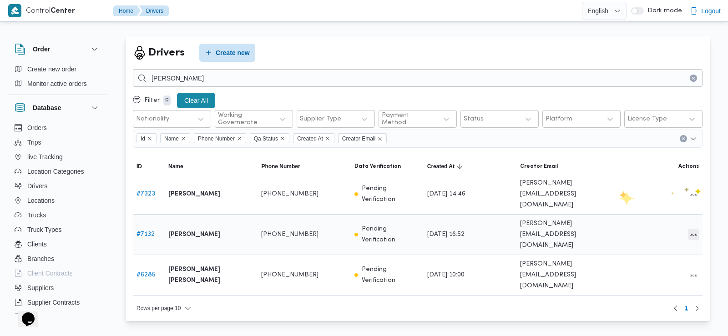
click at [693, 229] on button "All actions" at bounding box center [693, 234] width 11 height 11
click at [651, 208] on span "Edit" at bounding box center [664, 209] width 29 height 7
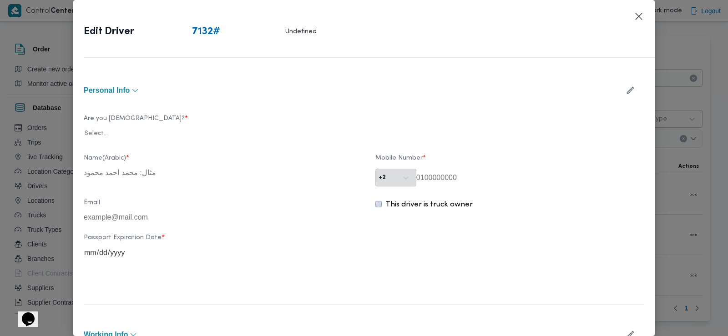
type input "[PERSON_NAME]"
type input "01090128966"
type input "[DATE]"
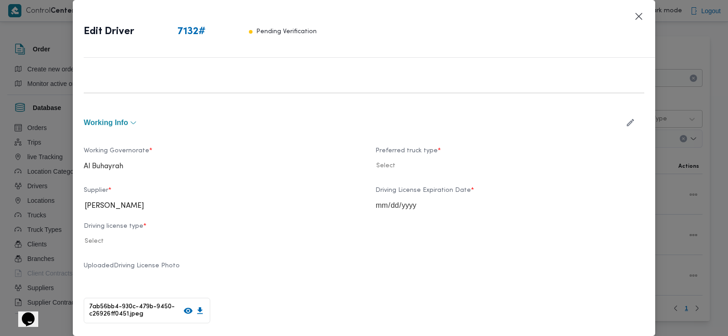
scroll to position [294, 0]
click at [626, 120] on icon "button" at bounding box center [631, 123] width 10 height 10
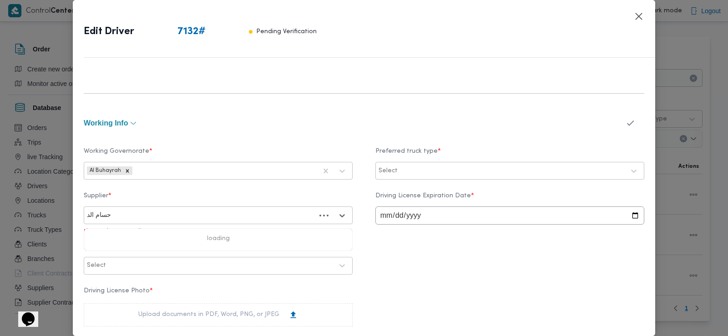
type input "[PERSON_NAME]"
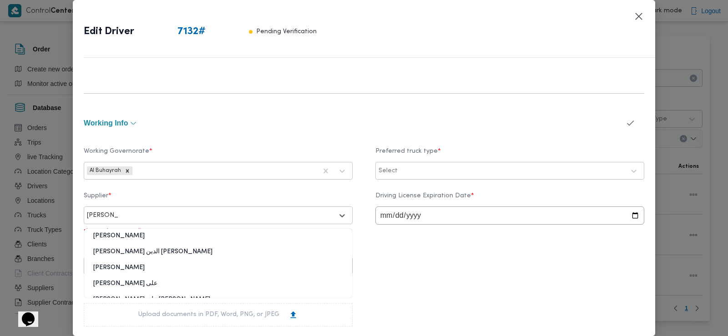
click at [160, 254] on div "[PERSON_NAME] الدين [PERSON_NAME]" at bounding box center [218, 255] width 268 height 16
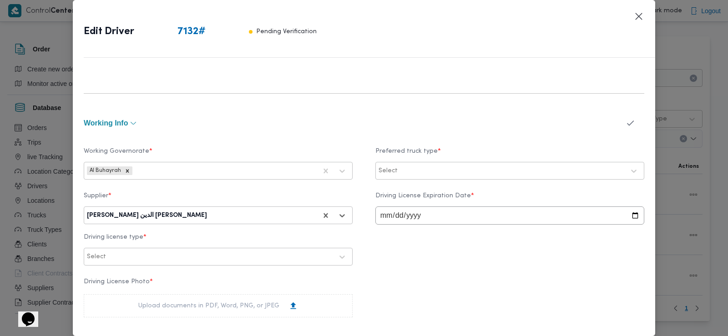
click at [627, 125] on icon "button" at bounding box center [630, 123] width 7 height 5
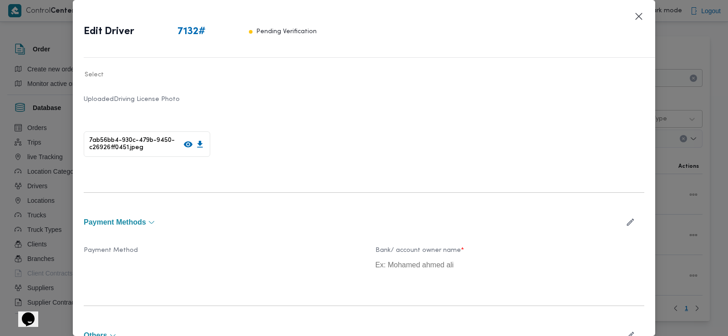
scroll to position [546, 0]
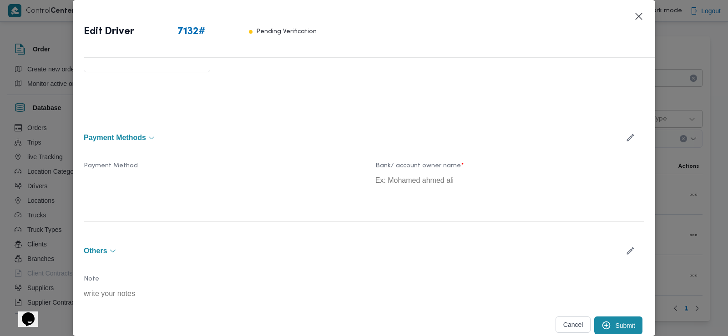
click at [608, 325] on button "Submit" at bounding box center [618, 326] width 48 height 18
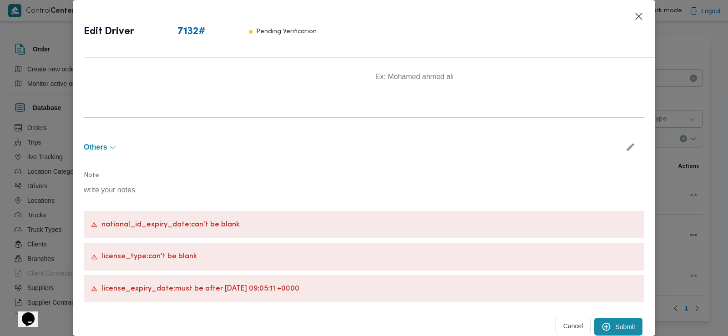
scroll to position [651, 0]
click at [480, 216] on div "national_id_expiry_date : can't be blank" at bounding box center [364, 223] width 560 height 27
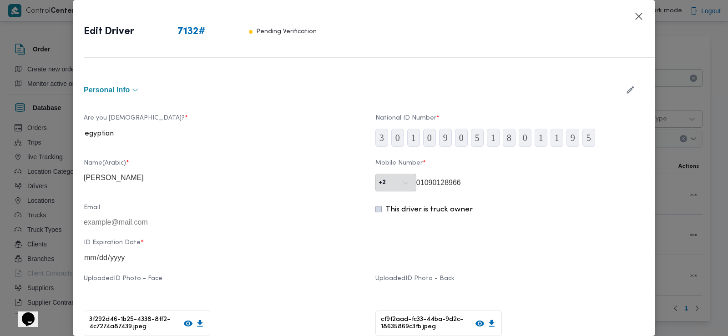
scroll to position [0, 0]
click at [627, 91] on icon "button" at bounding box center [630, 90] width 7 height 7
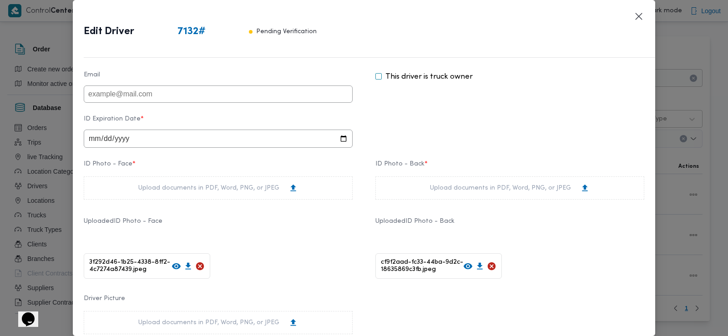
scroll to position [173, 0]
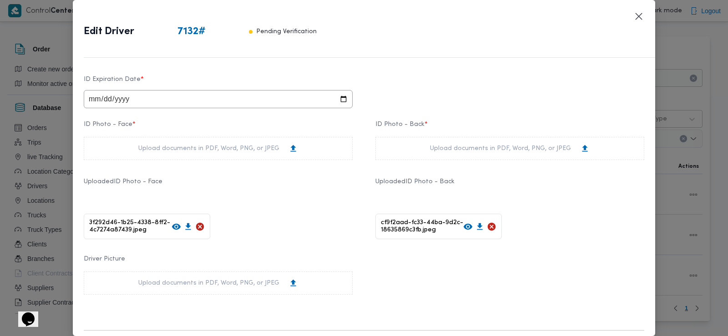
click at [93, 106] on input "date" at bounding box center [218, 99] width 269 height 18
type input "[DATE]"
click at [136, 152] on div "Upload documents in PDF, Word, PNG, or JPEG" at bounding box center [218, 148] width 269 height 23
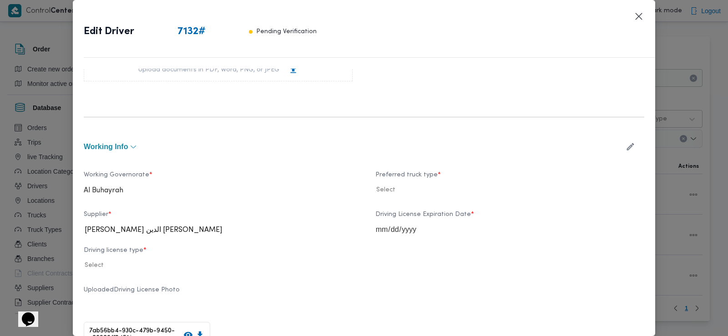
scroll to position [400, 0]
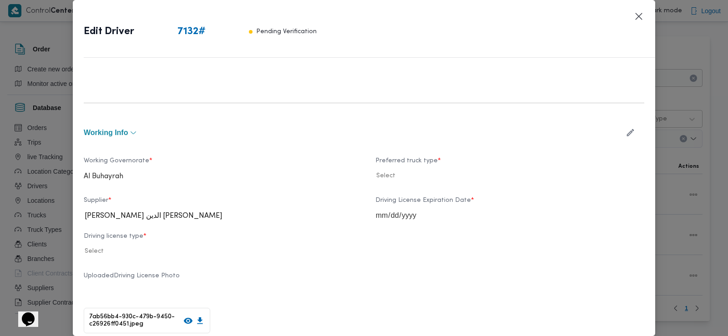
click at [627, 130] on icon "button" at bounding box center [630, 132] width 7 height 7
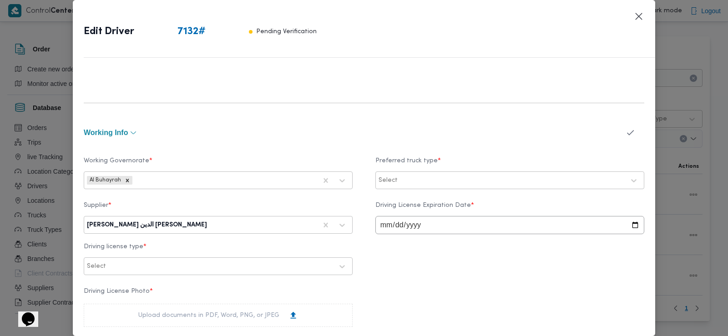
click at [434, 175] on div "Select" at bounding box center [502, 180] width 248 height 13
click at [407, 217] on label "Dababa" at bounding box center [402, 218] width 35 height 11
click at [157, 270] on div at bounding box center [220, 266] width 225 height 9
click at [130, 297] on div "أولى" at bounding box center [218, 291] width 268 height 16
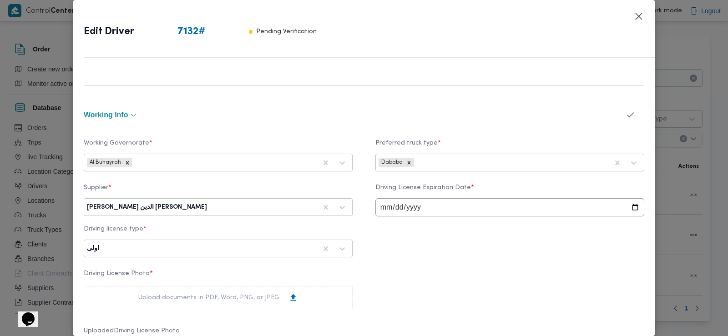
scroll to position [416, 0]
click at [626, 115] on icon "button" at bounding box center [631, 117] width 10 height 10
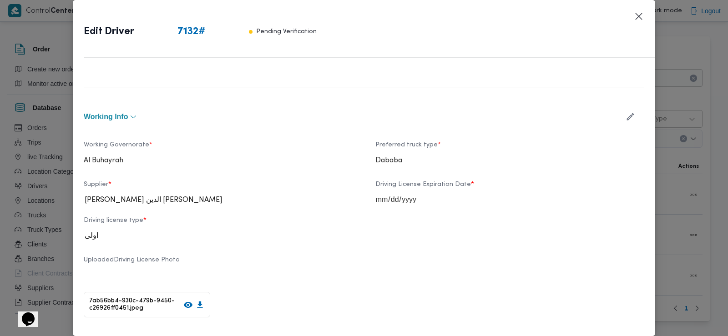
scroll to position [767, 0]
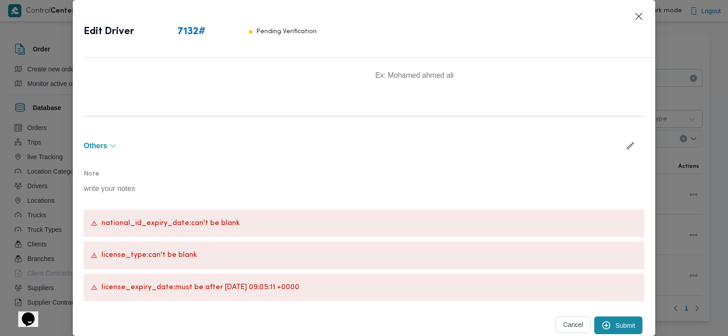
click at [606, 327] on button "Submit" at bounding box center [618, 326] width 48 height 18
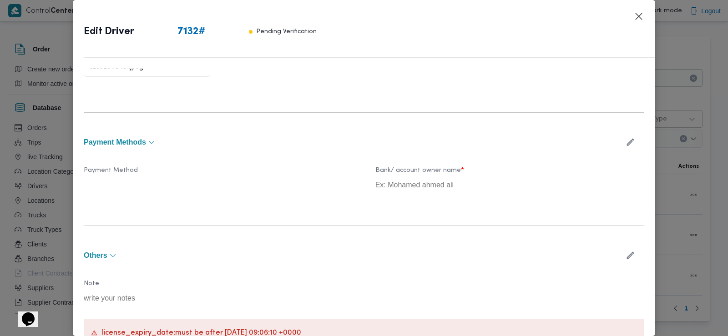
scroll to position [658, 0]
click at [626, 137] on icon "button" at bounding box center [631, 141] width 10 height 10
click at [626, 141] on icon "button" at bounding box center [631, 141] width 10 height 10
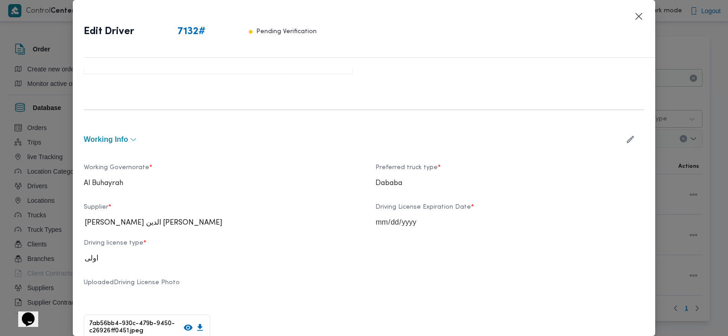
scroll to position [390, 0]
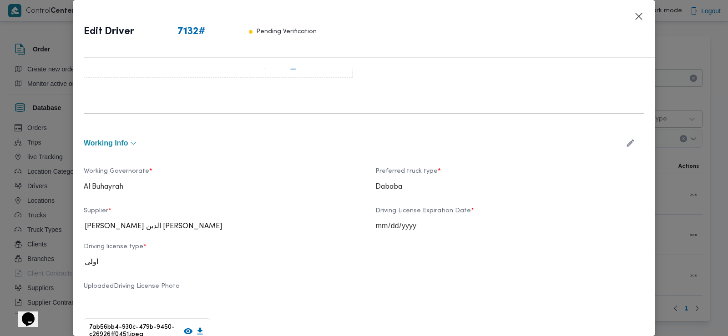
click at [626, 141] on icon "button" at bounding box center [631, 143] width 10 height 10
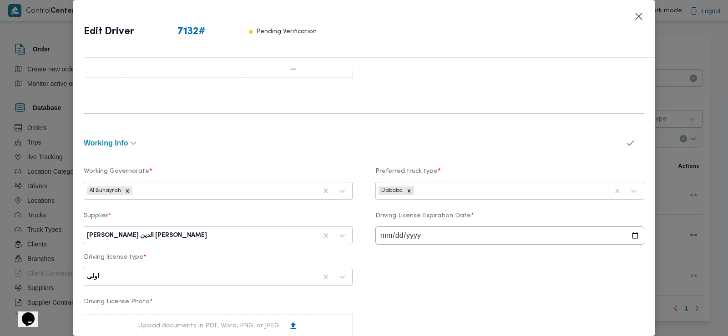
click at [436, 233] on input "[DATE]" at bounding box center [509, 236] width 269 height 18
type input "[DATE]"
click at [626, 141] on icon "button" at bounding box center [631, 143] width 10 height 10
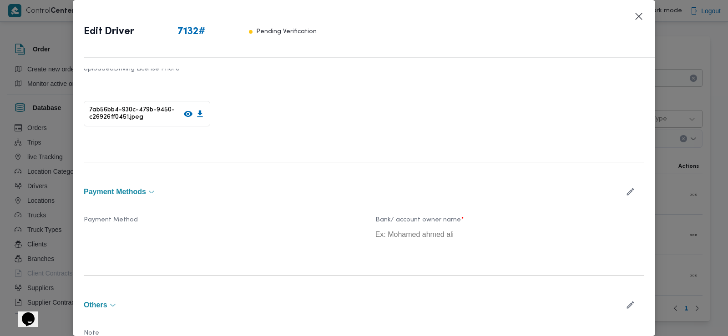
scroll to position [702, 0]
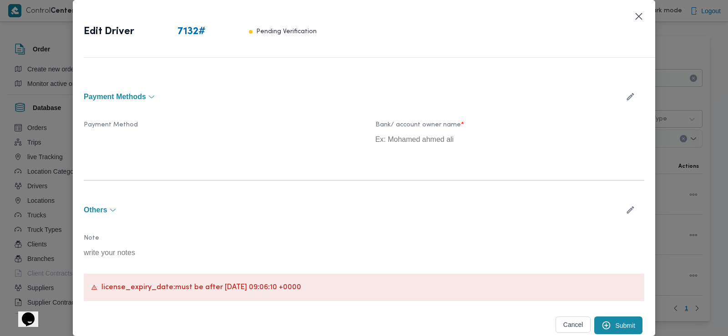
click at [613, 325] on button "Submit" at bounding box center [618, 326] width 48 height 18
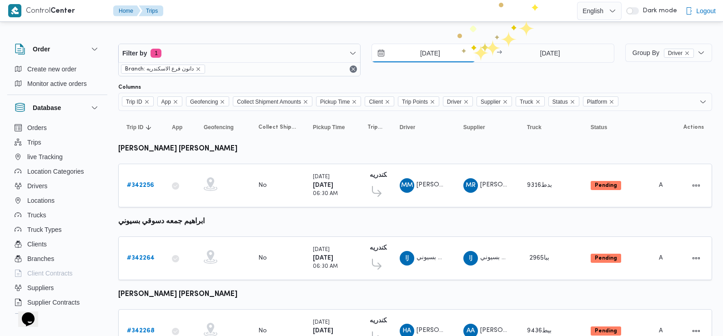
click at [434, 56] on input "[DATE]" at bounding box center [423, 53] width 103 height 18
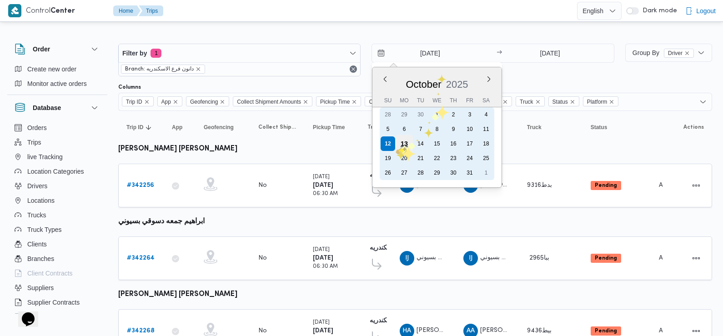
click at [401, 146] on div "13" at bounding box center [404, 143] width 17 height 17
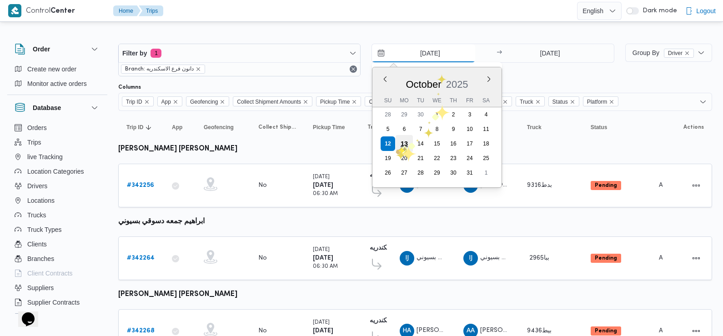
type input "[DATE]"
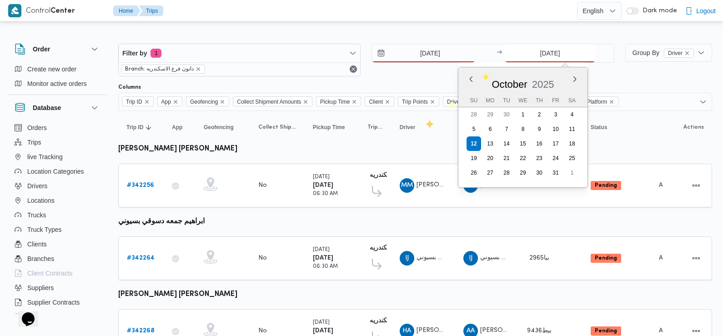
click at [555, 45] on input "[DATE]" at bounding box center [550, 53] width 91 height 18
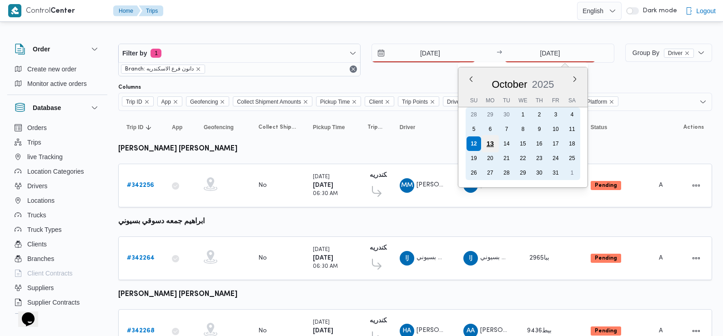
click at [488, 147] on div "13" at bounding box center [490, 143] width 17 height 17
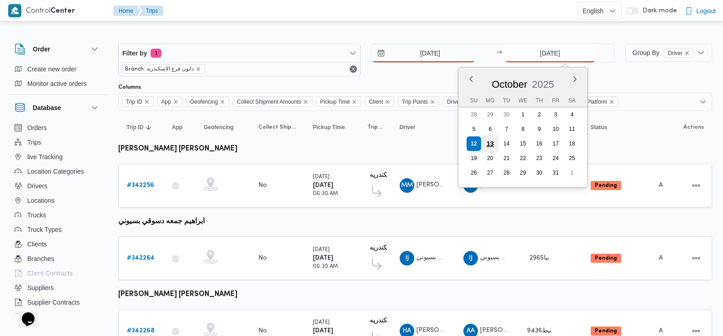
type input "[DATE]"
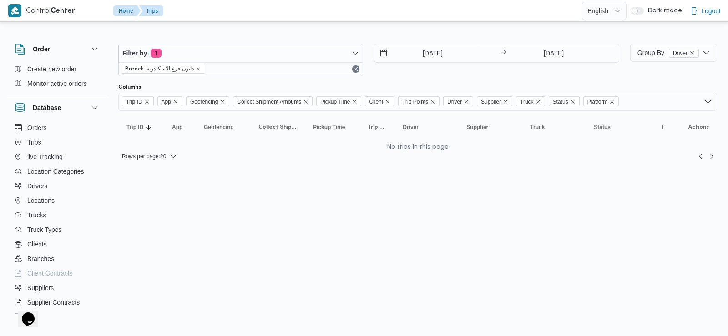
click at [614, 68] on div "[DATE] → [DATE]" at bounding box center [496, 60] width 245 height 33
click at [229, 58] on span "Filter by 1" at bounding box center [241, 53] width 244 height 18
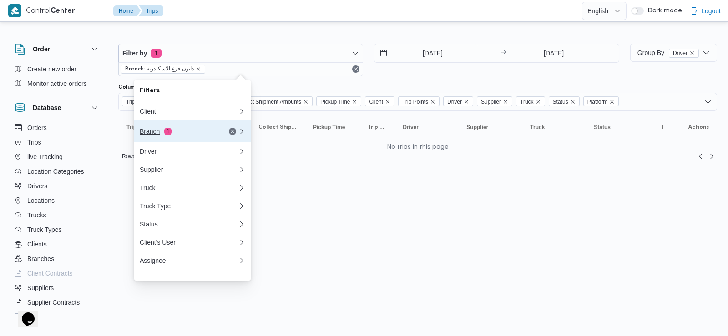
click at [166, 132] on span "1" at bounding box center [167, 131] width 7 height 7
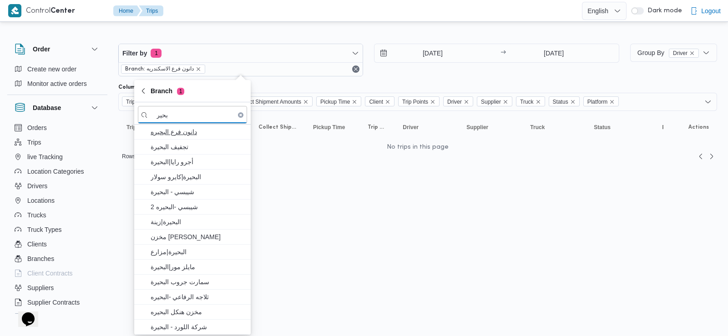
type input "بحير"
click at [193, 136] on span "دانون فرع البحيره" at bounding box center [198, 131] width 95 height 11
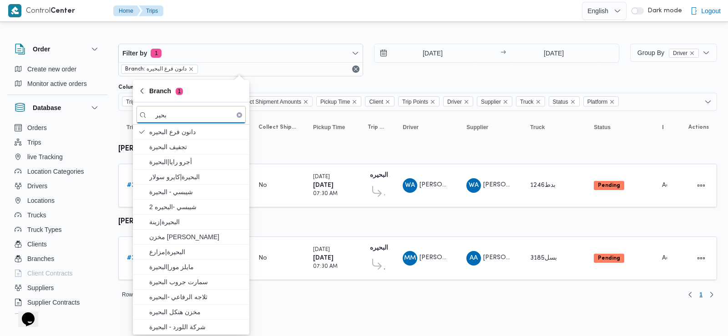
click at [456, 80] on div "Filter by 1 Branch: دانون فرع البحيره [DATE] → [DATE]" at bounding box center [369, 60] width 512 height 44
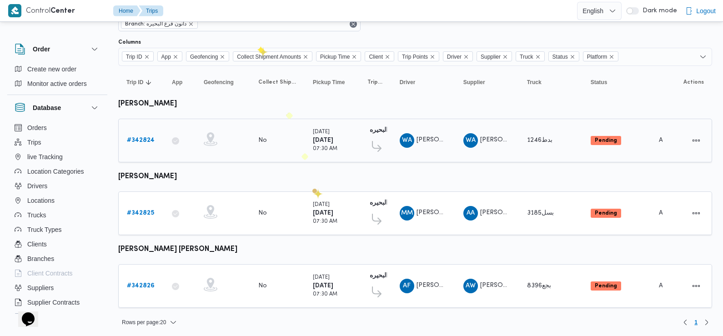
scroll to position [45, 0]
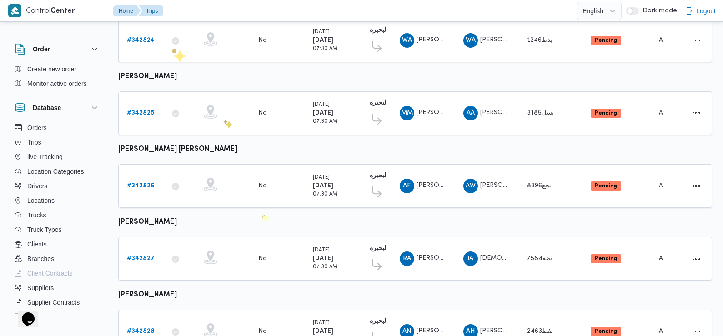
scroll to position [189, 0]
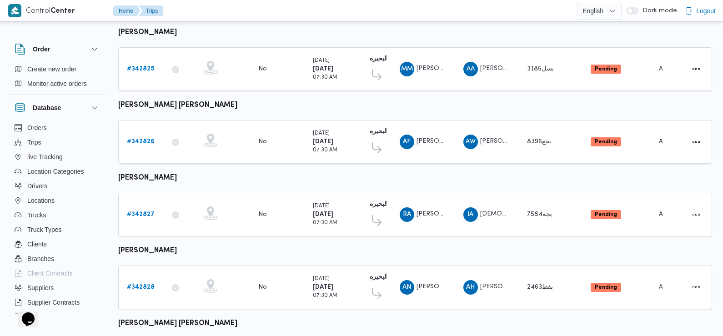
scroll to position [405, 0]
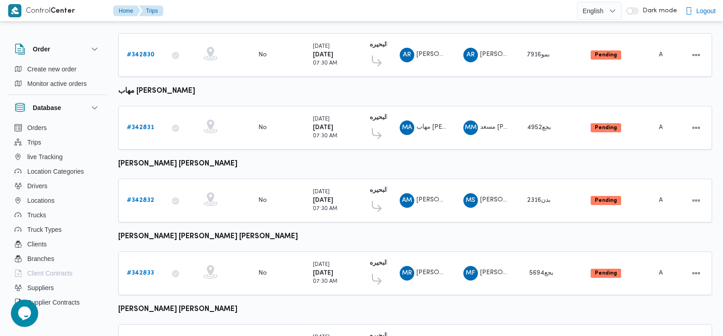
scroll to position [621, 0]
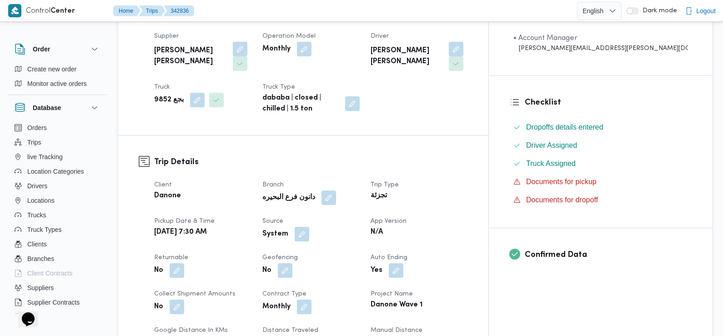
scroll to position [231, 0]
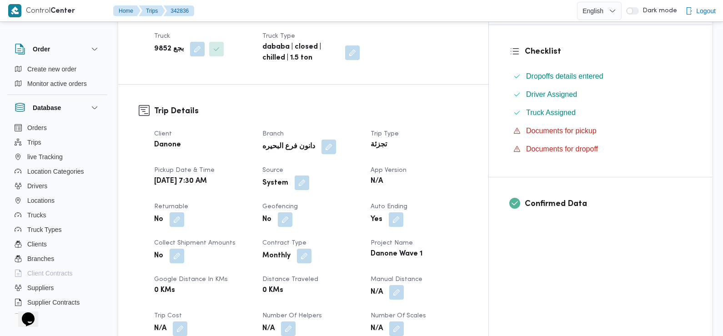
click at [309, 188] on button "button" at bounding box center [302, 183] width 15 height 15
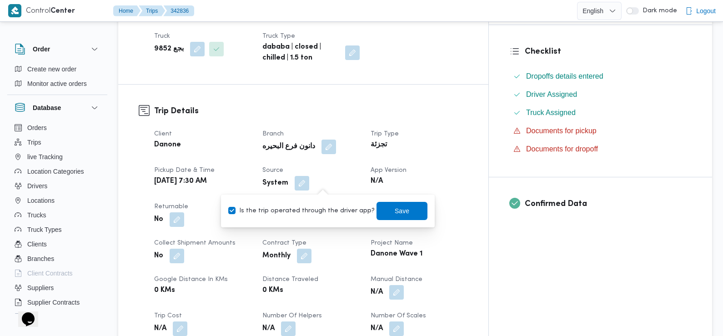
click at [330, 207] on label "Is the trip operated through the driver app?" at bounding box center [301, 211] width 146 height 11
checkbox input "false"
click at [377, 210] on span "Save" at bounding box center [402, 211] width 51 height 18
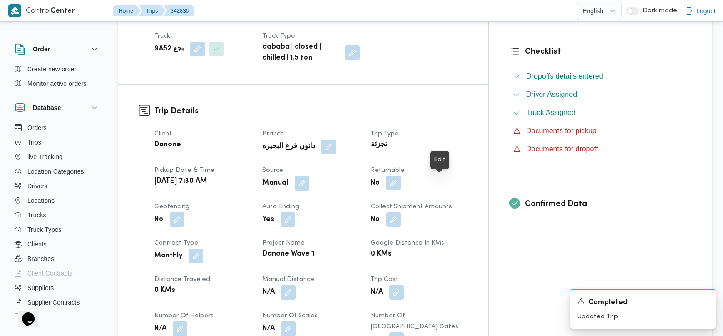
click at [401, 185] on button "button" at bounding box center [393, 183] width 15 height 15
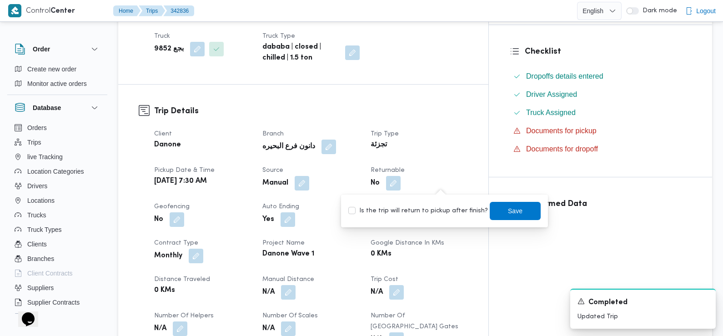
click at [454, 213] on label "Is the trip will return to pickup after finish?" at bounding box center [418, 211] width 140 height 11
checkbox input "true"
click at [508, 210] on span "Save" at bounding box center [515, 210] width 15 height 11
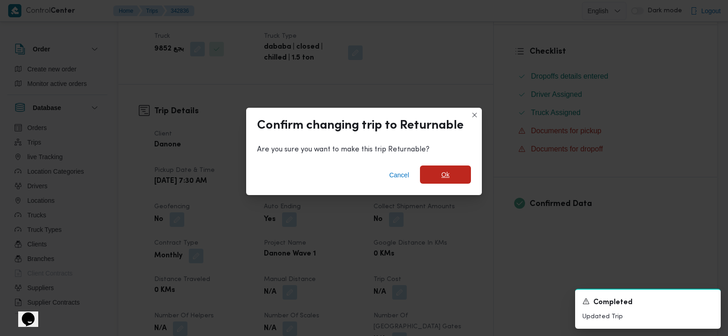
click at [460, 173] on span "Ok" at bounding box center [445, 175] width 51 height 18
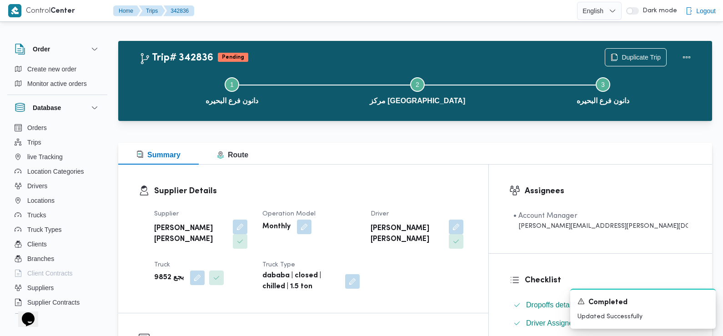
scroll to position [0, 0]
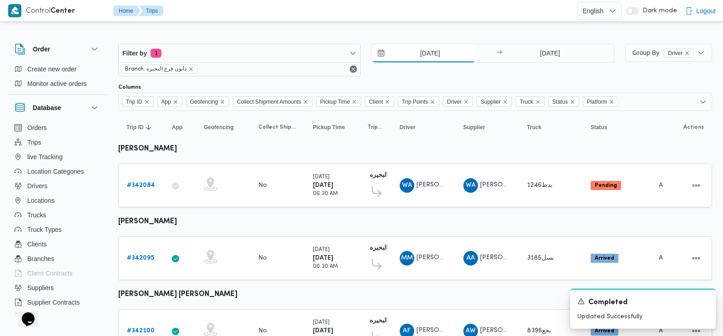
click at [414, 50] on input "[DATE]" at bounding box center [423, 53] width 103 height 18
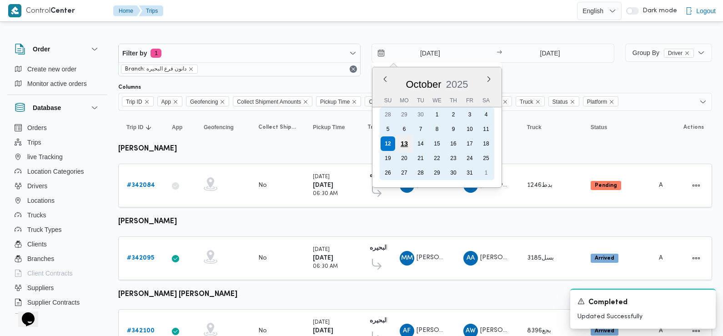
click at [406, 141] on div "13" at bounding box center [404, 143] width 17 height 17
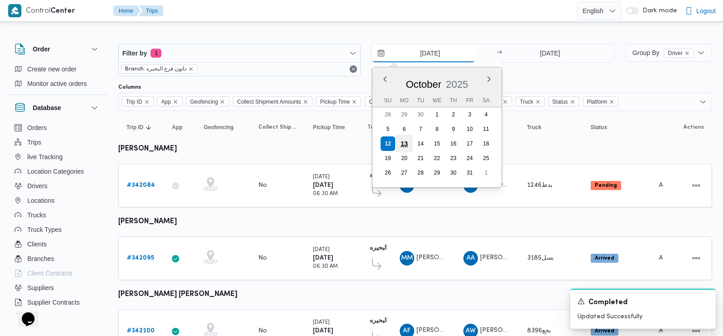
type input "[DATE]"
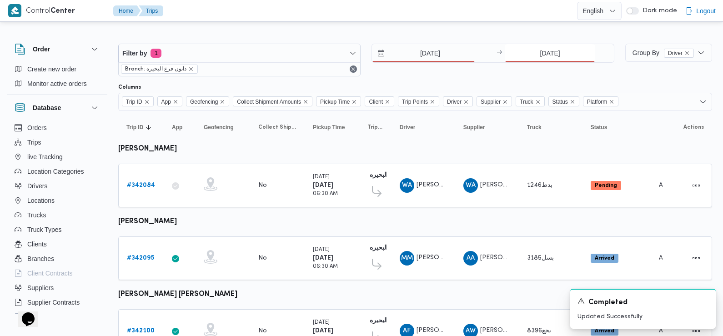
click at [552, 54] on input "[DATE]" at bounding box center [550, 53] width 91 height 18
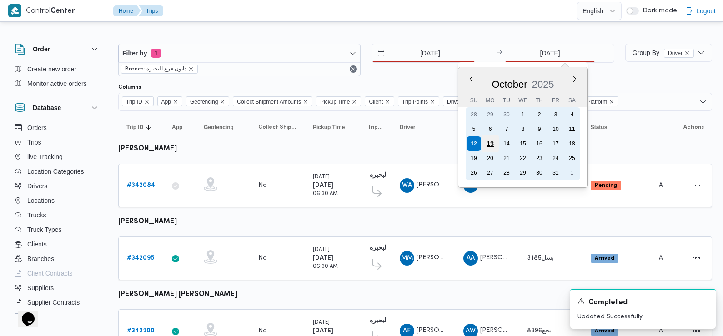
click at [490, 142] on div "13" at bounding box center [490, 143] width 17 height 17
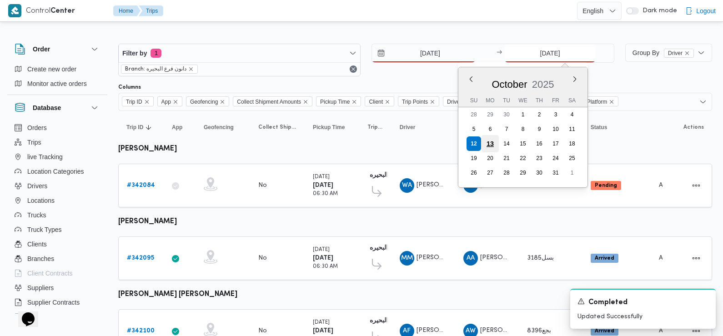
type input "[DATE]"
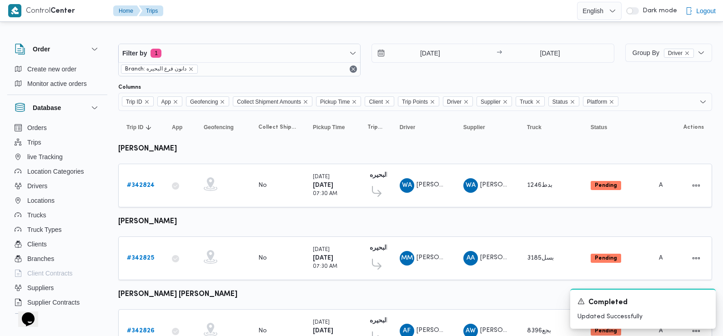
click at [647, 78] on div at bounding box center [415, 79] width 594 height 7
click at [705, 301] on icon "Dismiss toast" at bounding box center [705, 300] width 5 height 5
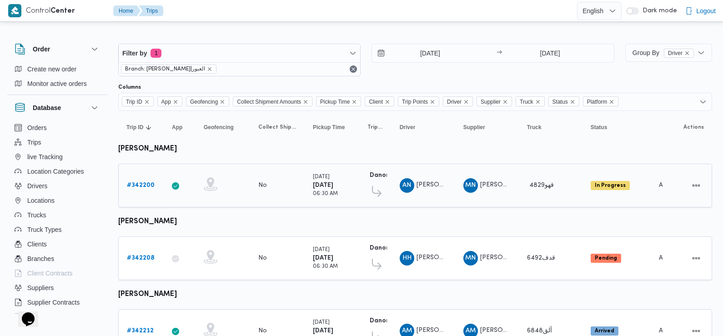
click at [139, 186] on b "# 342200" at bounding box center [141, 185] width 28 height 6
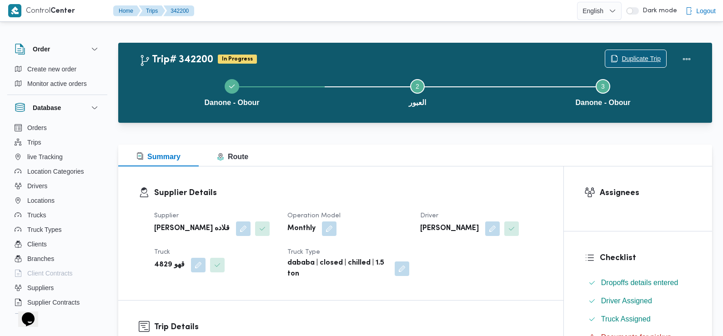
click at [636, 56] on span "Duplicate Trip" at bounding box center [641, 58] width 39 height 11
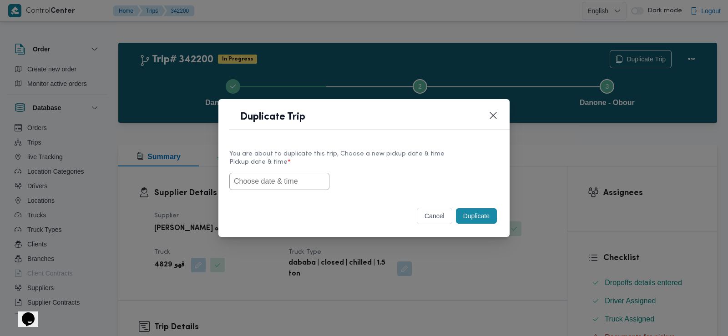
click at [276, 190] on div at bounding box center [363, 181] width 269 height 17
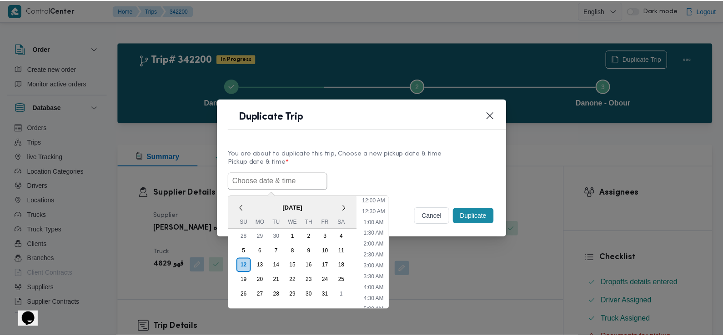
scroll to position [243, 0]
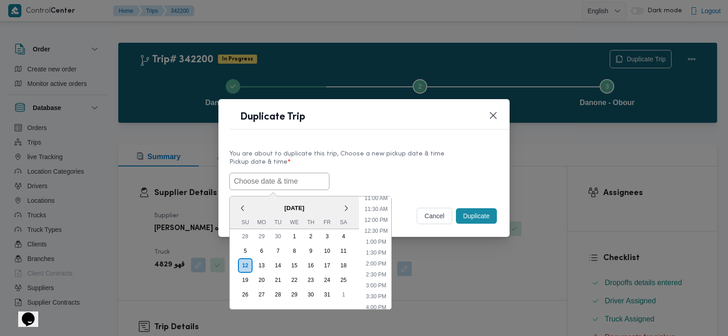
click at [258, 179] on input "text" at bounding box center [279, 181] width 100 height 17
paste input "[DATE] 7:30AM"
type input "[DATE] 7:30AM"
click at [411, 182] on div "[DATE] 7:30AM < [DATE] > Su Mo Tu We Th Fr Sa 28 29 30 1 2 3 4 5 6 7 8 9 10 11 …" at bounding box center [363, 181] width 269 height 17
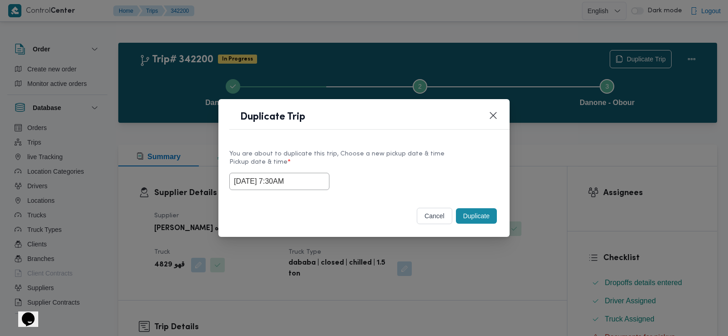
click at [477, 217] on button "Duplicate" at bounding box center [476, 215] width 41 height 15
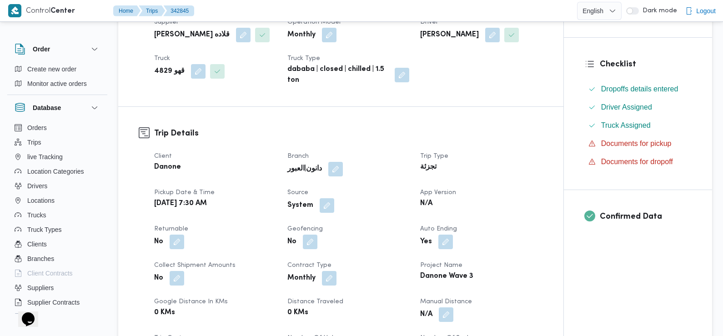
scroll to position [194, 0]
click at [321, 208] on button "button" at bounding box center [327, 204] width 15 height 15
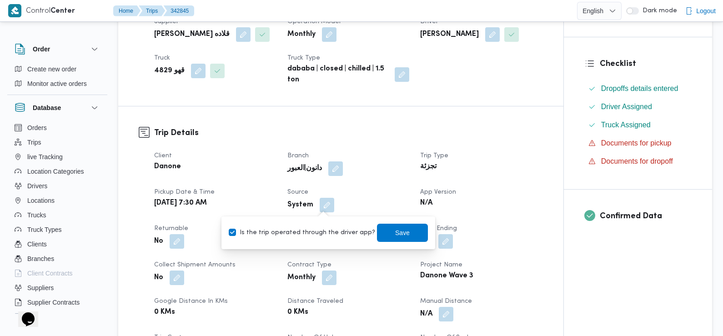
click at [324, 237] on label "Is the trip operated through the driver app?" at bounding box center [302, 232] width 146 height 11
checkbox input "false"
click at [404, 228] on span "Save" at bounding box center [402, 232] width 51 height 18
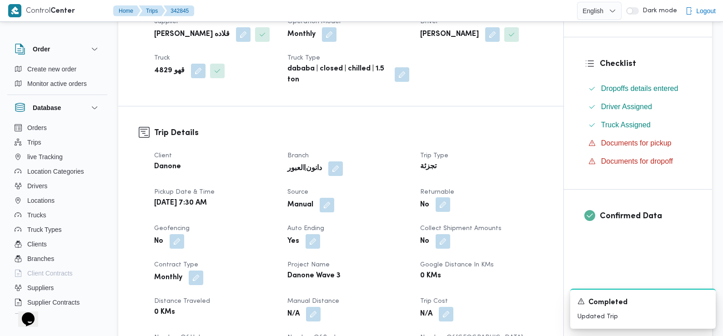
click at [445, 207] on button "button" at bounding box center [443, 204] width 15 height 15
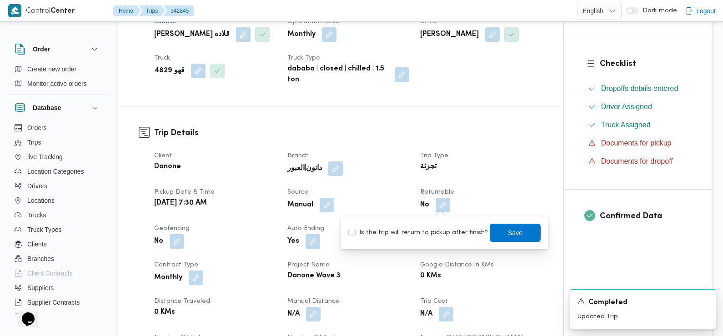
click at [441, 227] on label "Is the trip will return to pickup after finish?" at bounding box center [418, 232] width 140 height 11
checkbox input "true"
click at [510, 235] on span "Save" at bounding box center [515, 232] width 15 height 11
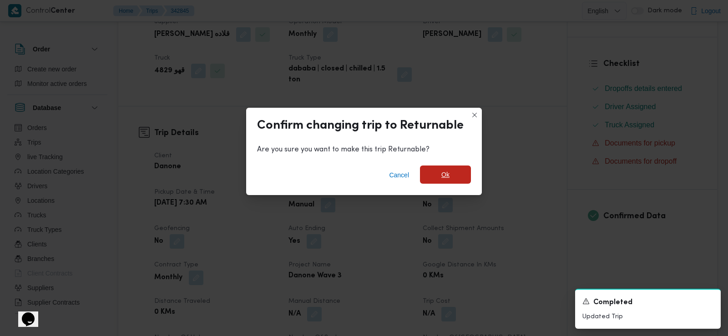
click at [443, 173] on span "Ok" at bounding box center [445, 174] width 8 height 11
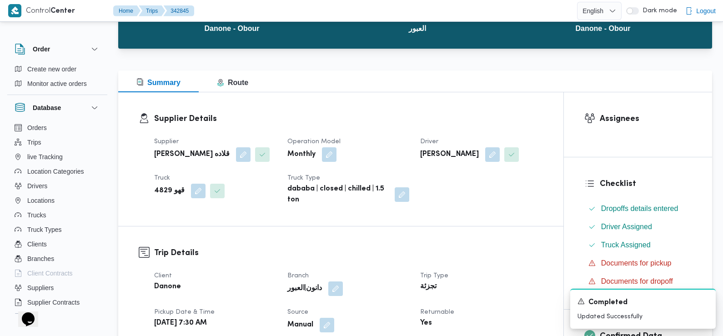
scroll to position [0, 0]
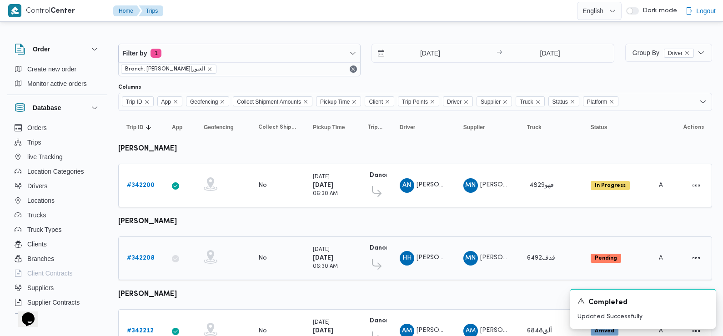
click at [140, 256] on b "# 342208" at bounding box center [141, 258] width 28 height 6
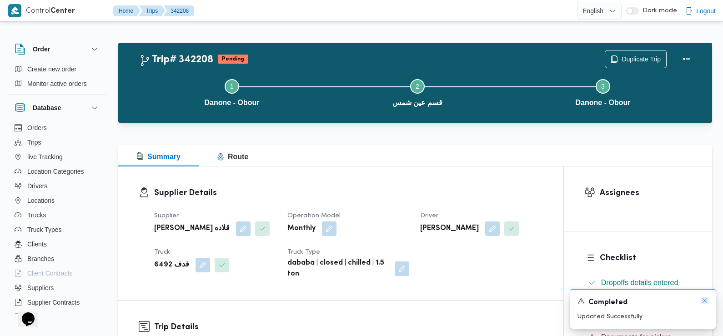
click at [704, 303] on icon "Dismiss toast" at bounding box center [705, 300] width 7 height 7
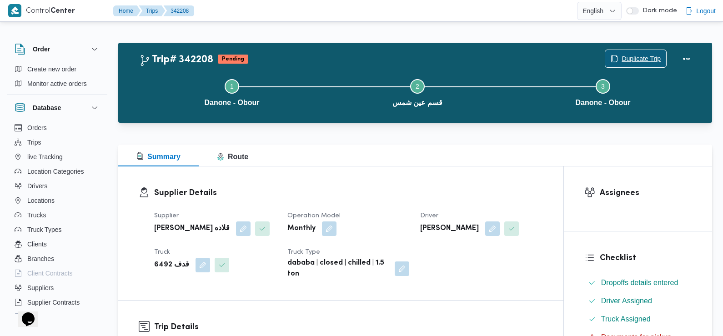
click at [638, 53] on span "Duplicate Trip" at bounding box center [636, 58] width 61 height 17
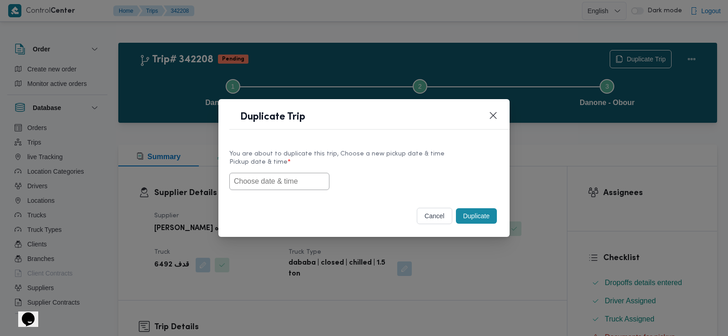
click at [276, 188] on input "text" at bounding box center [279, 181] width 100 height 17
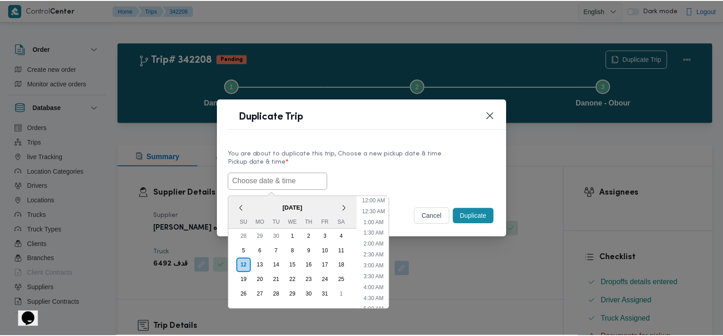
scroll to position [243, 0]
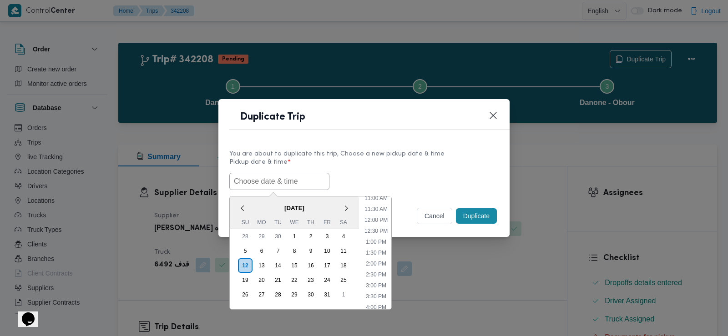
paste input "[DATE] 7:30AM"
type input "[DATE] 7:30AM"
click at [412, 168] on label "Pickup date & time *" at bounding box center [363, 166] width 269 height 14
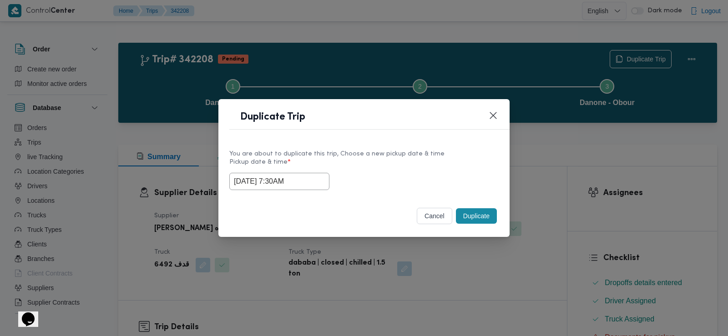
click at [477, 217] on button "Duplicate" at bounding box center [476, 215] width 41 height 15
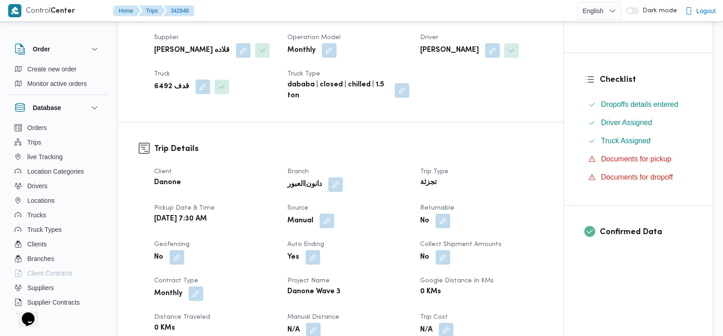
scroll to position [222, 0]
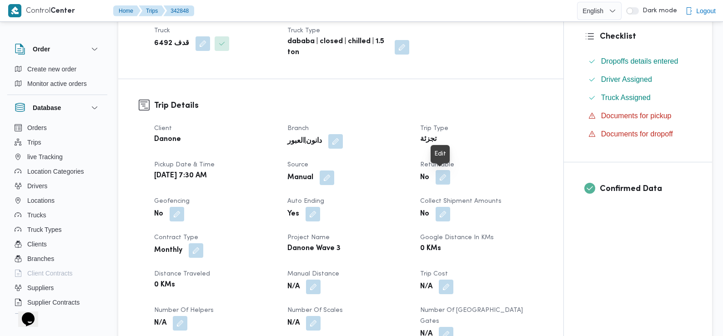
click at [442, 182] on button "button" at bounding box center [443, 177] width 15 height 15
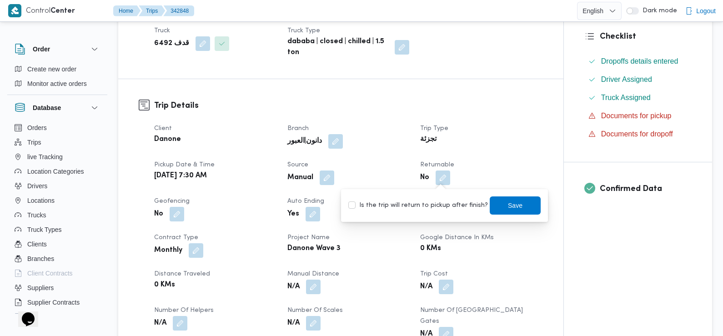
click at [421, 207] on label "Is the trip will return to pickup after finish?" at bounding box center [418, 205] width 140 height 11
checkbox input "true"
click at [508, 208] on span "Save" at bounding box center [515, 205] width 15 height 11
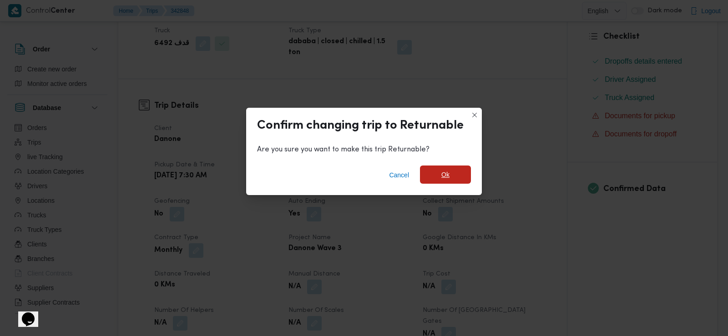
click at [441, 169] on span "Ok" at bounding box center [445, 175] width 51 height 18
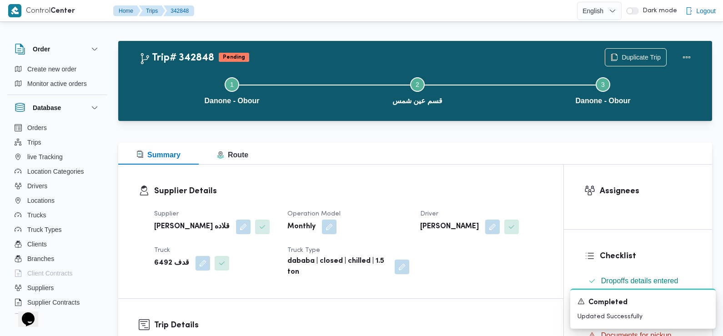
scroll to position [0, 0]
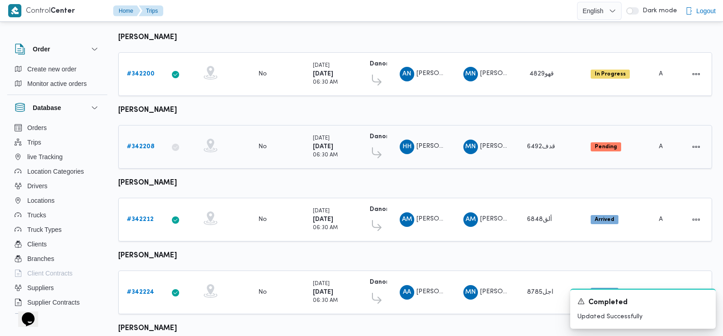
scroll to position [112, 0]
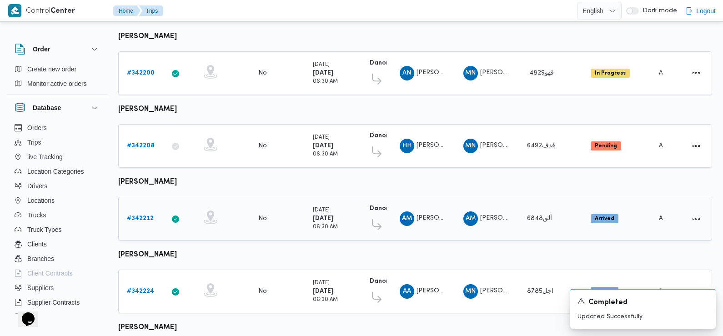
click at [138, 216] on b "# 342212" at bounding box center [140, 219] width 27 height 6
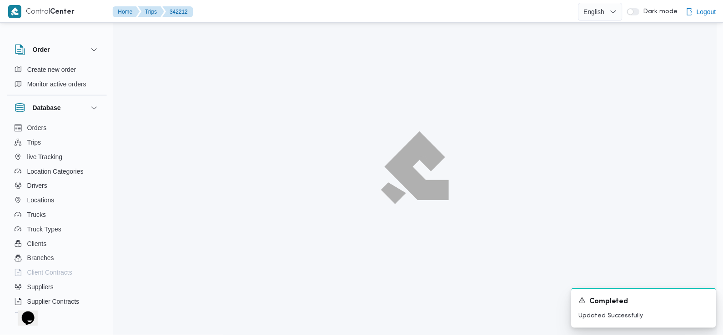
scroll to position [112, 0]
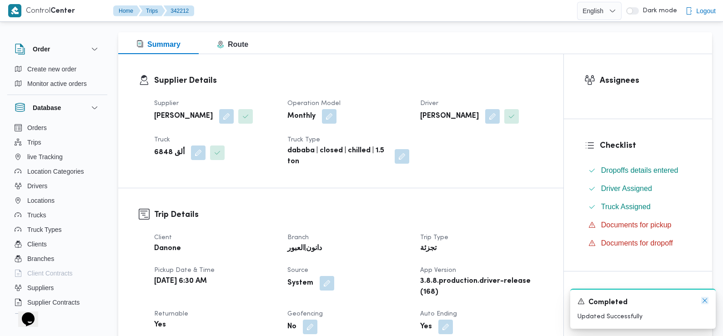
click at [705, 301] on icon "Dismiss toast" at bounding box center [705, 300] width 7 height 7
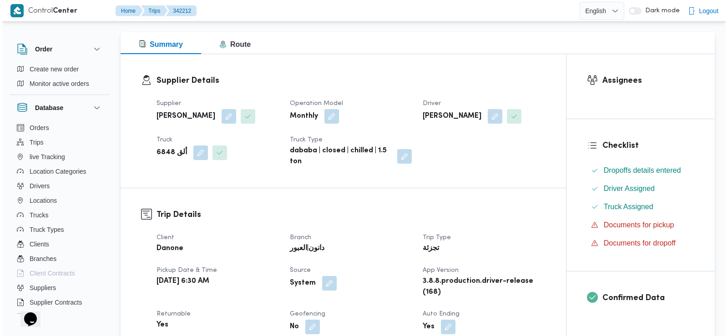
scroll to position [0, 0]
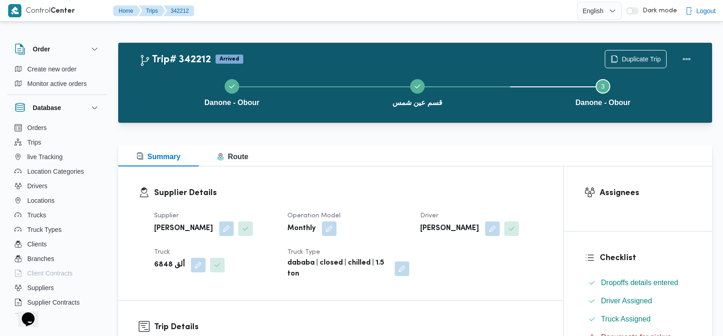
drag, startPoint x: 633, startPoint y: 59, endPoint x: 451, endPoint y: 182, distance: 219.8
click at [451, 182] on div "Supplier Details Supplier [PERSON_NAME] Operation Model Monthly Driver [PERSON_…" at bounding box center [340, 234] width 445 height 134
click at [634, 59] on span "Duplicate Trip" at bounding box center [641, 58] width 39 height 11
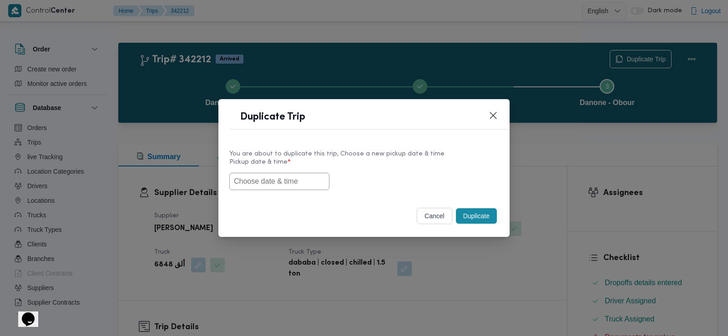
click at [306, 178] on input "text" at bounding box center [279, 181] width 100 height 17
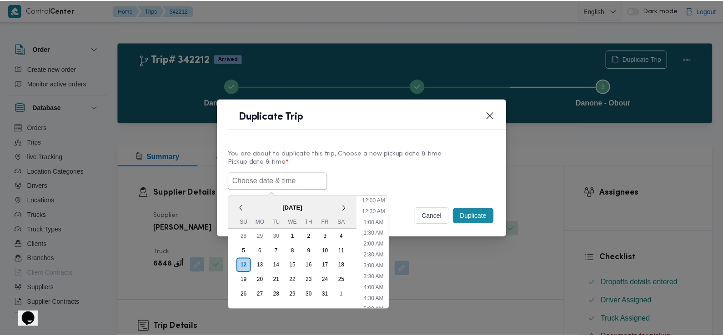
scroll to position [243, 0]
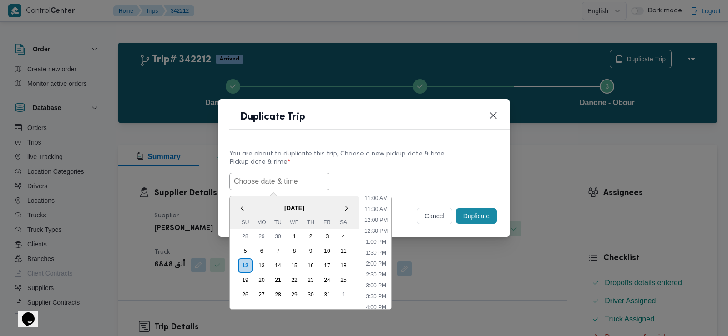
paste input "[DATE] 7:30AM"
type input "[DATE] 7:30AM"
click at [403, 177] on div "[DATE] 7:30AM < [DATE] > Su Mo Tu We Th Fr Sa 28 29 30 1 2 3 4 5 6 7 8 9 10 11 …" at bounding box center [363, 181] width 269 height 17
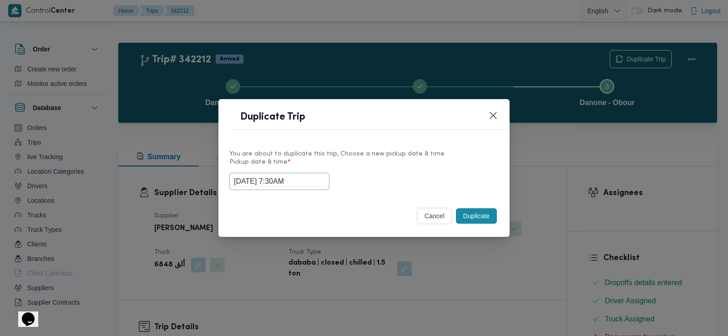
click at [480, 222] on button "Duplicate" at bounding box center [476, 215] width 41 height 15
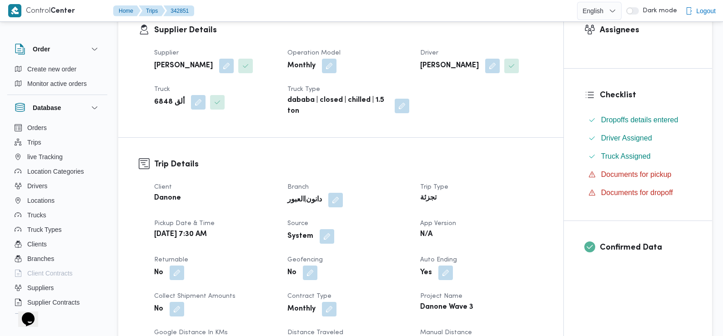
scroll to position [185, 0]
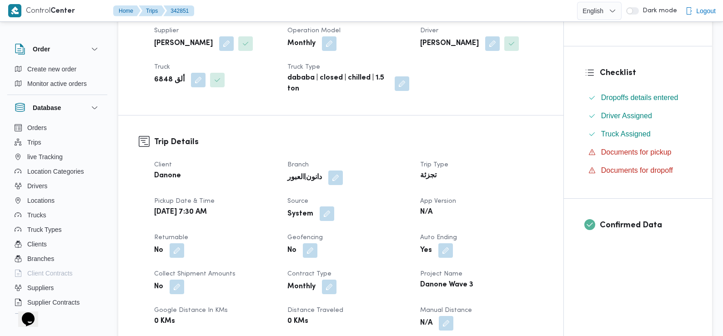
click at [320, 216] on button "button" at bounding box center [327, 214] width 15 height 15
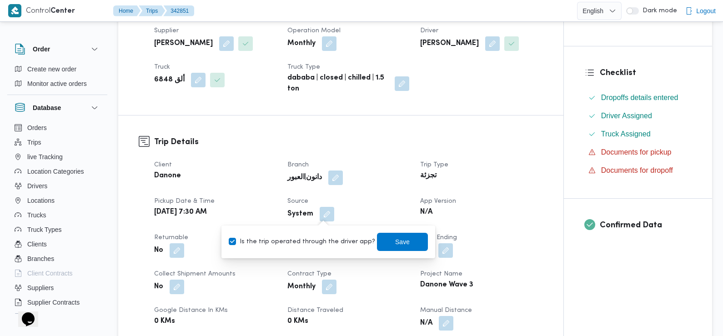
click at [325, 240] on label "Is the trip operated through the driver app?" at bounding box center [302, 242] width 146 height 11
checkbox input "false"
click at [395, 243] on span "Save" at bounding box center [402, 241] width 15 height 11
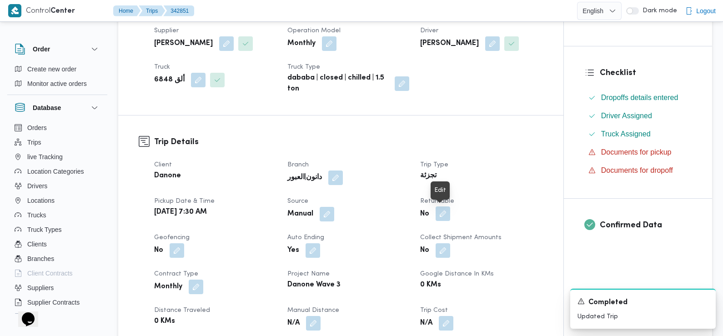
click at [442, 213] on button "button" at bounding box center [443, 214] width 15 height 15
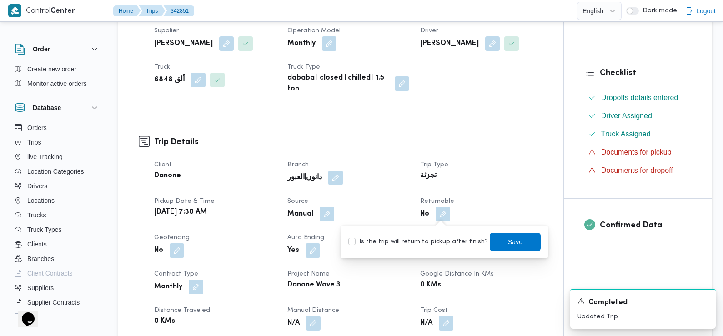
click at [441, 240] on label "Is the trip will return to pickup after finish?" at bounding box center [418, 242] width 140 height 11
checkbox input "true"
click at [522, 241] on span "Save" at bounding box center [515, 241] width 51 height 18
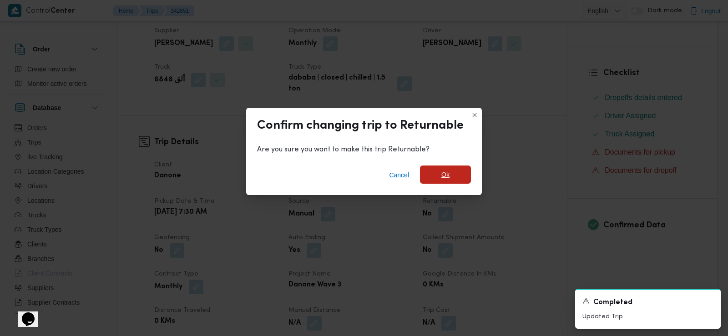
click at [444, 171] on span "Ok" at bounding box center [445, 174] width 8 height 11
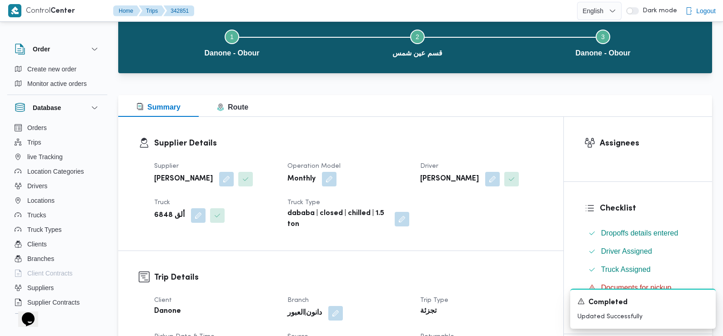
scroll to position [0, 0]
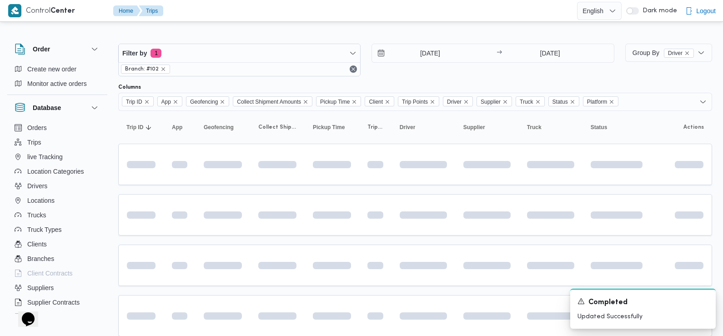
scroll to position [112, 0]
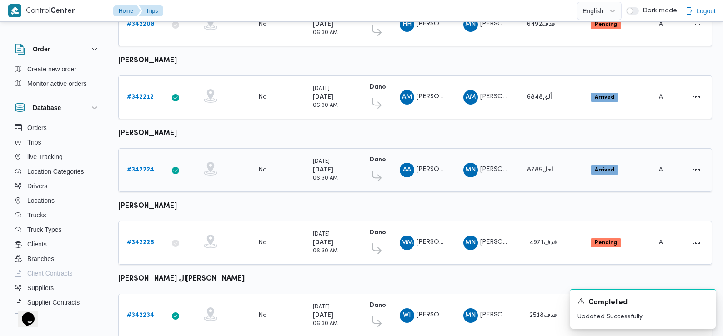
click at [142, 167] on b "# 342224" at bounding box center [140, 170] width 27 height 6
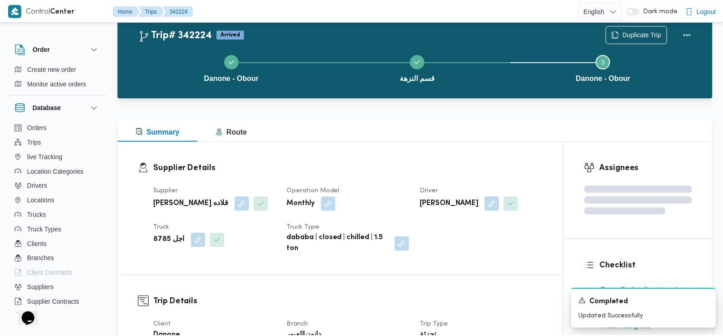
scroll to position [234, 0]
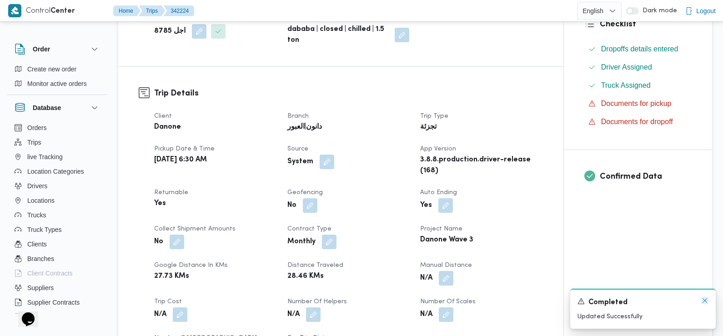
click at [707, 300] on icon "Dismiss toast" at bounding box center [705, 300] width 7 height 7
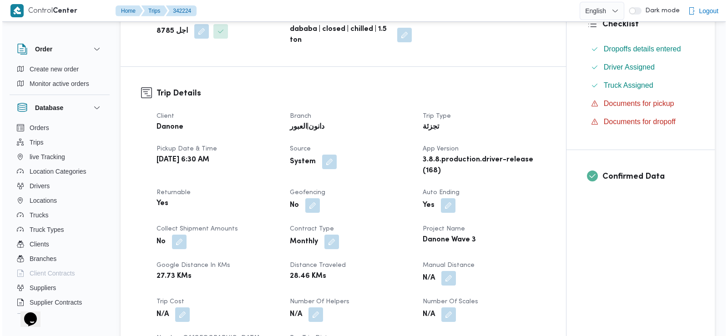
scroll to position [0, 0]
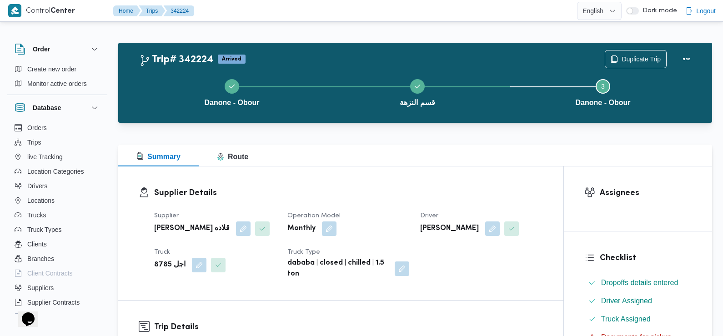
click at [637, 65] on div "Danone - Obour قسم النزهة Step 3 is incomplete 3 Danone - Obour" at bounding box center [418, 92] width 568 height 58
click at [626, 57] on span "Duplicate Trip" at bounding box center [641, 58] width 39 height 11
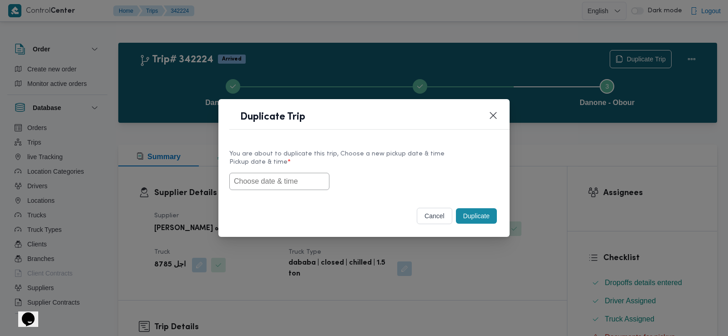
click at [281, 180] on input "text" at bounding box center [279, 181] width 100 height 17
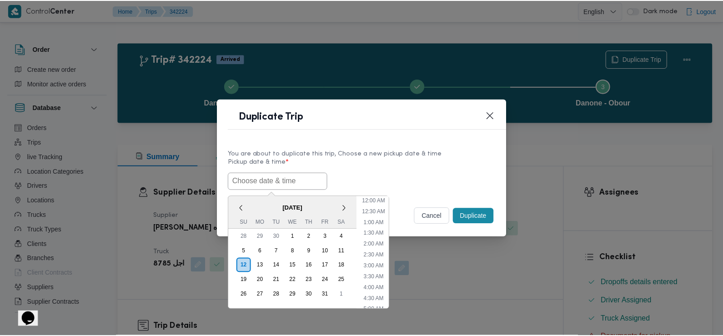
scroll to position [243, 0]
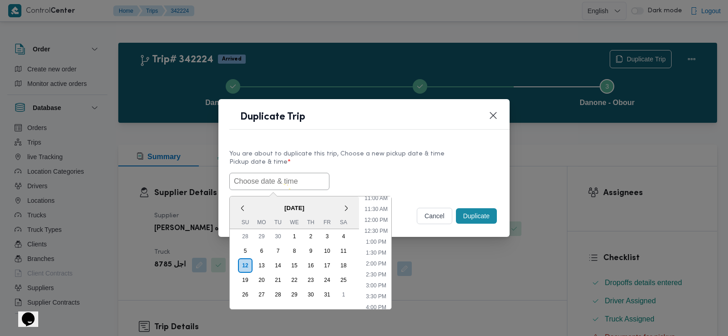
paste input "[DATE] 7:30AM"
type input "[DATE] 7:30AM"
click at [369, 173] on div "[DATE] 7:30AM < [DATE] > Su Mo Tu We Th Fr Sa 28 29 30 1 2 3 4 5 6 7 8 9 10 11 …" at bounding box center [363, 181] width 269 height 17
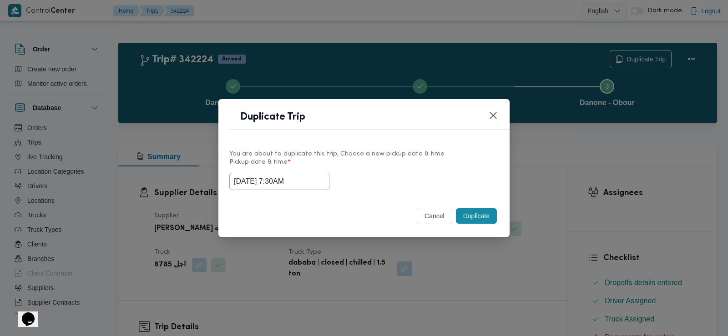
click at [472, 217] on button "Duplicate" at bounding box center [476, 215] width 41 height 15
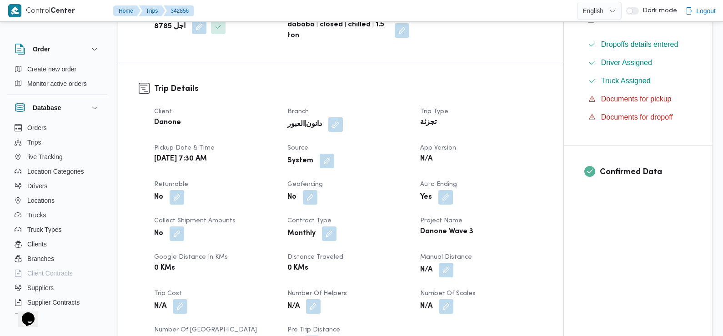
scroll to position [249, 0]
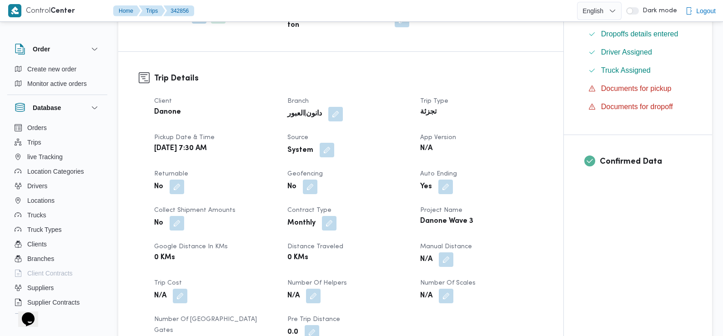
click at [323, 147] on button "button" at bounding box center [327, 150] width 15 height 15
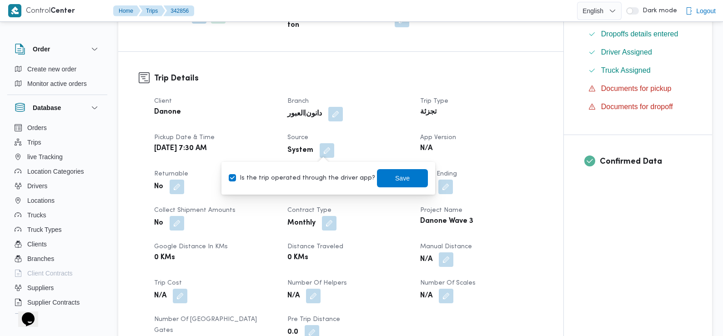
click at [333, 177] on label "Is the trip operated through the driver app?" at bounding box center [302, 178] width 146 height 11
checkbox input "false"
click at [392, 187] on div "Is the trip operated through the driver app? Save" at bounding box center [328, 178] width 201 height 20
click at [382, 180] on span "Save" at bounding box center [402, 178] width 51 height 18
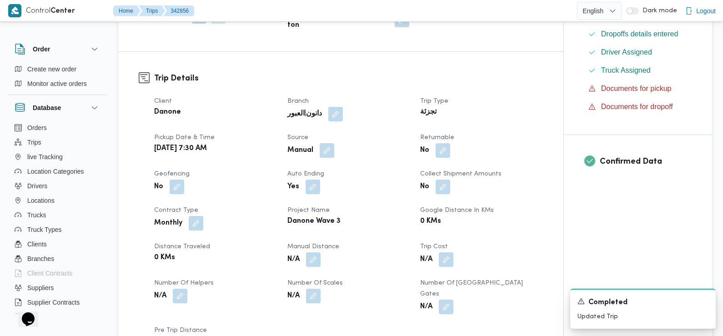
click at [443, 160] on div "Client Danone Branch دانون|العبور Trip Type تجزئة Pickup date & time [DATE] 7:3…" at bounding box center [349, 224] width 400 height 266
click at [443, 153] on button "button" at bounding box center [443, 150] width 15 height 15
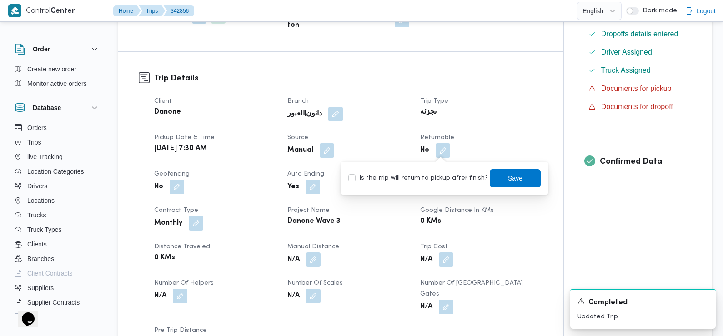
click at [450, 179] on label "Is the trip will return to pickup after finish?" at bounding box center [418, 178] width 140 height 11
checkbox input "true"
click at [508, 175] on span "Save" at bounding box center [515, 177] width 15 height 11
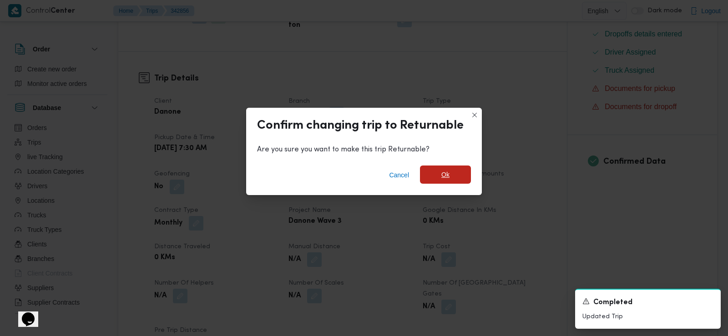
click at [457, 174] on span "Ok" at bounding box center [445, 175] width 51 height 18
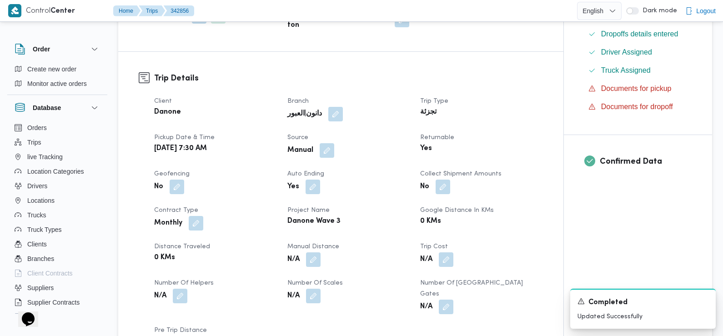
click at [413, 175] on div "Client Danone Branch دانون|العبور Trip Type تجزئة Pickup date & time [DATE] 7:3…" at bounding box center [349, 224] width 400 height 266
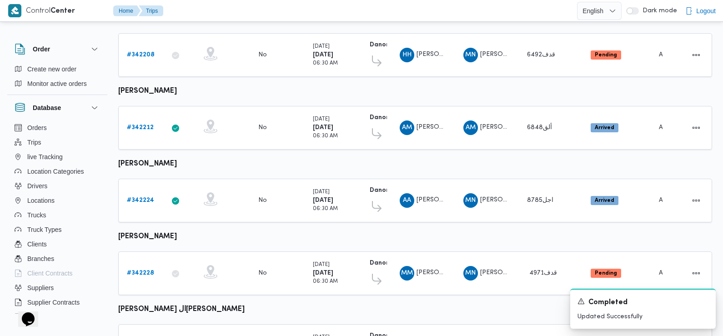
scroll to position [333, 0]
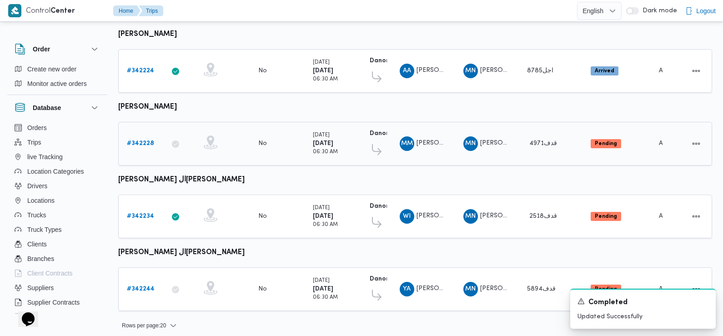
click at [139, 141] on b "# 342228" at bounding box center [140, 144] width 27 height 6
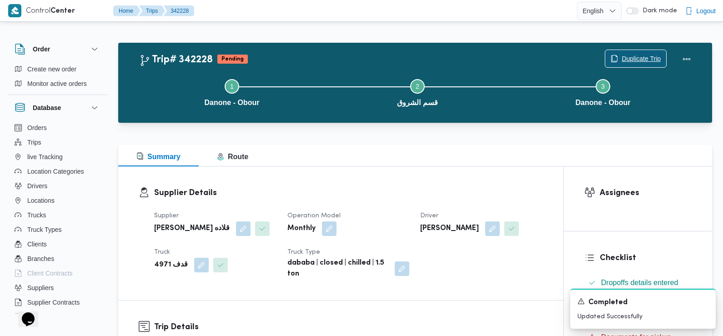
click at [639, 55] on span "Duplicate Trip" at bounding box center [641, 58] width 39 height 11
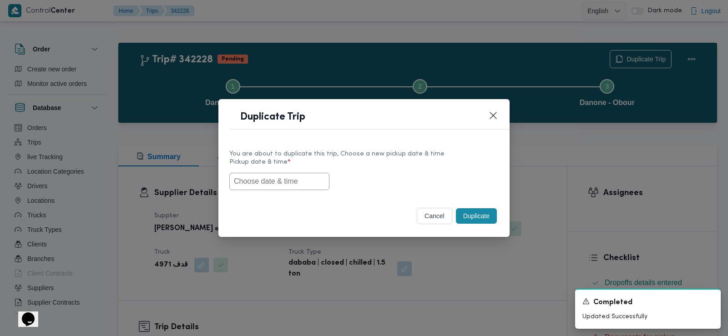
click at [280, 184] on input "text" at bounding box center [279, 181] width 100 height 17
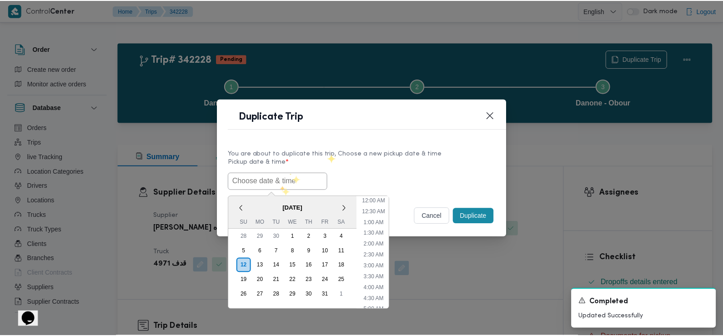
scroll to position [243, 0]
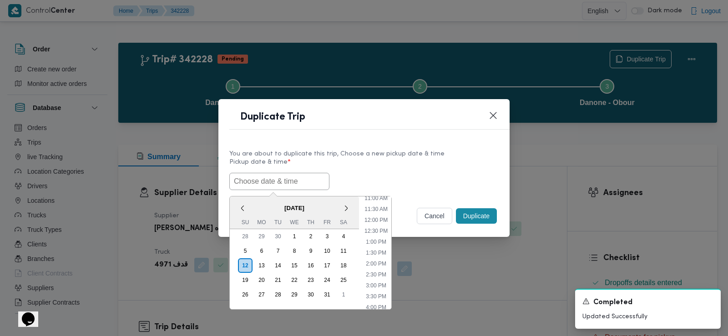
paste input "[DATE] 7:30AM"
type input "[DATE] 7:30AM"
click at [329, 182] on div "[DATE] 7:30AM < [DATE] > Su Mo Tu We Th Fr Sa 28 29 30 1 2 3 4 5 6 7 8 9 10 11 …" at bounding box center [363, 181] width 269 height 17
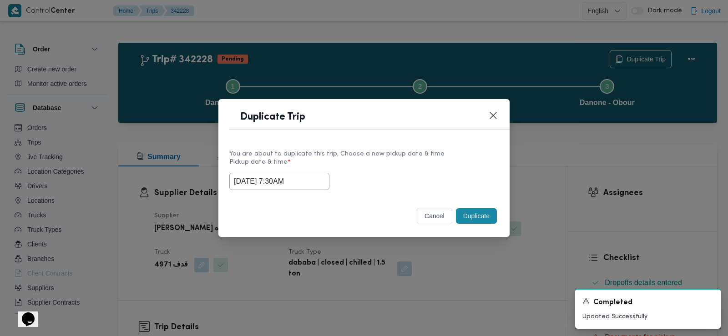
click at [473, 212] on button "Duplicate" at bounding box center [476, 215] width 41 height 15
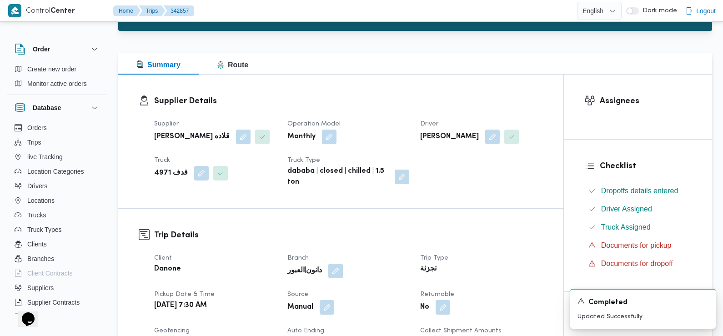
scroll to position [273, 0]
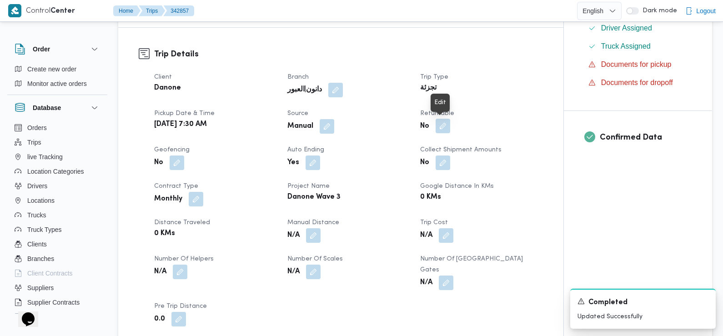
click at [439, 126] on button "button" at bounding box center [443, 126] width 15 height 15
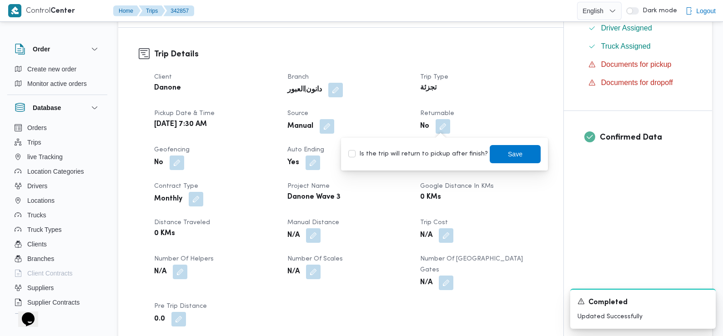
click at [444, 157] on label "Is the trip will return to pickup after finish?" at bounding box center [418, 154] width 140 height 11
checkbox input "true"
click at [495, 155] on span "Save" at bounding box center [515, 154] width 51 height 18
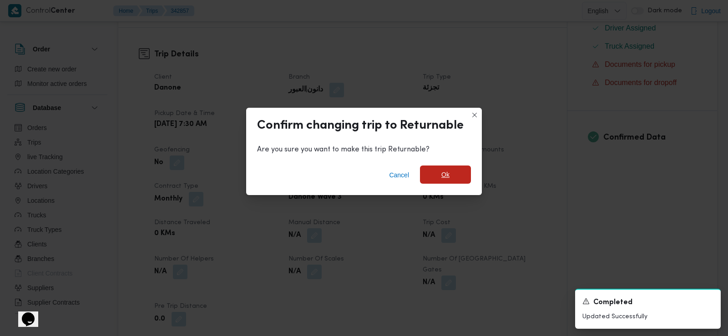
click at [439, 171] on span "Ok" at bounding box center [445, 175] width 51 height 18
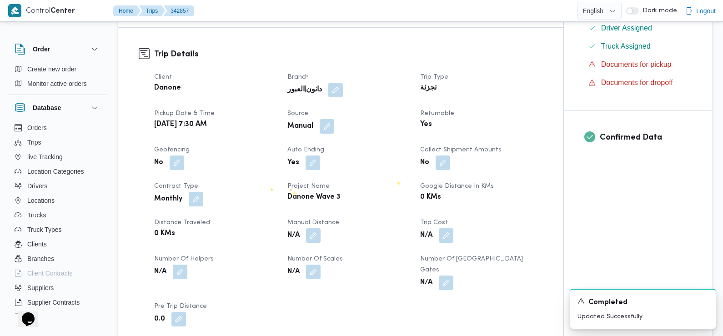
click at [265, 185] on dt "Contract Type" at bounding box center [215, 186] width 122 height 11
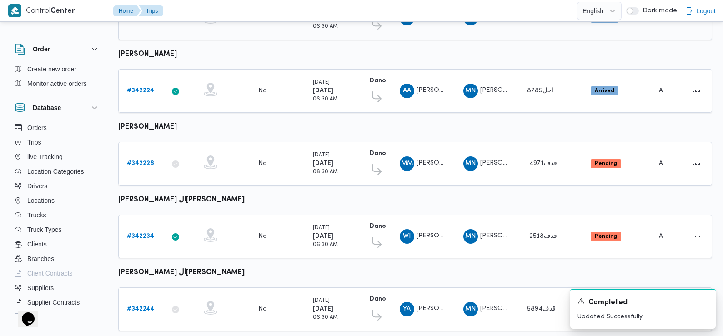
scroll to position [333, 0]
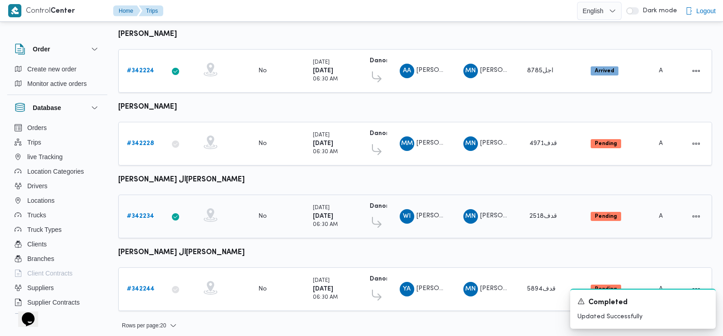
click at [141, 213] on b "# 342234" at bounding box center [140, 216] width 27 height 6
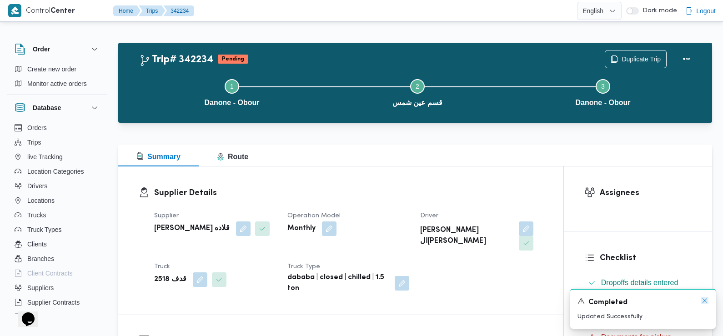
click at [705, 301] on icon "Dismiss toast" at bounding box center [705, 300] width 7 height 7
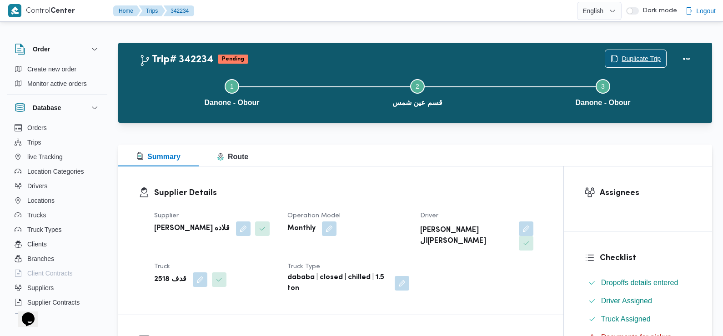
click at [648, 56] on span "Duplicate Trip" at bounding box center [641, 58] width 39 height 11
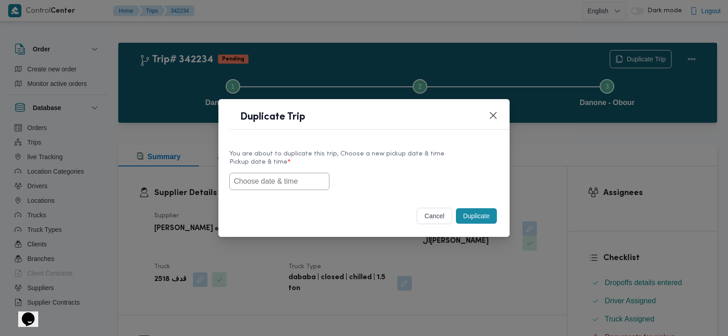
click at [298, 182] on input "text" at bounding box center [279, 181] width 100 height 17
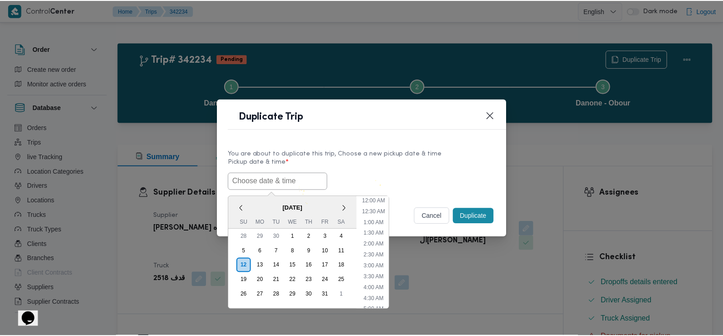
scroll to position [243, 0]
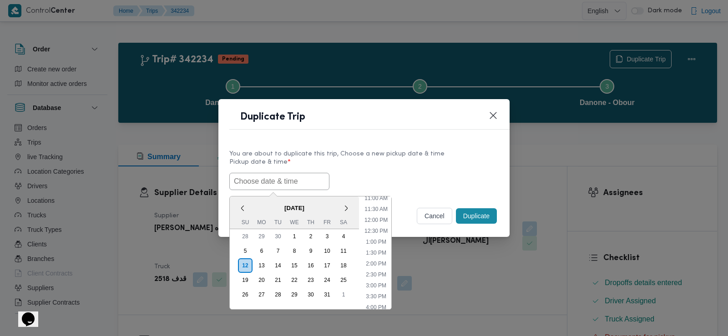
paste input "[DATE] 7:30AM"
type input "[DATE] 7:30AM"
click at [389, 167] on label "Pickup date & time *" at bounding box center [363, 166] width 269 height 14
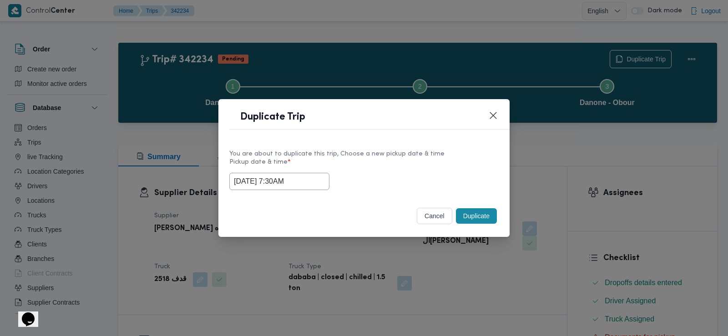
click at [469, 216] on button "Duplicate" at bounding box center [476, 215] width 41 height 15
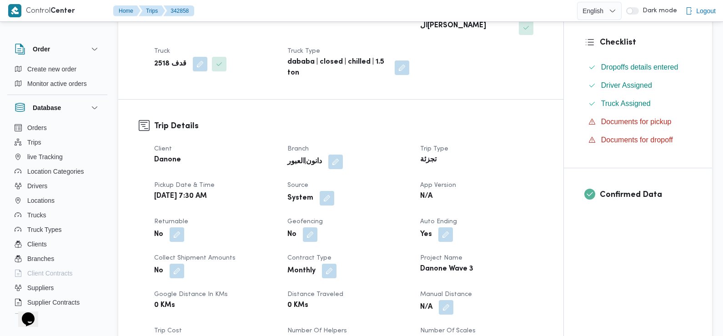
scroll to position [218, 0]
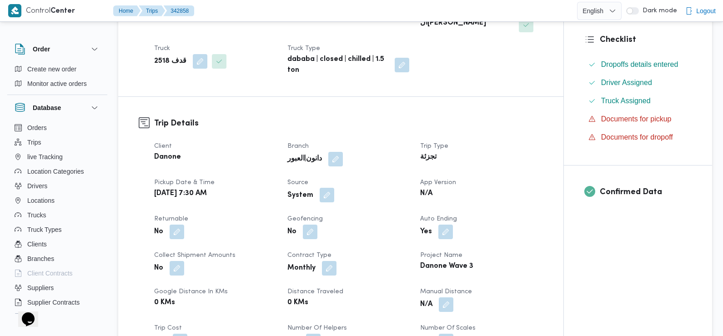
click at [321, 188] on button "button" at bounding box center [327, 195] width 15 height 15
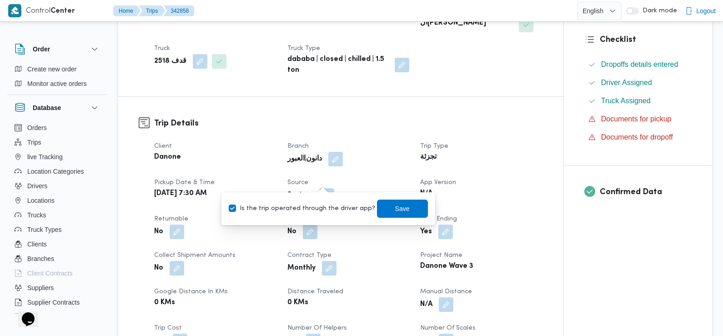
click at [331, 206] on label "Is the trip operated through the driver app?" at bounding box center [302, 208] width 146 height 11
checkbox input "false"
click at [395, 211] on span "Save" at bounding box center [402, 208] width 15 height 11
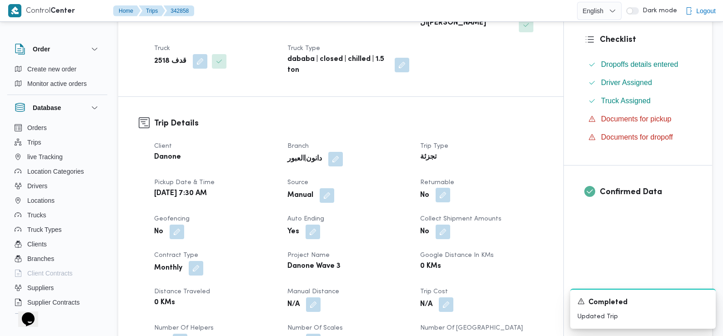
click at [441, 188] on button "button" at bounding box center [443, 195] width 15 height 15
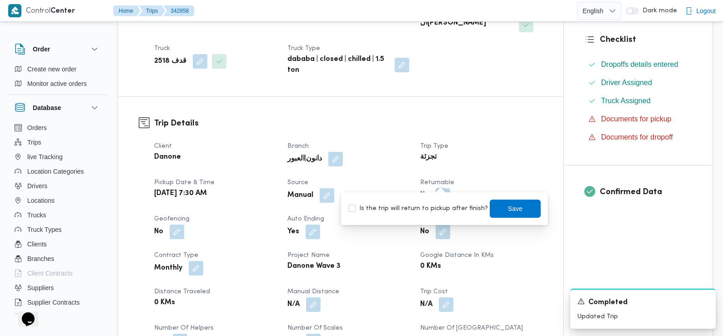
click at [442, 205] on label "Is the trip will return to pickup after finish?" at bounding box center [418, 208] width 140 height 11
checkbox input "true"
click at [496, 208] on span "Save" at bounding box center [515, 208] width 51 height 18
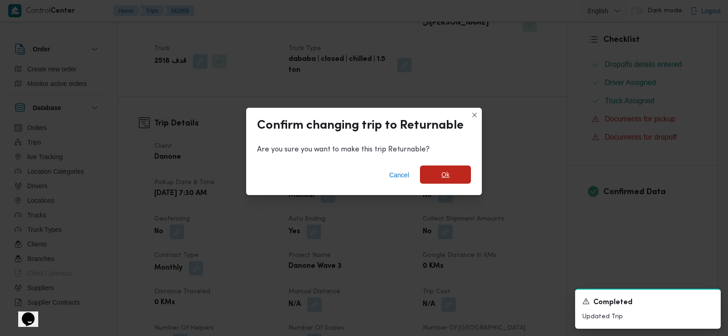
click at [449, 171] on span "Ok" at bounding box center [445, 175] width 51 height 18
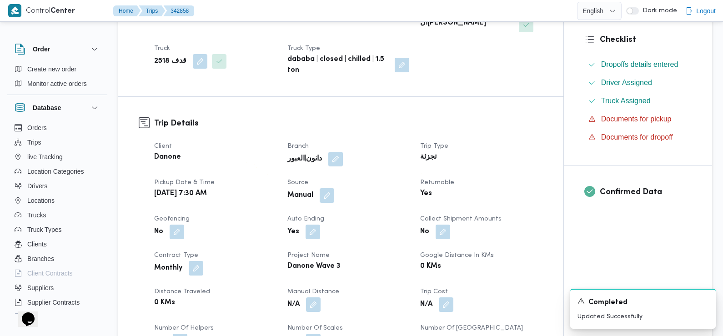
click at [260, 177] on dt "Pickup date & time" at bounding box center [215, 182] width 122 height 11
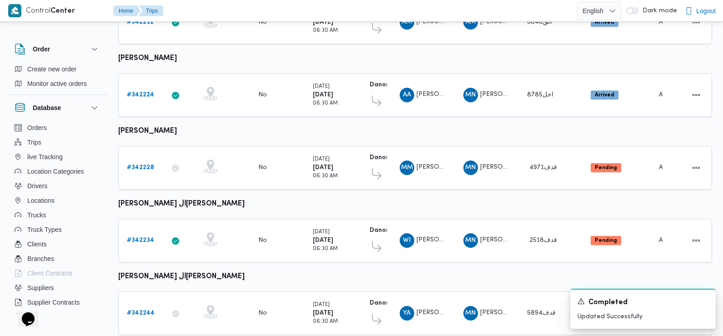
scroll to position [333, 0]
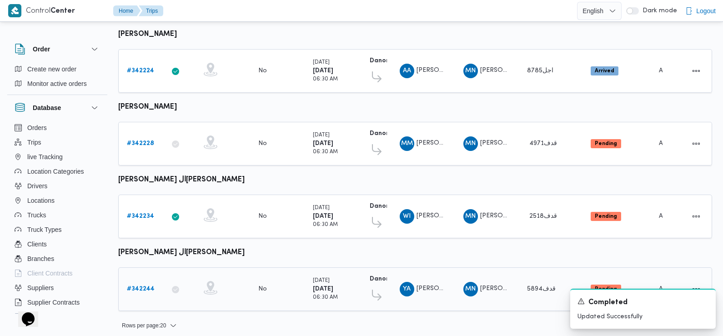
click at [135, 286] on b "# 342244" at bounding box center [141, 289] width 28 height 6
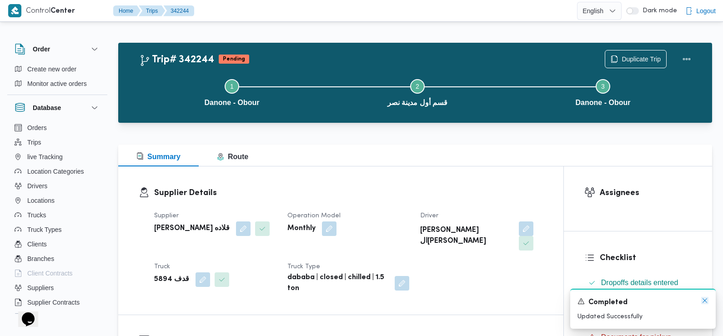
click at [707, 300] on icon "Dismiss toast" at bounding box center [705, 300] width 7 height 7
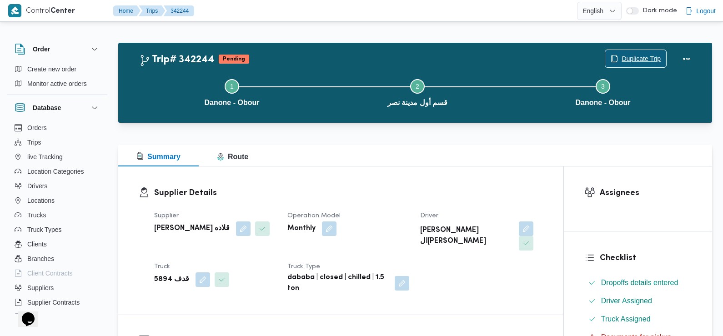
click at [653, 55] on span "Duplicate Trip" at bounding box center [641, 58] width 39 height 11
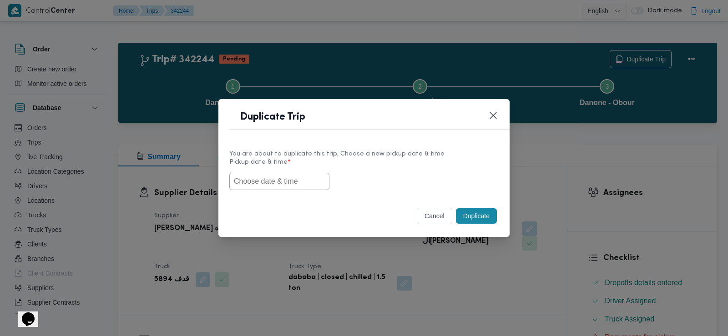
click at [273, 177] on input "text" at bounding box center [279, 181] width 100 height 17
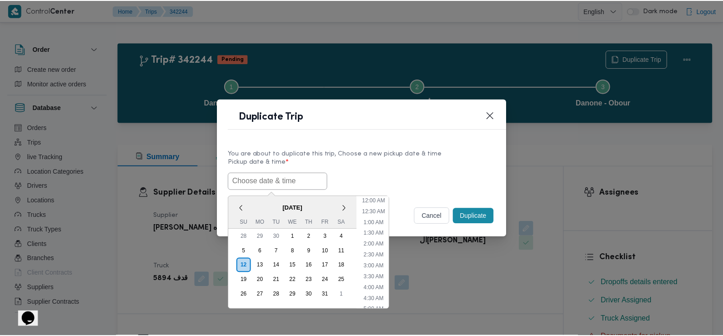
scroll to position [243, 0]
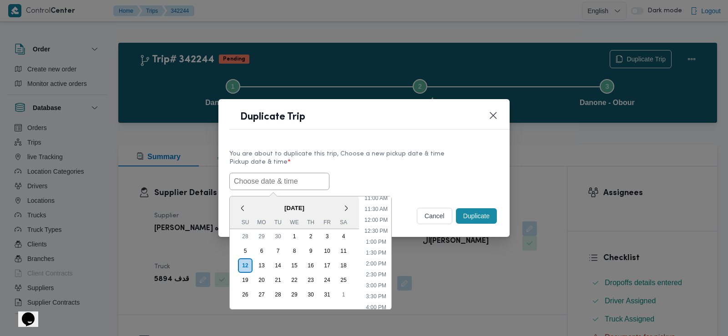
paste input "13/10/2025 7:30AM"
type input "13/10/2025 7:30AM"
click at [333, 173] on div "13/10/2025 7:30AM < October 2025 > Su Mo Tu We Th Fr Sa 28 29 30 1 2 3 4 5 6 7 …" at bounding box center [363, 181] width 269 height 17
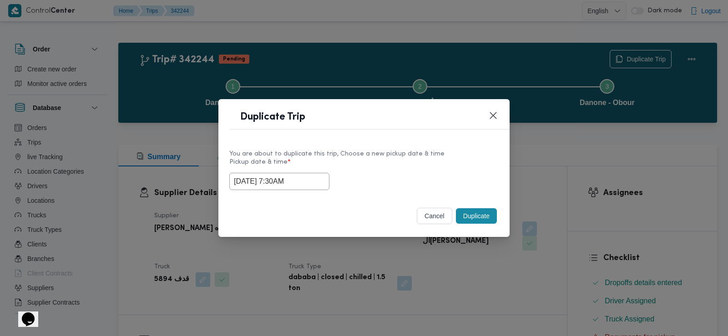
click at [480, 217] on button "Duplicate" at bounding box center [476, 215] width 41 height 15
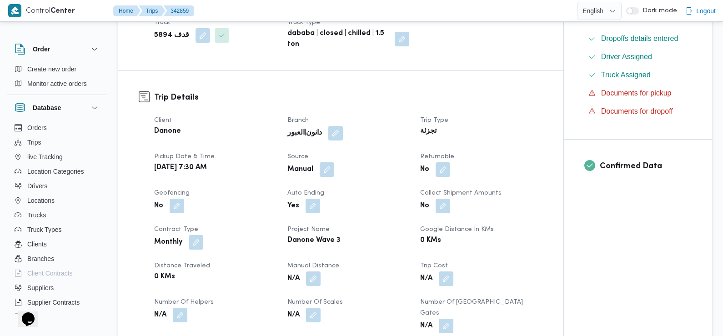
scroll to position [255, 0]
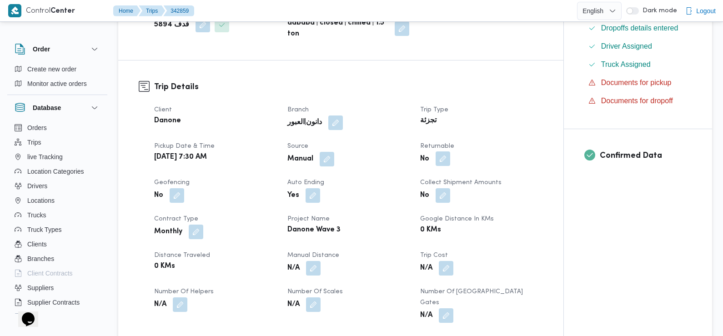
click at [439, 151] on button "button" at bounding box center [443, 158] width 15 height 15
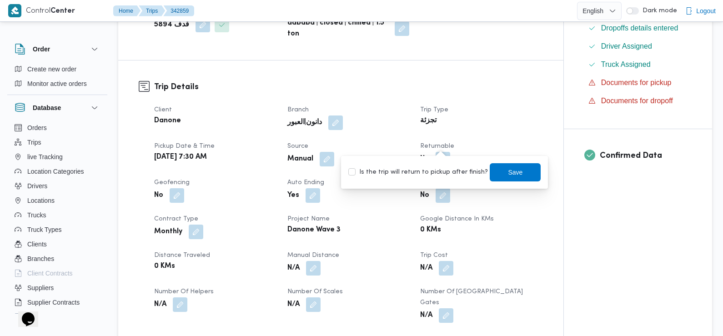
click at [438, 173] on label "Is the trip will return to pickup after finish?" at bounding box center [418, 172] width 140 height 11
checkbox input "true"
click at [490, 168] on span "Save" at bounding box center [515, 172] width 51 height 18
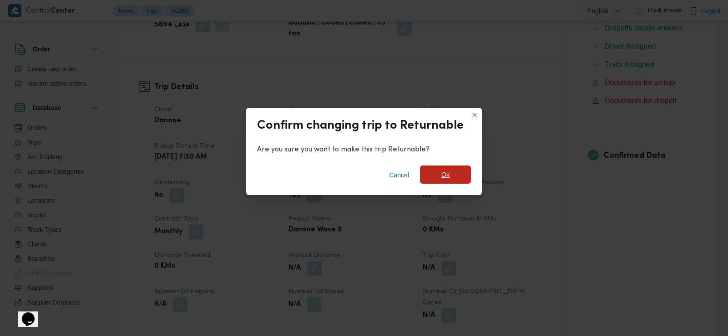
click at [461, 178] on span "Ok" at bounding box center [445, 175] width 51 height 18
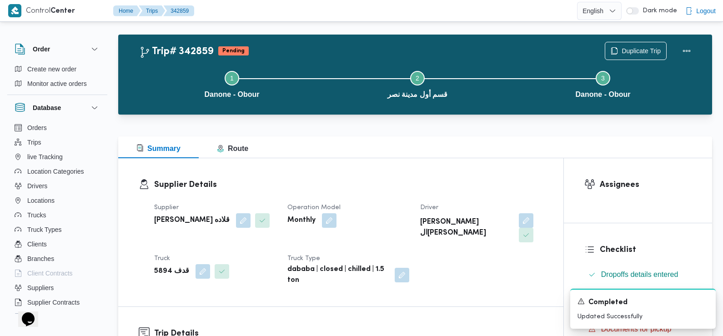
scroll to position [0, 0]
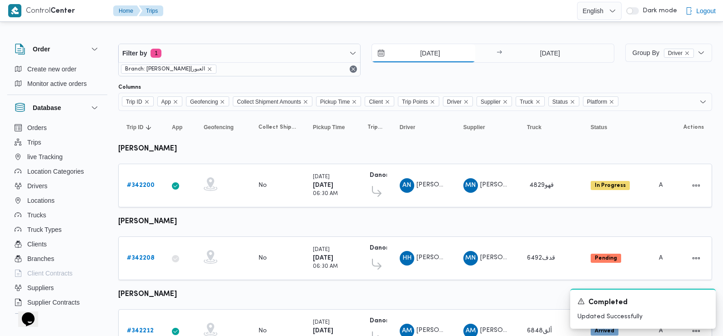
click at [425, 54] on input "12/10/2025" at bounding box center [423, 53] width 103 height 18
click at [545, 71] on div "12/10/2025 → 12/10/2025" at bounding box center [493, 60] width 242 height 33
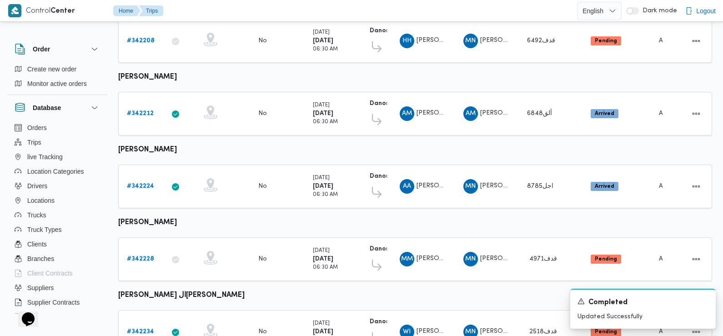
scroll to position [264, 0]
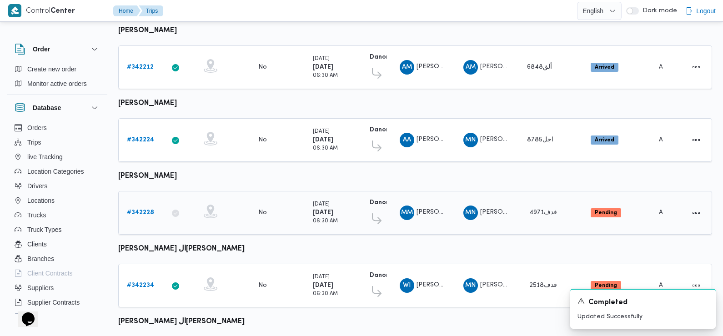
click at [146, 207] on link "# 342228" at bounding box center [140, 212] width 27 height 11
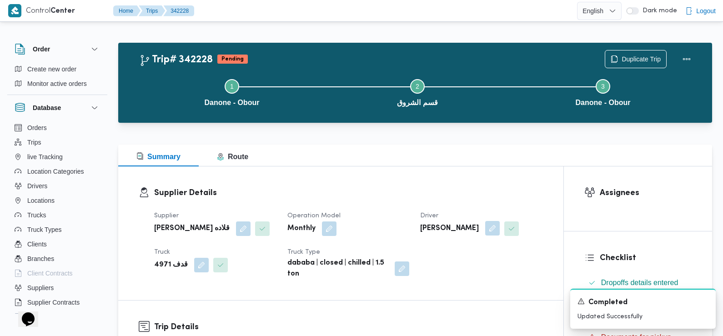
click at [486, 236] on button "button" at bounding box center [492, 228] width 15 height 15
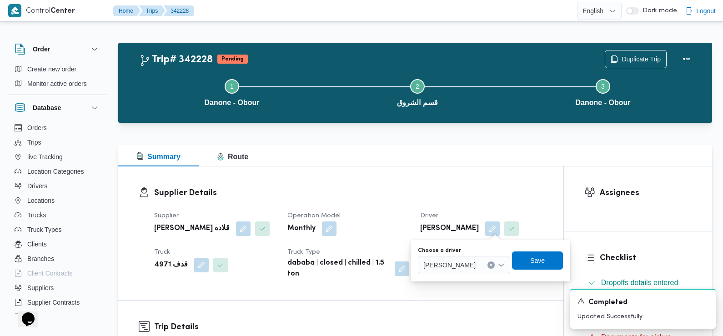
click at [465, 268] on span "محمود محمد سيد محمد" at bounding box center [450, 265] width 52 height 10
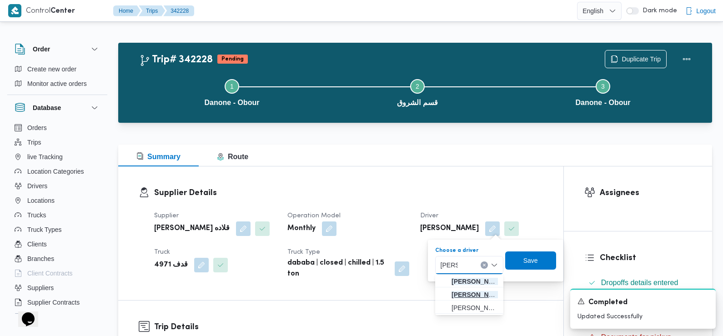
type input "شريف"
click at [485, 294] on span "شريف مصطفي إسماعيل العقيد" at bounding box center [475, 294] width 46 height 11
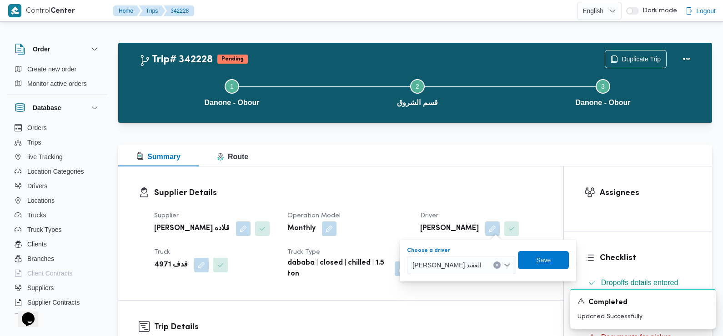
click at [551, 259] on span "Save" at bounding box center [543, 260] width 15 height 11
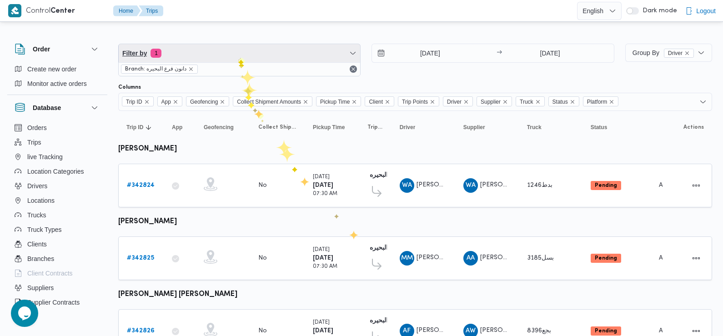
click at [238, 56] on span "Filter by 1" at bounding box center [240, 53] width 242 height 18
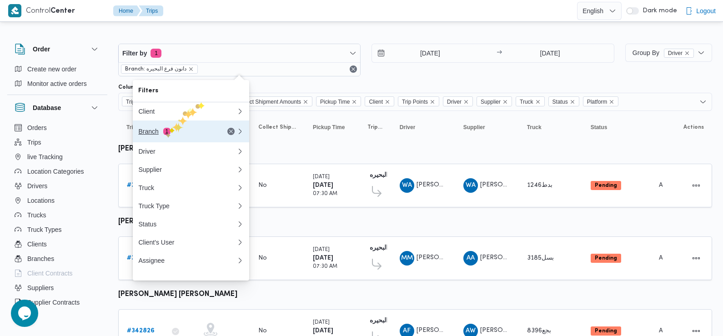
click at [160, 138] on button "Branch 1" at bounding box center [191, 132] width 116 height 22
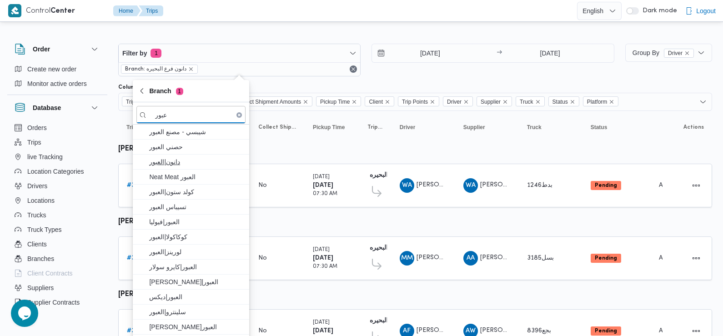
type input "عبور"
click at [190, 164] on span "دانون|العبور" at bounding box center [196, 162] width 95 height 11
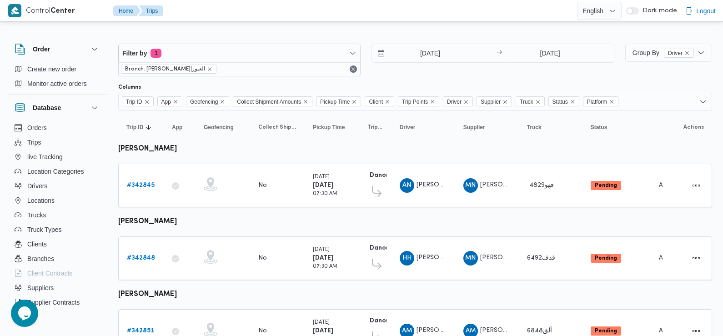
click at [422, 78] on div "Filter by 1 Branch: دانون|العبور 13/10/2025 → 13/10/2025" at bounding box center [366, 60] width 507 height 44
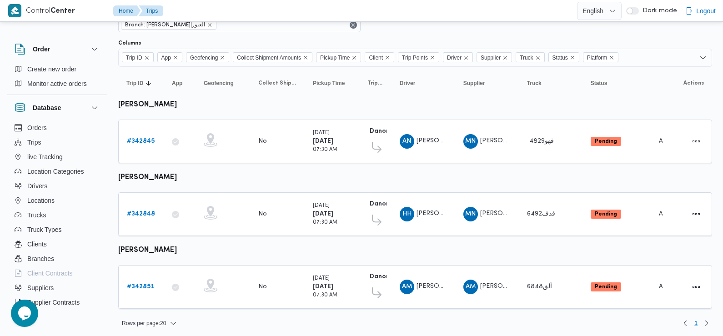
scroll to position [45, 0]
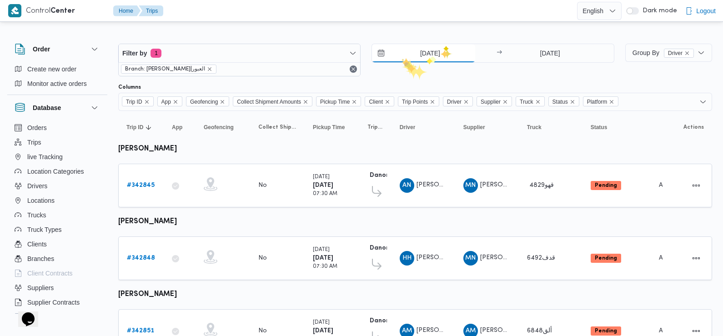
click at [400, 57] on input "13/10/2025" at bounding box center [423, 53] width 103 height 18
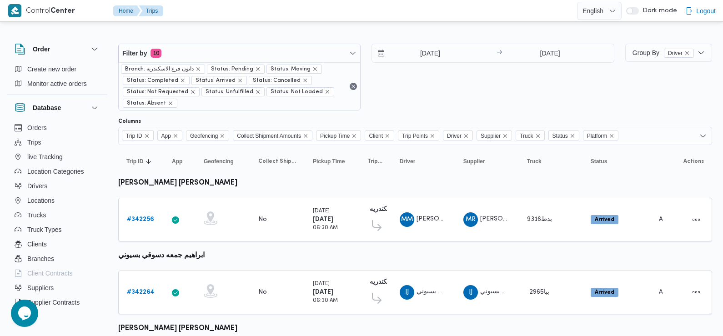
click at [463, 100] on div "12/10/2025 → 12/10/2025" at bounding box center [493, 77] width 242 height 67
click at [131, 217] on b "# 342256" at bounding box center [140, 220] width 27 height 6
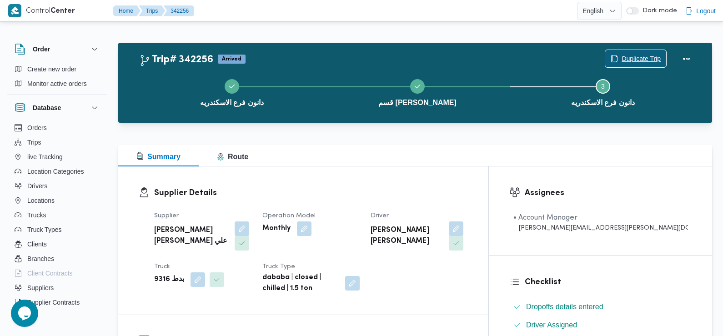
click at [642, 58] on span "Duplicate Trip" at bounding box center [641, 58] width 39 height 11
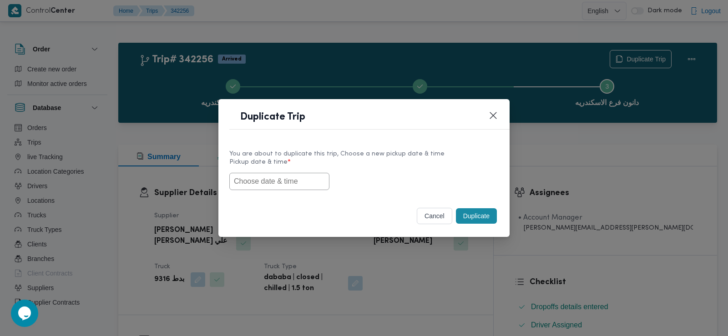
click at [273, 177] on input "text" at bounding box center [279, 181] width 100 height 17
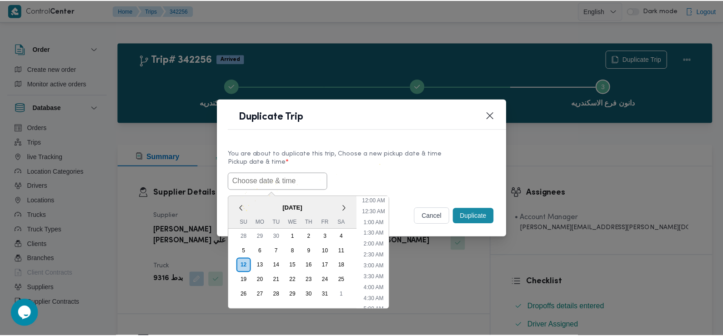
scroll to position [243, 0]
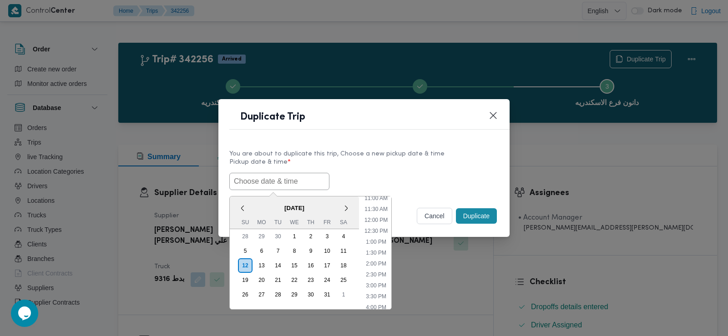
click at [257, 179] on input "text" at bounding box center [279, 181] width 100 height 17
paste input "13/10/2025 7:30AM"
type input "13/10/2025 7:30AM"
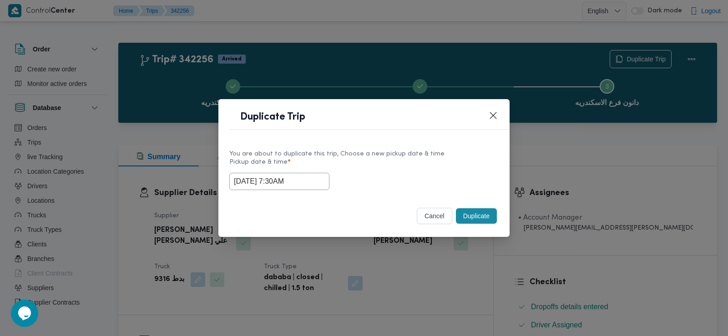
click at [440, 174] on div "13/10/2025 7:30AM" at bounding box center [363, 181] width 269 height 17
click at [470, 216] on button "Duplicate" at bounding box center [476, 215] width 41 height 15
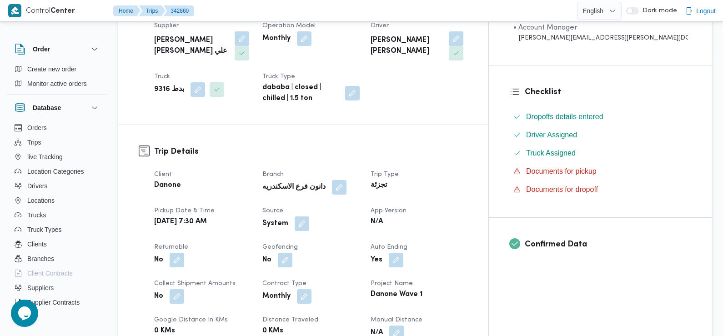
scroll to position [191, 0]
click at [309, 215] on button "button" at bounding box center [302, 222] width 15 height 15
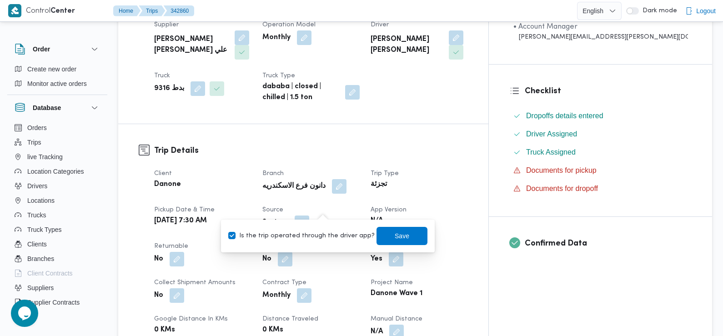
click at [326, 233] on label "Is the trip operated through the driver app?" at bounding box center [301, 236] width 146 height 11
checkbox input "false"
click at [384, 232] on span "Save" at bounding box center [402, 236] width 51 height 18
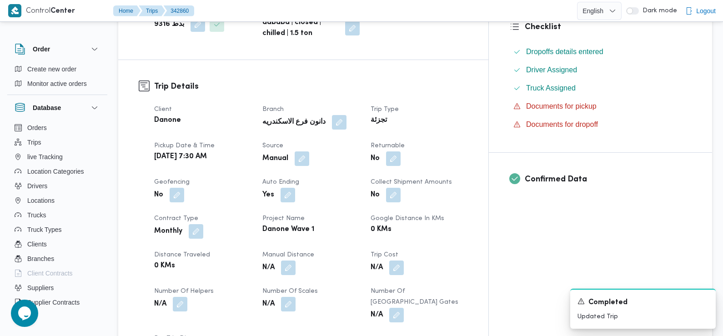
scroll to position [258, 0]
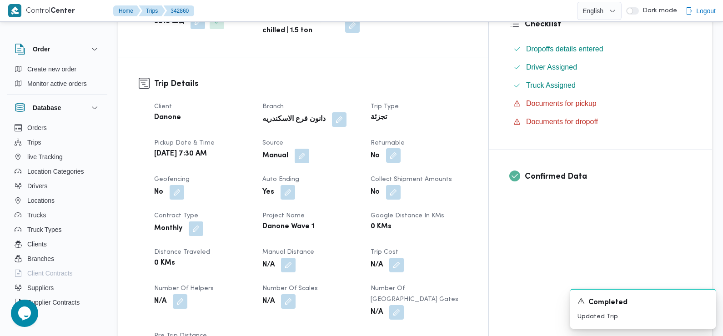
click at [401, 148] on button "button" at bounding box center [393, 155] width 15 height 15
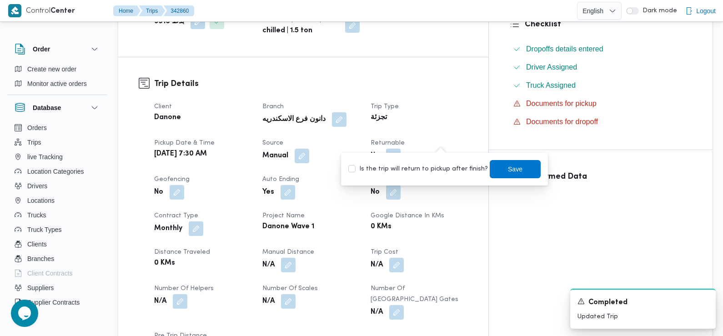
click at [440, 171] on label "Is the trip will return to pickup after finish?" at bounding box center [418, 169] width 140 height 11
checkbox input "true"
click at [508, 171] on span "Save" at bounding box center [515, 168] width 15 height 11
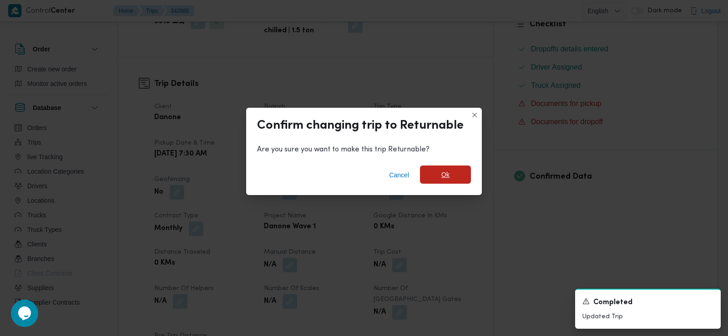
click at [431, 174] on span "Ok" at bounding box center [445, 175] width 51 height 18
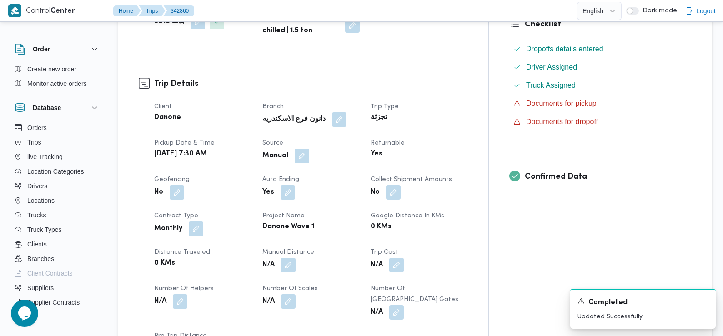
click at [252, 147] on div "Pickup date & time Mon, Oct 13, 2025 7:30 AM" at bounding box center [202, 150] width 97 height 25
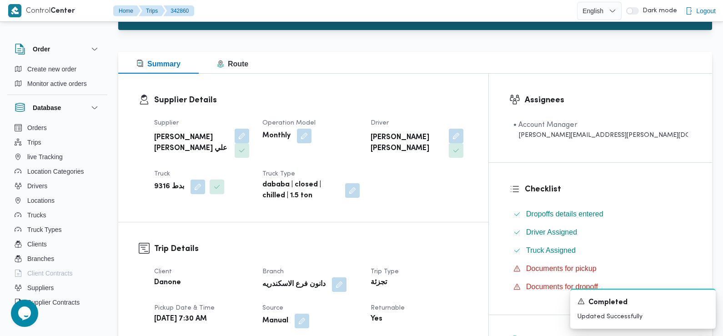
scroll to position [0, 0]
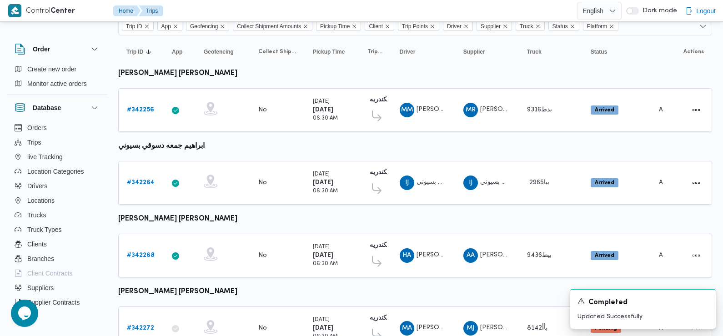
scroll to position [118, 0]
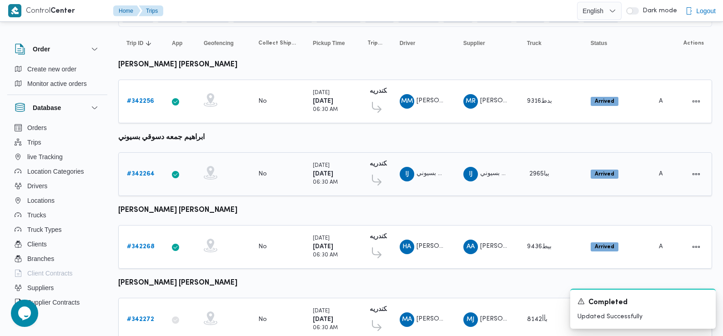
click at [143, 173] on b "# 342264" at bounding box center [141, 174] width 28 height 6
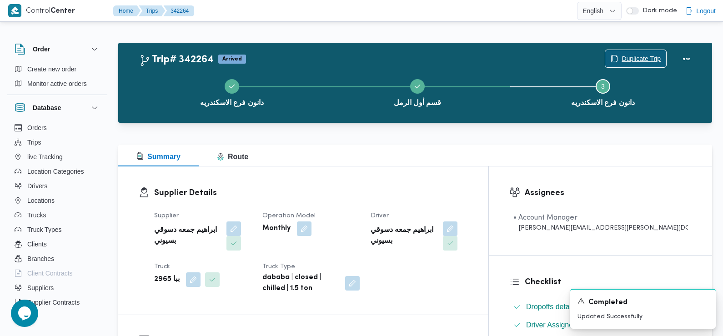
click at [653, 52] on span "Duplicate Trip" at bounding box center [636, 58] width 61 height 17
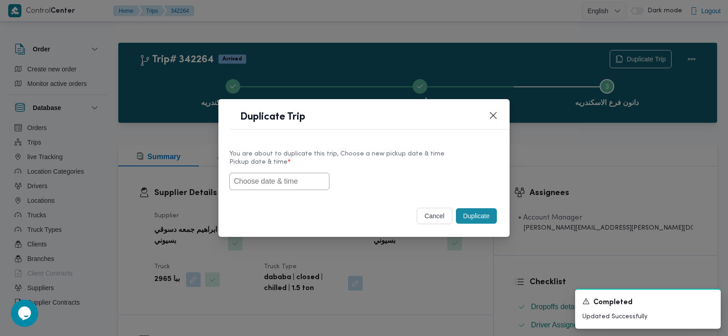
click at [288, 178] on input "text" at bounding box center [279, 181] width 100 height 17
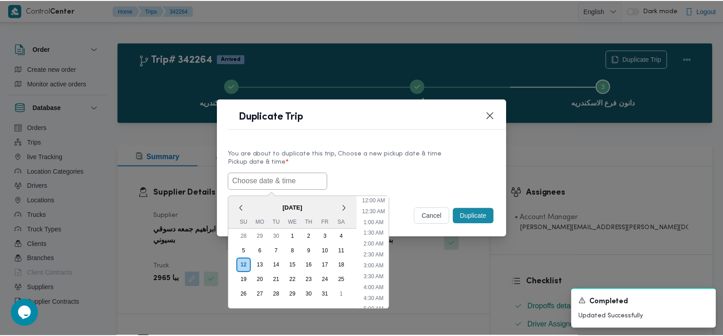
scroll to position [243, 0]
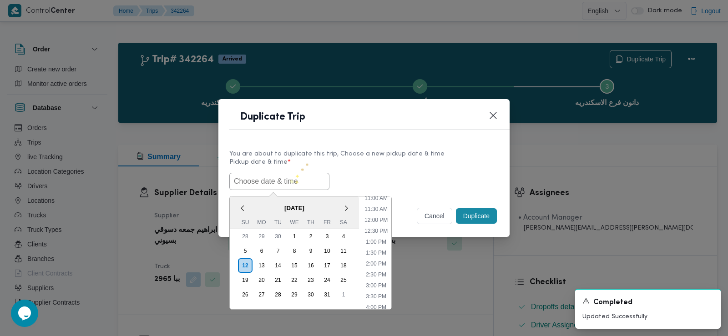
paste input "13/10/2025 7:30AM"
type input "13/10/2025 7:30AM"
click at [358, 178] on div "13/10/2025 7:30AM < October 2025 > Su Mo Tu We Th Fr Sa 28 29 30 1 2 3 4 5 6 7 …" at bounding box center [363, 181] width 269 height 17
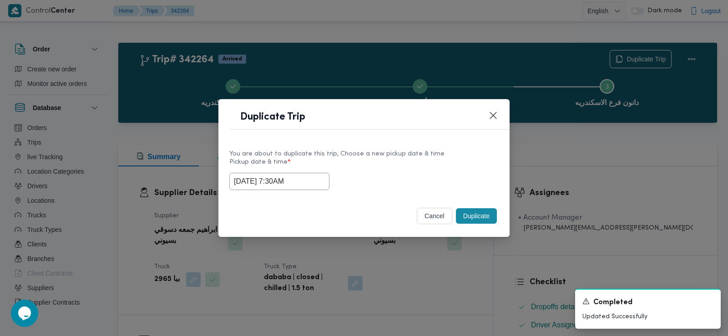
click at [480, 219] on button "Duplicate" at bounding box center [476, 215] width 41 height 15
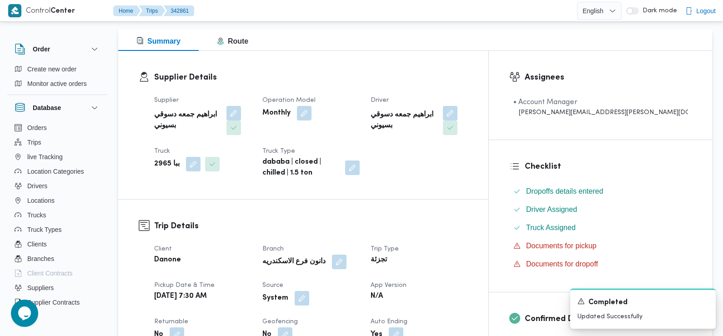
scroll to position [151, 0]
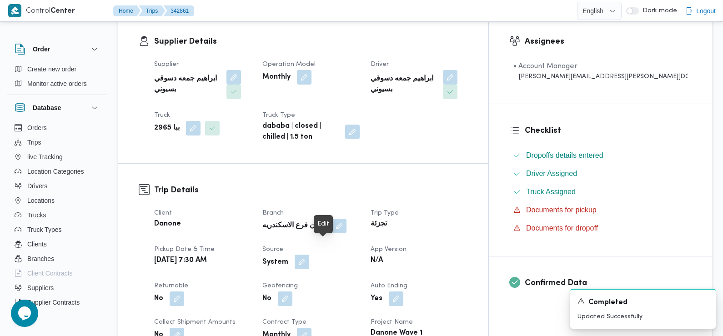
click at [309, 255] on button "button" at bounding box center [302, 262] width 15 height 15
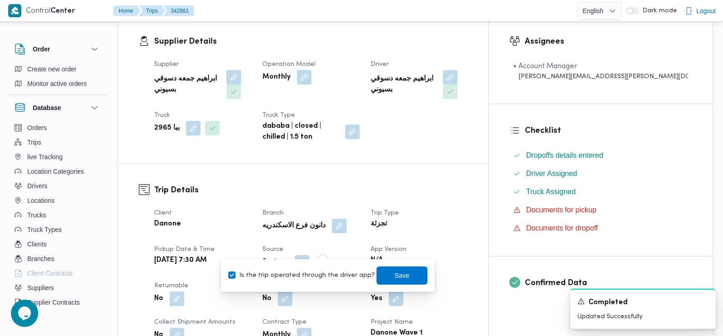
click at [335, 270] on label "Is the trip operated through the driver app?" at bounding box center [301, 275] width 146 height 11
checkbox input "false"
click at [385, 273] on span "Save" at bounding box center [402, 275] width 51 height 18
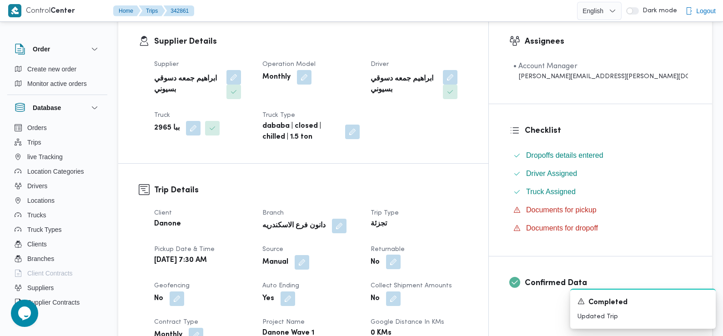
click at [401, 255] on button "button" at bounding box center [393, 262] width 15 height 15
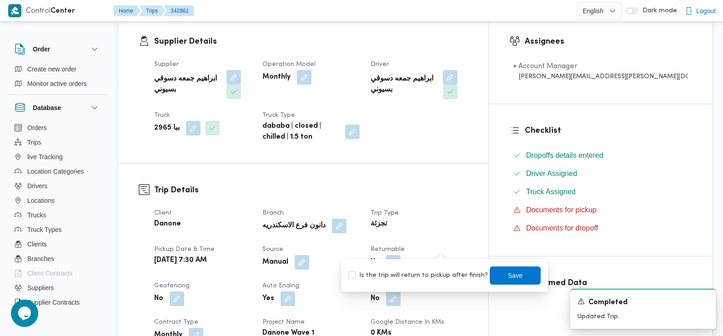
click at [441, 269] on div "Is the trip will return to pickup after finish? Save" at bounding box center [445, 276] width 194 height 20
click at [440, 278] on label "Is the trip will return to pickup after finish?" at bounding box center [418, 275] width 140 height 11
checkbox input "true"
click at [508, 278] on span "Save" at bounding box center [515, 275] width 15 height 11
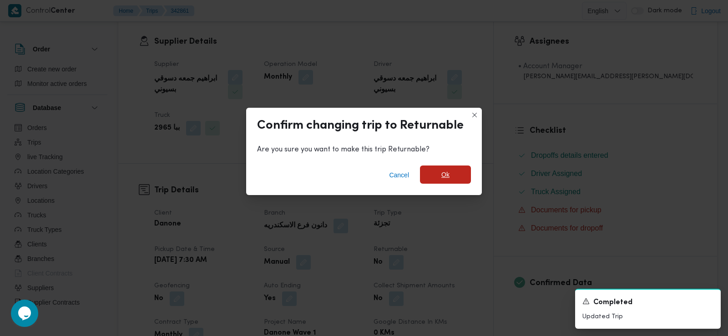
click at [454, 177] on span "Ok" at bounding box center [445, 175] width 51 height 18
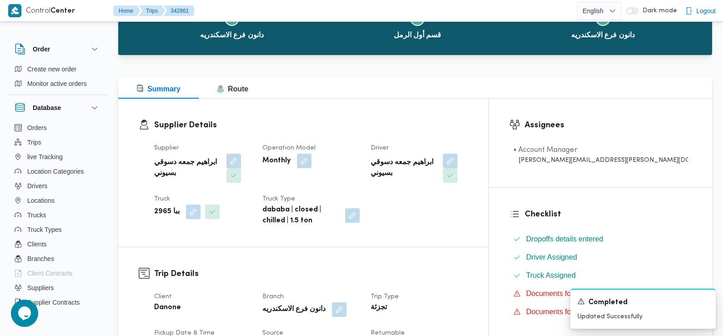
scroll to position [0, 0]
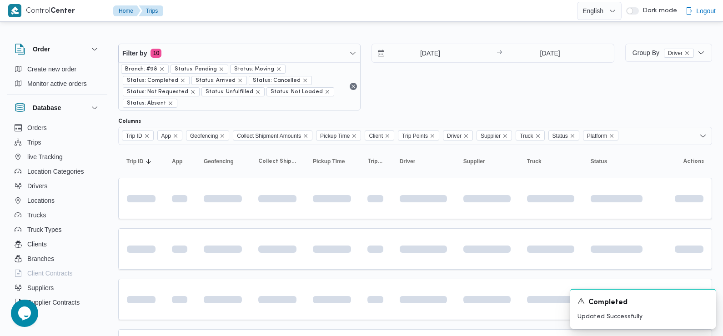
scroll to position [130, 0]
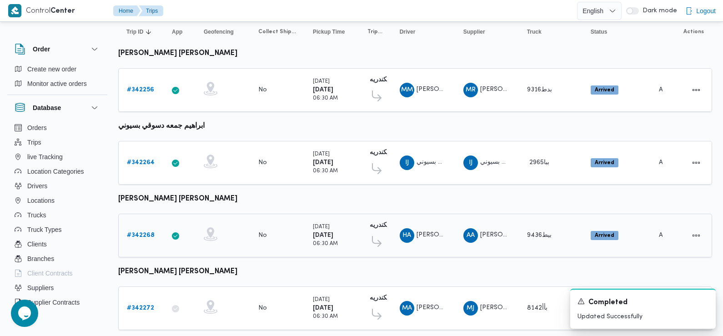
click at [137, 227] on div "# 342268" at bounding box center [141, 236] width 36 height 18
click at [140, 236] on b "# 342268" at bounding box center [141, 235] width 28 height 6
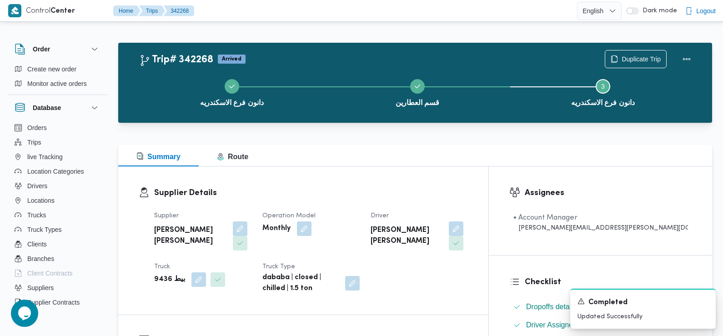
click at [631, 67] on div "دانون فرع الاسكندريه قسم العطارين Step 3 is incomplete 3 دانون فرع الاسكندريه" at bounding box center [418, 92] width 568 height 58
click at [627, 57] on span "Duplicate Trip" at bounding box center [641, 58] width 39 height 11
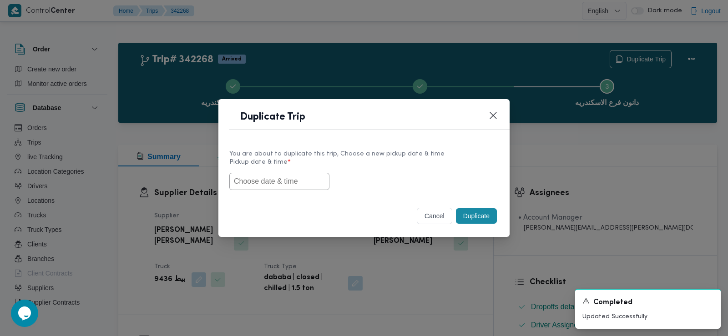
click at [266, 186] on input "text" at bounding box center [279, 181] width 100 height 17
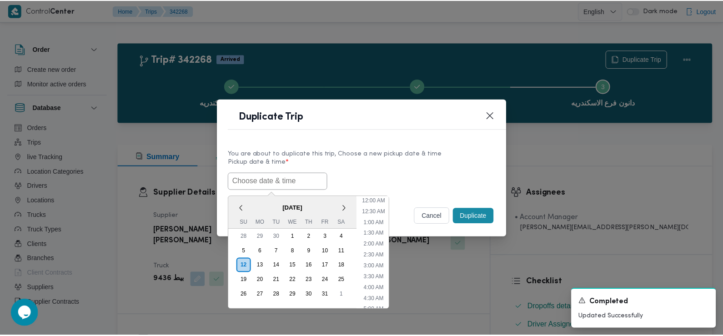
scroll to position [243, 0]
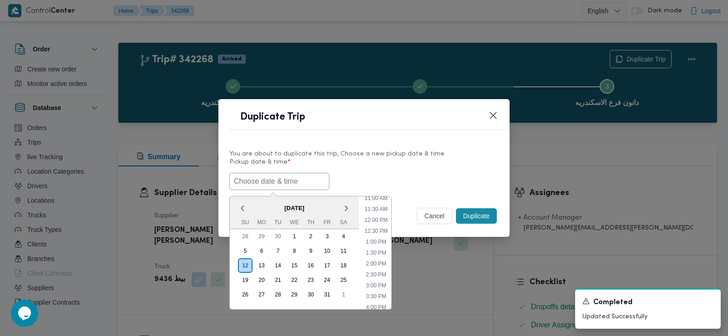
paste input "13/10/2025 7:30AM"
type input "13/10/2025 7:30AM"
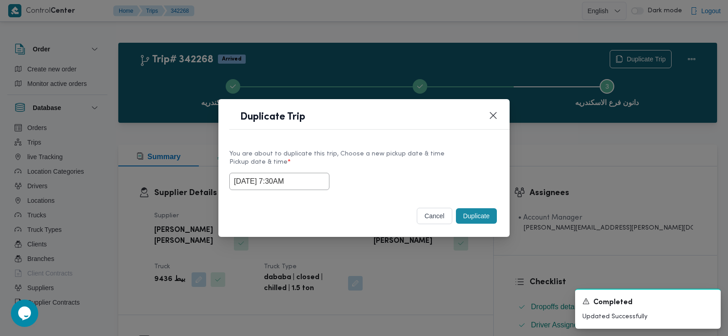
click at [429, 174] on div "13/10/2025 7:30AM" at bounding box center [363, 181] width 269 height 17
click at [477, 216] on button "Duplicate" at bounding box center [476, 215] width 41 height 15
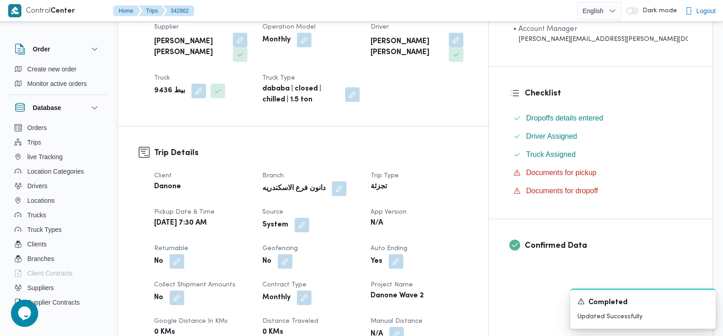
scroll to position [194, 0]
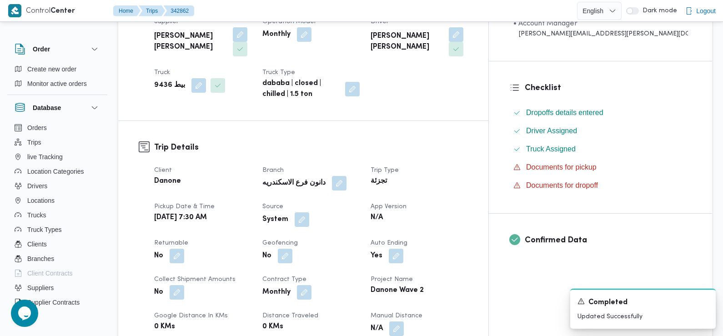
click at [335, 212] on div "System" at bounding box center [311, 220] width 99 height 16
click at [309, 212] on button "button" at bounding box center [302, 219] width 15 height 15
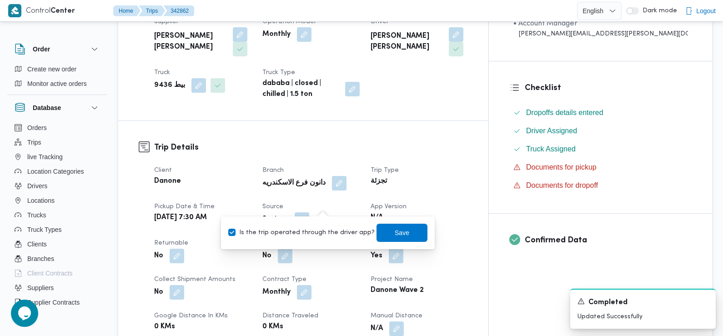
click at [335, 228] on label "Is the trip operated through the driver app?" at bounding box center [301, 232] width 146 height 11
checkbox input "false"
click at [409, 236] on span "Save" at bounding box center [402, 232] width 51 height 18
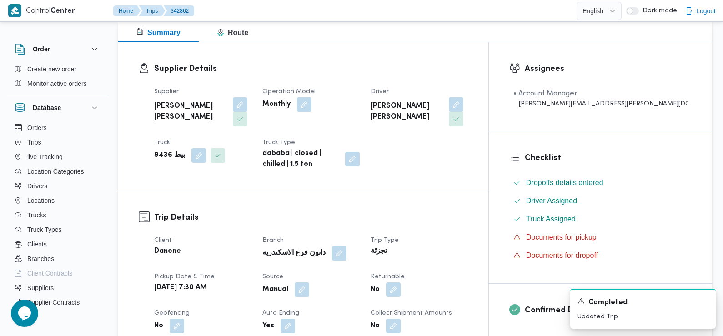
scroll to position [215, 0]
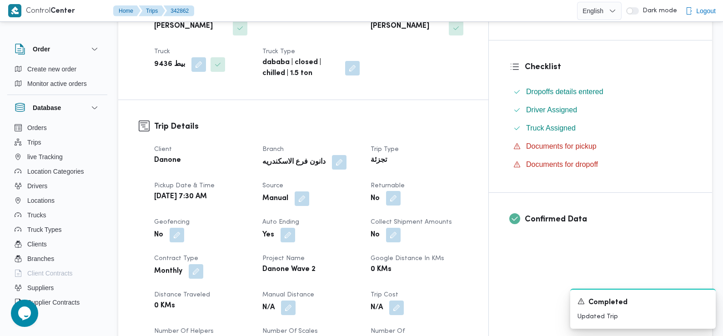
click at [401, 191] on button "button" at bounding box center [393, 198] width 15 height 15
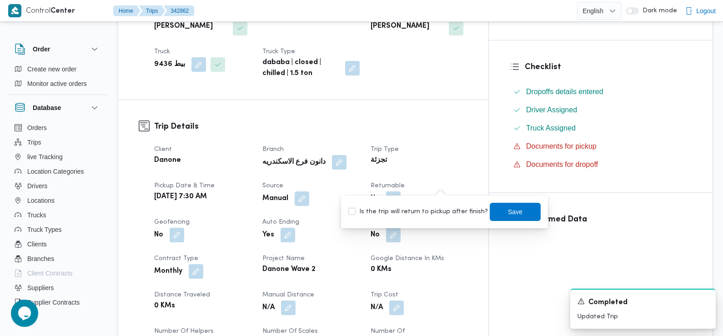
click at [442, 211] on label "Is the trip will return to pickup after finish?" at bounding box center [418, 212] width 140 height 11
checkbox input "true"
click at [518, 217] on span "Save" at bounding box center [515, 211] width 51 height 18
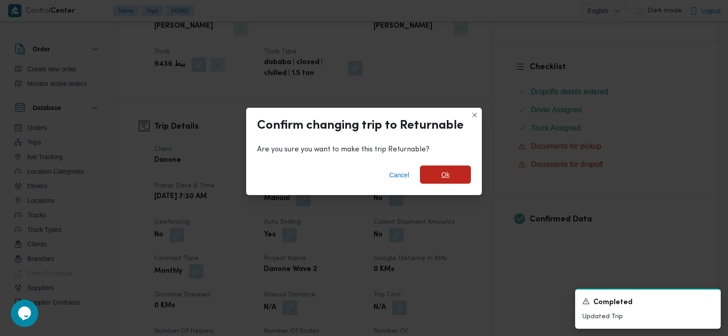
click at [444, 168] on span "Ok" at bounding box center [445, 175] width 51 height 18
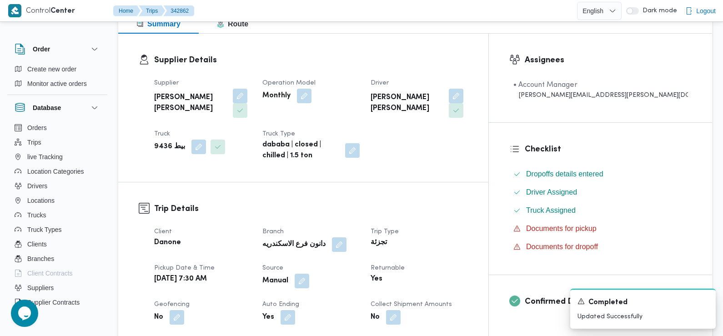
scroll to position [0, 0]
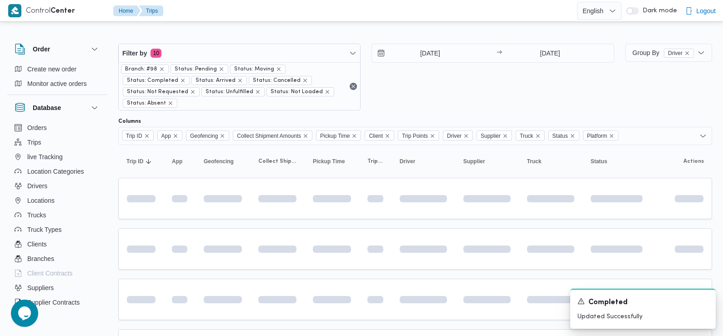
scroll to position [141, 0]
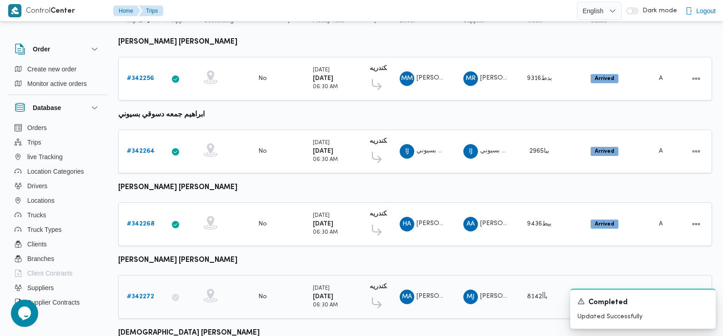
click at [136, 294] on b "# 342272" at bounding box center [140, 297] width 27 height 6
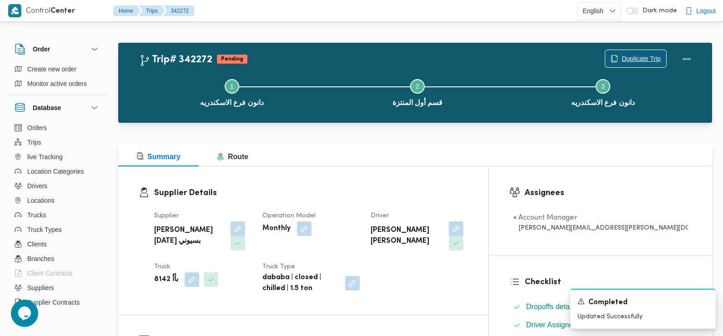
click at [646, 56] on span "Duplicate Trip" at bounding box center [641, 58] width 39 height 11
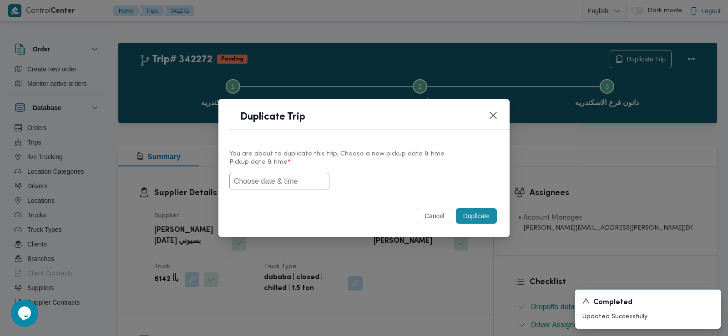
click at [308, 174] on input "text" at bounding box center [279, 181] width 100 height 17
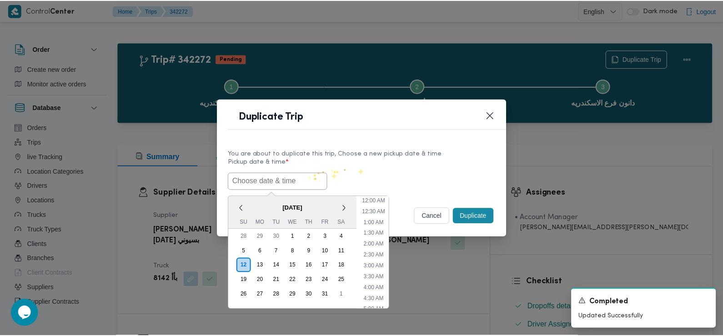
scroll to position [243, 0]
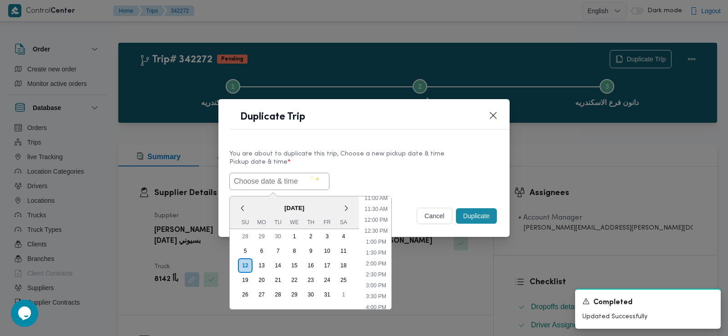
paste input "13/10/2025 7:30AM"
type input "13/10/2025 7:30AM"
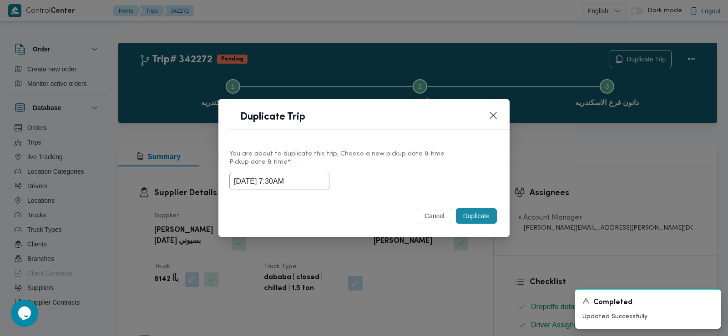
click at [378, 175] on div "13/10/2025 7:30AM" at bounding box center [363, 181] width 269 height 17
click at [475, 213] on button "Duplicate" at bounding box center [476, 215] width 41 height 15
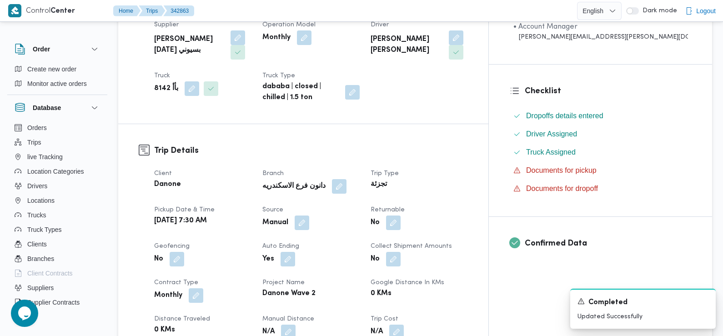
scroll to position [194, 0]
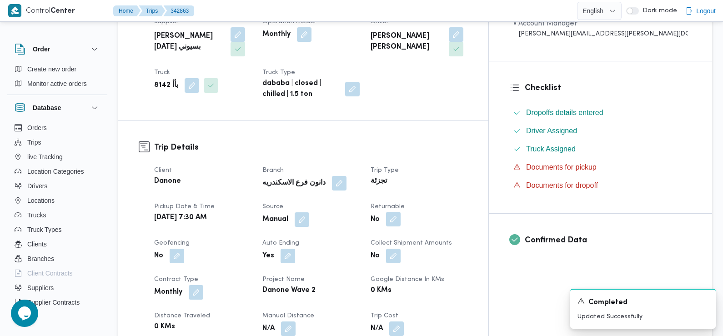
click at [401, 212] on button "button" at bounding box center [393, 219] width 15 height 15
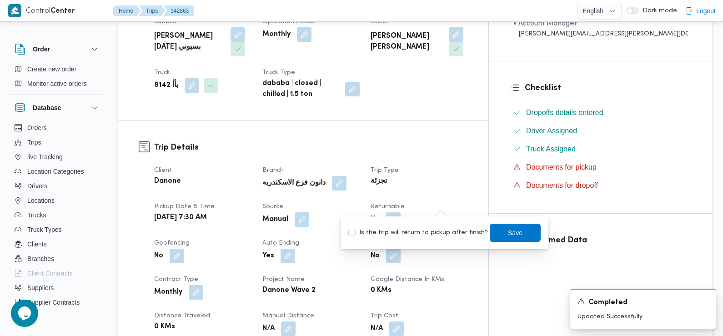
click at [436, 232] on label "Is the trip will return to pickup after finish?" at bounding box center [418, 232] width 140 height 11
checkbox input "true"
click at [502, 238] on span "Save" at bounding box center [515, 232] width 51 height 18
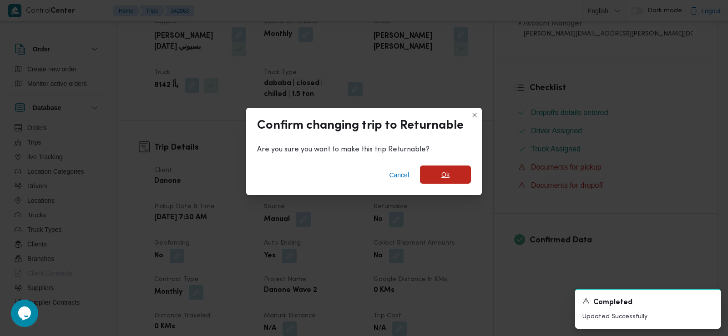
click at [458, 167] on span "Ok" at bounding box center [445, 175] width 51 height 18
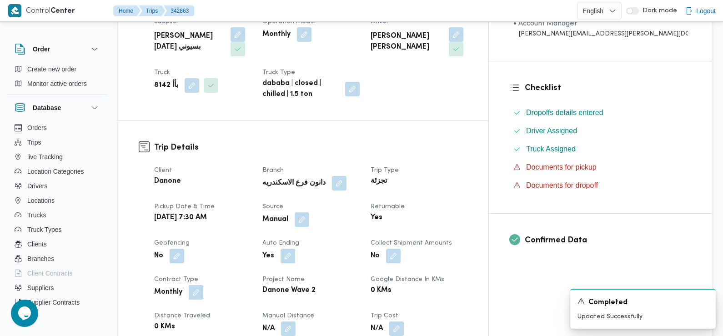
click at [251, 183] on div "Client Danone Branch دانون فرع الاسكندريه Trip Type تجزئة Pickup date & time Mo…" at bounding box center [311, 293] width 325 height 266
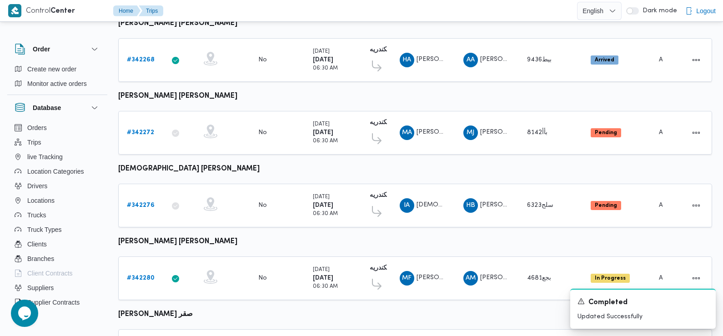
scroll to position [313, 0]
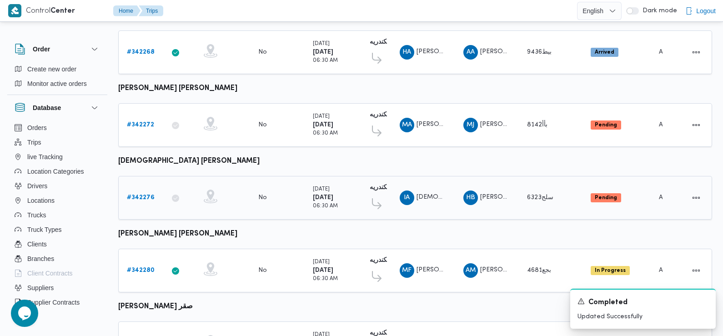
click at [145, 195] on b "# 342276" at bounding box center [141, 198] width 28 height 6
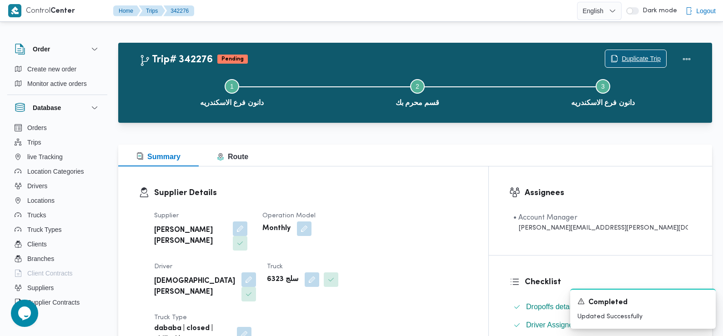
click at [634, 54] on span "Duplicate Trip" at bounding box center [641, 58] width 39 height 11
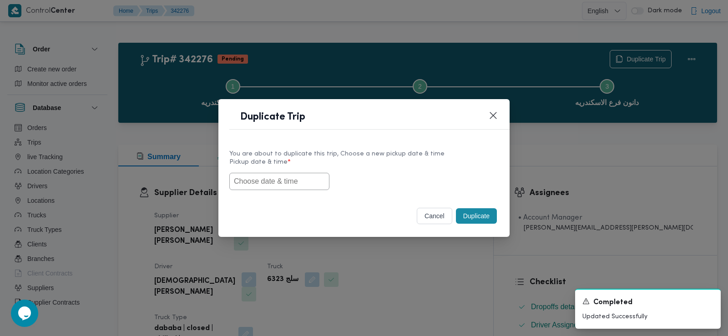
click at [288, 183] on input "text" at bounding box center [279, 181] width 100 height 17
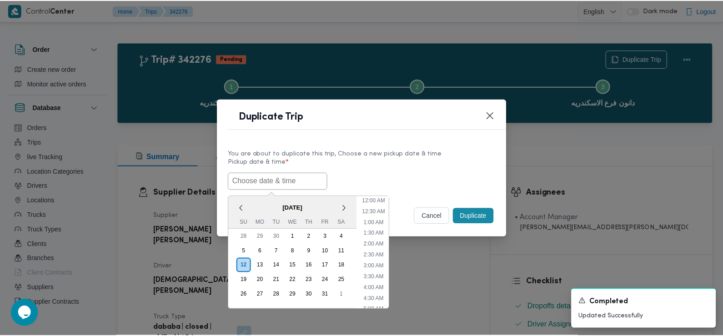
scroll to position [243, 0]
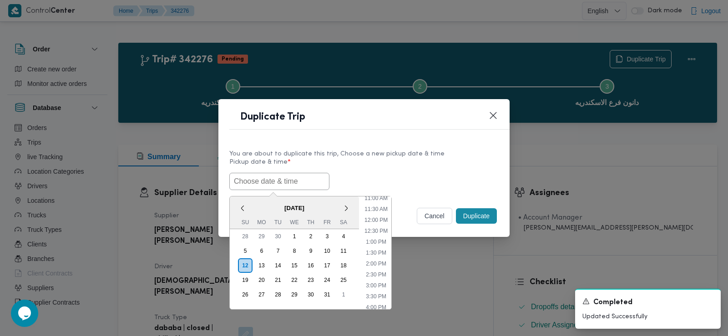
paste input "13/10/2025 7:30AM"
type input "13/10/2025 7:30AM"
click at [377, 183] on div "13/10/2025 7:30AM < October 2025 > Su Mo Tu We Th Fr Sa 28 29 30 1 2 3 4 5 6 7 …" at bounding box center [363, 181] width 269 height 17
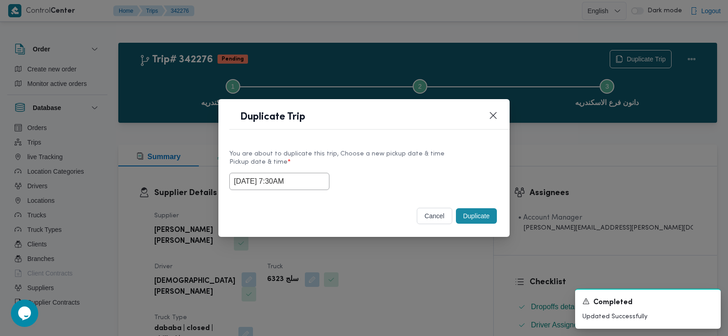
click at [485, 211] on button "Duplicate" at bounding box center [476, 215] width 41 height 15
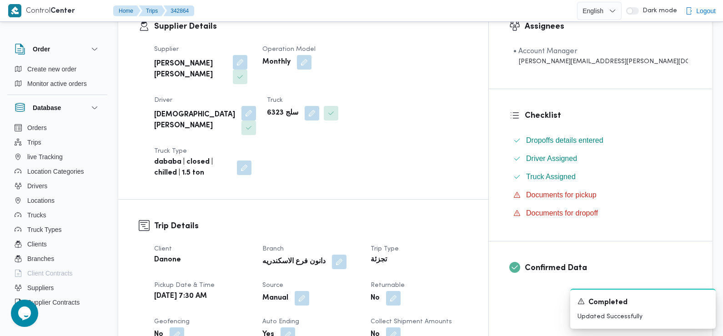
scroll to position [167, 0]
click at [401, 290] on button "button" at bounding box center [393, 297] width 15 height 15
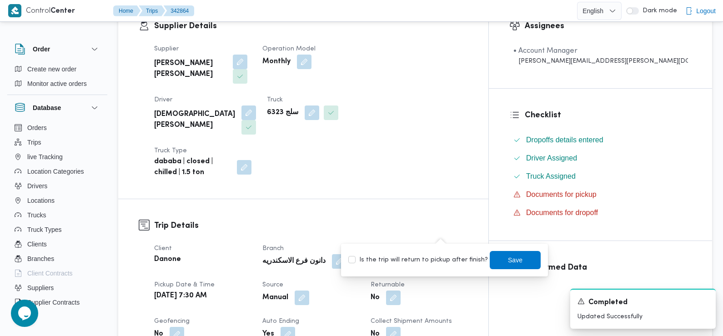
click at [441, 257] on label "Is the trip will return to pickup after finish?" at bounding box center [418, 260] width 140 height 11
checkbox input "true"
click at [495, 265] on span "Save" at bounding box center [515, 260] width 51 height 18
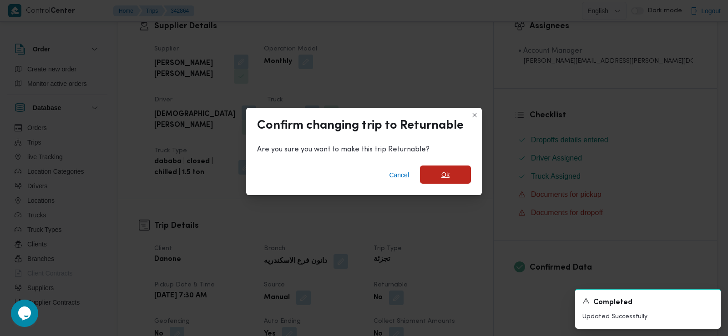
click at [453, 172] on span "Ok" at bounding box center [445, 175] width 51 height 18
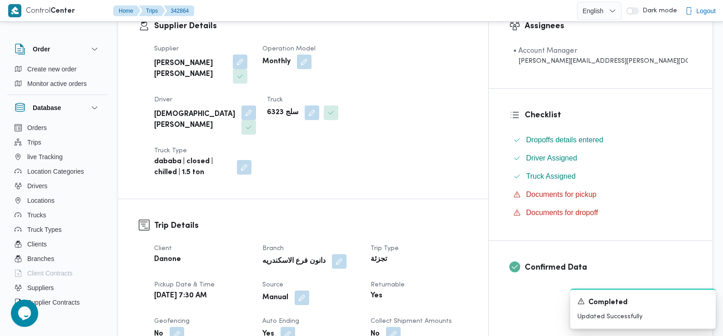
click at [468, 220] on h3 "Trip Details" at bounding box center [311, 226] width 314 height 12
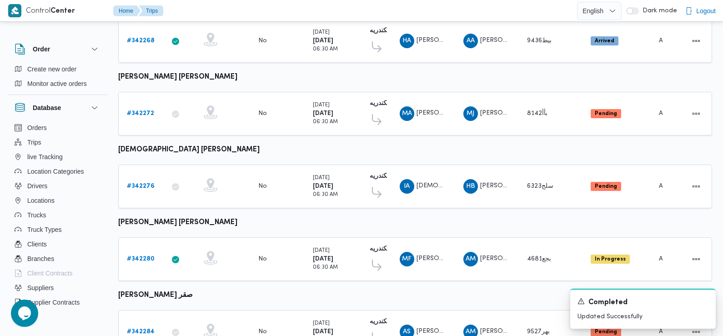
scroll to position [409, 0]
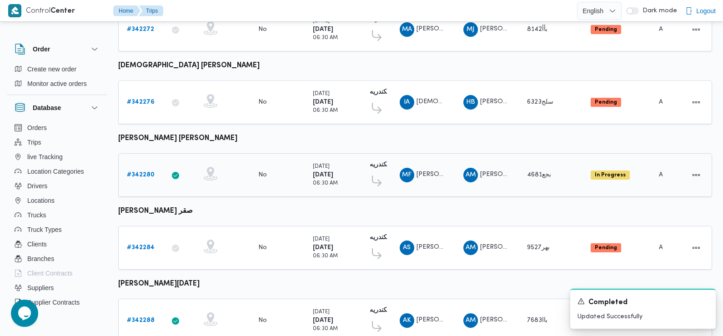
click at [144, 172] on b "# 342280" at bounding box center [141, 175] width 28 height 6
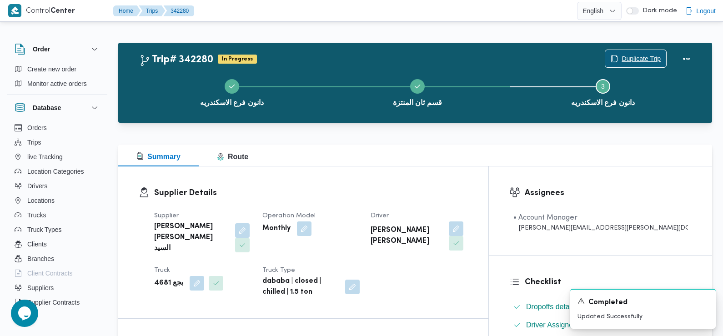
click at [642, 56] on span "Duplicate Trip" at bounding box center [641, 58] width 39 height 11
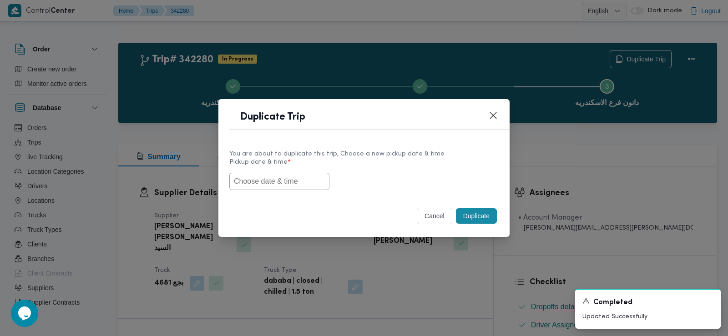
click at [303, 180] on input "text" at bounding box center [279, 181] width 100 height 17
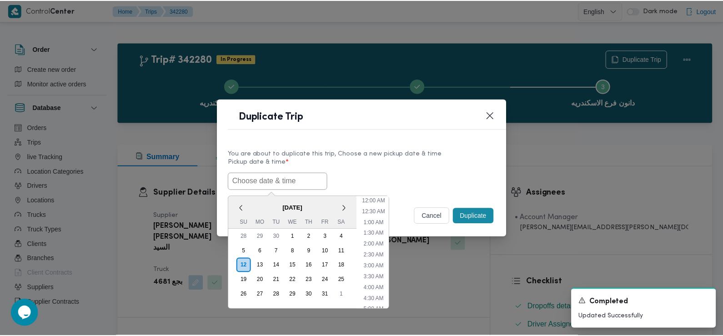
scroll to position [243, 0]
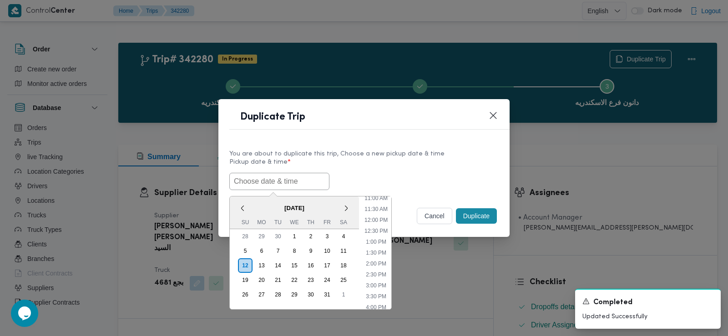
paste input "13/10/2025 7:30AM"
type input "13/10/2025 7:30AM"
click at [384, 175] on div "13/10/2025 7:30AM < October 2025 > Su Mo Tu We Th Fr Sa 28 29 30 1 2 3 4 5 6 7 …" at bounding box center [363, 181] width 269 height 17
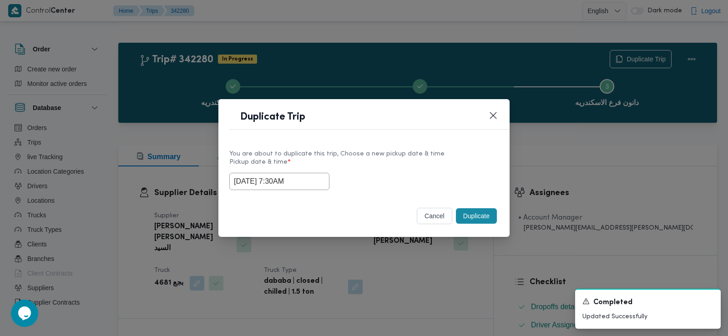
click at [469, 218] on button "Duplicate" at bounding box center [476, 215] width 41 height 15
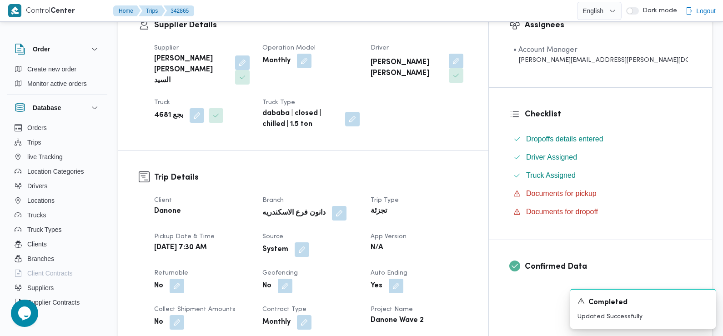
scroll to position [173, 0]
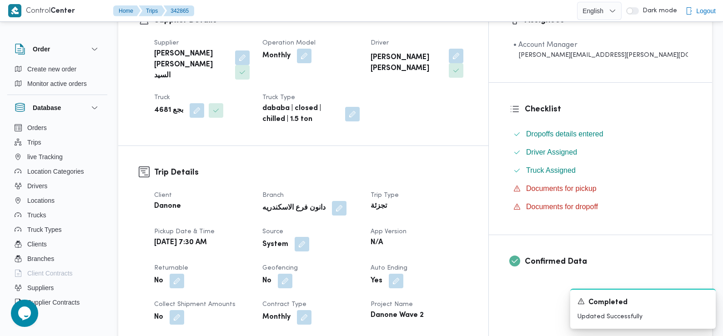
click at [309, 237] on button "button" at bounding box center [302, 244] width 15 height 15
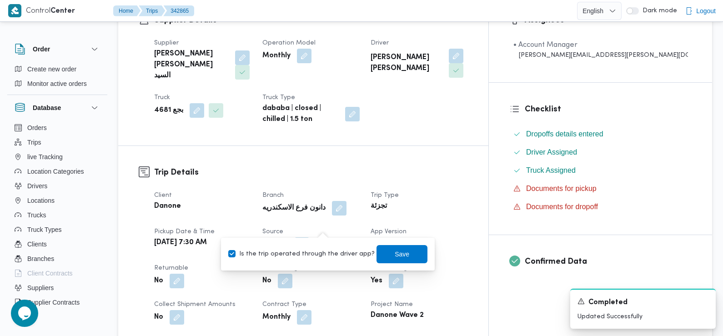
click at [329, 254] on label "Is the trip operated through the driver app?" at bounding box center [301, 254] width 146 height 11
checkbox input "false"
click at [402, 257] on span "Save" at bounding box center [402, 254] width 51 height 18
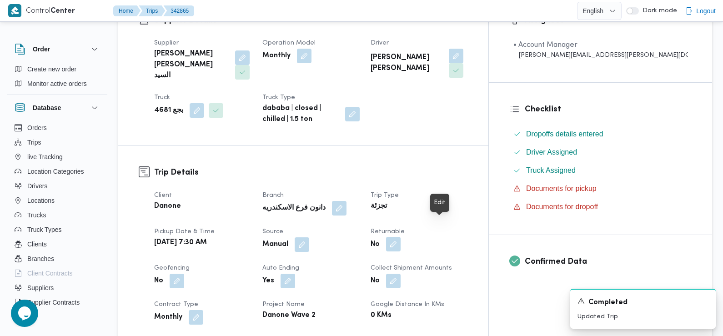
click at [401, 237] on button "button" at bounding box center [393, 244] width 15 height 15
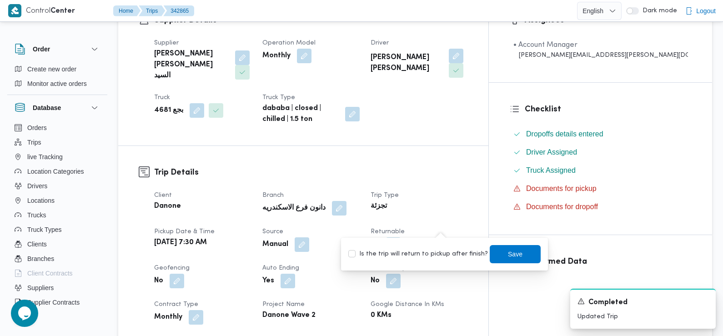
click at [452, 254] on label "Is the trip will return to pickup after finish?" at bounding box center [418, 254] width 140 height 11
checkbox input "true"
click at [508, 257] on span "Save" at bounding box center [515, 253] width 15 height 11
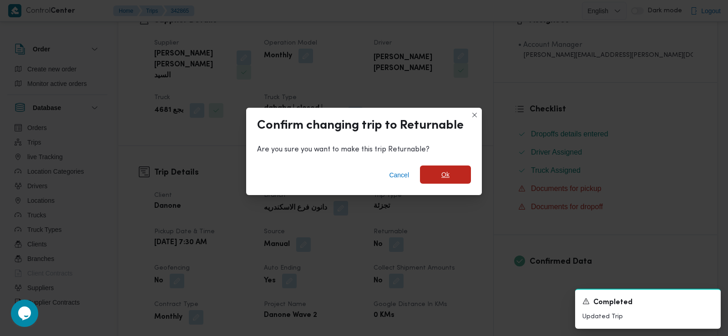
click at [456, 178] on span "Ok" at bounding box center [445, 175] width 51 height 18
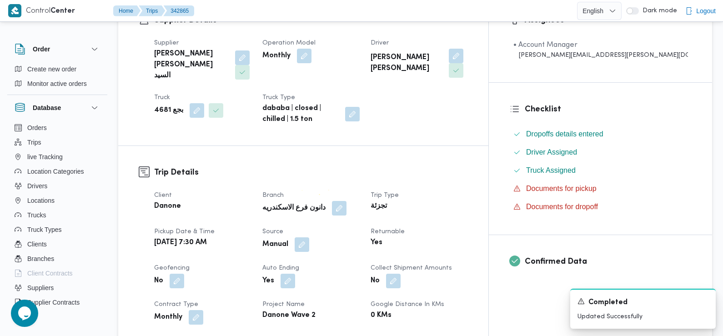
click at [252, 200] on div "Danone" at bounding box center [202, 206] width 99 height 13
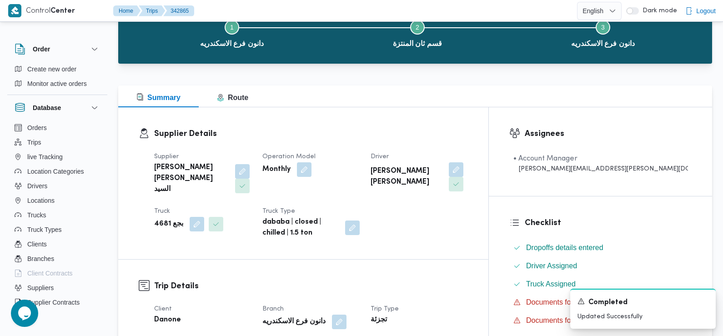
scroll to position [0, 0]
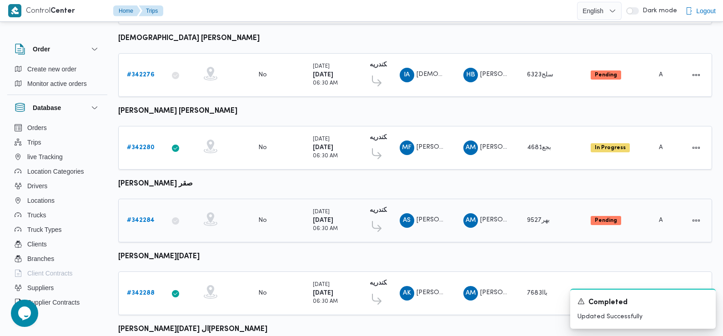
scroll to position [434, 0]
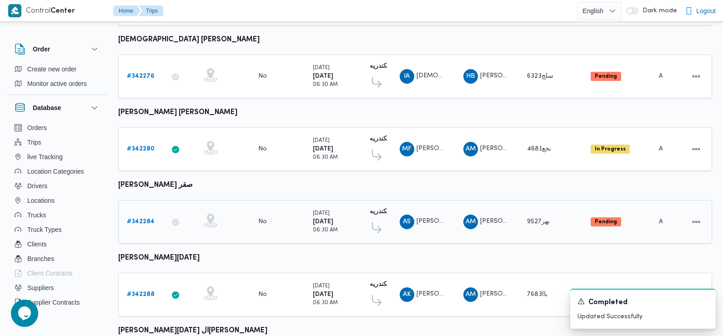
click at [146, 219] on b "# 342284" at bounding box center [141, 222] width 28 height 6
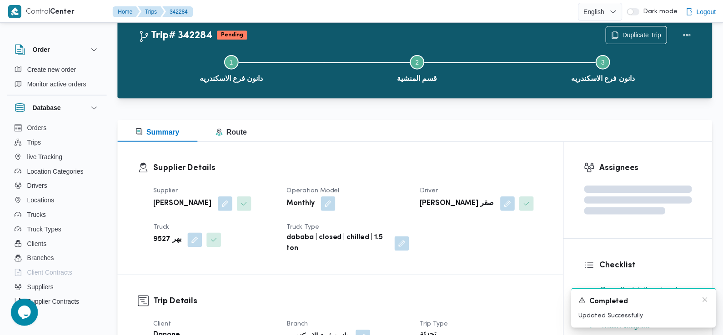
scroll to position [434, 0]
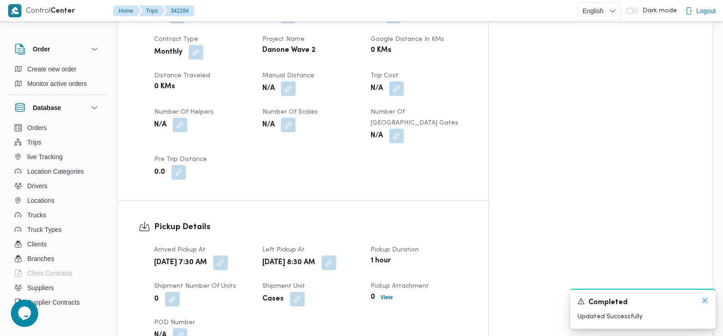
click at [707, 302] on icon "Dismiss toast" at bounding box center [705, 300] width 7 height 7
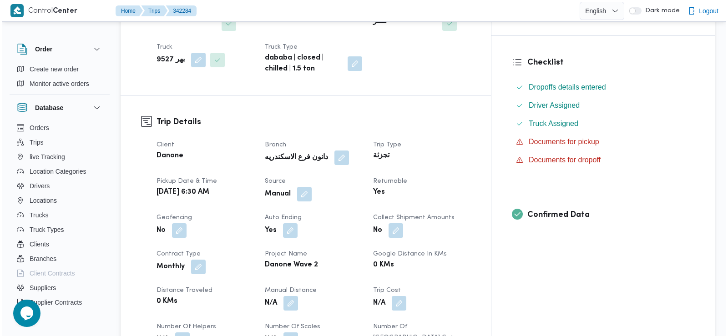
scroll to position [0, 0]
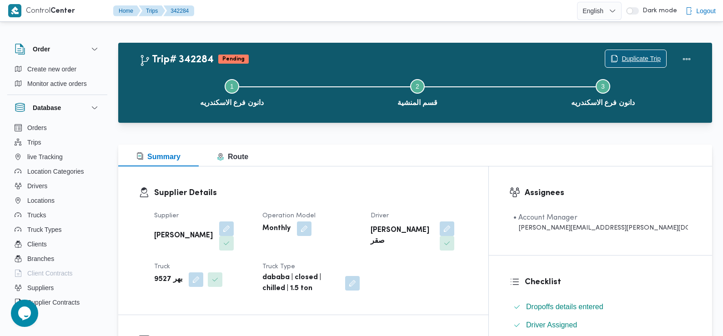
click at [643, 59] on span "Duplicate Trip" at bounding box center [641, 58] width 39 height 11
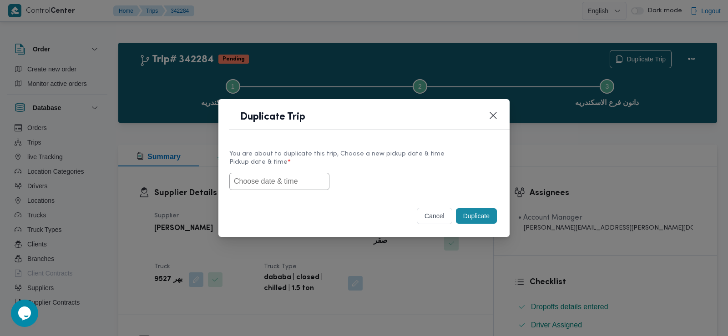
click at [298, 178] on input "text" at bounding box center [279, 181] width 100 height 17
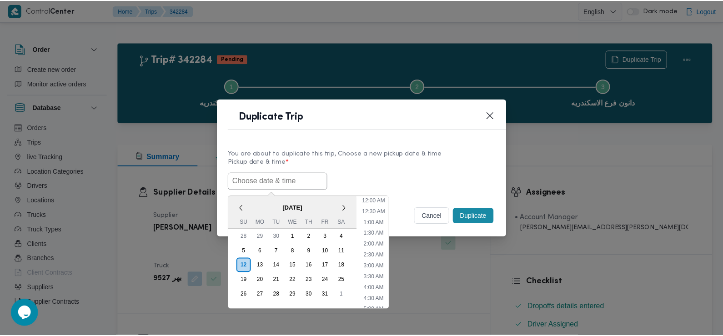
scroll to position [243, 0]
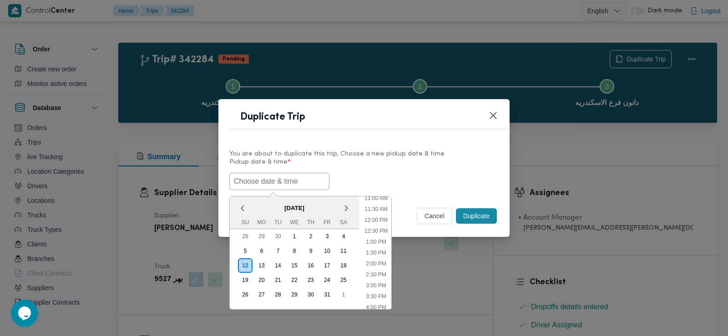
paste input "13/10/2025 7:30AM"
type input "13/10/2025 7:30AM"
click at [392, 168] on label "Pickup date & time *" at bounding box center [363, 166] width 269 height 14
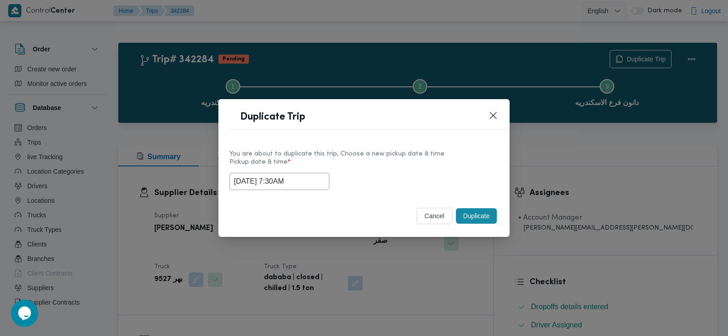
click at [483, 209] on button "Duplicate" at bounding box center [476, 215] width 41 height 15
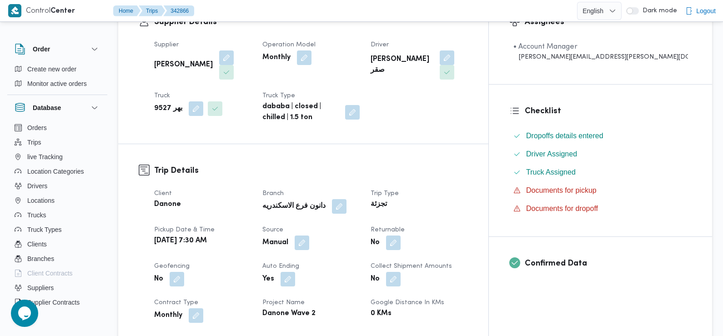
scroll to position [173, 0]
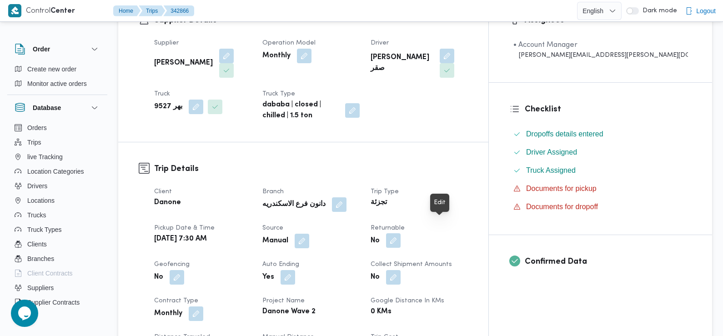
click at [401, 233] on button "button" at bounding box center [393, 240] width 15 height 15
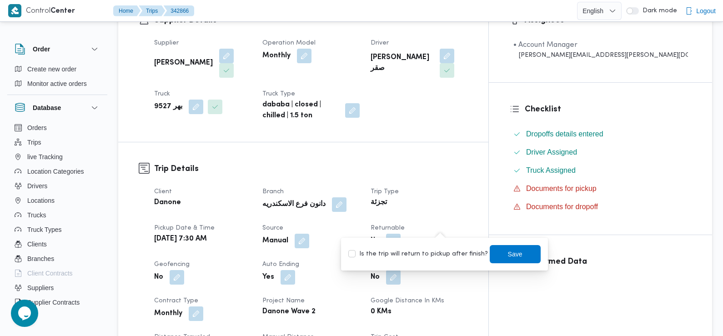
click at [441, 256] on label "Is the trip will return to pickup after finish?" at bounding box center [418, 254] width 140 height 11
checkbox input "true"
click at [508, 256] on span "Save" at bounding box center [515, 253] width 15 height 11
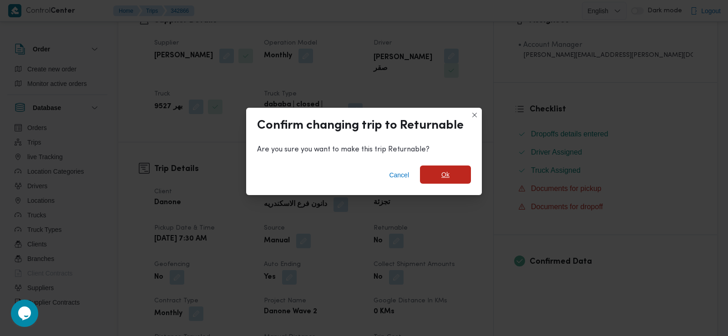
click at [455, 168] on span "Ok" at bounding box center [445, 175] width 51 height 18
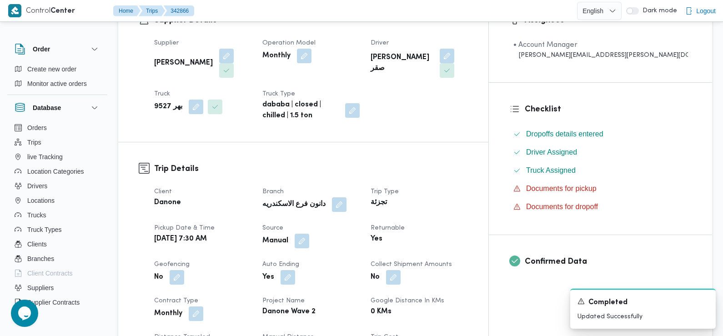
click at [263, 165] on dl "Trip Details Client Danone Branch دانون فرع الاسكندريه Trip Type تجزئة Pickup d…" at bounding box center [311, 302] width 314 height 278
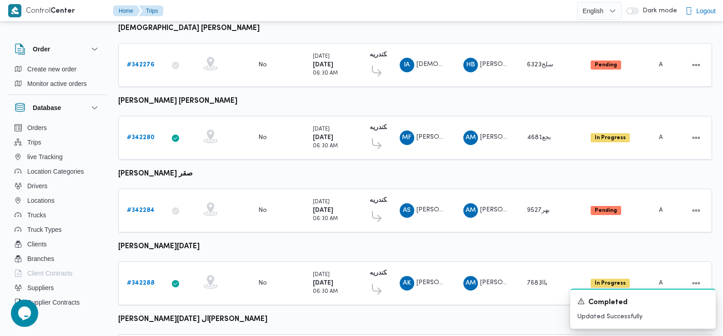
scroll to position [571, 0]
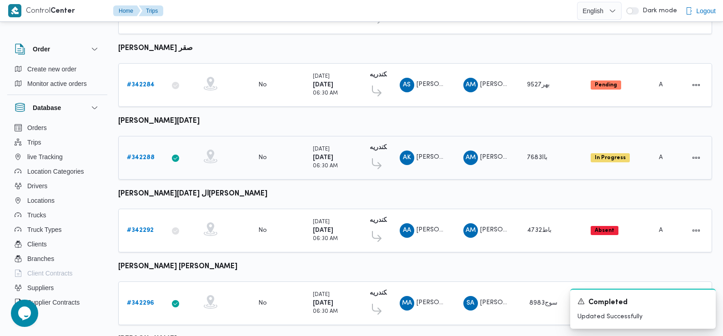
click at [142, 155] on b "# 342288" at bounding box center [141, 158] width 28 height 6
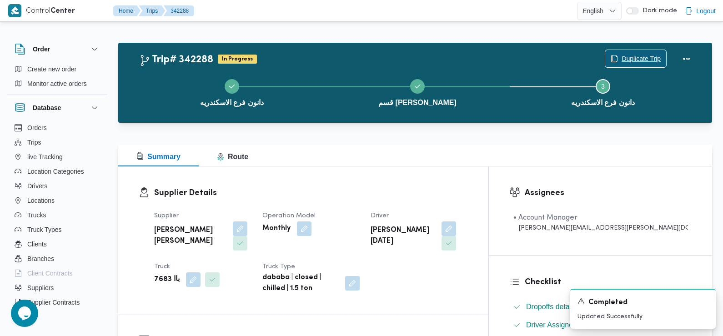
click at [639, 53] on span "Duplicate Trip" at bounding box center [636, 58] width 61 height 17
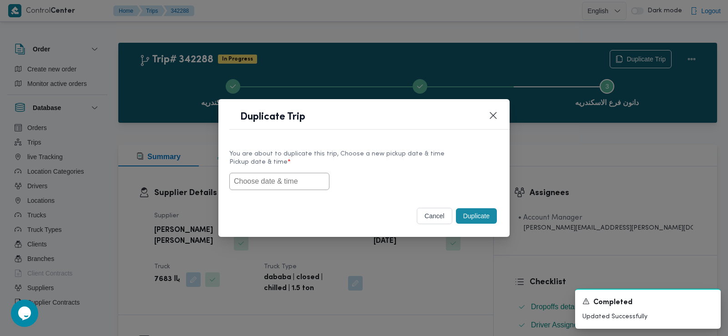
click at [256, 185] on input "text" at bounding box center [279, 181] width 100 height 17
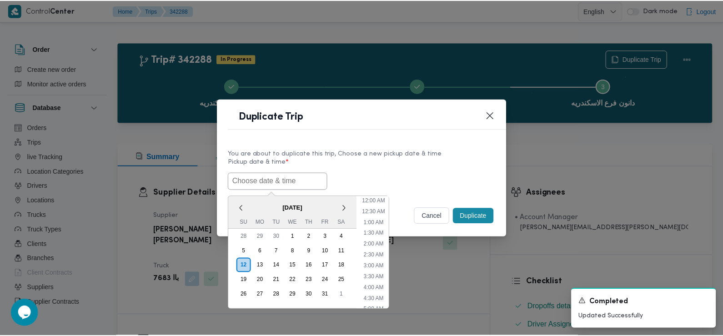
scroll to position [243, 0]
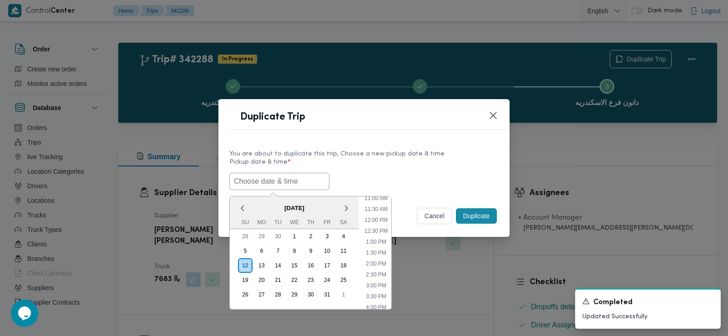
paste input "13/10/2025 7:30AM"
type input "13/10/2025 7:30AM"
click at [375, 179] on div "13/10/2025 7:30AM < October 2025 > Su Mo Tu We Th Fr Sa 28 29 30 1 2 3 4 5 6 7 …" at bounding box center [363, 181] width 269 height 17
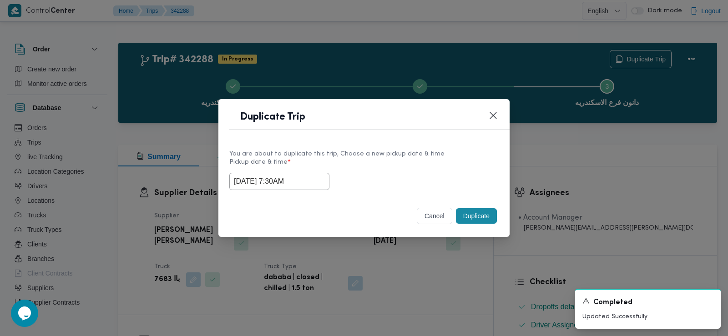
click at [476, 220] on button "Duplicate" at bounding box center [476, 215] width 41 height 15
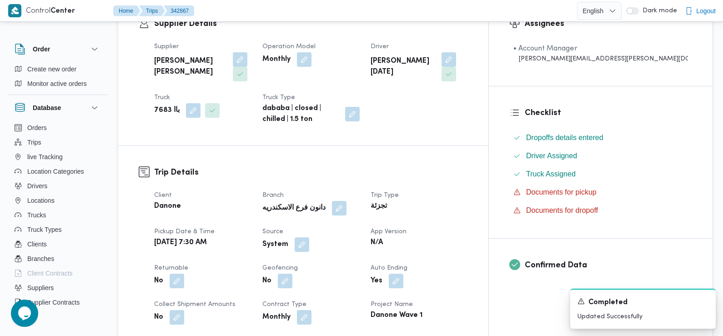
scroll to position [188, 0]
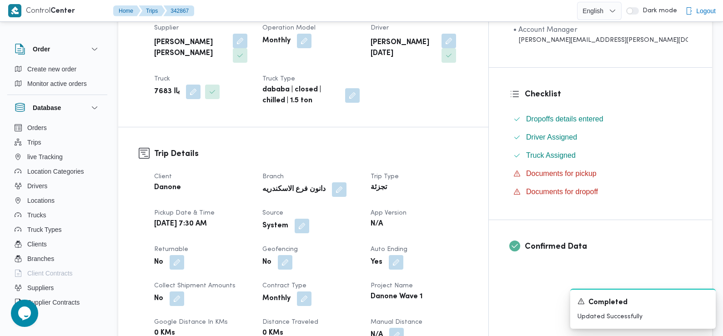
click at [333, 230] on div "System" at bounding box center [311, 226] width 99 height 16
click at [309, 230] on button "button" at bounding box center [302, 225] width 15 height 15
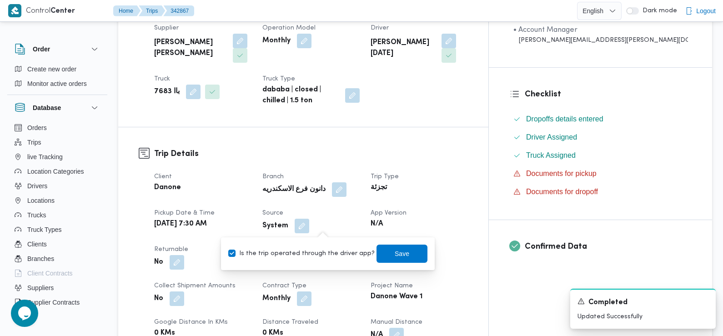
click at [332, 258] on label "Is the trip operated through the driver app?" at bounding box center [301, 253] width 146 height 11
checkbox input "false"
click at [395, 258] on span "Save" at bounding box center [402, 253] width 15 height 11
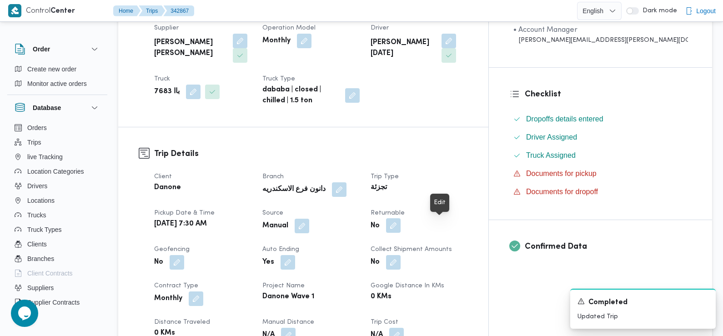
click at [401, 223] on button "button" at bounding box center [393, 225] width 15 height 15
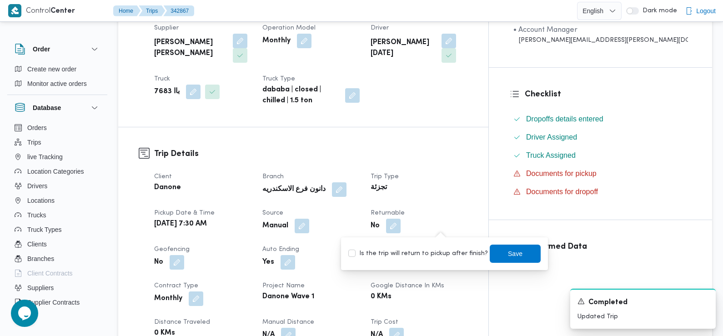
click at [437, 258] on label "Is the trip will return to pickup after finish?" at bounding box center [418, 253] width 140 height 11
checkbox input "true"
click at [495, 257] on span "Save" at bounding box center [515, 253] width 51 height 18
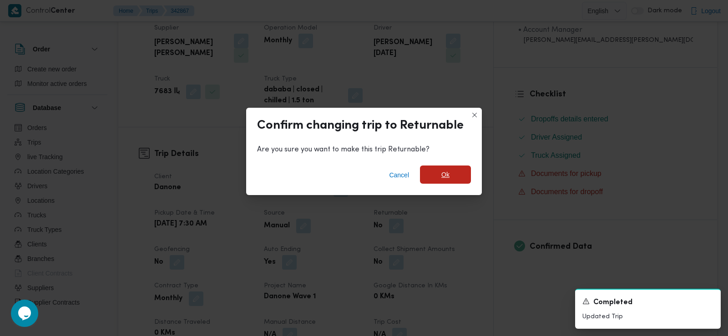
click at [454, 172] on span "Ok" at bounding box center [445, 175] width 51 height 18
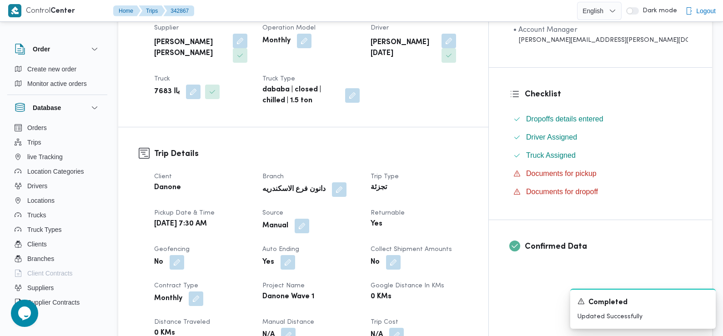
click at [468, 178] on dt "Trip Type" at bounding box center [419, 177] width 97 height 11
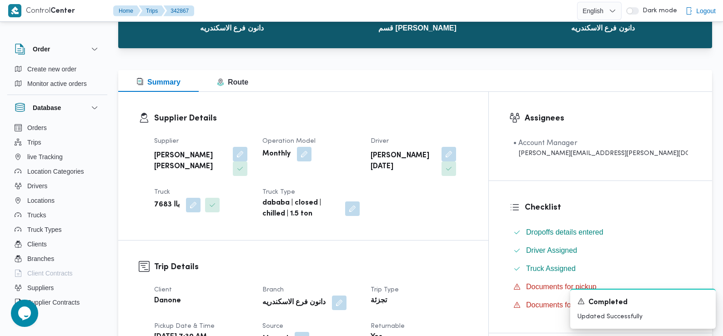
scroll to position [0, 0]
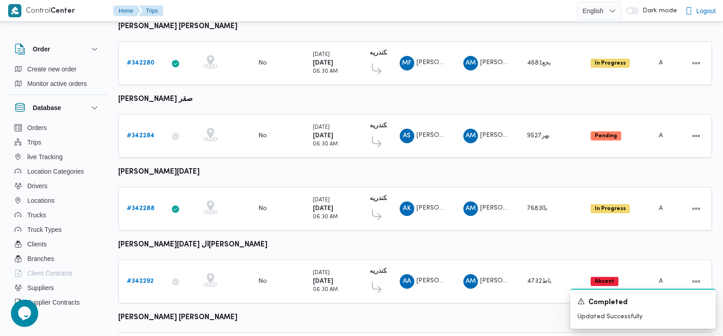
scroll to position [669, 0]
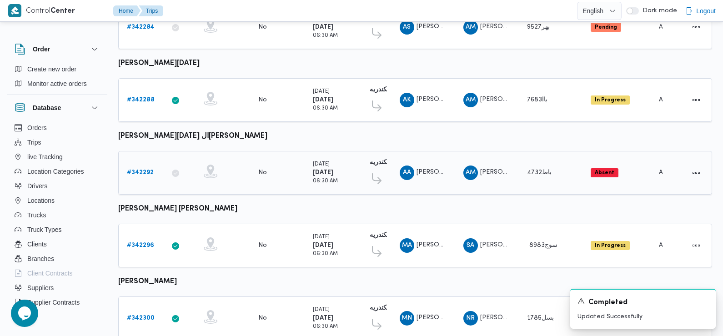
click at [139, 170] on b "# 342292" at bounding box center [140, 173] width 27 height 6
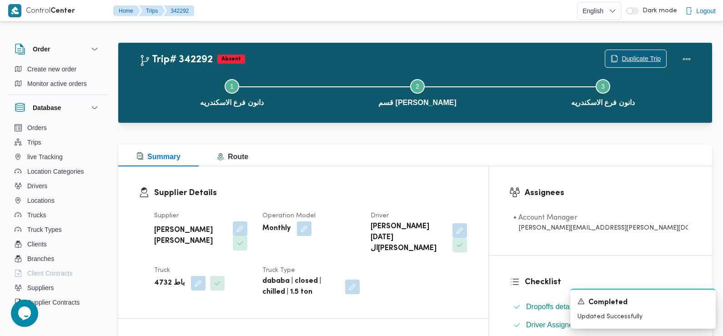
click at [631, 60] on span "Duplicate Trip" at bounding box center [641, 58] width 39 height 11
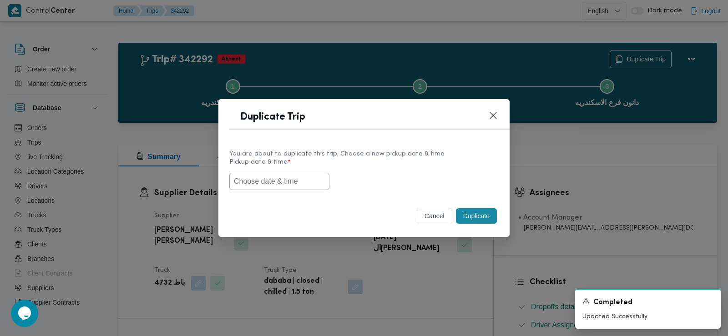
click at [280, 182] on input "text" at bounding box center [279, 181] width 100 height 17
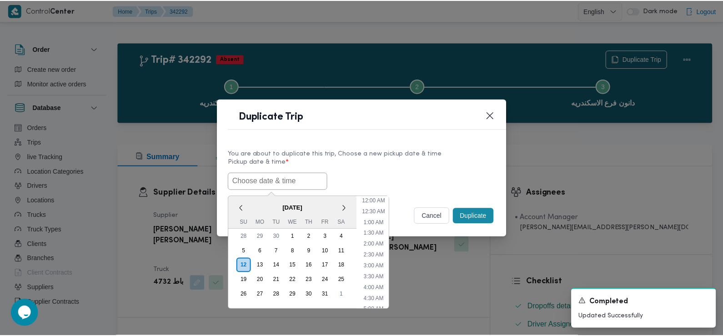
scroll to position [243, 0]
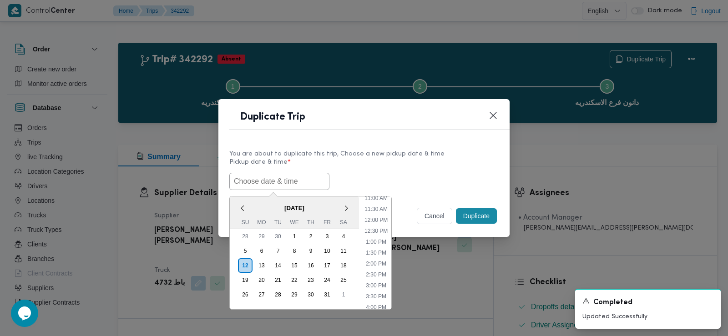
paste input "13/10/2025 7:30AM"
type input "13/10/2025 7:30AM"
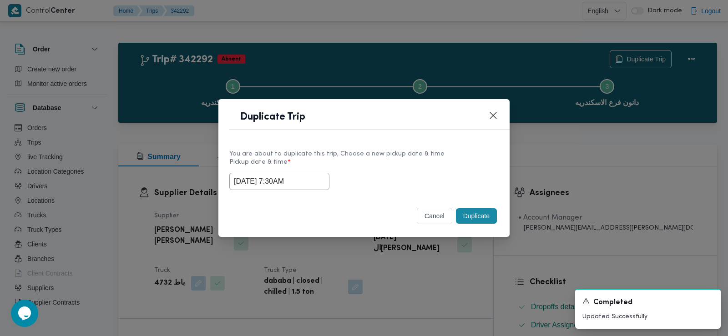
click at [434, 173] on div "13/10/2025 7:30AM" at bounding box center [363, 181] width 269 height 17
click at [480, 213] on button "Duplicate" at bounding box center [476, 215] width 41 height 15
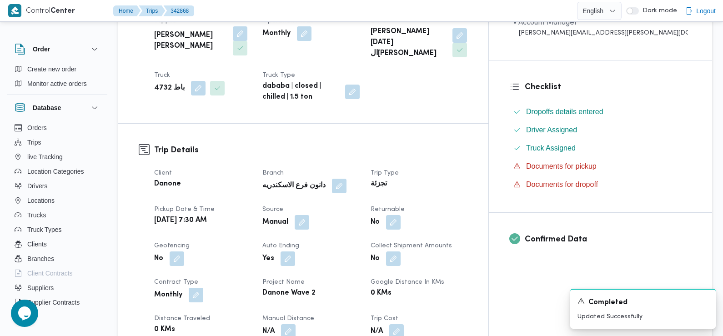
scroll to position [197, 0]
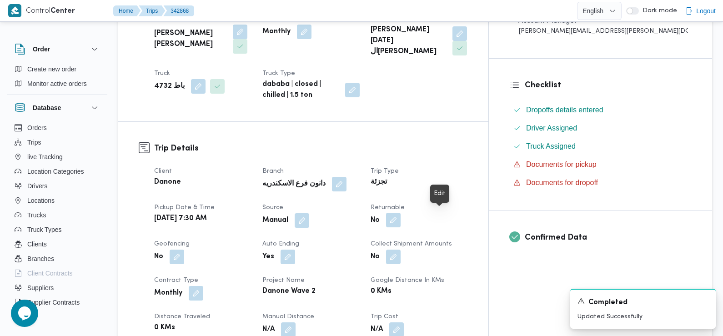
click at [401, 216] on button "button" at bounding box center [393, 220] width 15 height 15
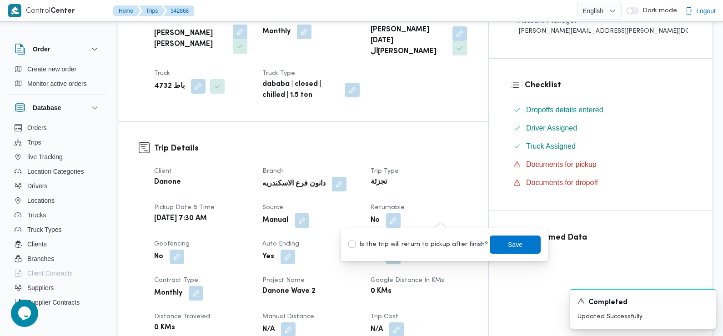
click at [435, 246] on label "Is the trip will return to pickup after finish?" at bounding box center [418, 244] width 140 height 11
checkbox input "true"
click at [498, 249] on span "Save" at bounding box center [515, 244] width 51 height 18
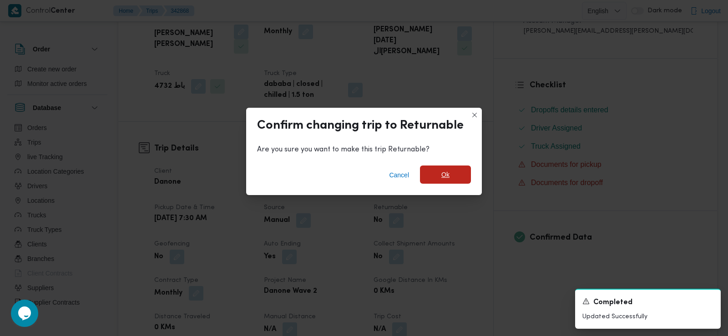
click at [436, 174] on span "Ok" at bounding box center [445, 175] width 51 height 18
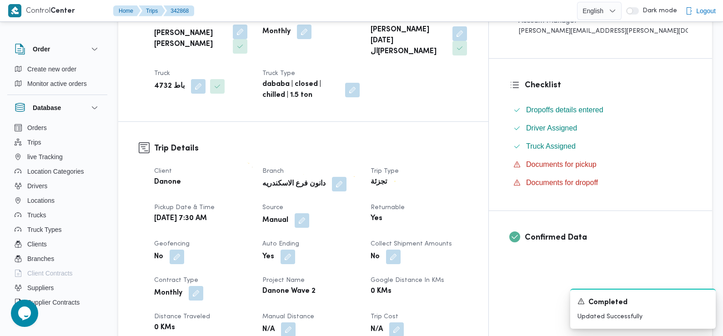
click at [244, 161] on div "Client Danone Branch دانون فرع الاسكندريه Trip Type تجزئة Pickup date & time Mo…" at bounding box center [311, 294] width 325 height 266
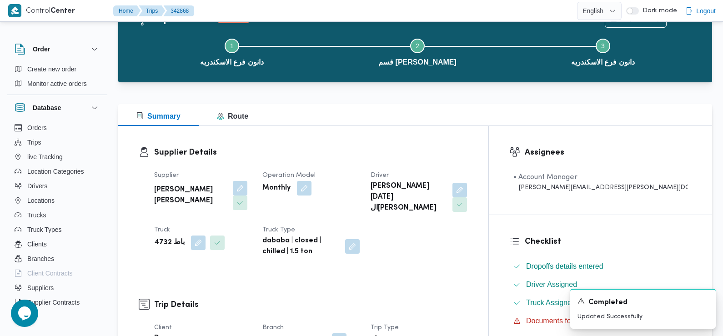
scroll to position [0, 0]
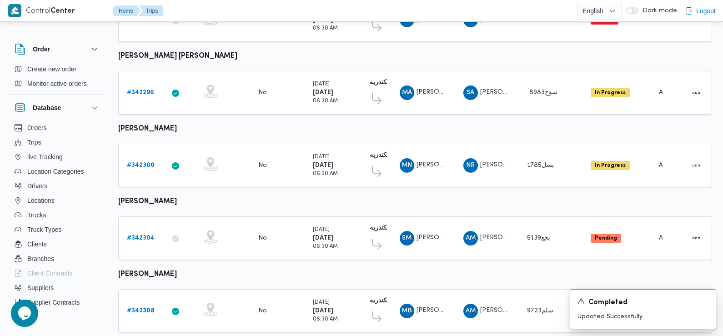
scroll to position [798, 0]
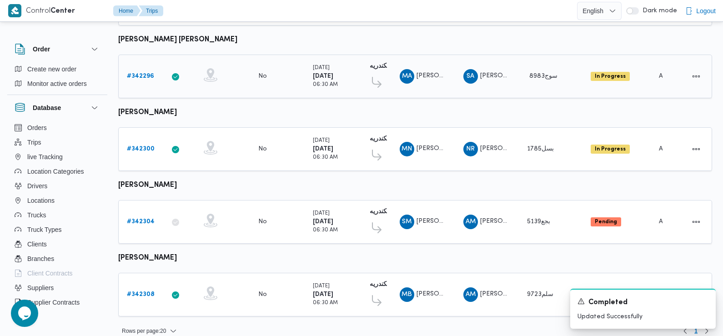
click at [146, 73] on b "# 342296" at bounding box center [140, 76] width 27 height 6
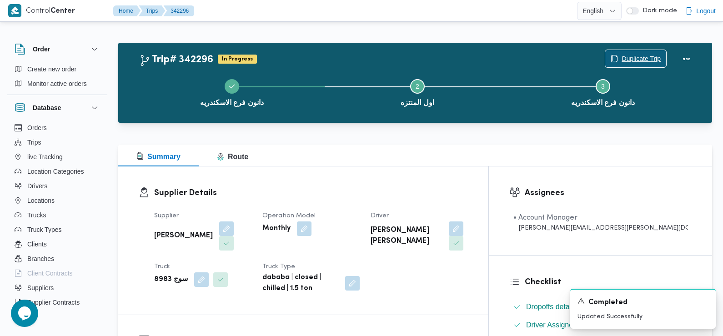
click at [646, 58] on span "Duplicate Trip" at bounding box center [641, 58] width 39 height 11
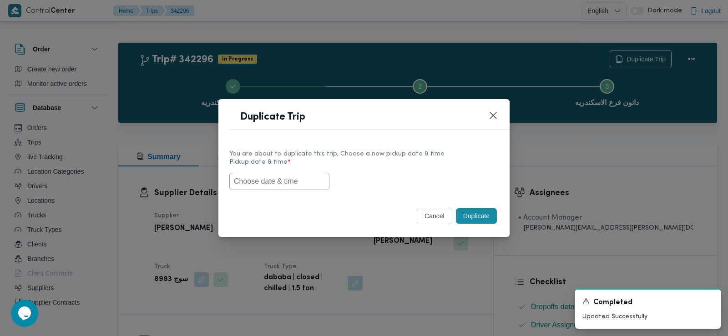
click at [297, 184] on input "text" at bounding box center [279, 181] width 100 height 17
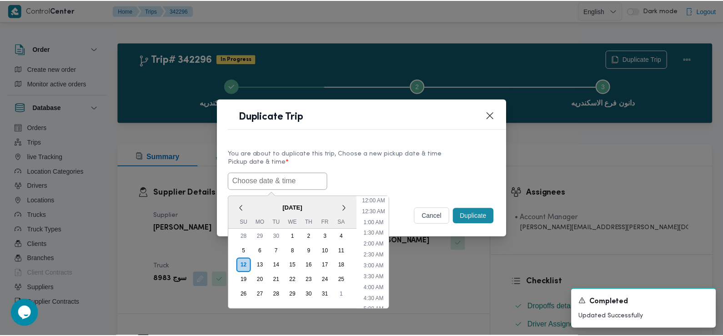
scroll to position [243, 0]
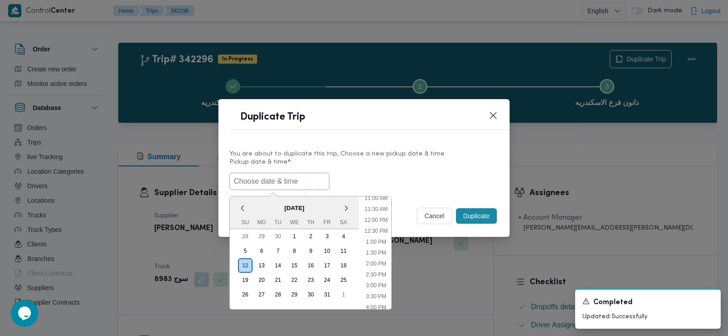
paste input "13/10/2025 7:30AM"
type input "13/10/2025 7:30AM"
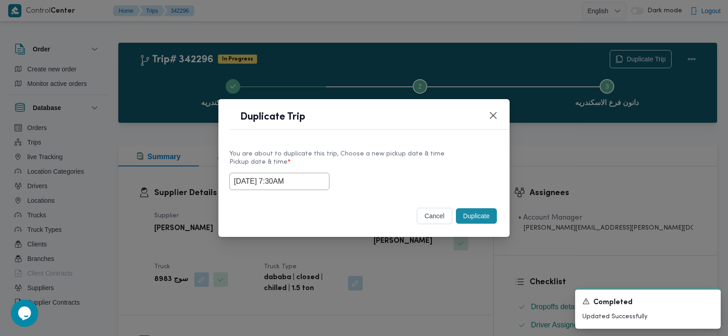
click at [437, 170] on label "Pickup date & time *" at bounding box center [363, 166] width 269 height 14
click at [474, 220] on button "Duplicate" at bounding box center [476, 215] width 41 height 15
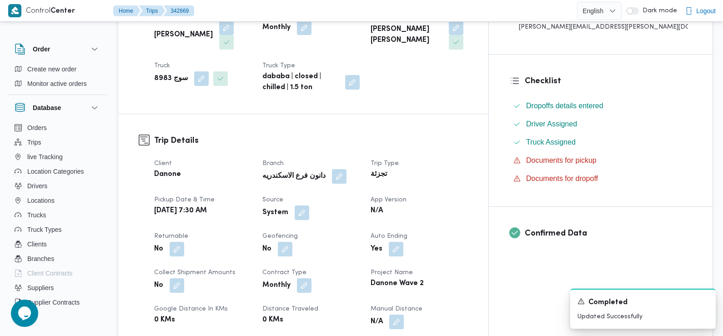
scroll to position [203, 0]
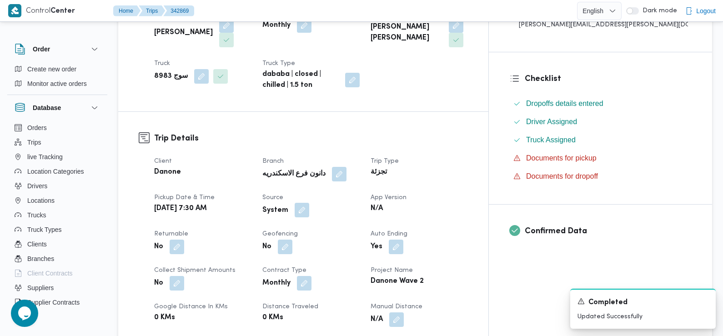
click at [309, 203] on button "button" at bounding box center [302, 210] width 15 height 15
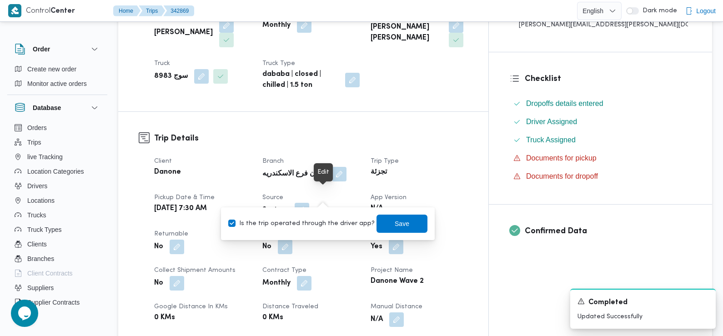
click at [309, 203] on button "button" at bounding box center [302, 210] width 15 height 15
click at [328, 220] on label "Is the trip operated through the driver app?" at bounding box center [301, 223] width 146 height 11
checkbox input "false"
click at [377, 230] on span "Save" at bounding box center [402, 223] width 51 height 18
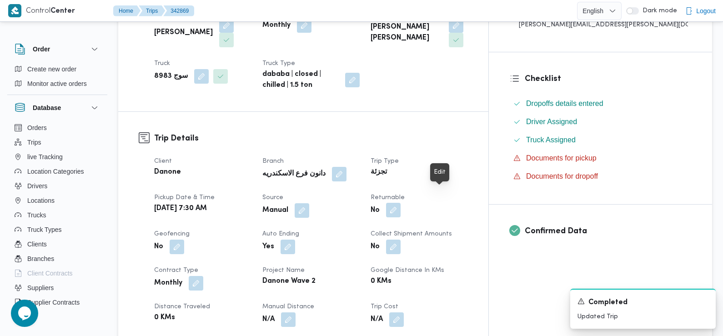
click at [401, 203] on button "button" at bounding box center [393, 210] width 15 height 15
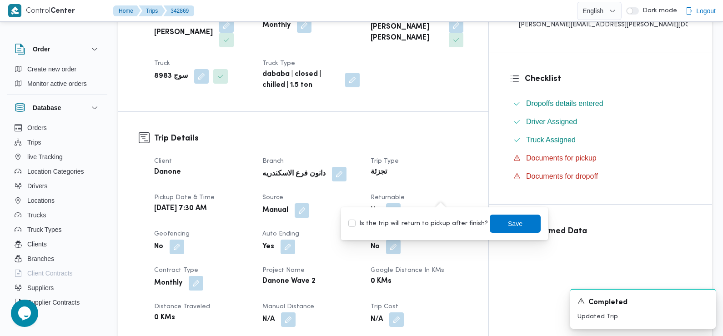
click at [445, 223] on label "Is the trip will return to pickup after finish?" at bounding box center [418, 223] width 140 height 11
checkbox input "true"
click at [508, 228] on span "Save" at bounding box center [515, 223] width 15 height 11
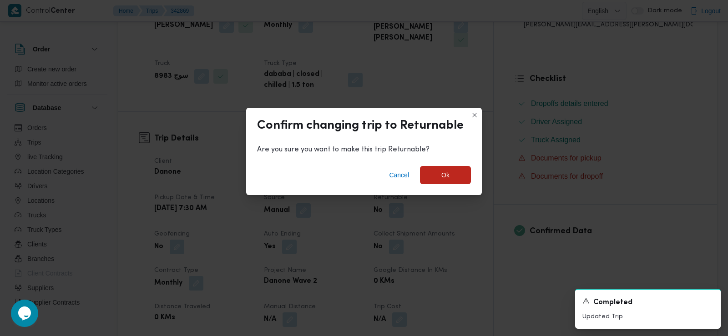
click at [450, 186] on div "Cancel Ok" at bounding box center [364, 177] width 236 height 36
click at [449, 182] on span "Ok" at bounding box center [445, 175] width 51 height 18
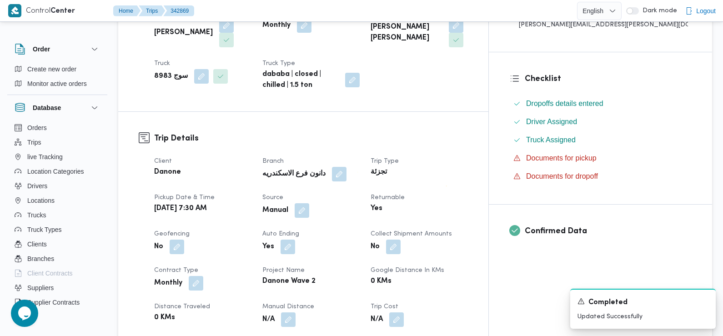
scroll to position [0, 0]
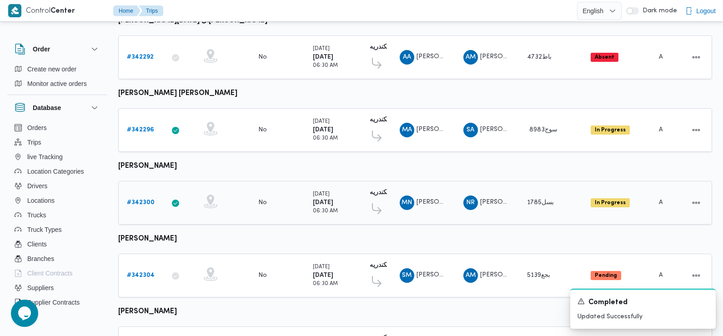
scroll to position [798, 0]
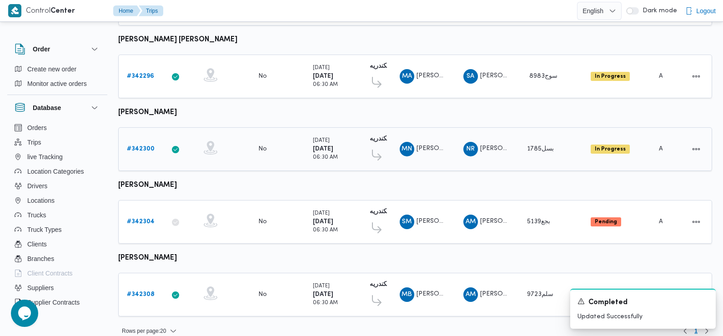
click at [145, 146] on b "# 342300" at bounding box center [141, 149] width 28 height 6
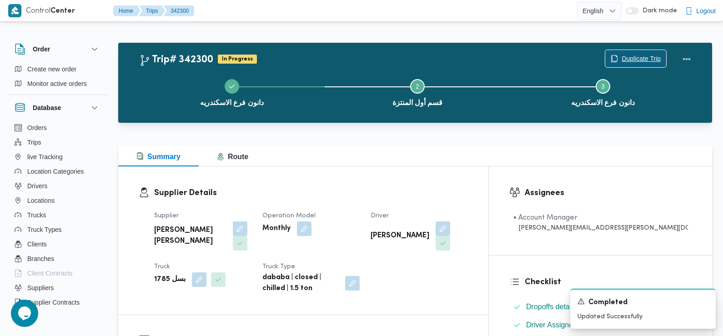
click at [639, 57] on span "Duplicate Trip" at bounding box center [641, 58] width 39 height 11
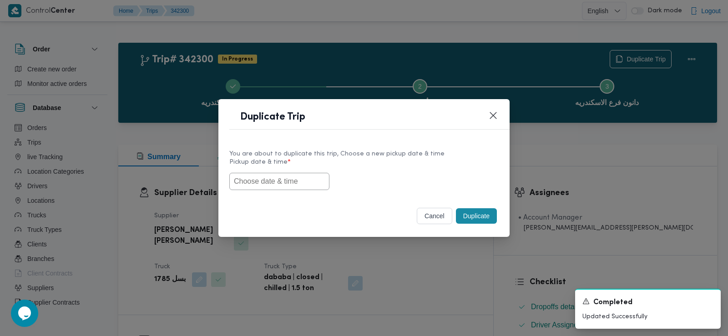
click at [308, 179] on input "text" at bounding box center [279, 181] width 100 height 17
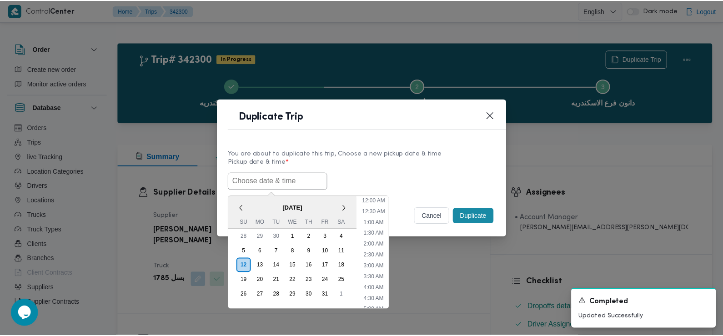
scroll to position [243, 0]
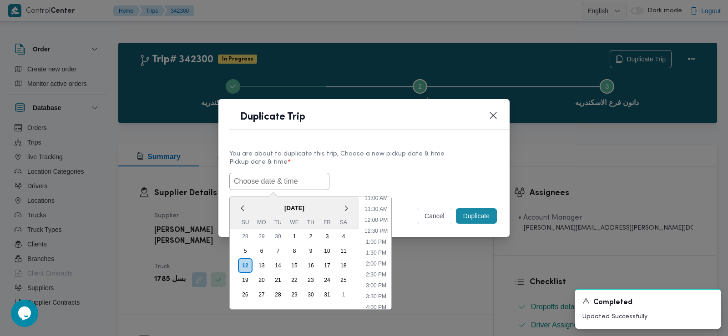
paste input "13/10/2025 7:30AM"
type input "13/10/2025 7:30AM"
click at [390, 177] on div "13/10/2025 7:30AM < October 2025 > Su Mo Tu We Th Fr Sa 28 29 30 1 2 3 4 5 6 7 …" at bounding box center [363, 181] width 269 height 17
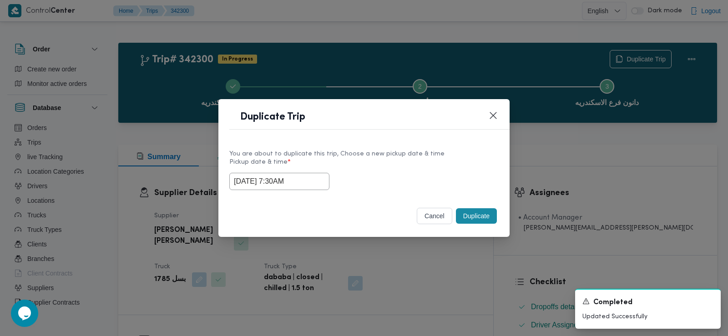
click at [468, 216] on button "Duplicate" at bounding box center [476, 215] width 41 height 15
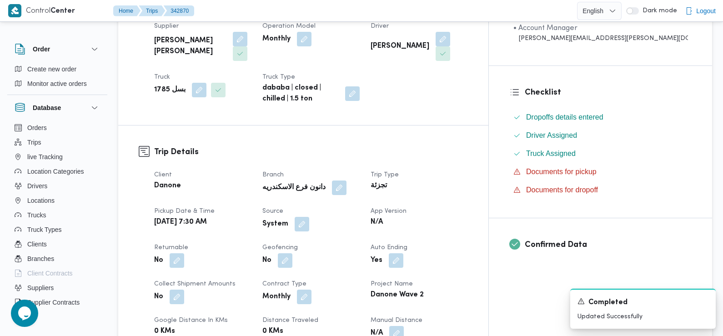
scroll to position [194, 0]
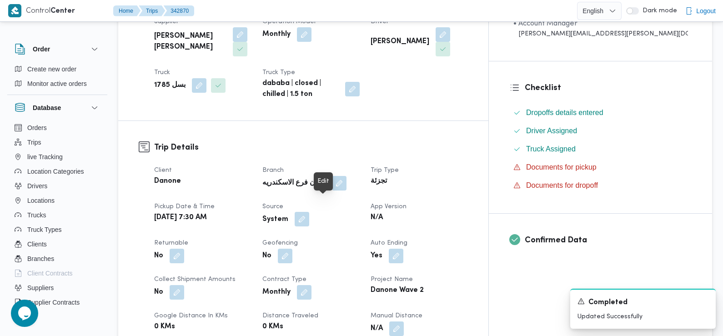
click at [309, 212] on button "button" at bounding box center [302, 219] width 15 height 15
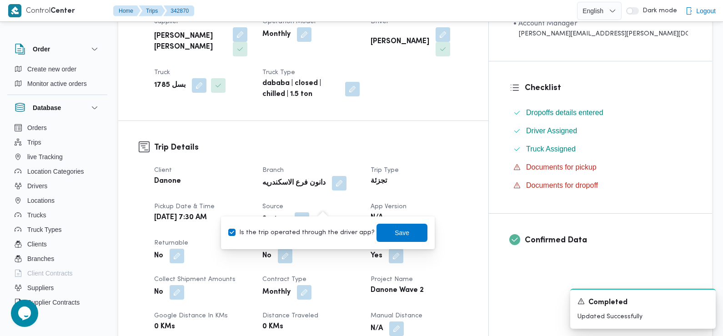
click at [328, 238] on label "Is the trip operated through the driver app?" at bounding box center [301, 232] width 146 height 11
checkbox input "false"
click at [395, 237] on span "Save" at bounding box center [402, 232] width 15 height 11
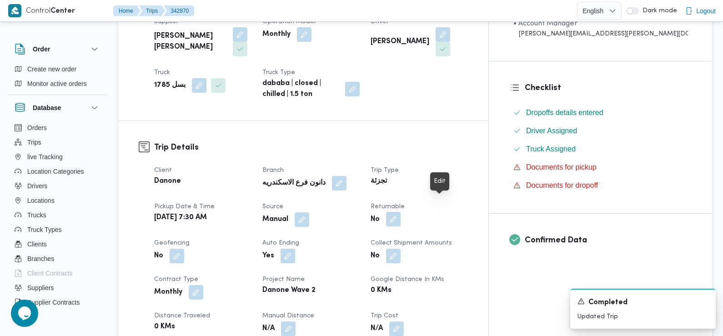
click at [401, 212] on button "button" at bounding box center [393, 219] width 15 height 15
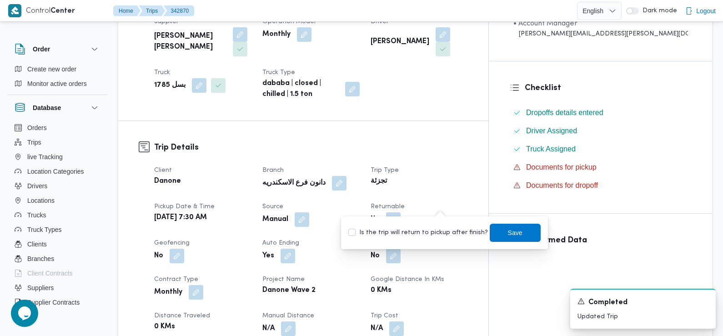
click at [444, 228] on label "Is the trip will return to pickup after finish?" at bounding box center [418, 232] width 140 height 11
checkbox input "true"
click at [504, 240] on span "Save" at bounding box center [515, 232] width 51 height 18
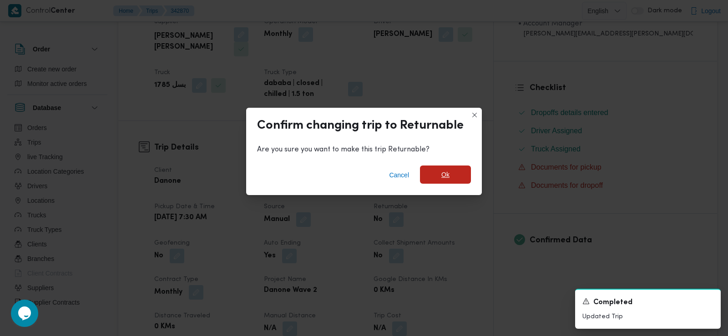
click at [454, 170] on span "Ok" at bounding box center [445, 175] width 51 height 18
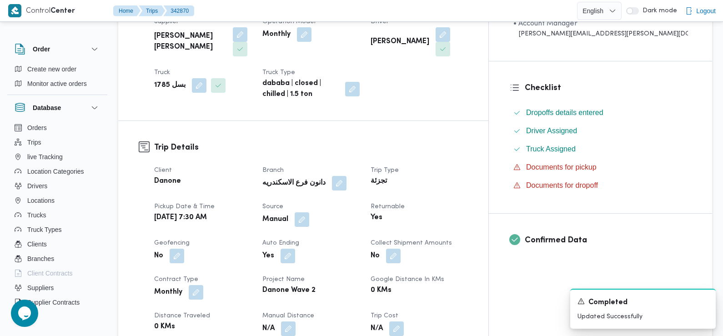
click at [469, 175] on div "تجزئة" at bounding box center [419, 181] width 99 height 13
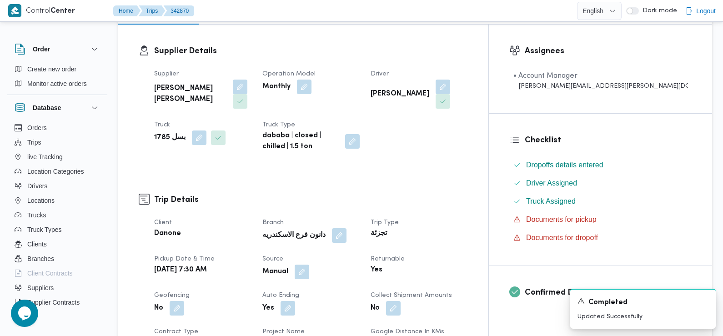
scroll to position [0, 0]
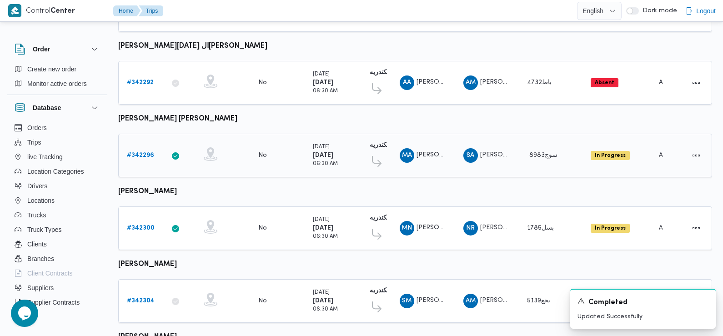
scroll to position [798, 0]
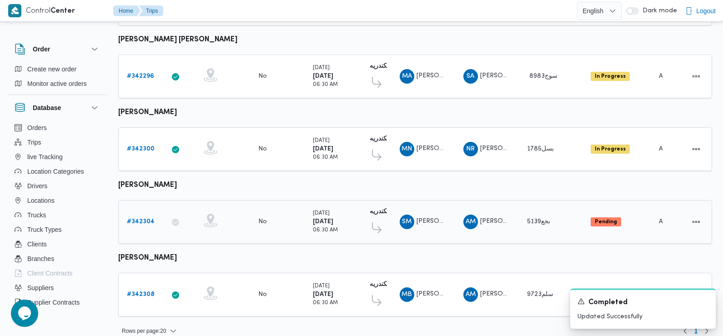
click at [139, 219] on b "# 342304" at bounding box center [141, 222] width 28 height 6
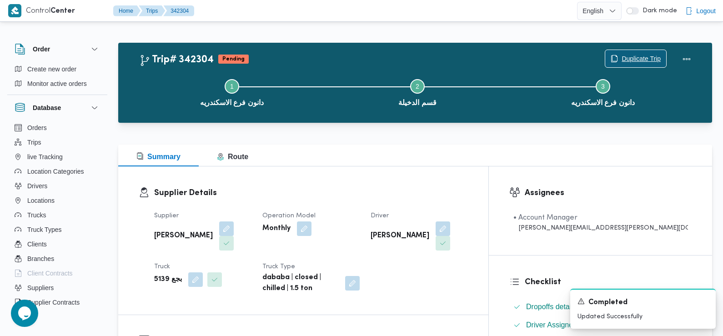
click at [641, 61] on span "Duplicate Trip" at bounding box center [641, 58] width 39 height 11
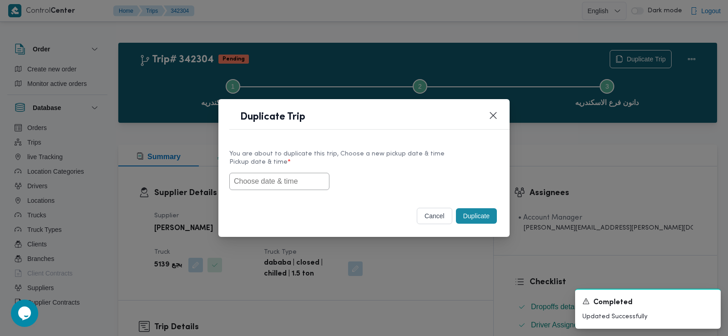
click at [311, 177] on input "text" at bounding box center [279, 181] width 100 height 17
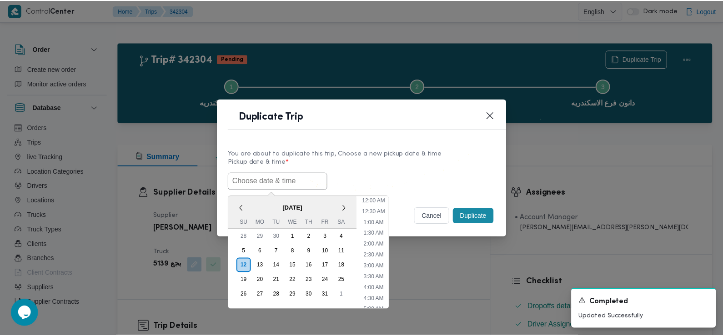
scroll to position [243, 0]
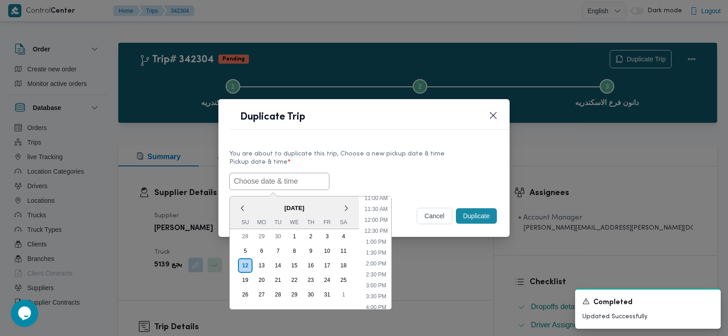
paste input "13/10/2025 7:30AM"
type input "13/10/2025 7:30AM"
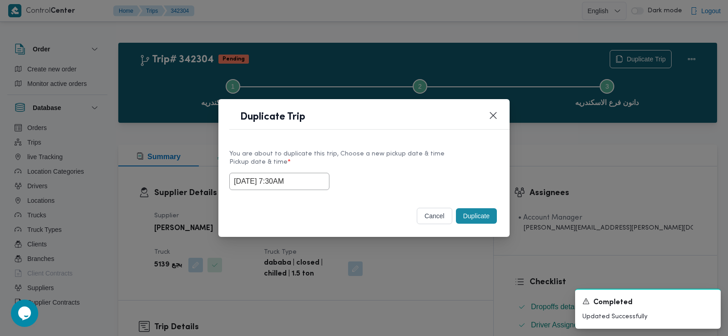
click at [396, 168] on label "Pickup date & time *" at bounding box center [363, 166] width 269 height 14
click at [473, 217] on button "Duplicate" at bounding box center [476, 215] width 41 height 15
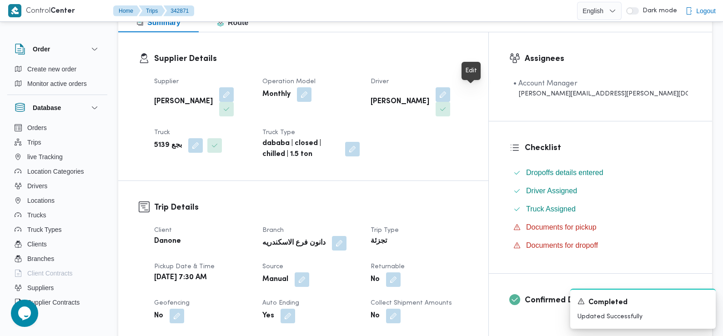
scroll to position [179, 0]
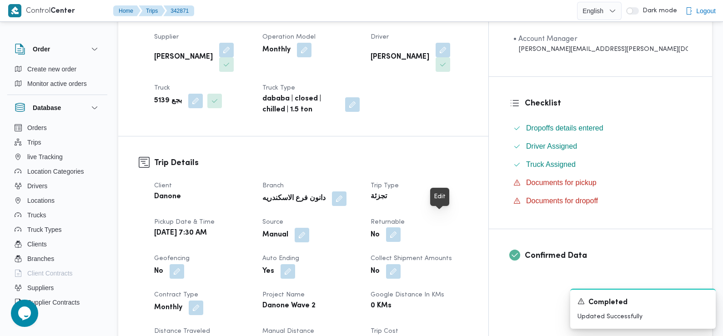
click at [401, 227] on button "button" at bounding box center [393, 234] width 15 height 15
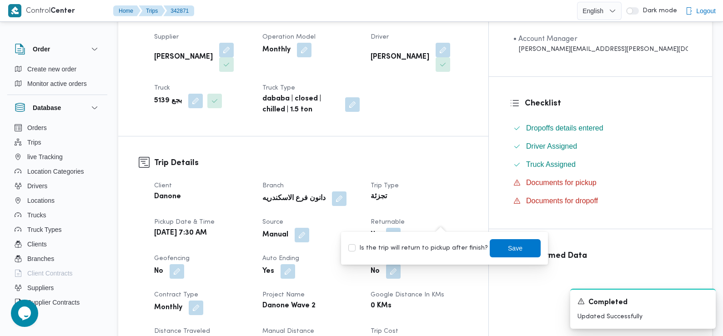
click at [454, 255] on div "Is the trip will return to pickup after finish? Save" at bounding box center [445, 248] width 194 height 20
click at [463, 249] on label "Is the trip will return to pickup after finish?" at bounding box center [418, 248] width 140 height 11
checkbox input "true"
click at [508, 247] on span "Save" at bounding box center [515, 247] width 15 height 11
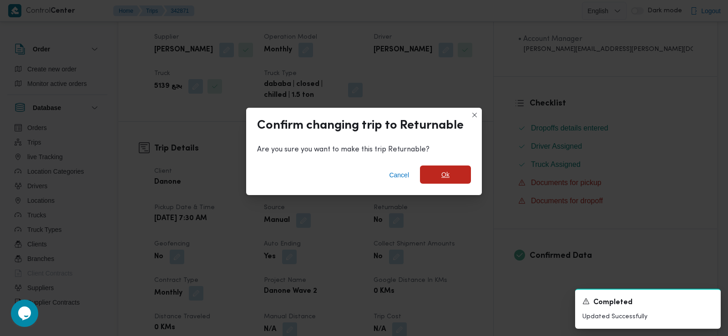
click at [444, 169] on span "Ok" at bounding box center [445, 175] width 51 height 18
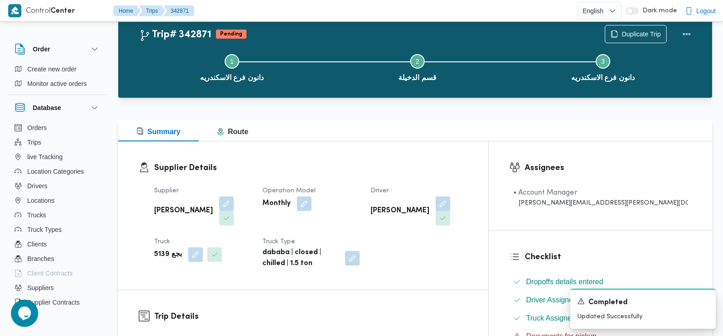
scroll to position [0, 0]
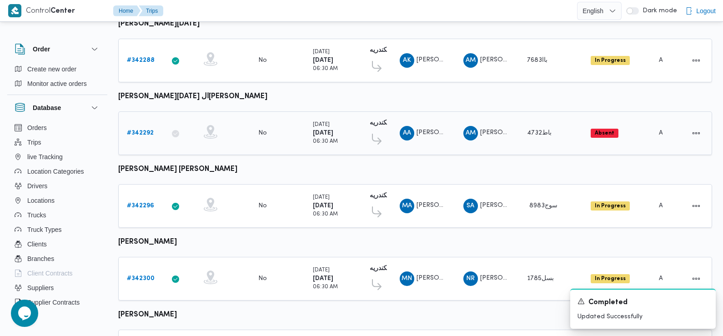
scroll to position [798, 0]
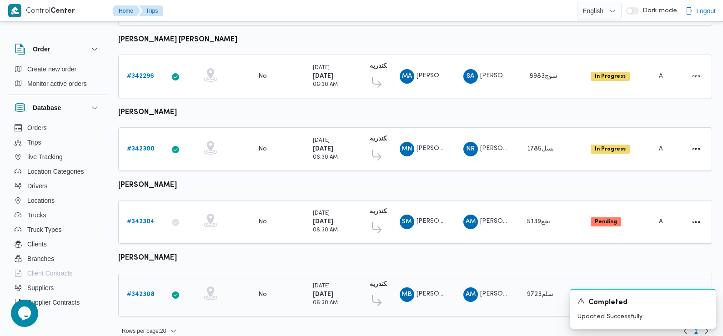
click at [142, 292] on b "# 342308" at bounding box center [141, 295] width 28 height 6
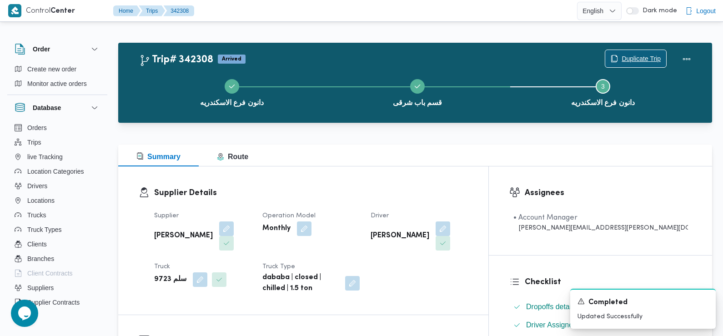
click at [618, 57] on span "Duplicate Trip" at bounding box center [636, 58] width 61 height 17
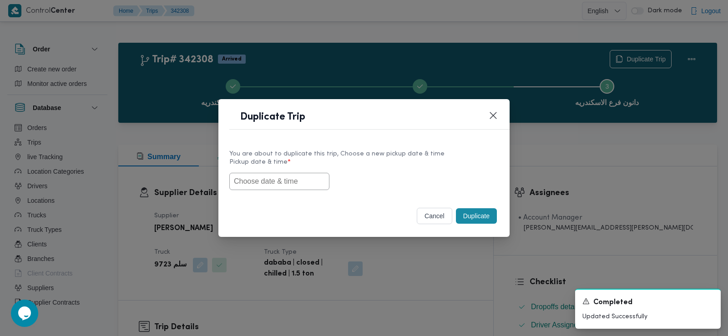
click at [306, 177] on input "text" at bounding box center [279, 181] width 100 height 17
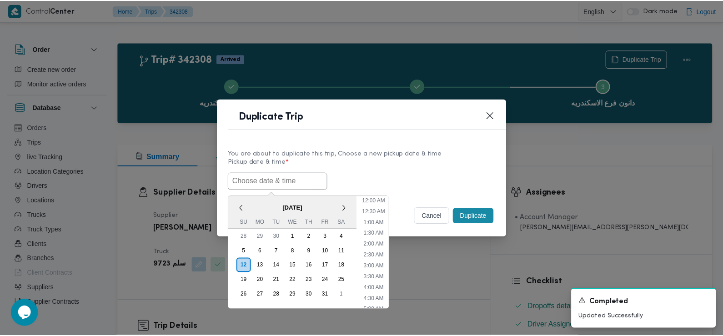
scroll to position [243, 0]
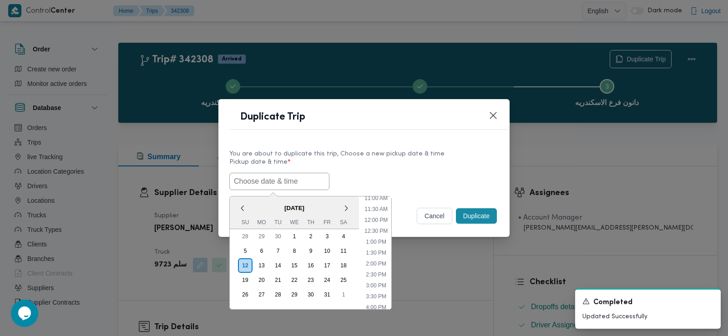
paste input "13/10/2025 7:30AM"
type input "13/10/2025 7:30AM"
click at [422, 160] on label "Pickup date & time *" at bounding box center [363, 166] width 269 height 14
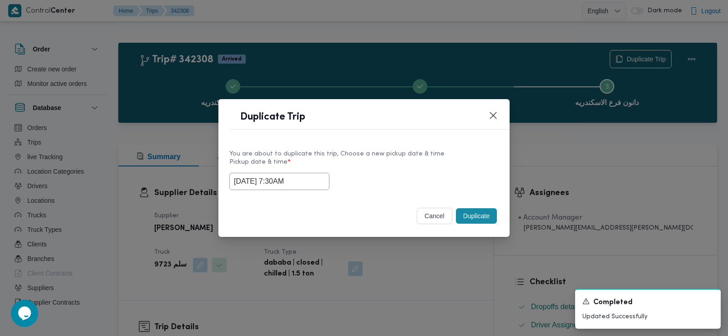
click at [479, 213] on button "Duplicate" at bounding box center [476, 215] width 41 height 15
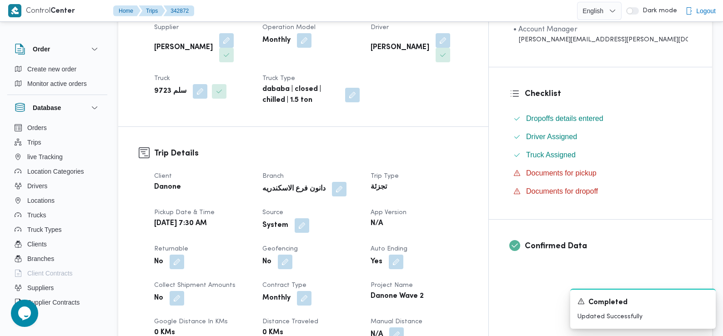
scroll to position [203, 0]
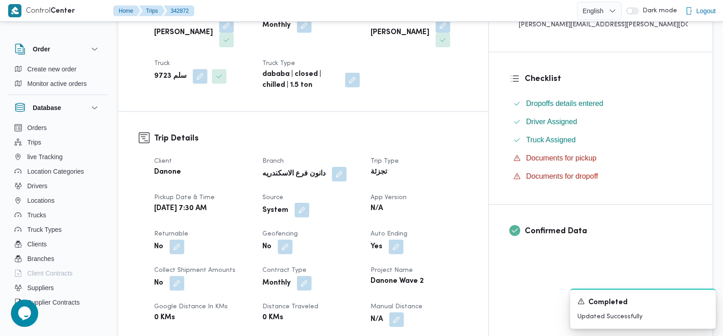
click at [309, 203] on button "button" at bounding box center [302, 210] width 15 height 15
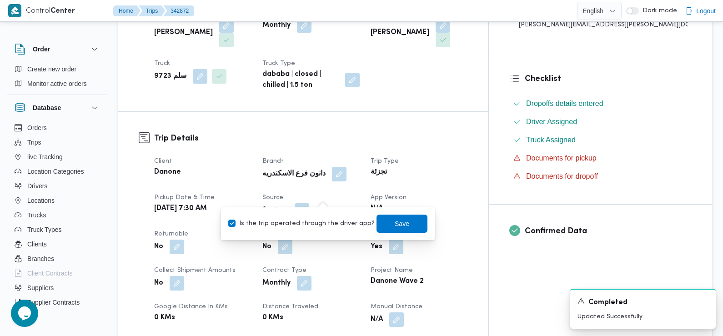
click at [337, 214] on div "Is the trip operated through the driver app? Save" at bounding box center [327, 224] width 201 height 20
click at [338, 223] on label "Is the trip operated through the driver app?" at bounding box center [301, 223] width 146 height 11
checkbox input "false"
click at [383, 221] on span "Save" at bounding box center [402, 223] width 51 height 18
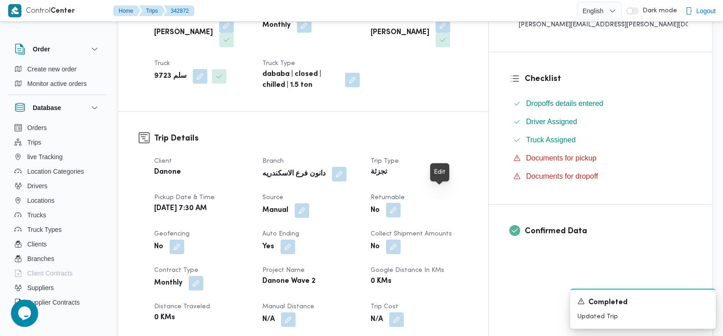
click at [401, 203] on button "button" at bounding box center [393, 210] width 15 height 15
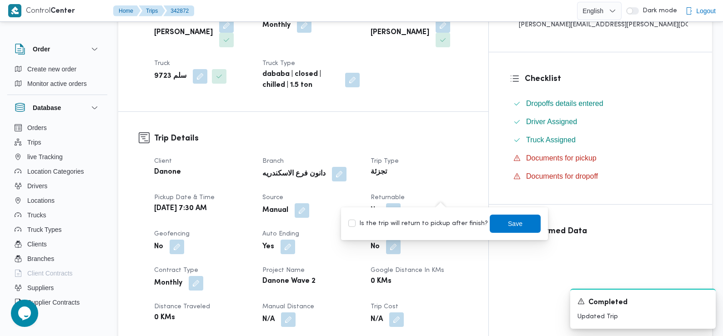
click at [455, 224] on label "Is the trip will return to pickup after finish?" at bounding box center [418, 223] width 140 height 11
checkbox input "true"
click at [509, 223] on span "Save" at bounding box center [515, 223] width 15 height 11
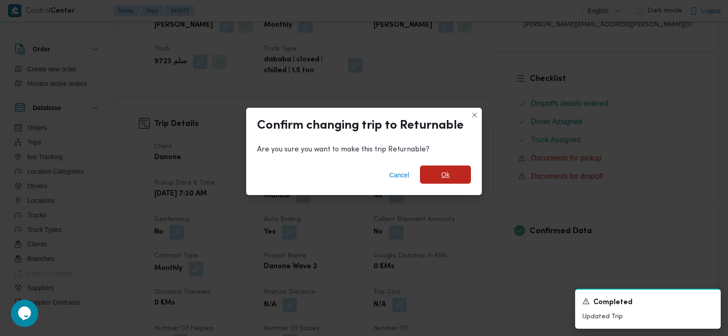
click at [456, 175] on span "Ok" at bounding box center [445, 175] width 51 height 18
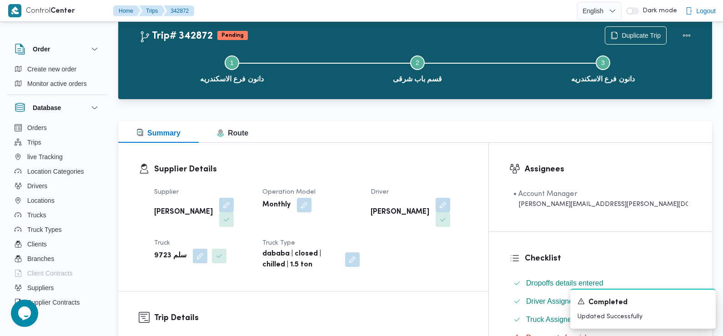
scroll to position [0, 0]
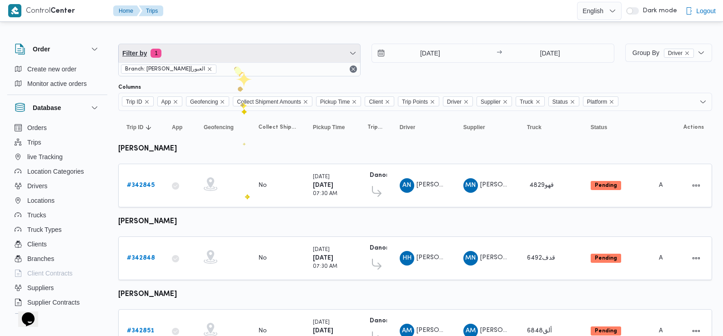
click at [230, 49] on span "Filter by 1" at bounding box center [240, 53] width 242 height 18
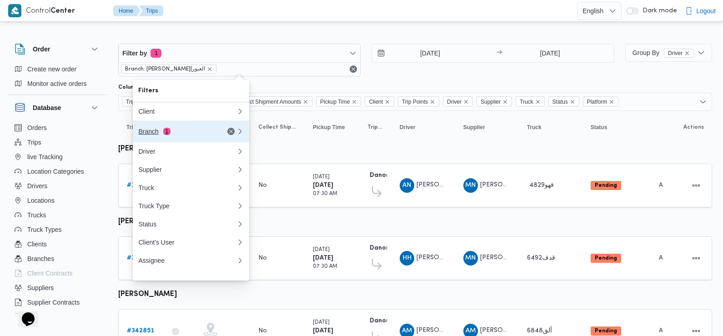
click at [165, 135] on div "Branch 1" at bounding box center [176, 131] width 76 height 7
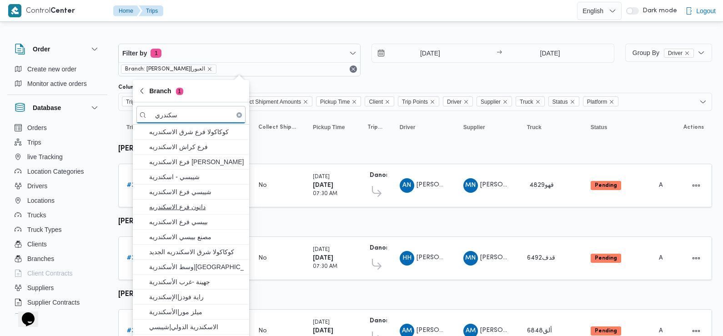
type input "سكندري"
click at [198, 205] on span "دانون فرع الاسكندريه" at bounding box center [196, 207] width 95 height 11
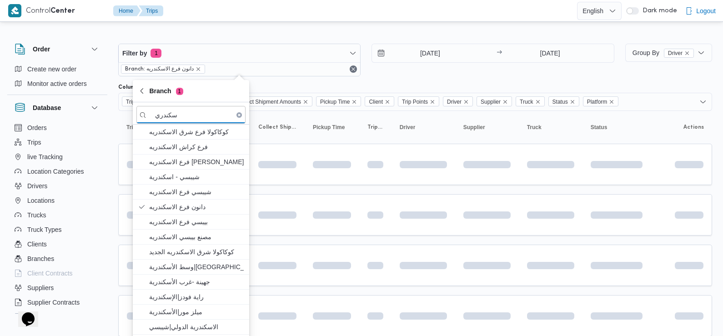
click at [511, 79] on div "Filter by 1 Branch: دانون فرع الاسكندريه [DATE] → [DATE]" at bounding box center [366, 60] width 507 height 44
